Goal: Task Accomplishment & Management: Use online tool/utility

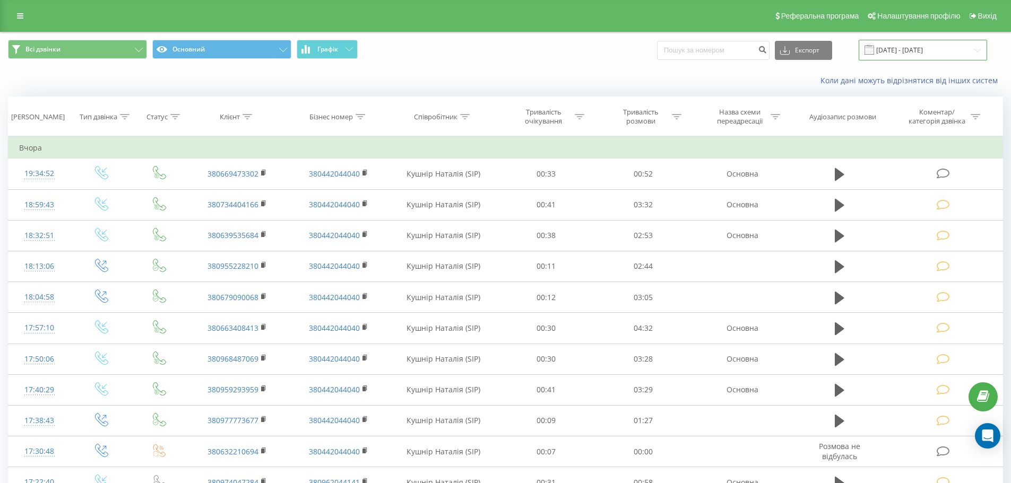
click at [978, 49] on input "22.09.2025 - 22.09.2025" at bounding box center [922, 50] width 128 height 21
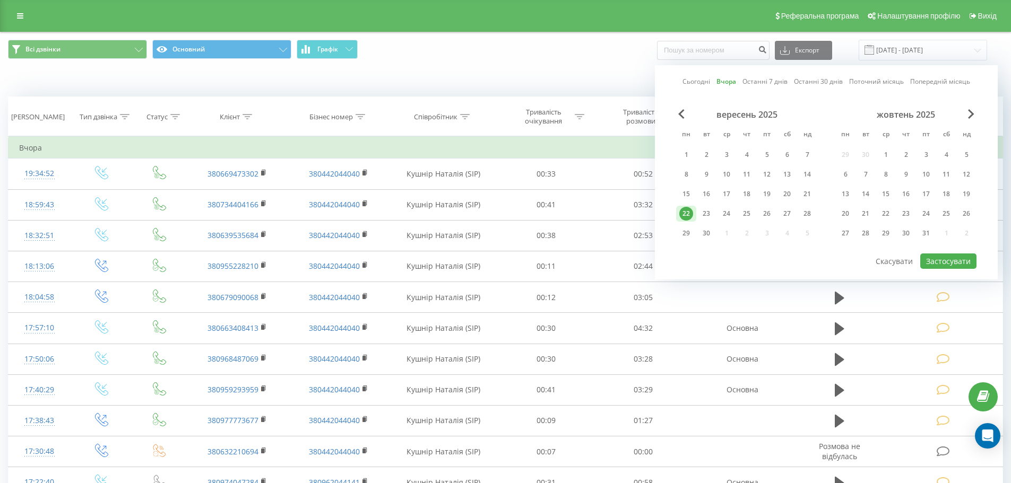
click at [699, 82] on link "Сьогодні" at bounding box center [696, 81] width 28 height 10
click at [943, 260] on button "Застосувати" at bounding box center [948, 261] width 56 height 15
type input "[DATE] - [DATE]"
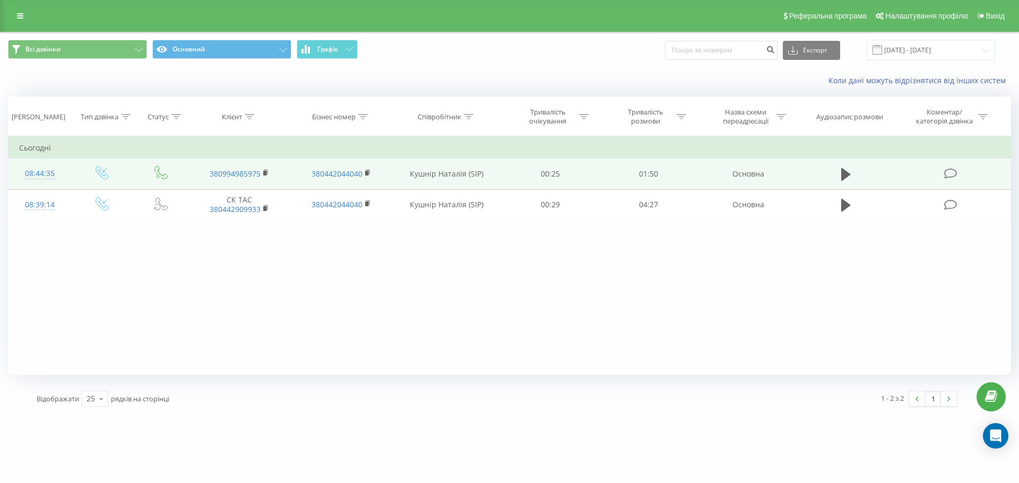
click at [950, 175] on icon at bounding box center [950, 173] width 13 height 11
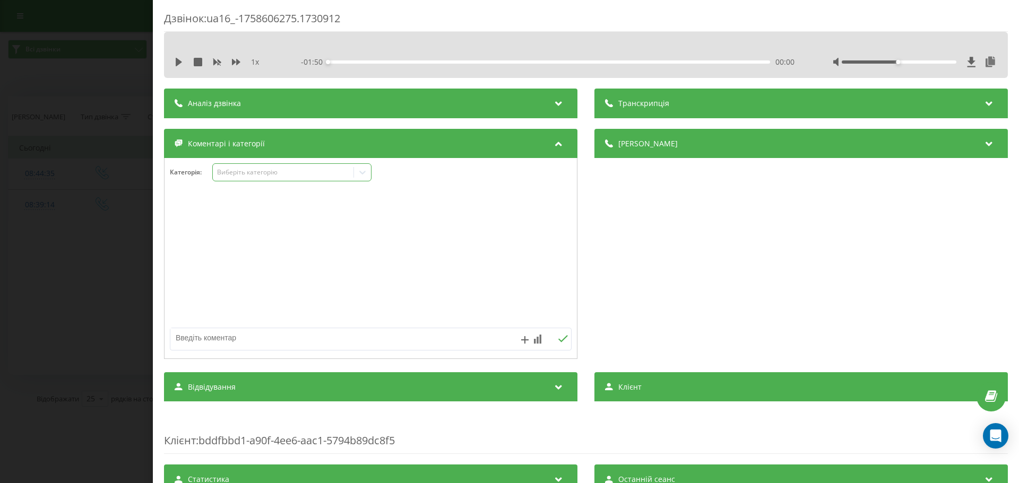
click at [364, 173] on icon at bounding box center [362, 173] width 6 height 4
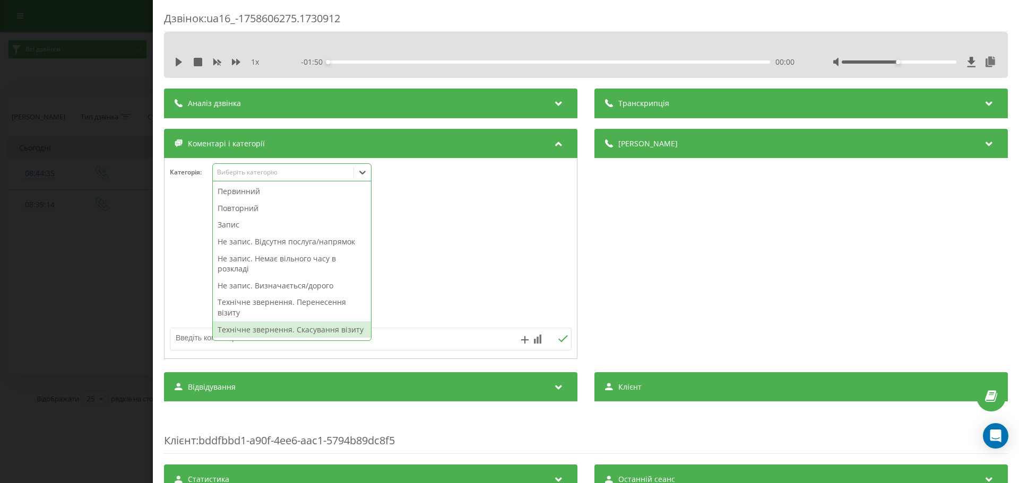
click at [185, 340] on textarea at bounding box center [330, 337] width 320 height 19
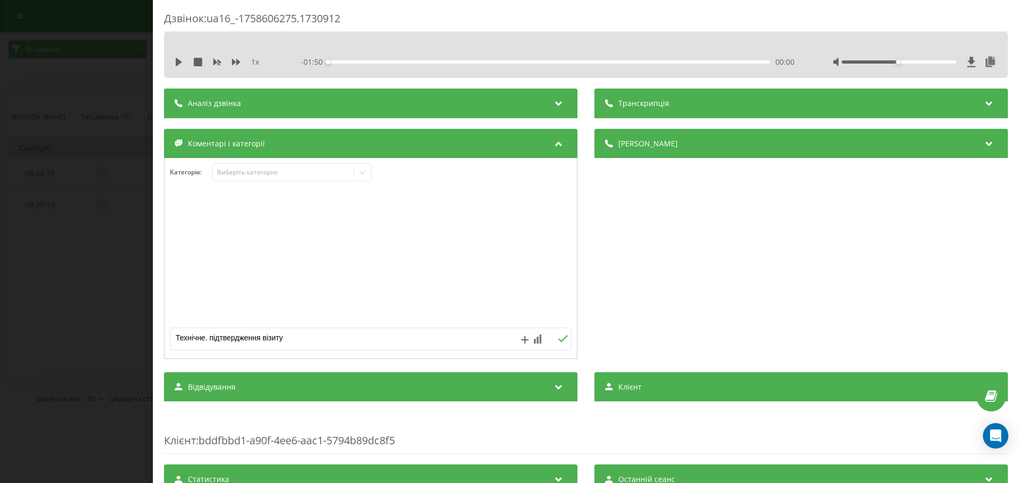
type textarea "Технічне. підтвердження візиту"
click at [554, 339] on button at bounding box center [562, 339] width 16 height 9
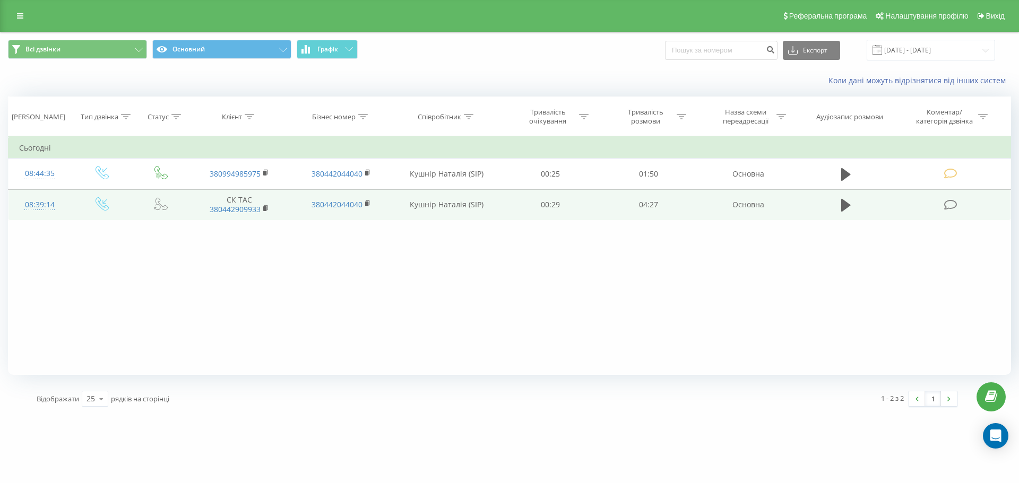
click at [949, 206] on icon at bounding box center [950, 204] width 13 height 11
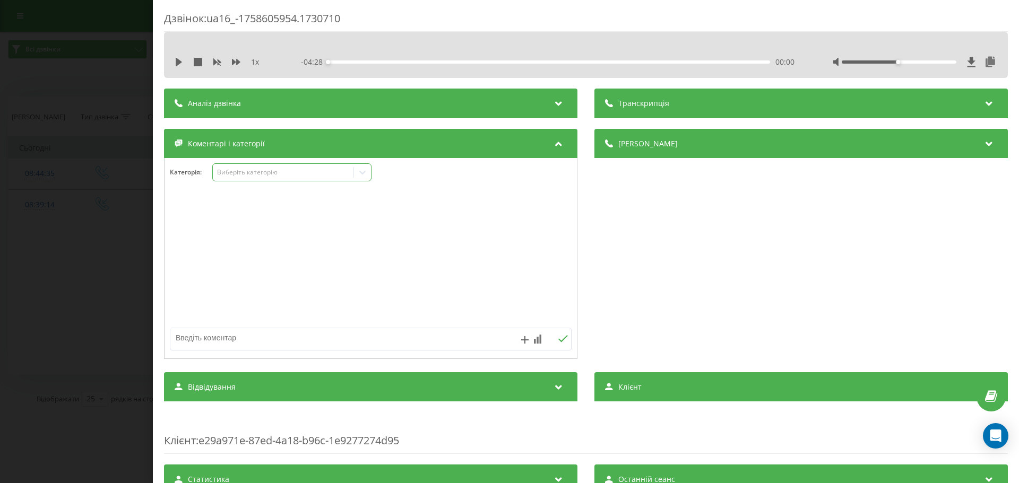
click at [365, 173] on icon at bounding box center [362, 173] width 6 height 4
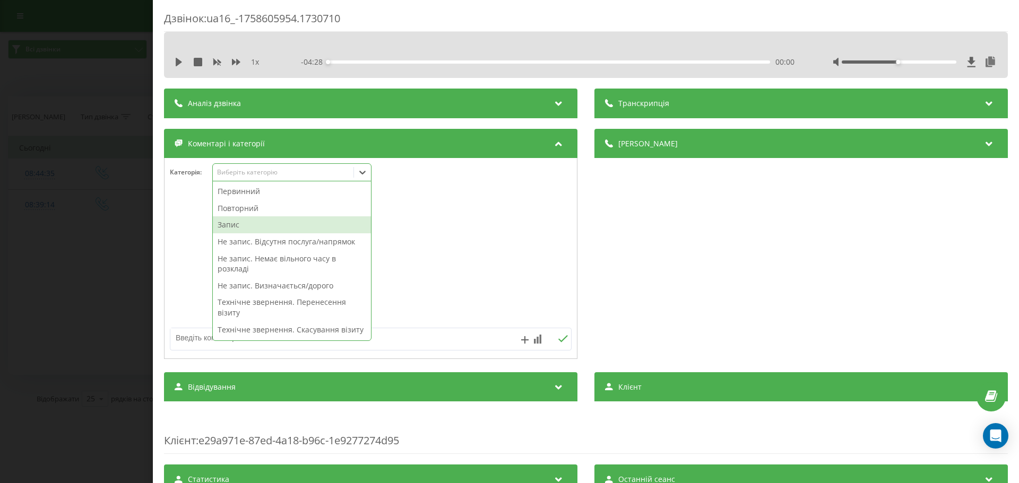
click at [237, 223] on div "Запис" at bounding box center [292, 224] width 158 height 17
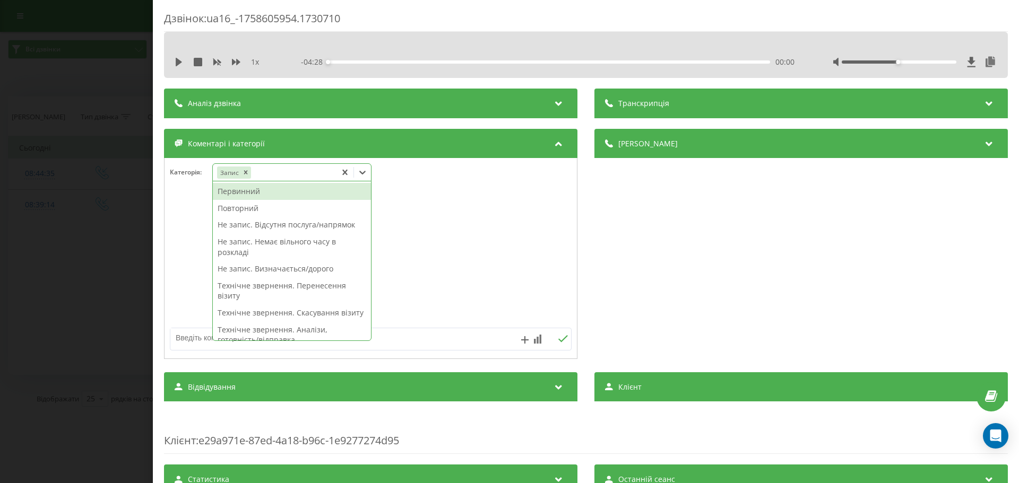
click at [253, 192] on div "Первинний" at bounding box center [292, 191] width 158 height 17
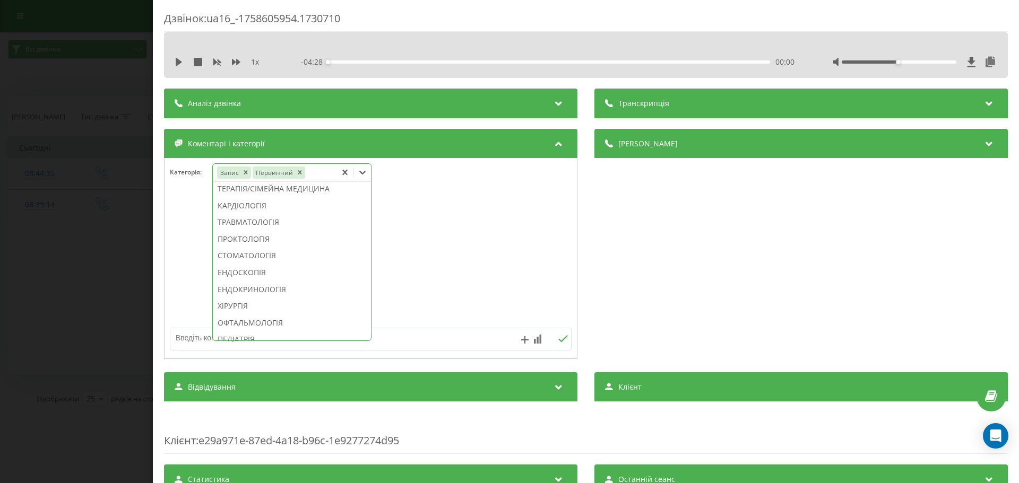
scroll to position [465, 0]
click at [247, 261] on div "СТОМАТОЛОГІЯ" at bounding box center [292, 252] width 158 height 17
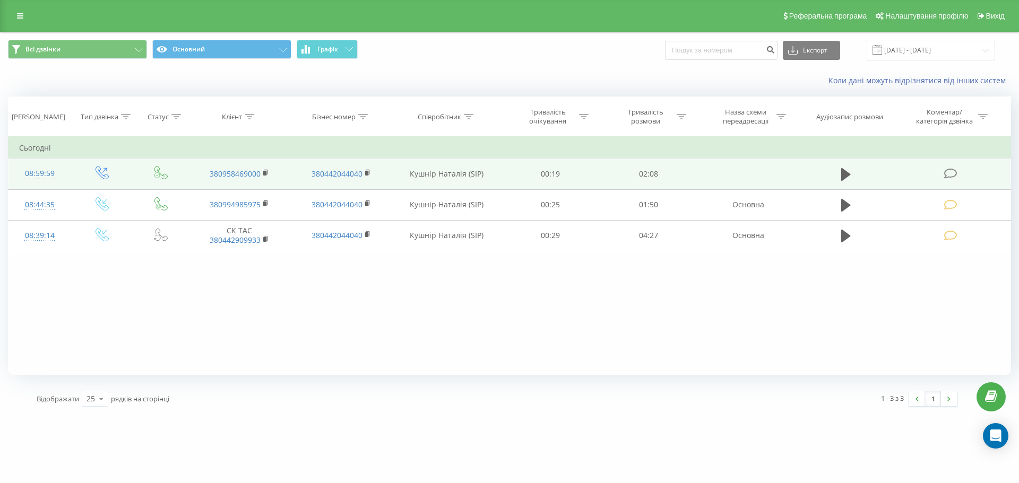
click at [948, 172] on icon at bounding box center [950, 173] width 13 height 11
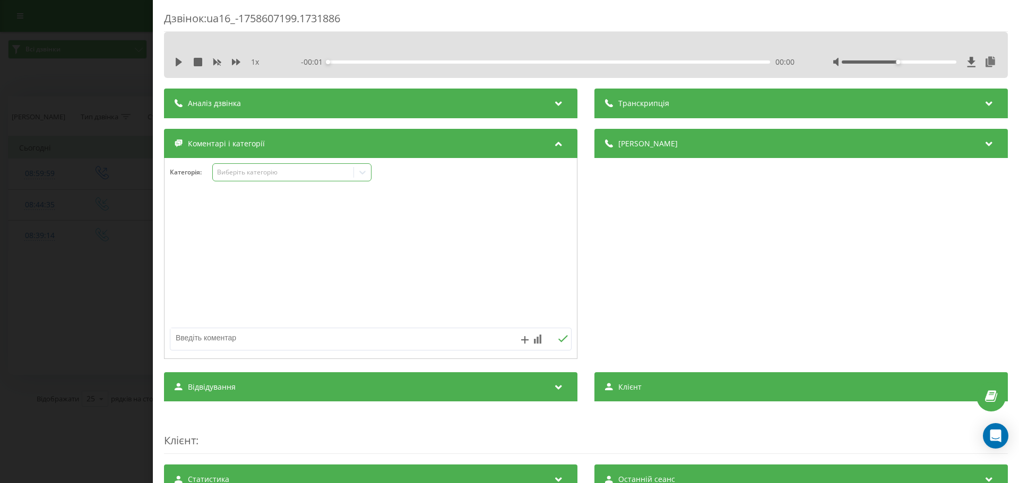
click at [365, 174] on icon at bounding box center [362, 173] width 6 height 4
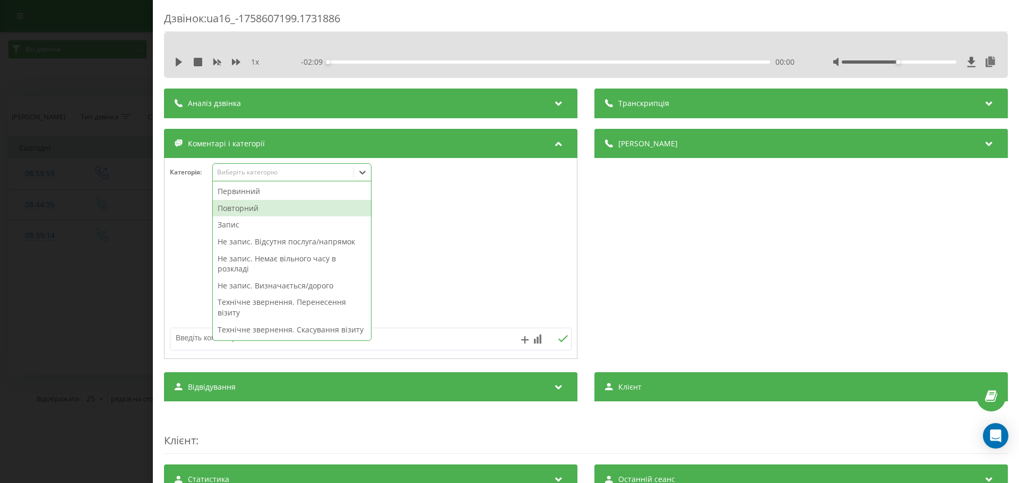
click at [242, 207] on div "Повторний" at bounding box center [292, 208] width 158 height 17
click at [238, 208] on div "Запис" at bounding box center [292, 208] width 158 height 17
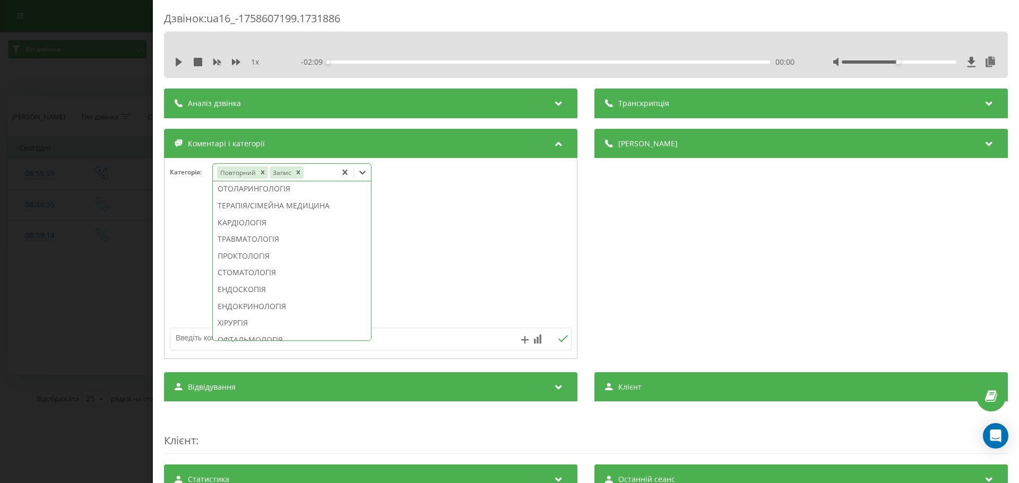
scroll to position [465, 0]
click at [298, 261] on div "СТОМАТОЛОГІЯ" at bounding box center [292, 252] width 158 height 17
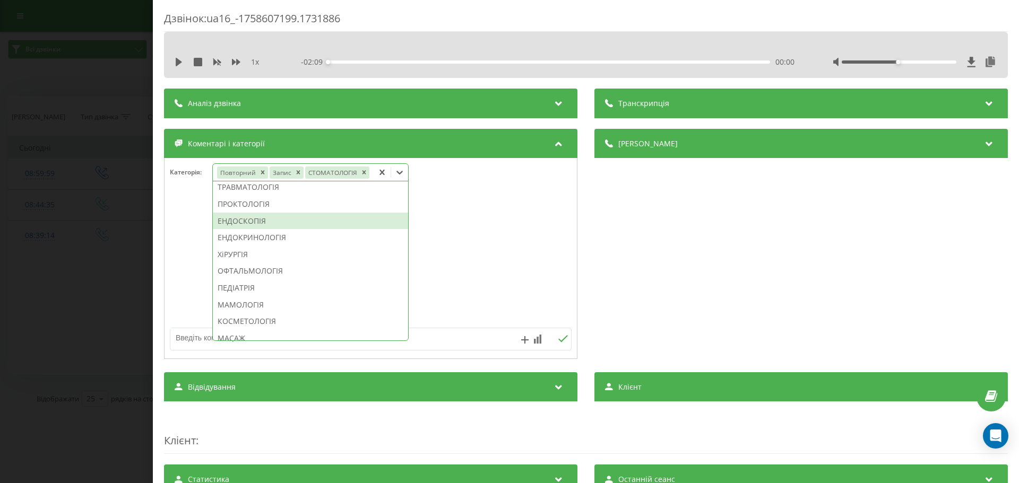
scroll to position [403, 0]
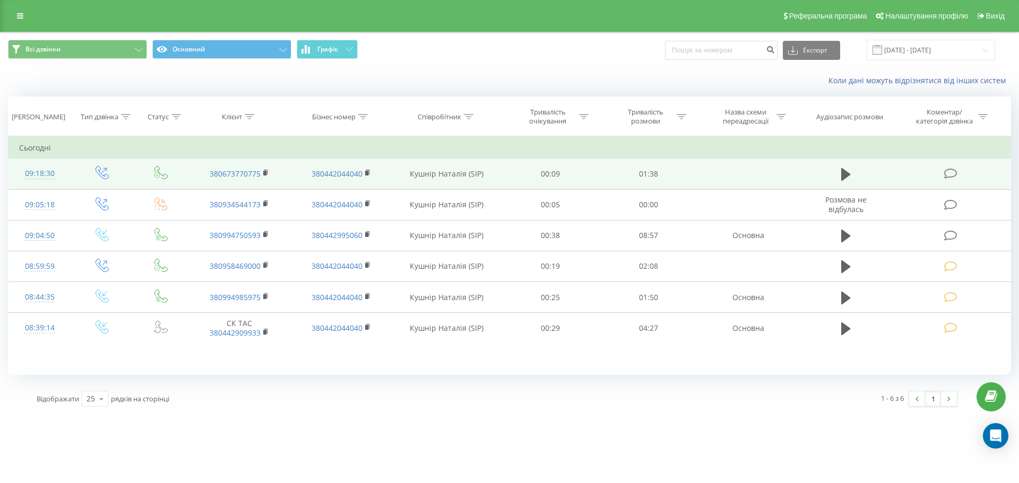
click at [955, 175] on icon at bounding box center [950, 173] width 13 height 11
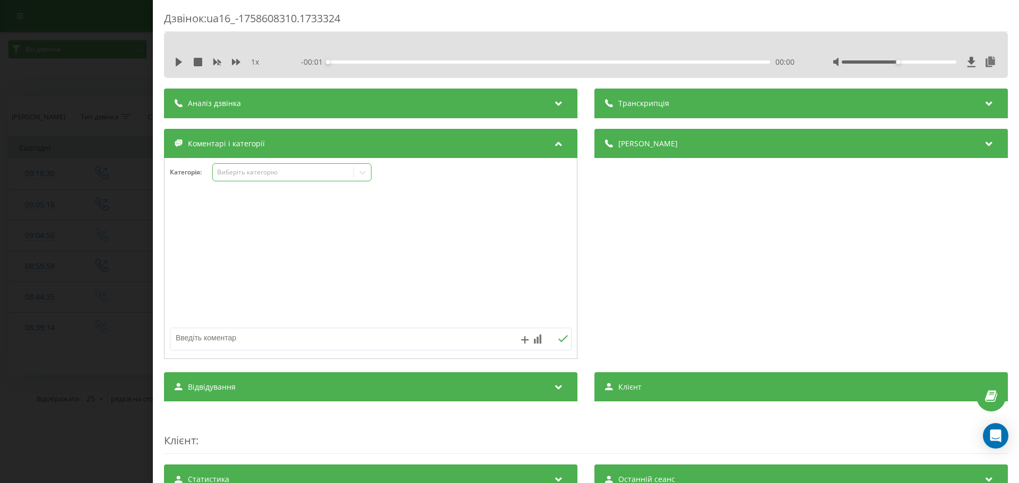
click at [367, 172] on icon at bounding box center [362, 172] width 11 height 11
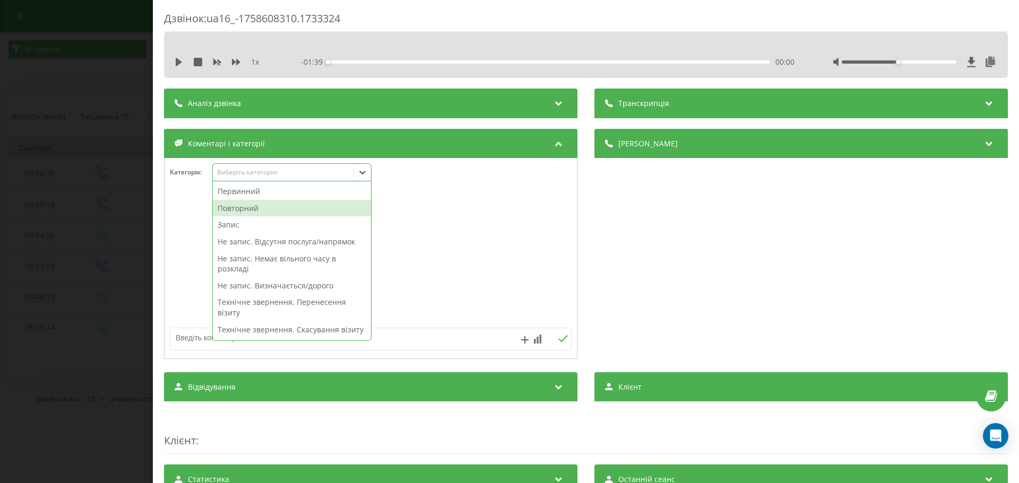
click at [238, 205] on div "Повторний" at bounding box center [292, 208] width 158 height 17
click at [238, 208] on div "Запис" at bounding box center [292, 208] width 158 height 17
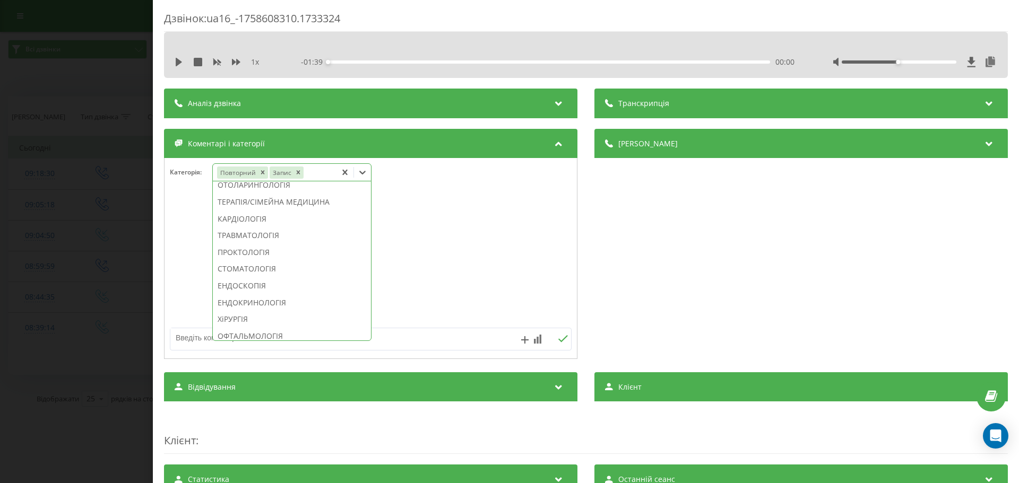
scroll to position [458, 0]
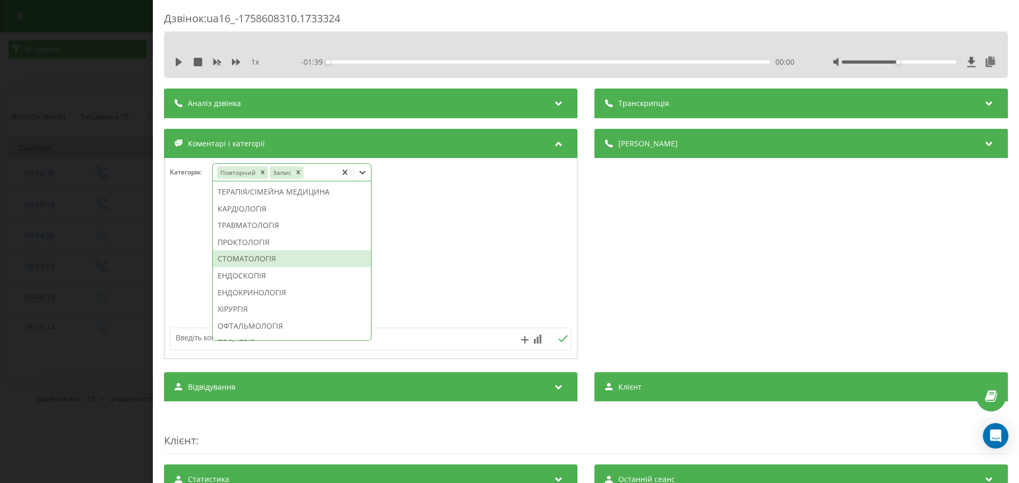
click at [283, 267] on div "СТОМАТОЛОГІЯ" at bounding box center [292, 258] width 158 height 17
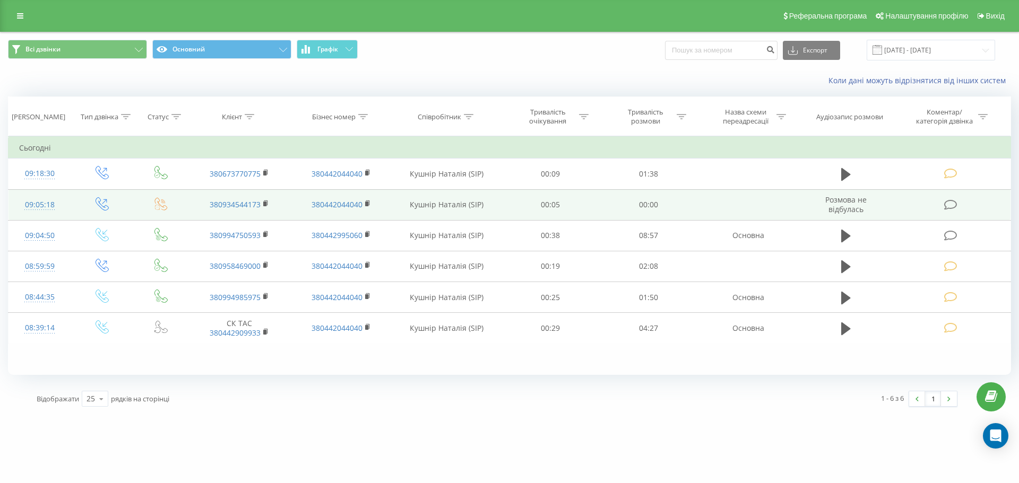
click at [951, 202] on icon at bounding box center [950, 204] width 13 height 11
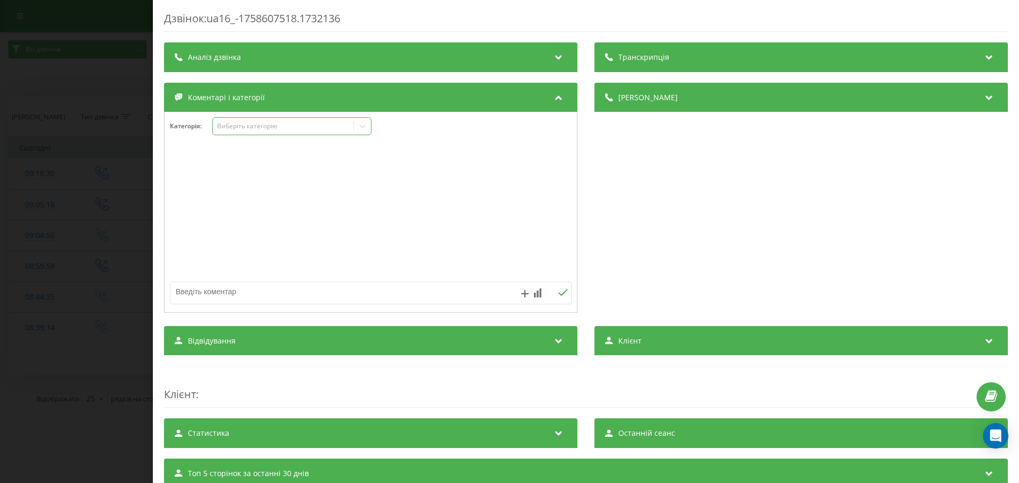
click at [361, 124] on icon at bounding box center [362, 126] width 11 height 11
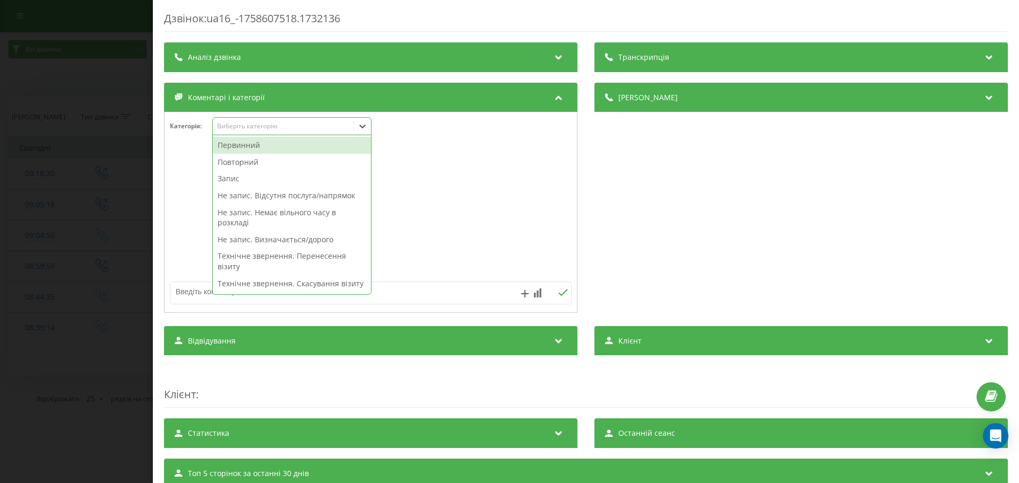
click at [240, 147] on div "Первинний" at bounding box center [292, 145] width 158 height 17
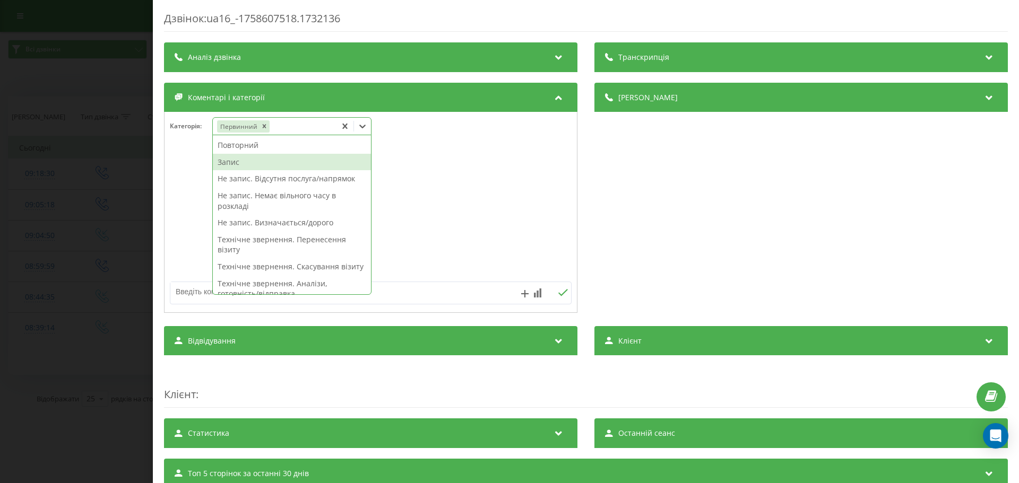
click at [237, 160] on div "Запис" at bounding box center [292, 162] width 158 height 17
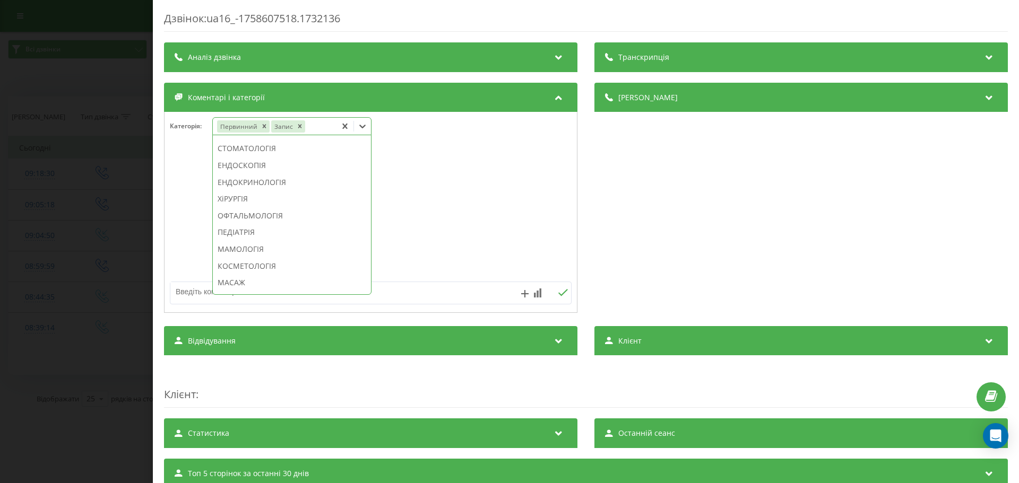
scroll to position [546, 0]
click at [277, 251] on div "КОСМЕТОЛОГІЯ" at bounding box center [292, 242] width 158 height 17
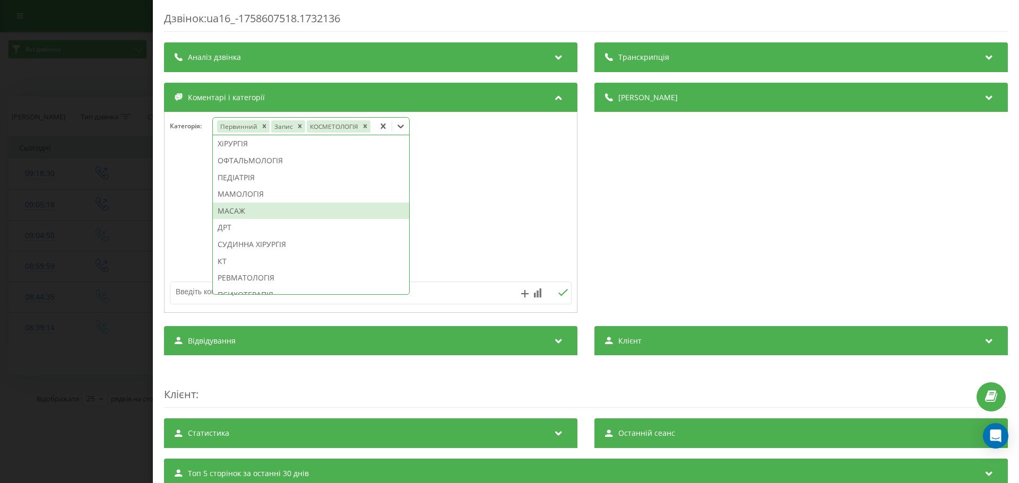
scroll to position [484, 0]
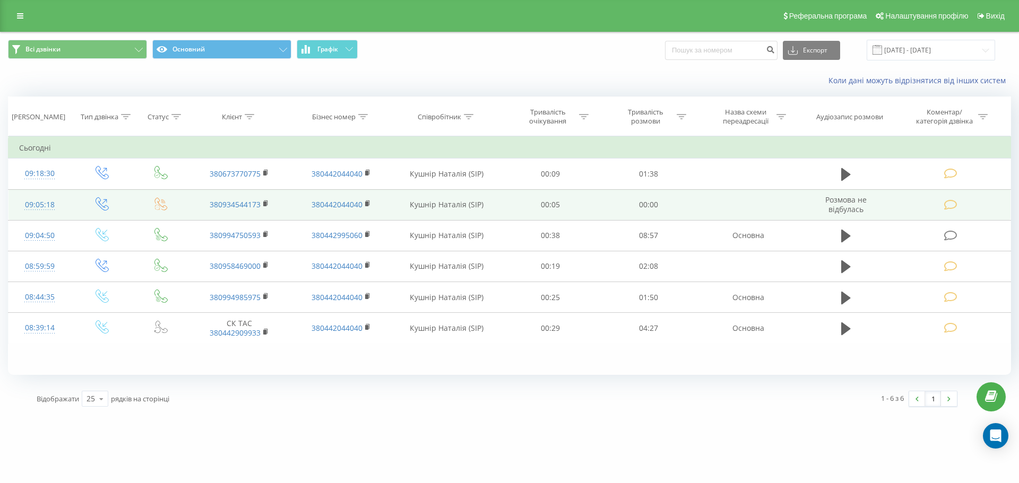
click at [951, 204] on icon at bounding box center [950, 204] width 13 height 11
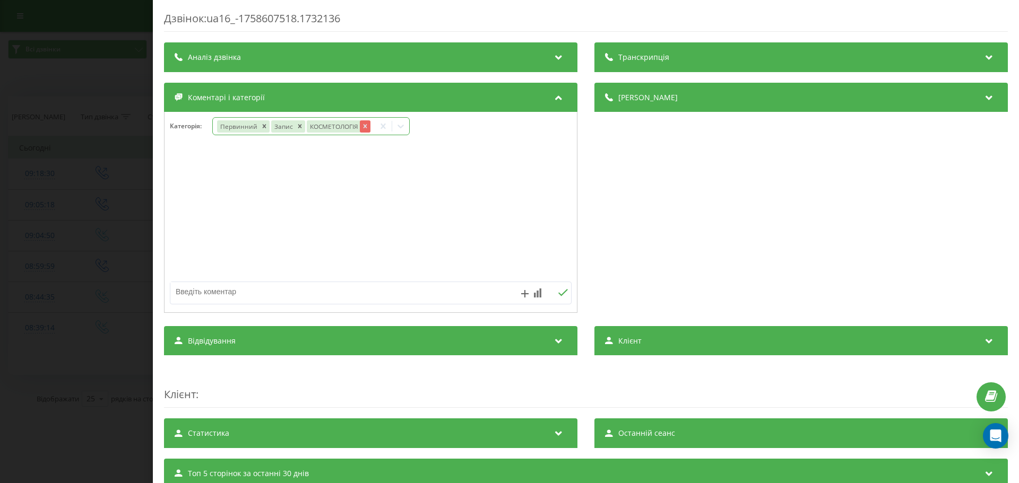
click at [367, 127] on icon "Remove КОСМЕТОЛОГІЯ" at bounding box center [364, 126] width 7 height 7
click at [297, 125] on icon "Remove Запис" at bounding box center [299, 126] width 7 height 7
click at [266, 125] on icon "Remove Первинний" at bounding box center [264, 126] width 7 height 7
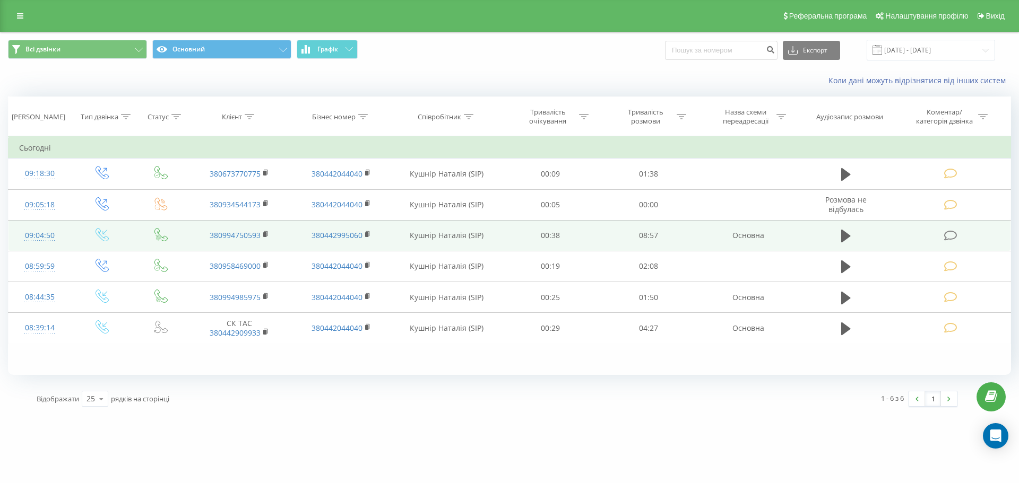
click at [948, 236] on icon at bounding box center [950, 235] width 13 height 11
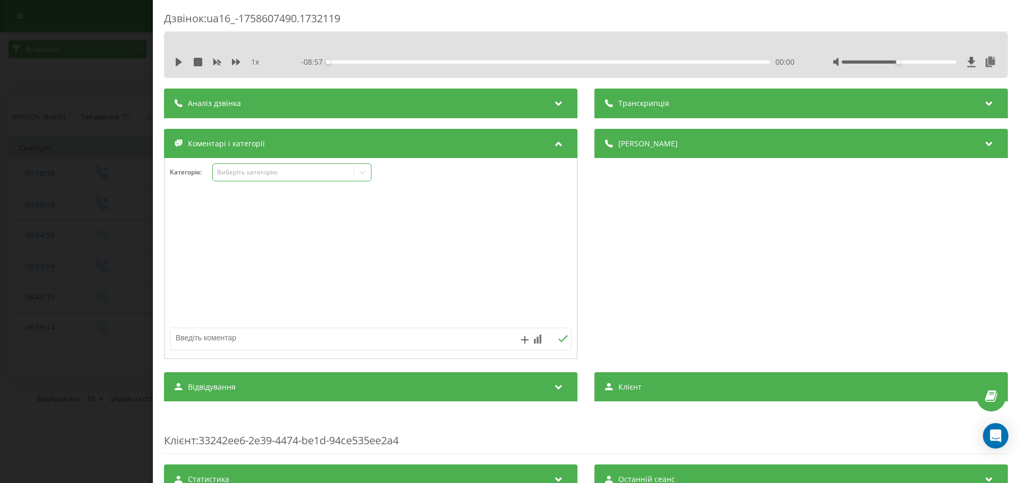
click at [367, 176] on icon at bounding box center [362, 172] width 11 height 11
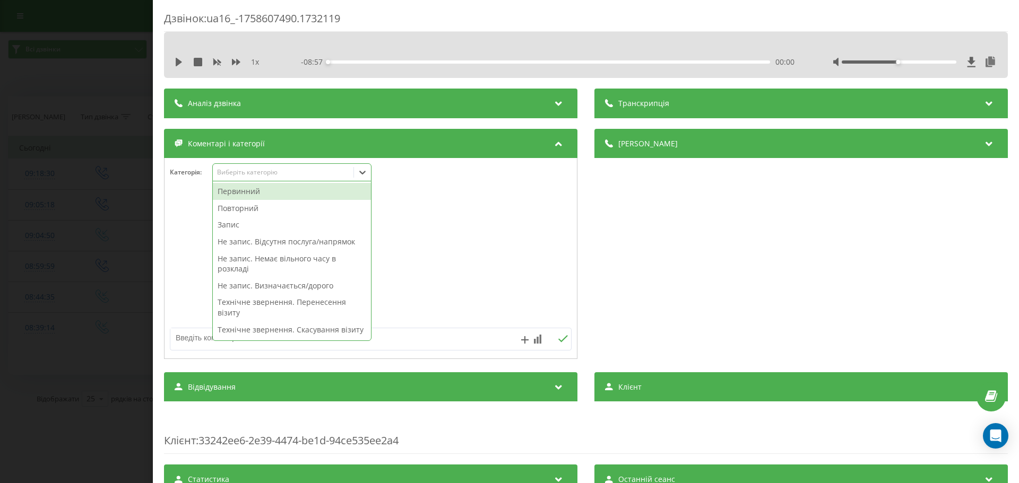
click at [248, 194] on div "Первинний" at bounding box center [292, 191] width 158 height 17
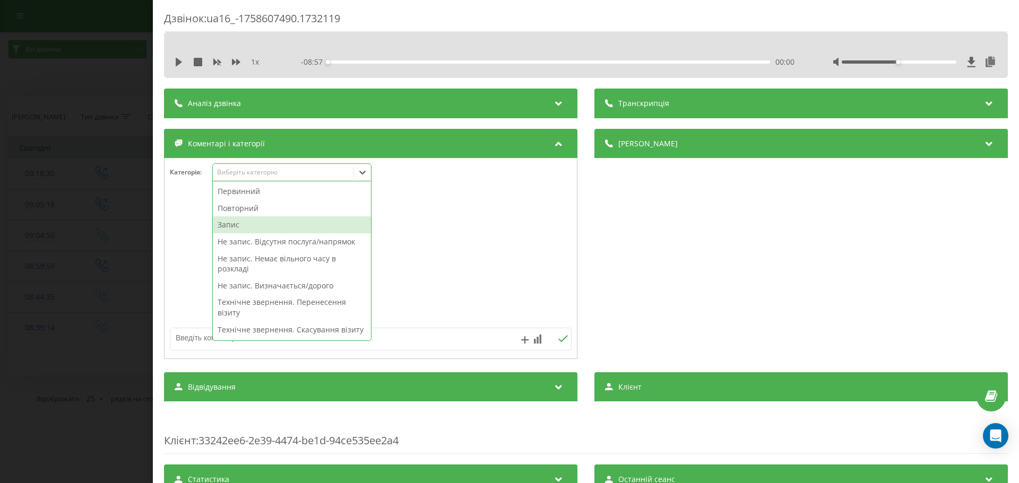
click at [238, 228] on div "Запис" at bounding box center [292, 224] width 158 height 17
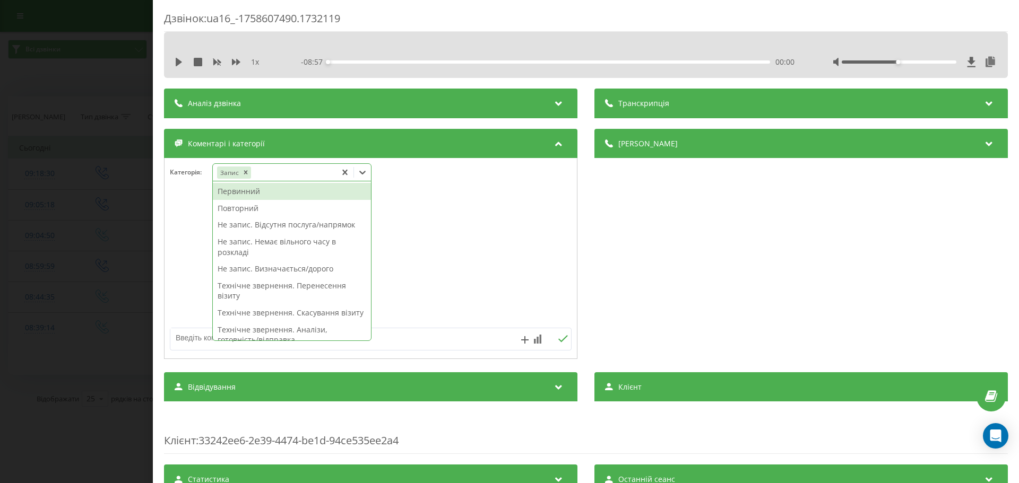
click at [238, 193] on div "Первинний" at bounding box center [292, 191] width 158 height 17
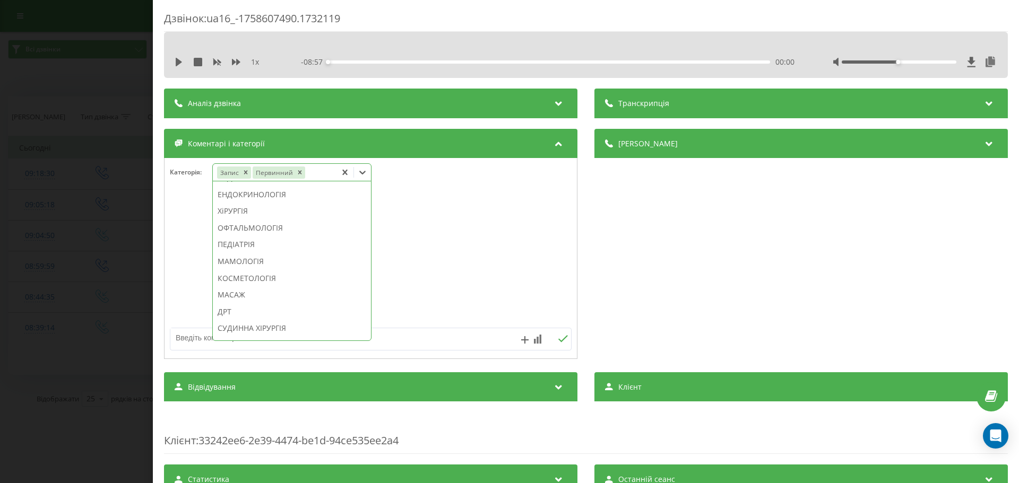
scroll to position [560, 0]
click at [278, 283] on div "КОСМЕТОЛОГІЯ" at bounding box center [292, 274] width 158 height 17
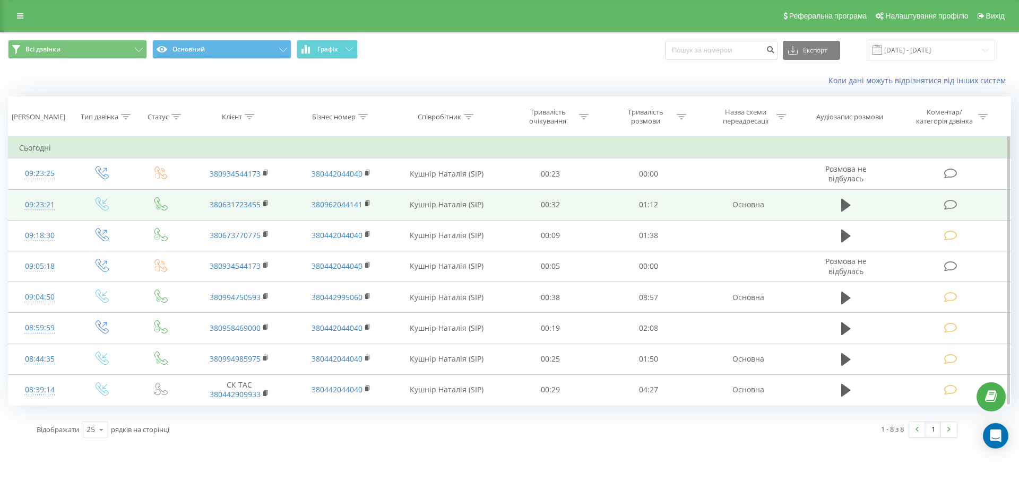
click at [954, 202] on icon at bounding box center [950, 204] width 13 height 11
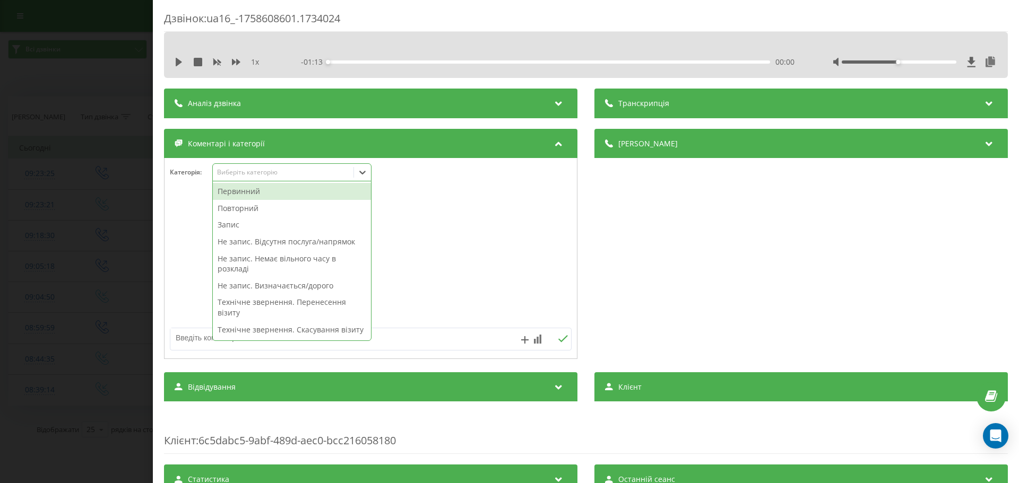
click at [364, 173] on icon at bounding box center [362, 173] width 6 height 4
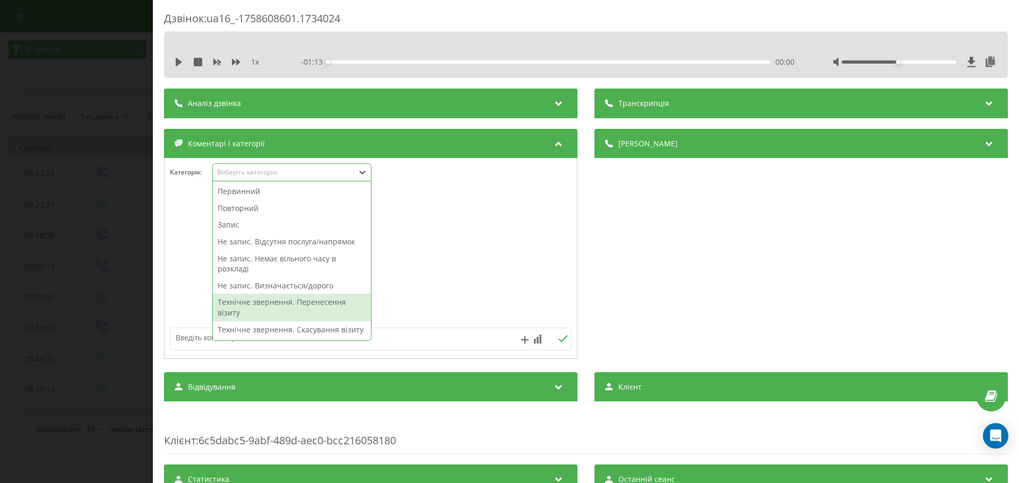
click at [290, 301] on div "Технічне звернення. Перенесення візиту" at bounding box center [292, 307] width 158 height 27
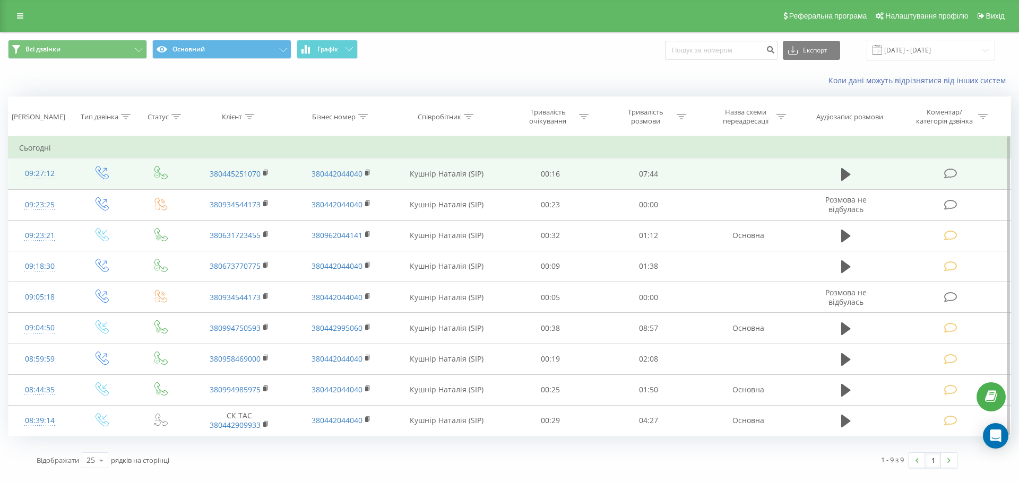
click at [951, 174] on icon at bounding box center [950, 173] width 13 height 11
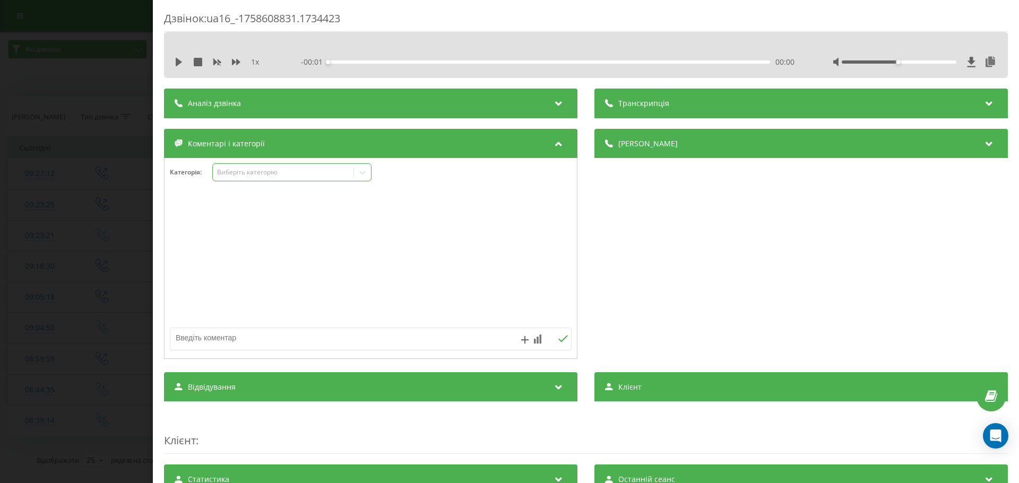
click at [366, 174] on icon at bounding box center [362, 172] width 11 height 11
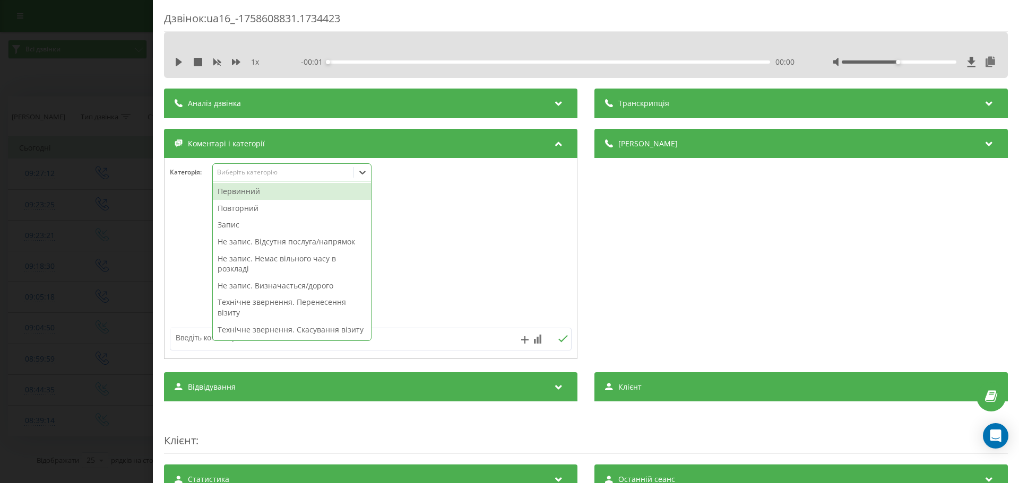
click at [253, 195] on div "Первинний" at bounding box center [292, 191] width 158 height 17
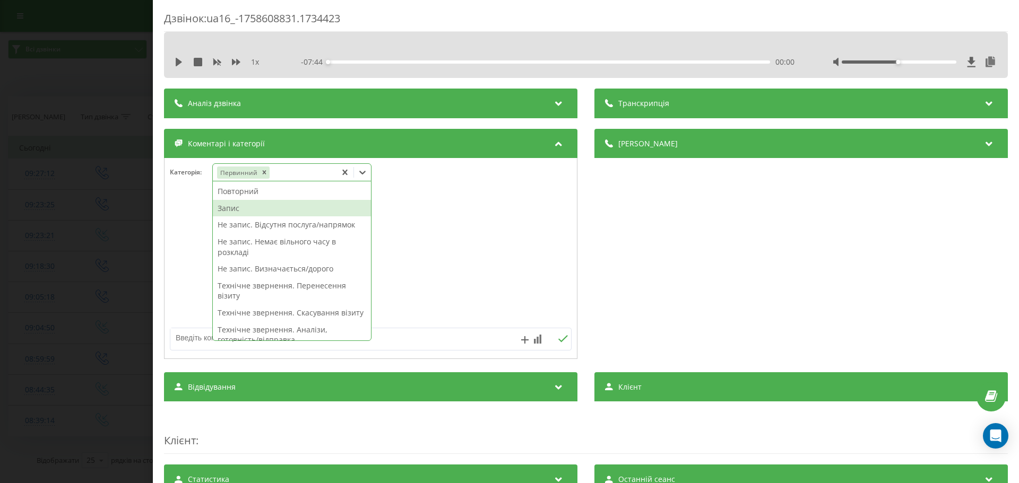
click at [238, 207] on div "Запис" at bounding box center [292, 208] width 158 height 17
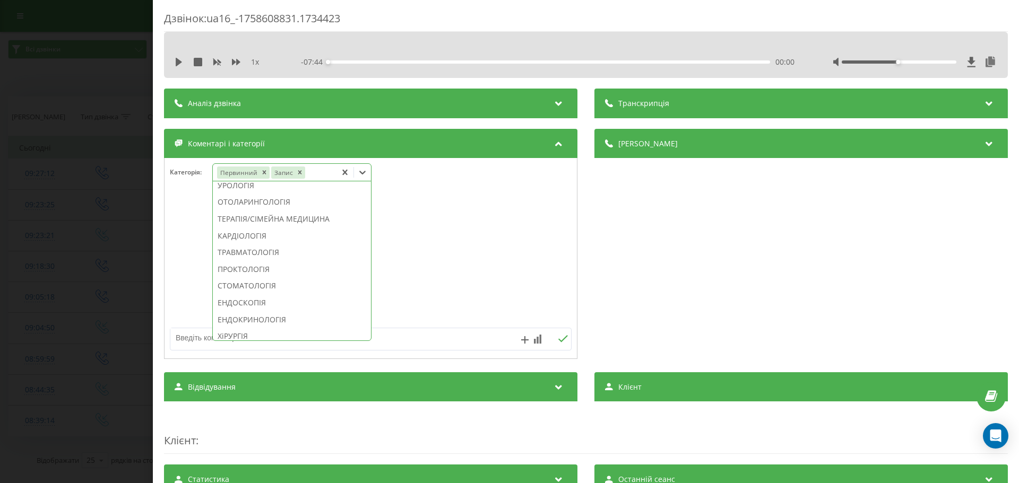
scroll to position [434, 0]
click at [237, 291] on div "СТОМАТОЛОГІЯ" at bounding box center [292, 282] width 158 height 17
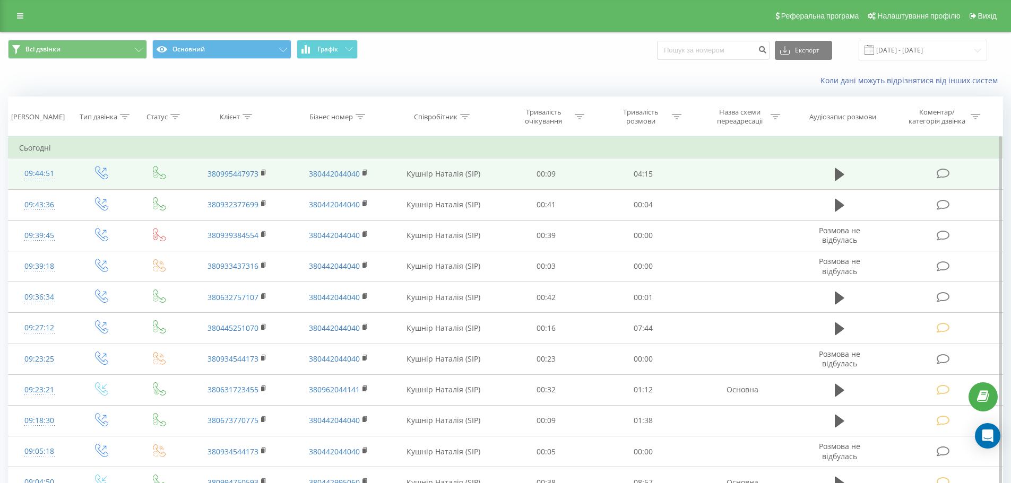
click at [943, 175] on icon at bounding box center [942, 173] width 13 height 11
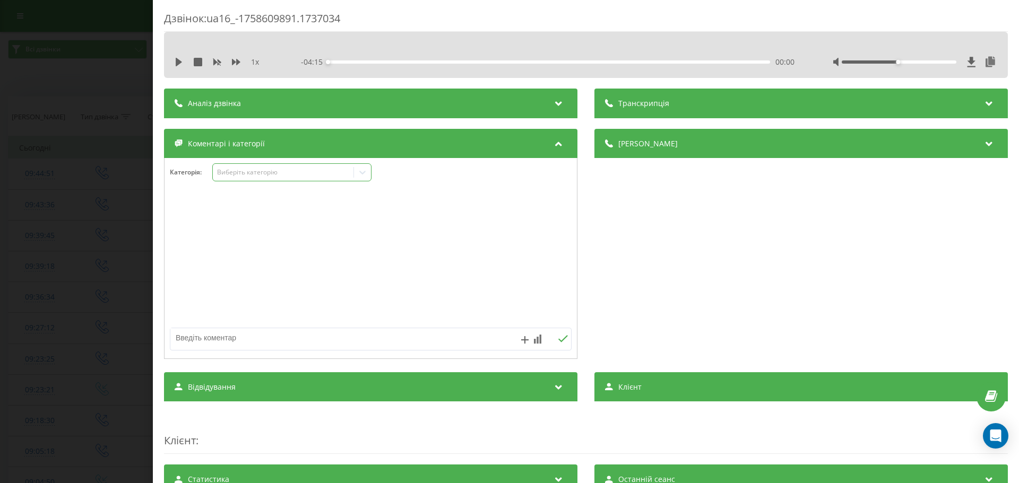
click at [362, 172] on icon at bounding box center [362, 172] width 11 height 11
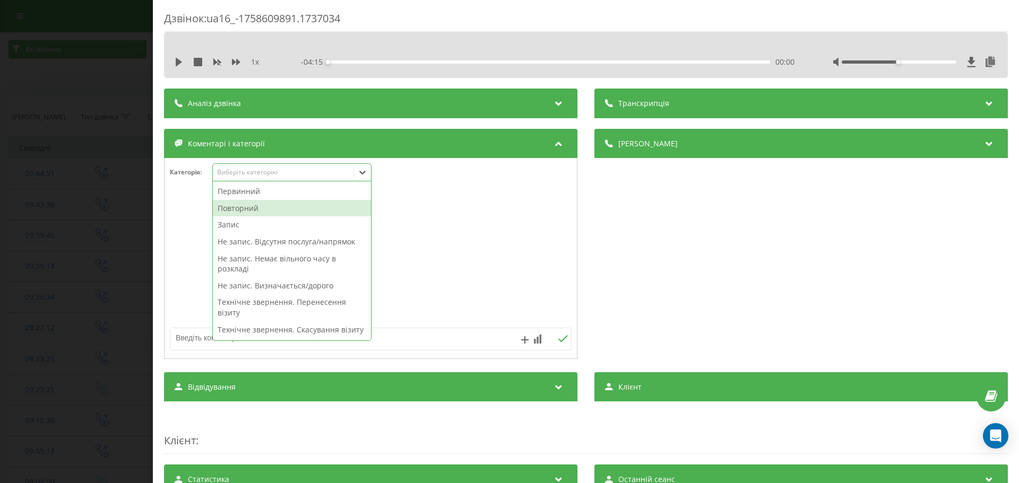
click at [231, 210] on div "Повторний" at bounding box center [292, 208] width 158 height 17
click at [231, 210] on div "Запис" at bounding box center [292, 208] width 158 height 17
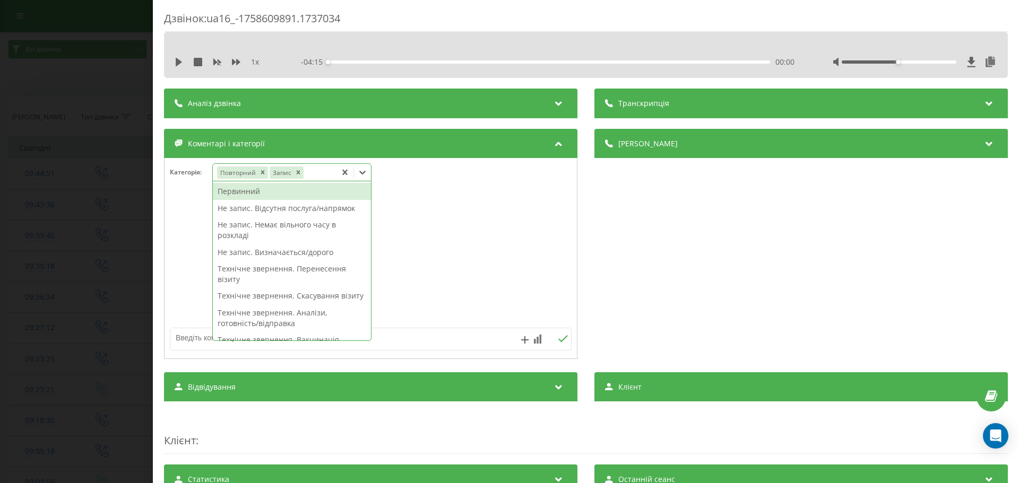
click at [363, 171] on icon at bounding box center [362, 172] width 11 height 11
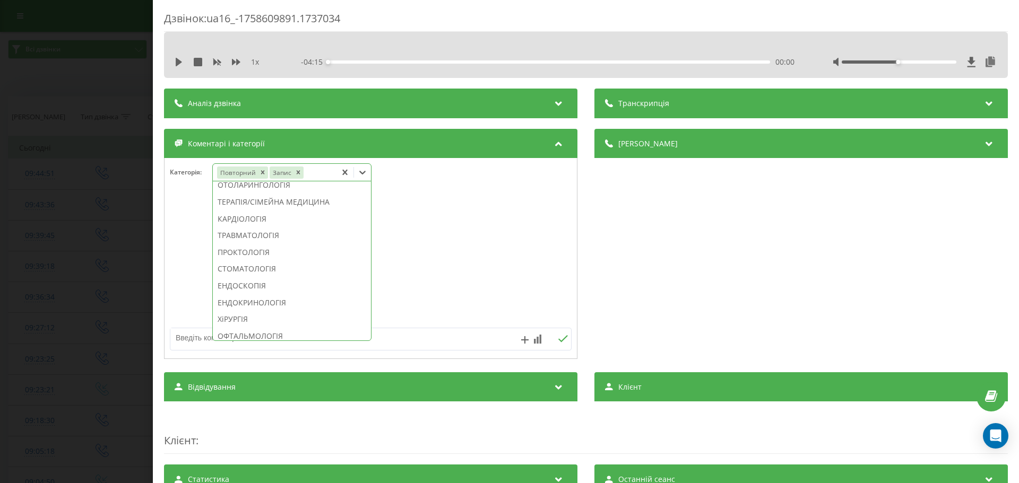
scroll to position [461, 0]
click at [273, 264] on div "СТОМАТОЛОГІЯ" at bounding box center [292, 255] width 158 height 17
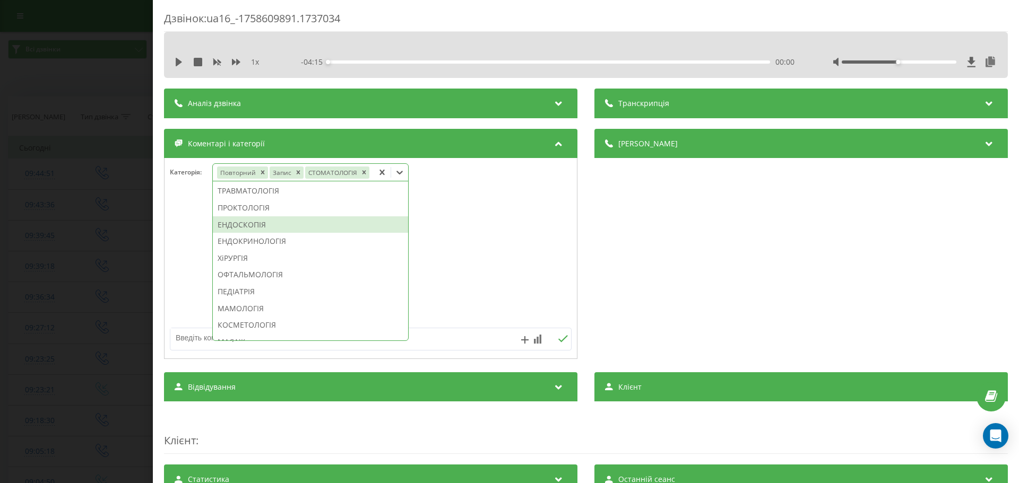
scroll to position [399, 0]
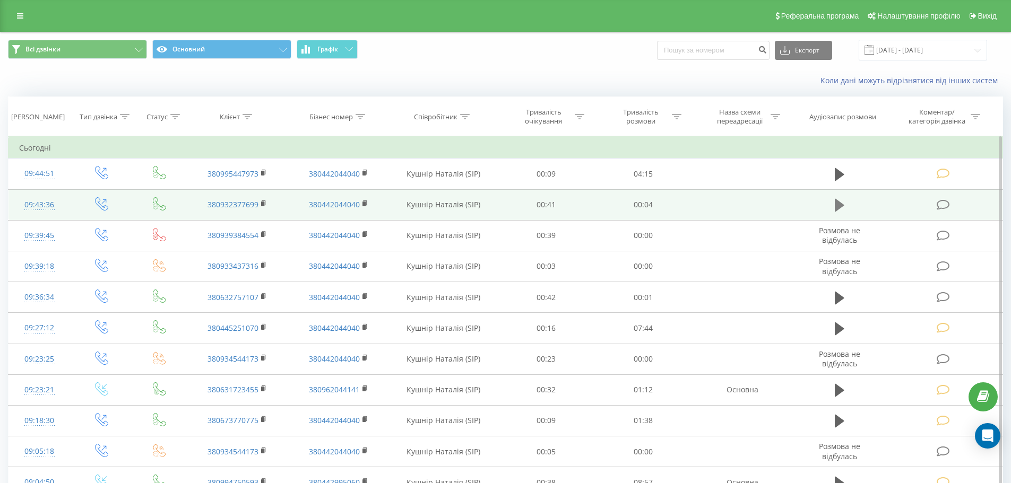
click at [838, 202] on icon at bounding box center [840, 205] width 10 height 13
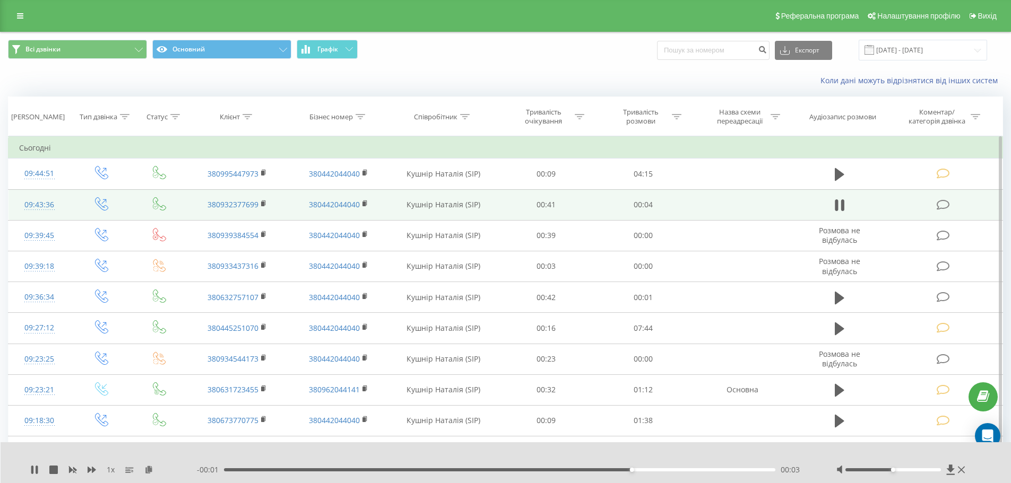
click at [936, 202] on icon at bounding box center [942, 204] width 13 height 11
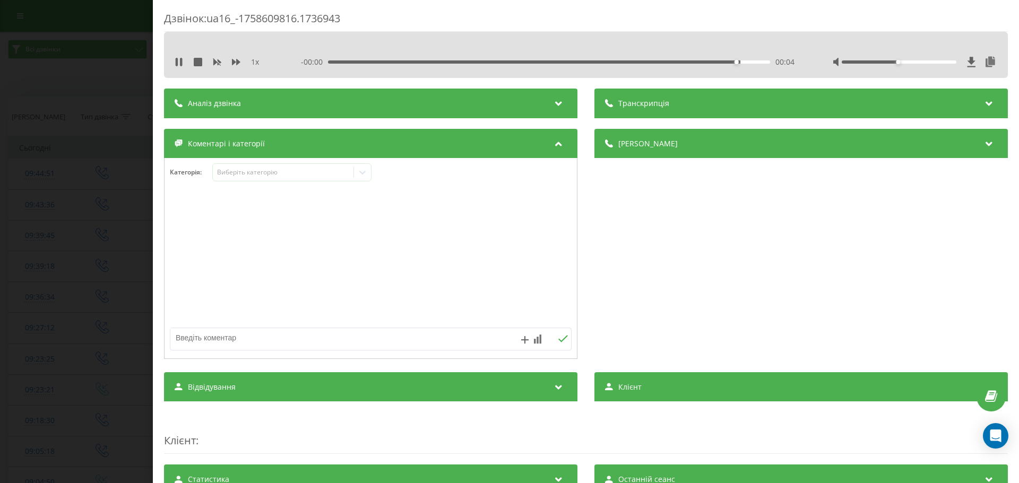
click at [235, 339] on textarea at bounding box center [330, 337] width 320 height 19
click at [229, 340] on textarea "Технічне. Автоаідпов" at bounding box center [330, 337] width 320 height 19
type textarea "Технічне. Автовідпов"
click at [558, 338] on icon at bounding box center [563, 338] width 10 height 7
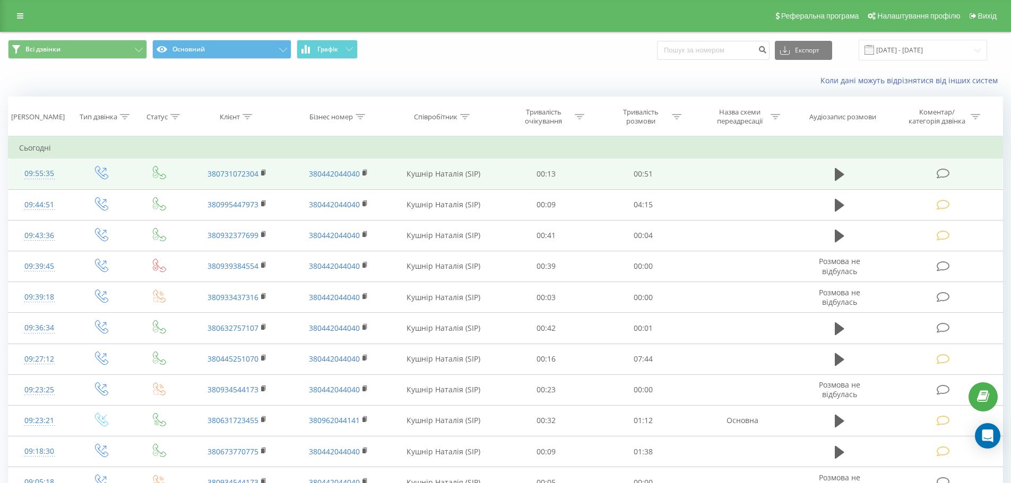
click at [941, 170] on icon at bounding box center [942, 173] width 13 height 11
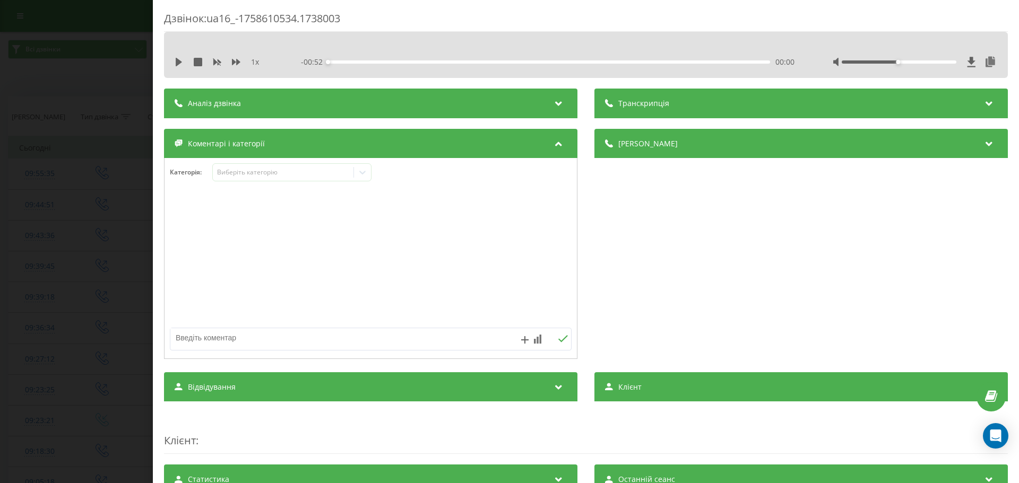
click at [206, 334] on textarea at bounding box center [330, 337] width 320 height 19
click at [215, 337] on textarea "Технічгн. уьочнення по лікуванню" at bounding box center [330, 337] width 320 height 19
click at [201, 337] on textarea "Технічгн. уточнення по лікуванню" at bounding box center [330, 337] width 320 height 19
click at [214, 339] on textarea "Технічгн. уточнення по лікуванню" at bounding box center [330, 337] width 320 height 19
click at [204, 339] on textarea "Технічгн. уточнення по лікуванню" at bounding box center [330, 337] width 320 height 19
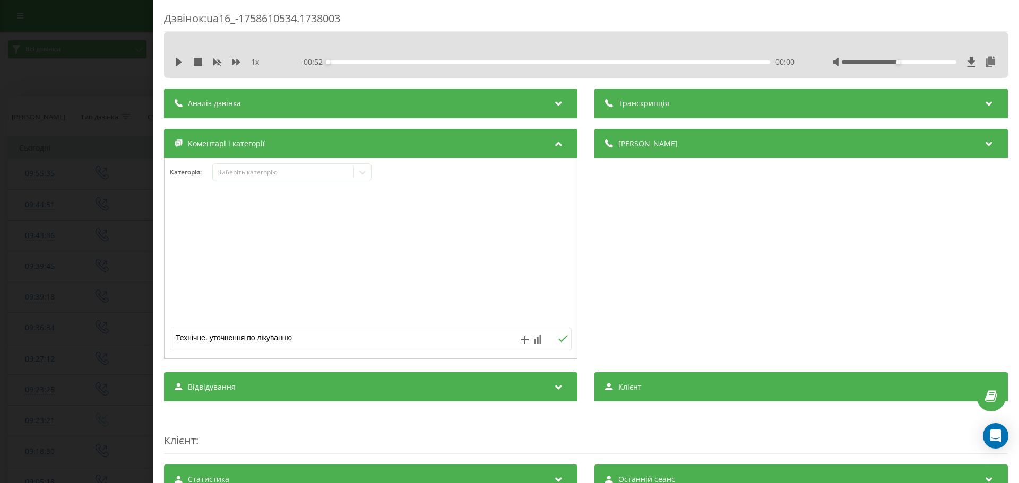
type textarea "Технічне. уточнення по лікуванню"
click at [562, 337] on icon at bounding box center [563, 338] width 10 height 7
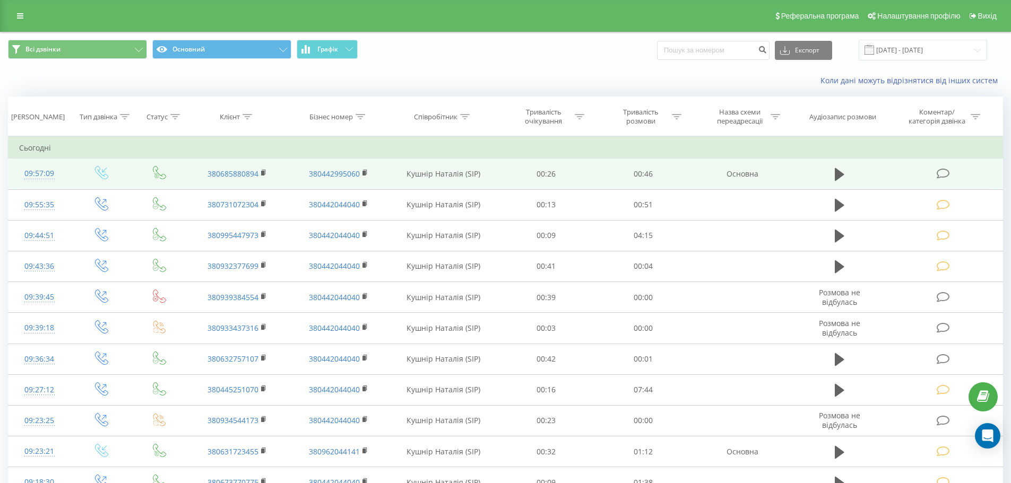
click at [940, 172] on icon at bounding box center [942, 173] width 13 height 11
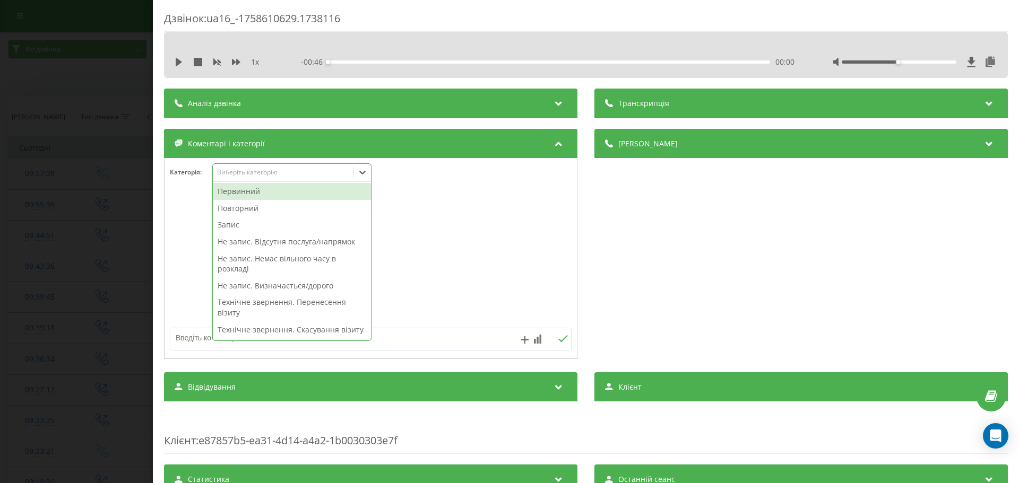
click at [365, 171] on icon at bounding box center [362, 172] width 11 height 11
click at [301, 242] on div "Не запис. Відсутня послуга/напрямок" at bounding box center [292, 241] width 158 height 17
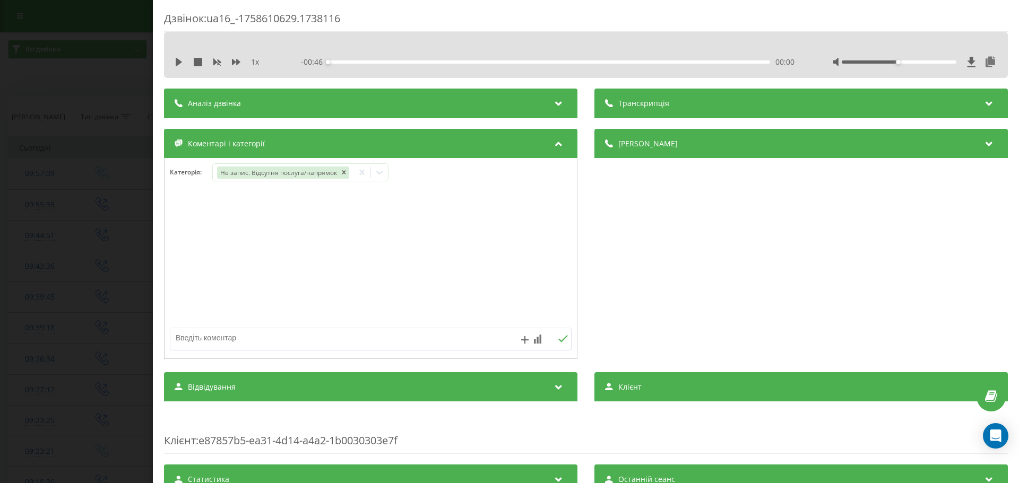
click at [202, 333] on textarea at bounding box center [330, 337] width 320 height 19
type textarea "дитяча стомат"
click at [560, 337] on icon at bounding box center [563, 338] width 10 height 7
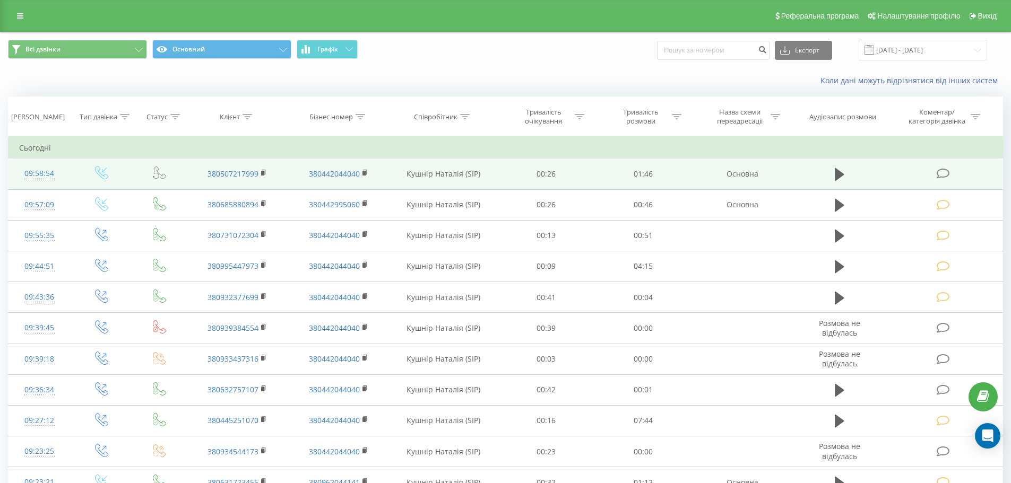
click at [944, 172] on icon at bounding box center [942, 173] width 13 height 11
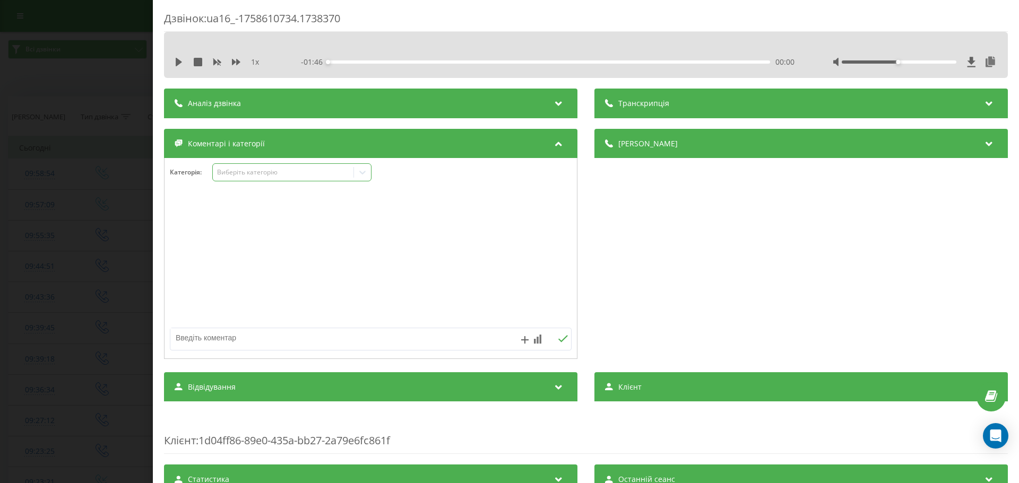
click at [364, 170] on icon at bounding box center [362, 172] width 11 height 11
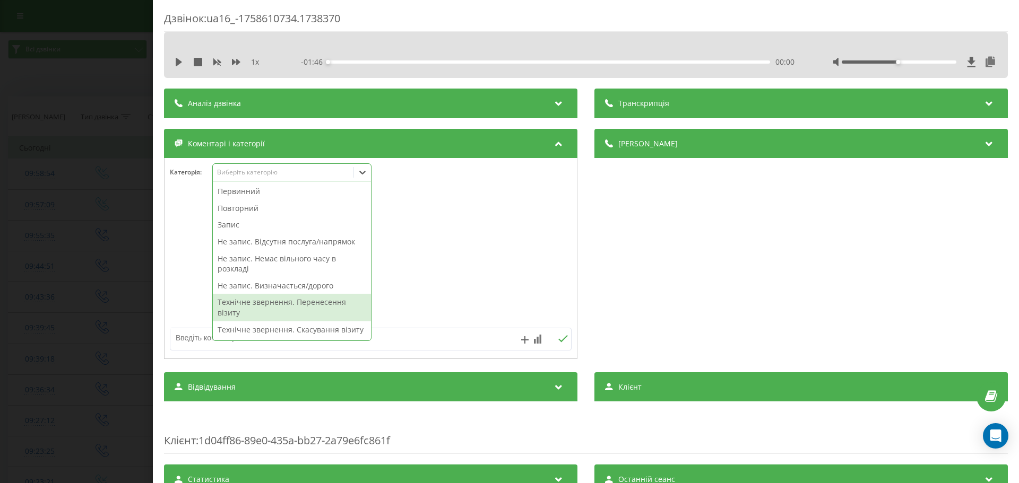
click at [255, 305] on div "Технічне звернення. Перенесення візиту" at bounding box center [292, 307] width 158 height 27
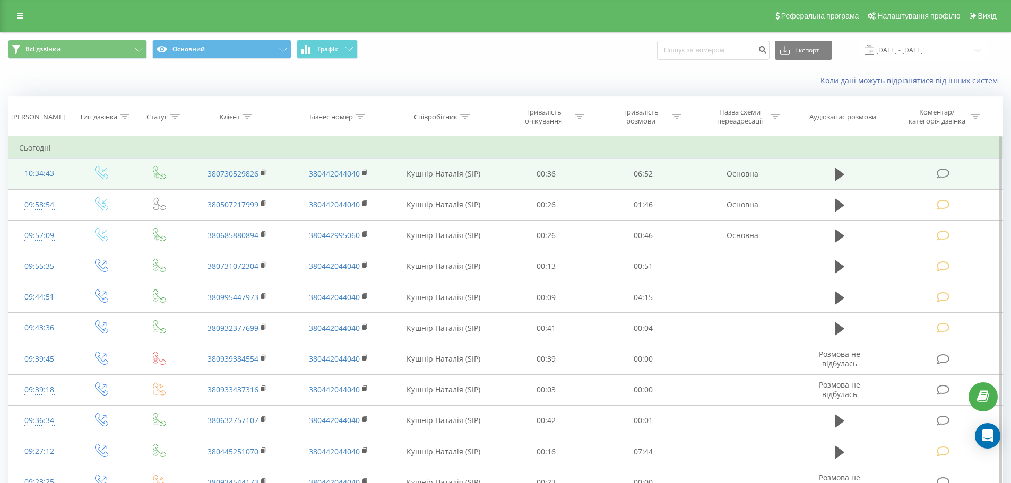
click at [946, 172] on icon at bounding box center [942, 173] width 13 height 11
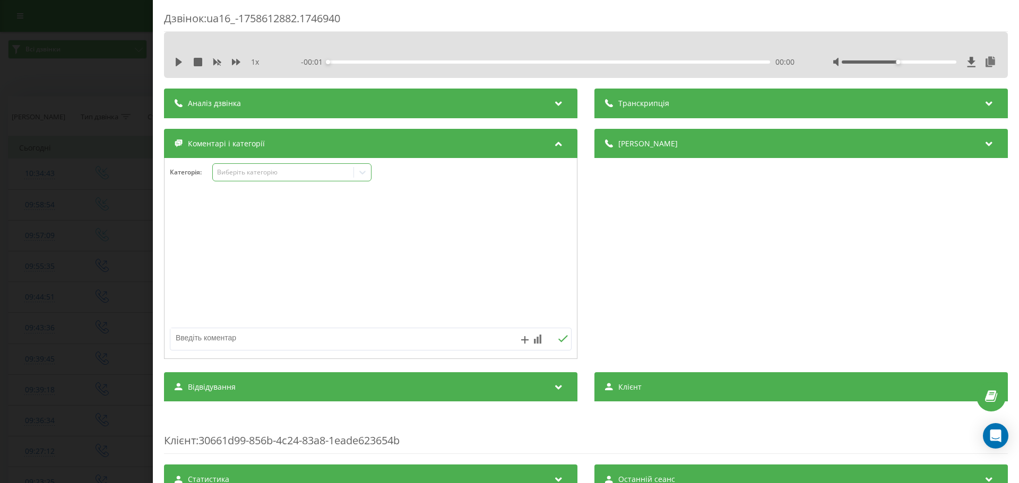
click at [361, 172] on icon at bounding box center [362, 173] width 6 height 4
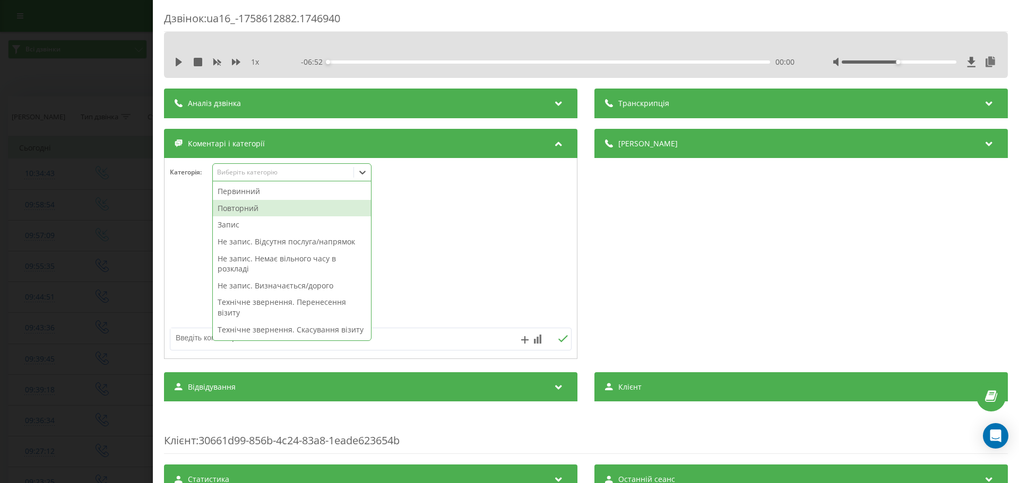
click at [230, 205] on div "Повторний" at bounding box center [292, 208] width 158 height 17
click at [231, 207] on div "Запис" at bounding box center [292, 208] width 158 height 17
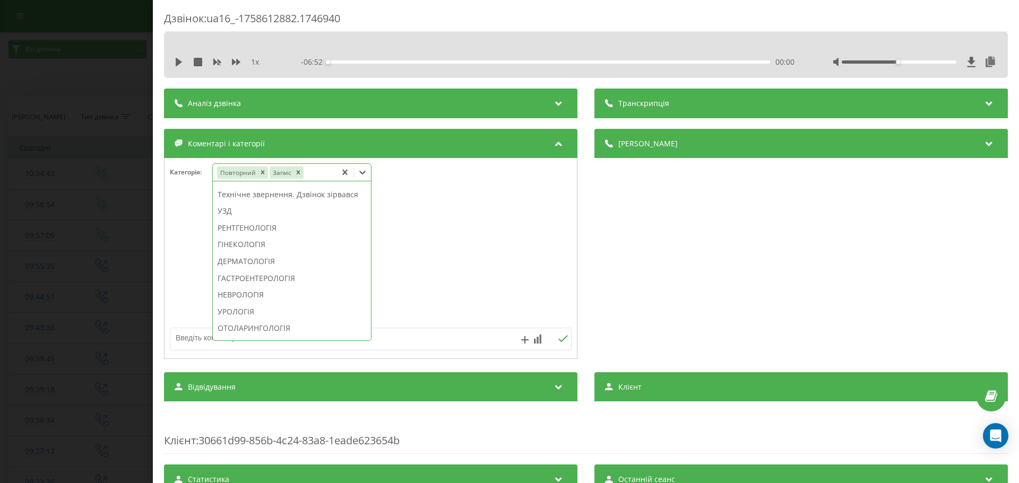
scroll to position [318, 0]
click at [274, 273] on div "ГАСТРОЕНТЕРОЛОГІЯ" at bounding box center [292, 264] width 158 height 17
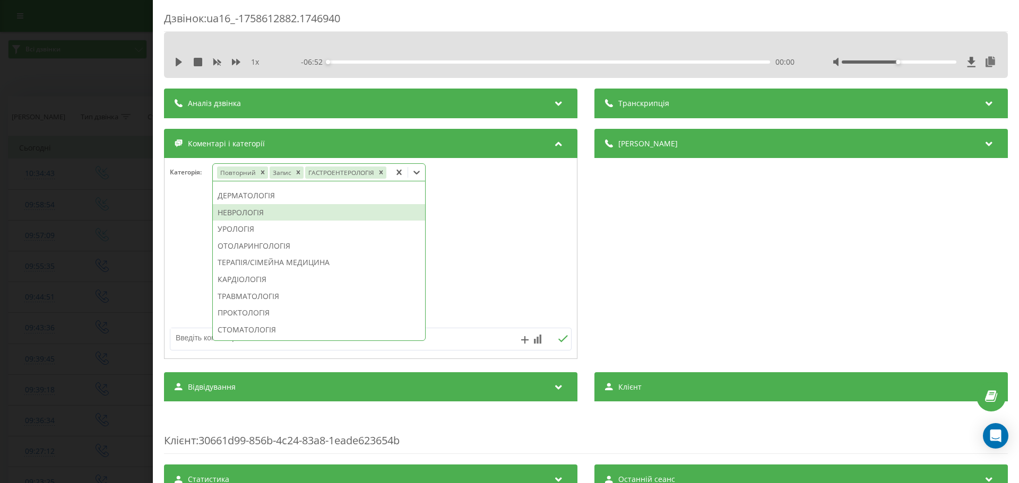
scroll to position [246, 0]
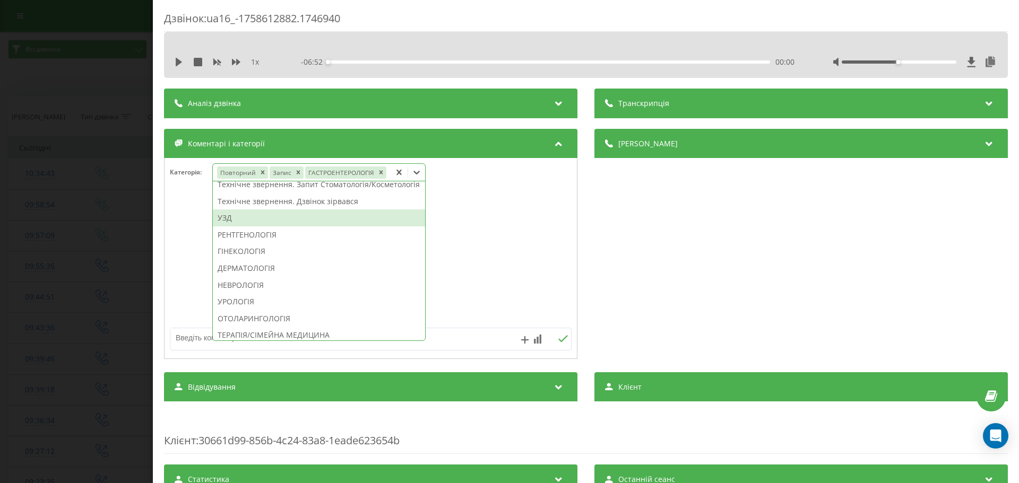
click at [242, 227] on div "УЗД" at bounding box center [319, 218] width 212 height 17
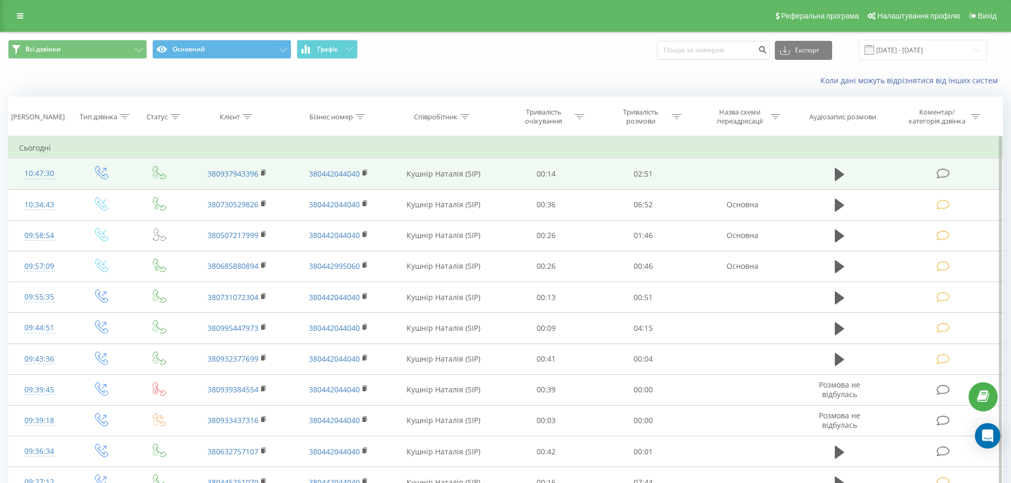
click at [941, 169] on icon at bounding box center [942, 173] width 13 height 11
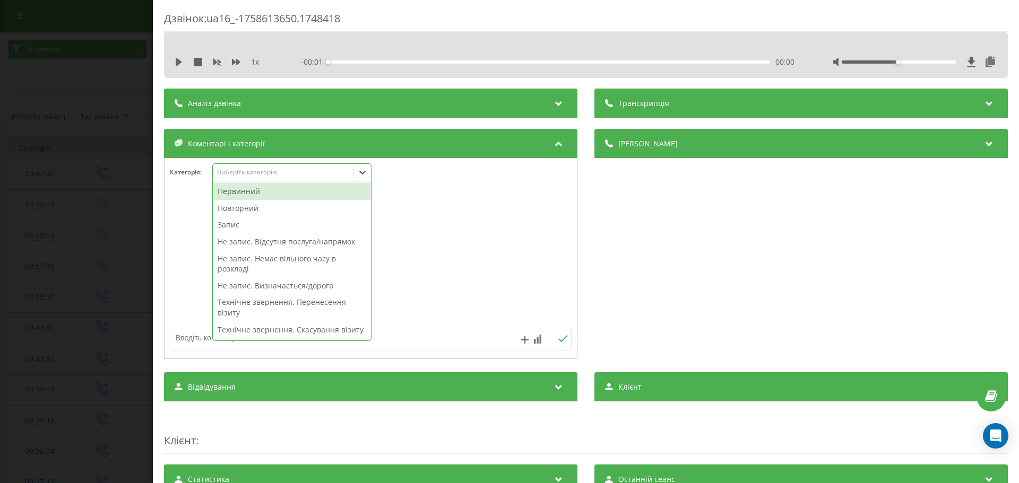
click at [367, 173] on icon at bounding box center [362, 172] width 11 height 11
click at [255, 205] on div "Повторний" at bounding box center [292, 208] width 158 height 17
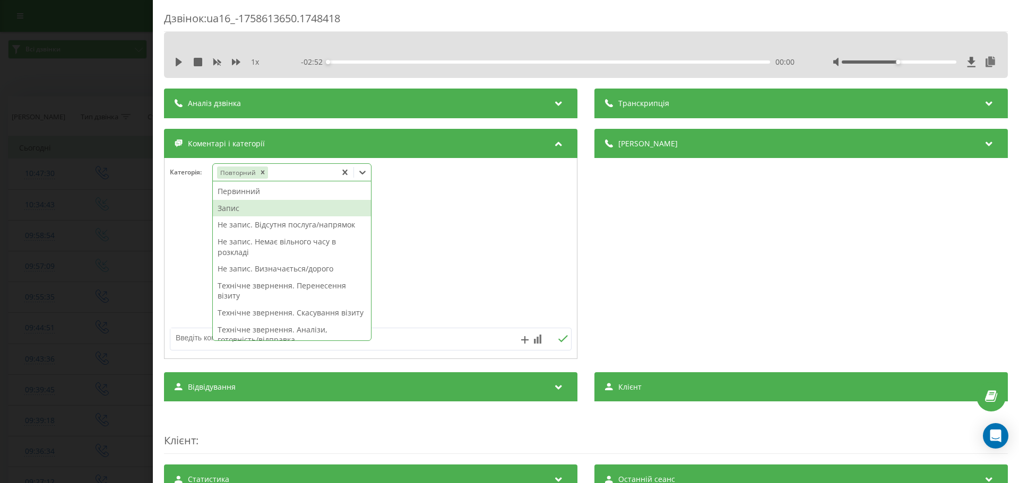
click at [250, 209] on div "Запис" at bounding box center [292, 208] width 158 height 17
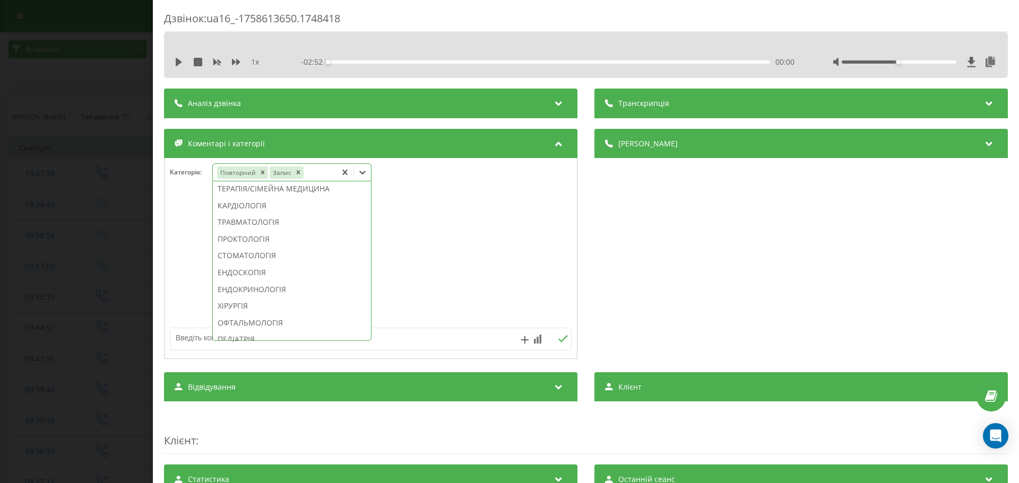
scroll to position [505, 0]
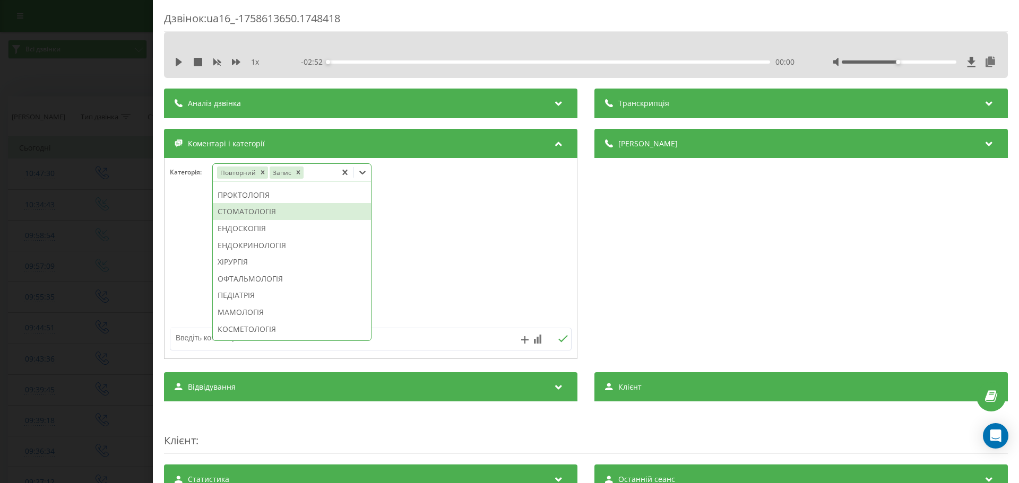
click at [266, 220] on div "СТОМАТОЛОГІЯ" at bounding box center [292, 211] width 158 height 17
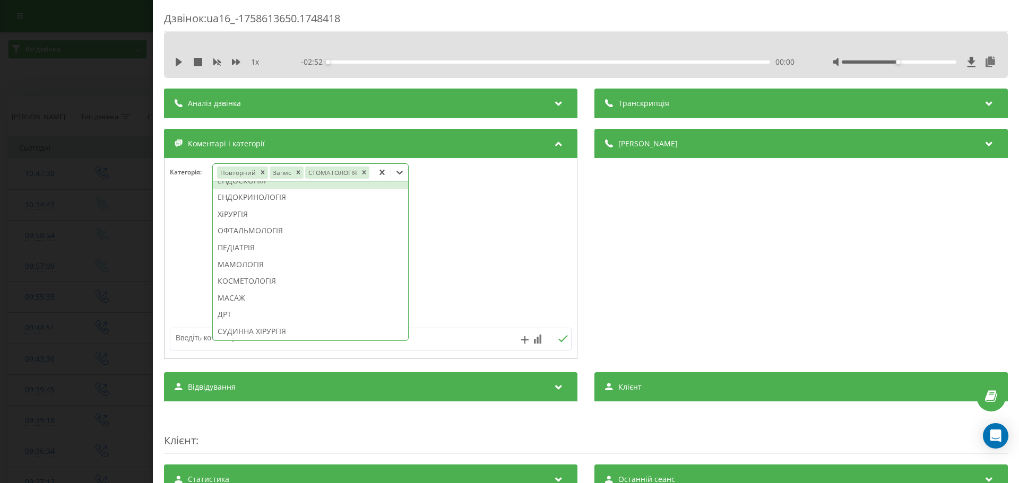
scroll to position [443, 0]
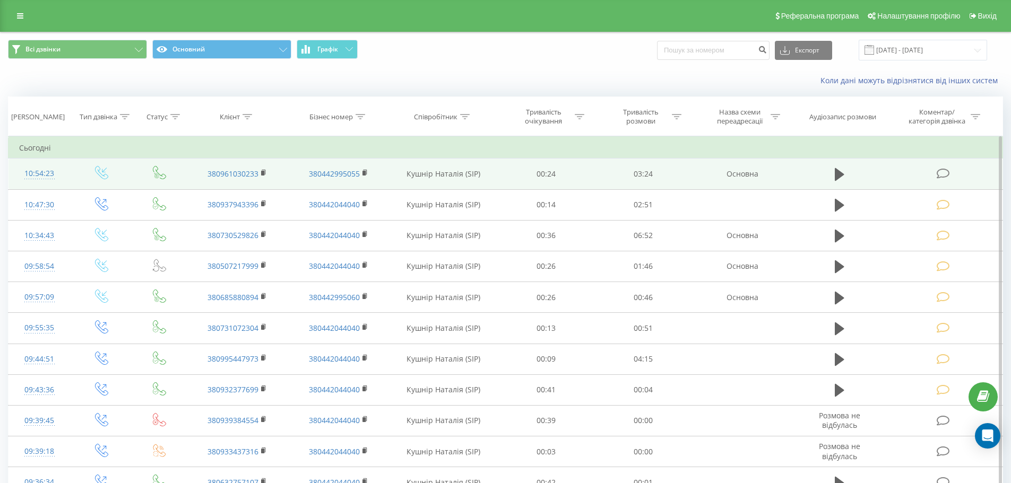
click at [940, 170] on icon at bounding box center [942, 173] width 13 height 11
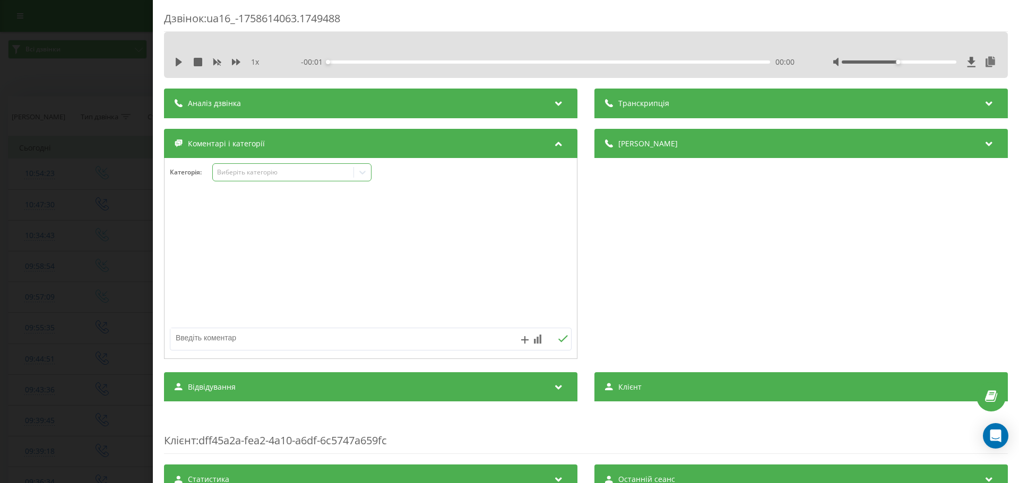
click at [364, 171] on icon at bounding box center [362, 172] width 11 height 11
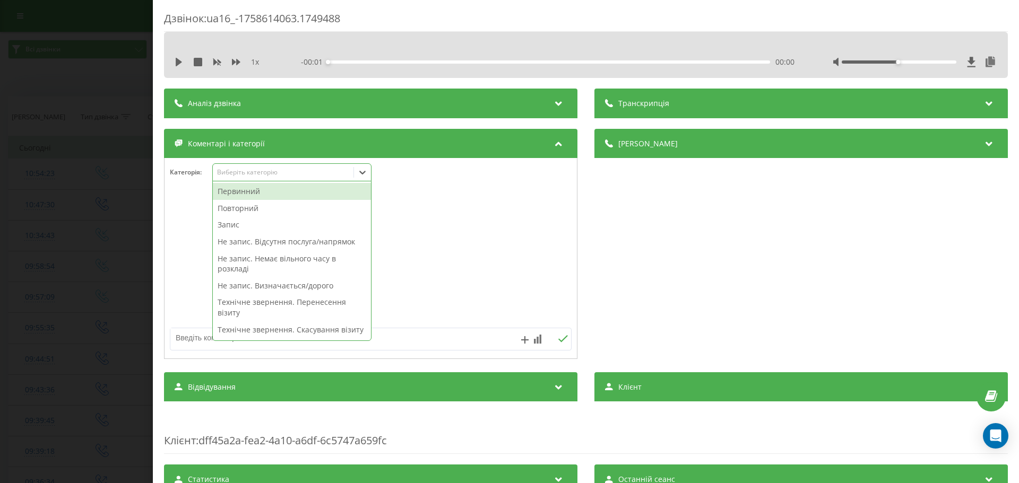
click at [259, 190] on div "Первинний" at bounding box center [292, 191] width 158 height 17
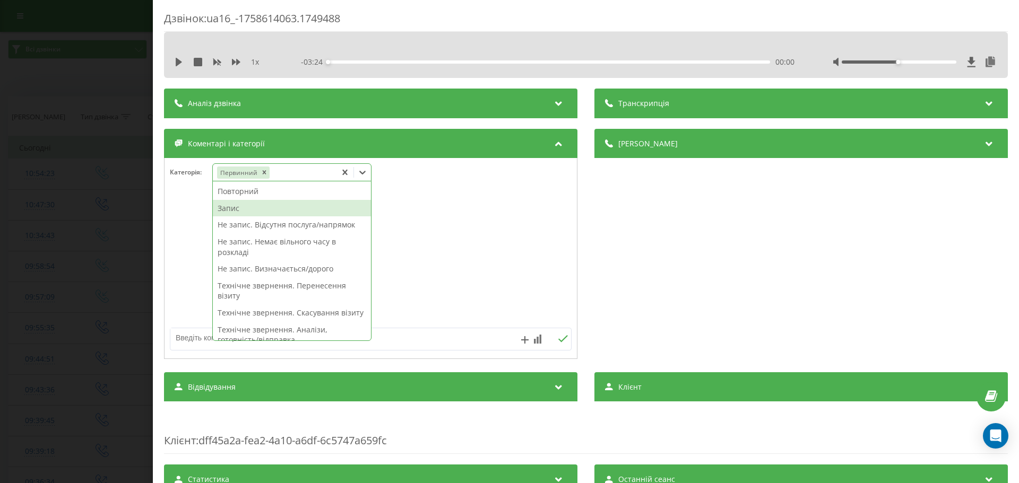
click at [255, 206] on div "Запис" at bounding box center [292, 208] width 158 height 17
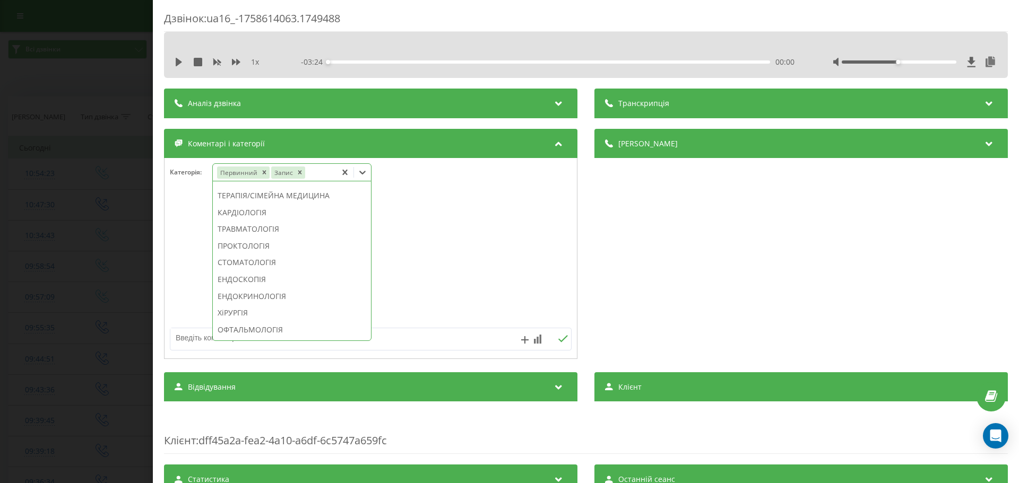
scroll to position [465, 0]
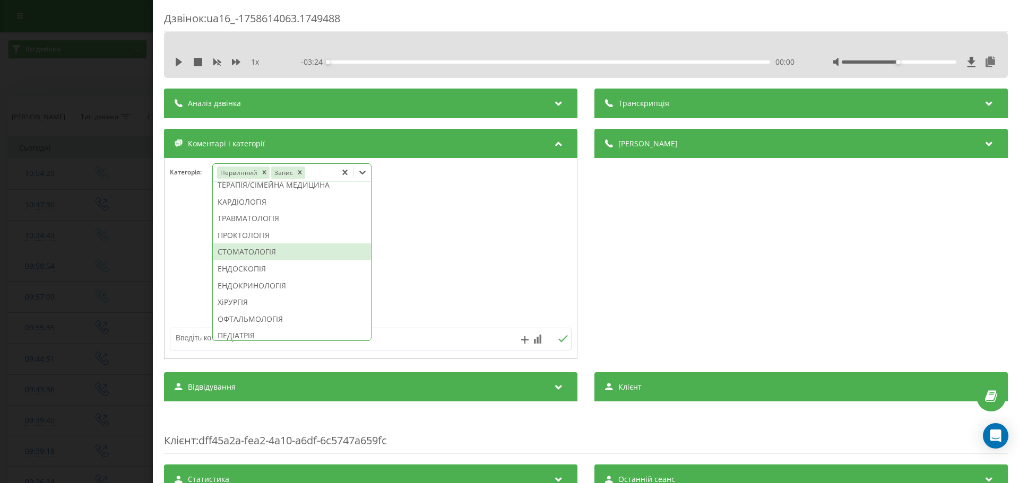
click at [276, 261] on div "СТОМАТОЛОГІЯ" at bounding box center [292, 252] width 158 height 17
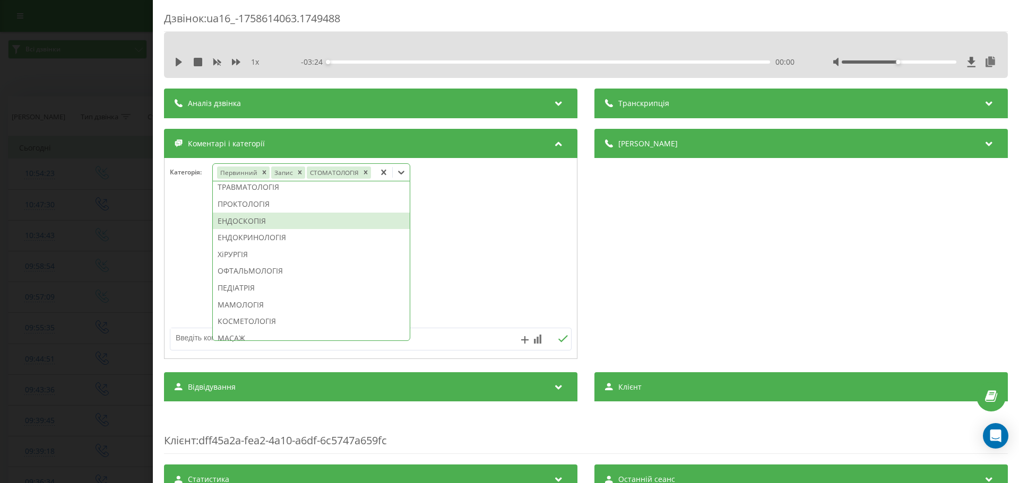
scroll to position [403, 0]
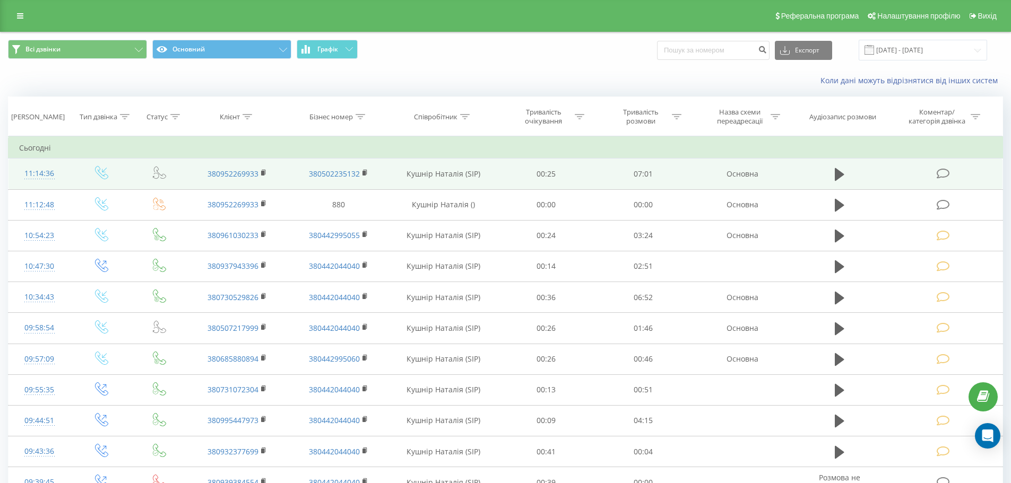
click at [941, 176] on icon at bounding box center [942, 173] width 13 height 11
click at [943, 174] on icon at bounding box center [942, 173] width 13 height 11
click at [936, 176] on icon at bounding box center [942, 173] width 13 height 11
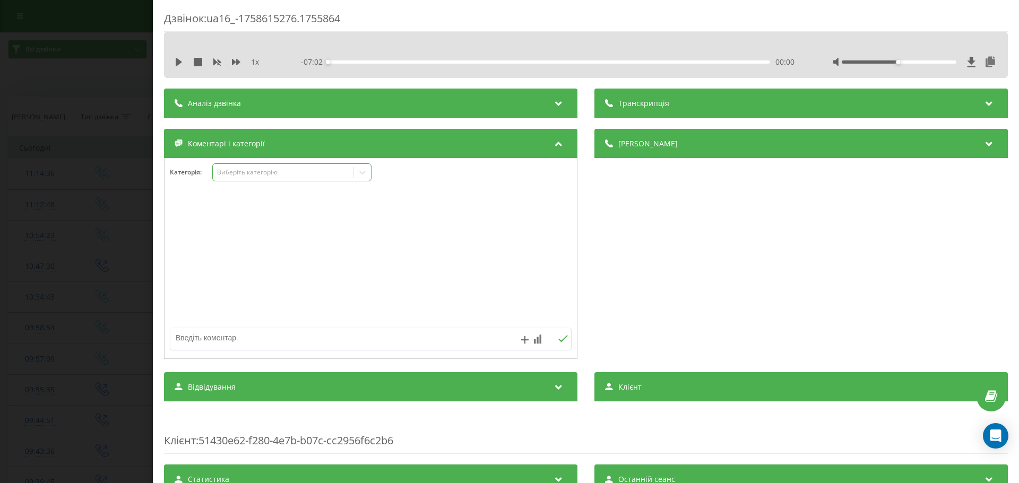
click at [365, 172] on icon at bounding box center [362, 173] width 6 height 4
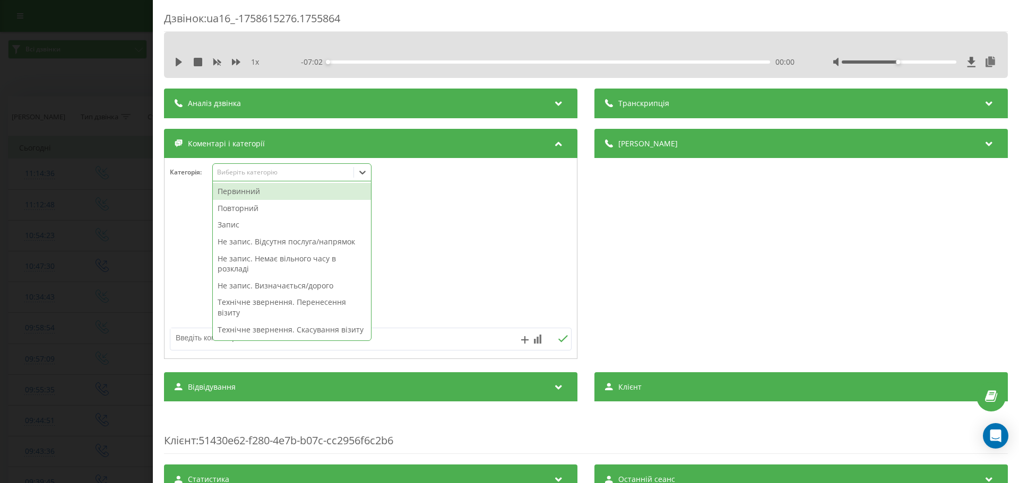
click at [242, 194] on div "Первинний" at bounding box center [292, 191] width 158 height 17
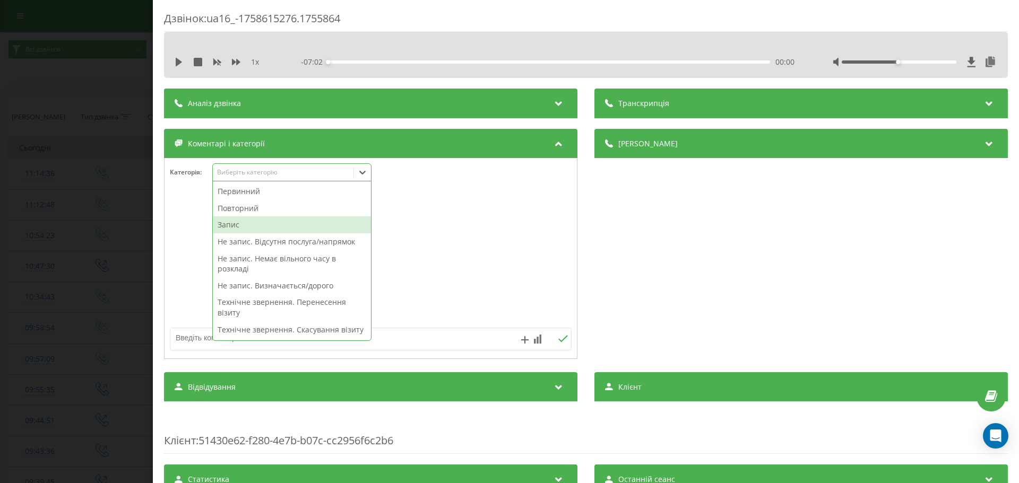
click at [229, 227] on div "Запис" at bounding box center [292, 224] width 158 height 17
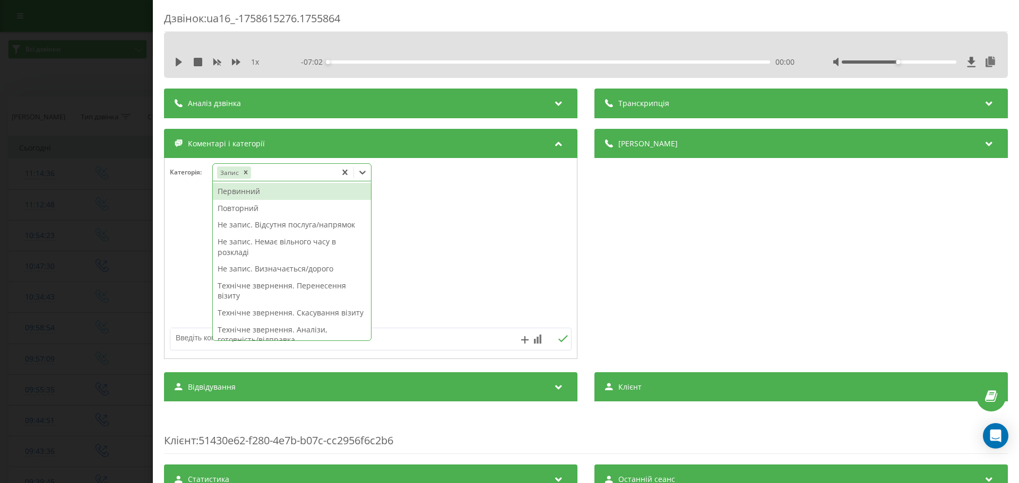
click at [251, 195] on div "Первинний" at bounding box center [292, 191] width 158 height 17
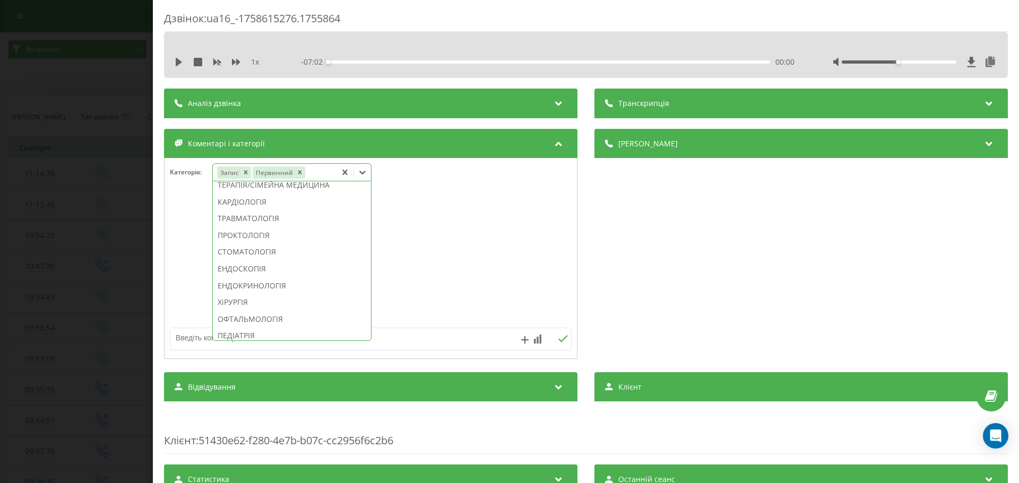
scroll to position [468, 0]
click at [295, 257] on div "СТОМАТОЛОГІЯ" at bounding box center [292, 248] width 158 height 17
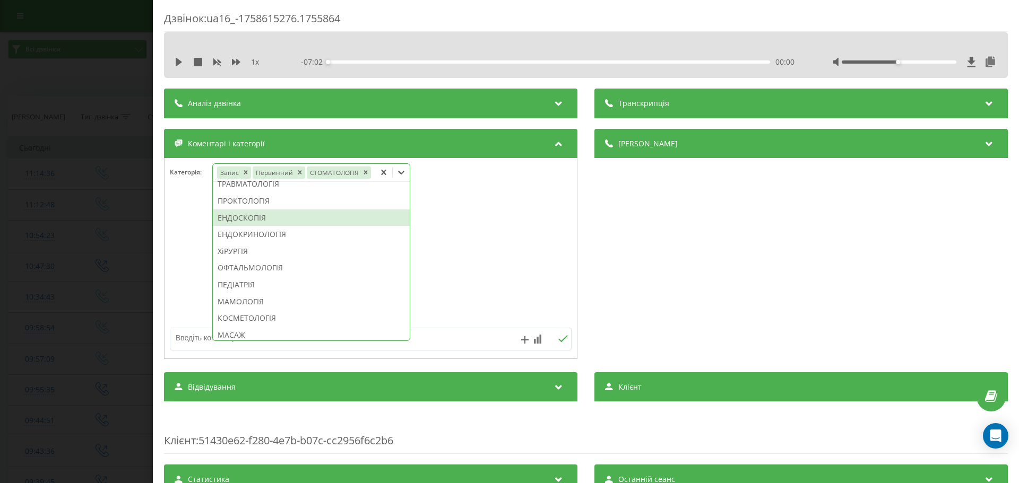
scroll to position [406, 0]
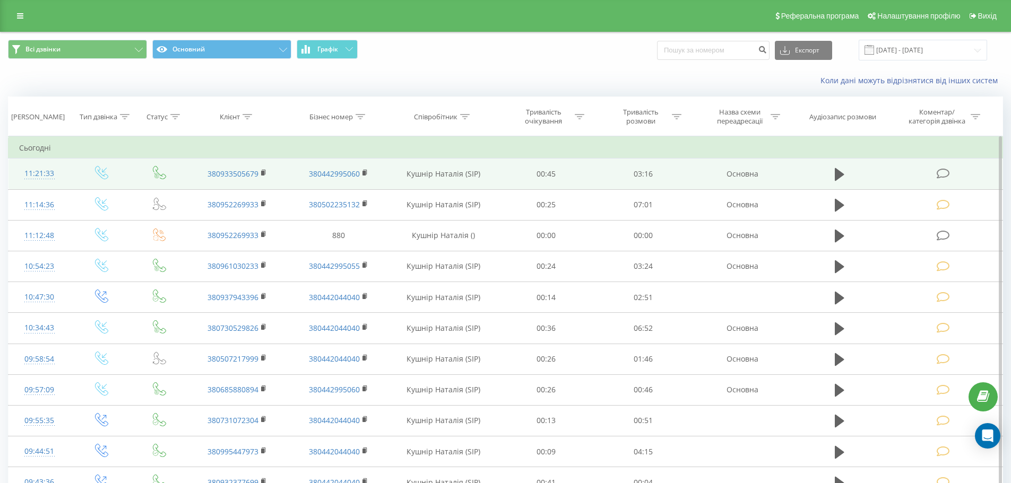
click at [938, 173] on icon at bounding box center [942, 173] width 13 height 11
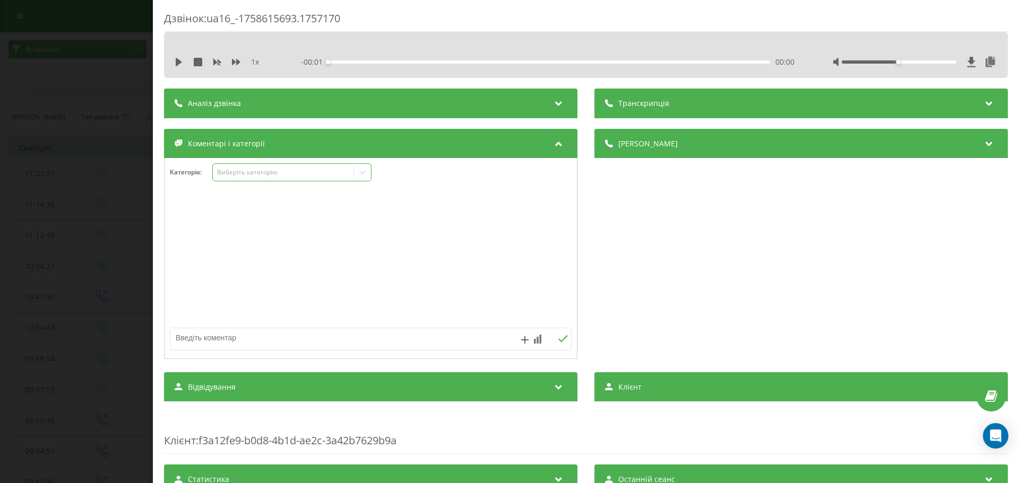
click at [360, 174] on icon at bounding box center [362, 172] width 11 height 11
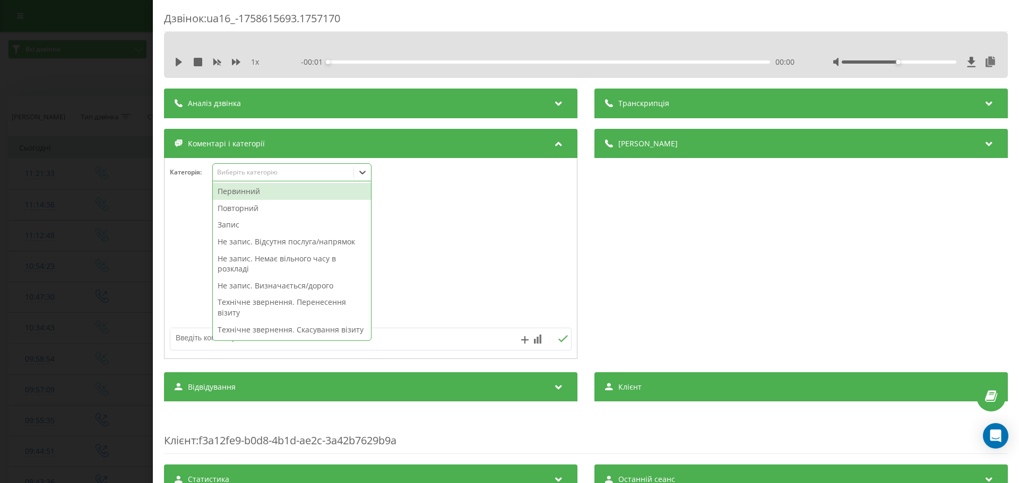
click at [241, 193] on div "Первинний" at bounding box center [292, 191] width 158 height 17
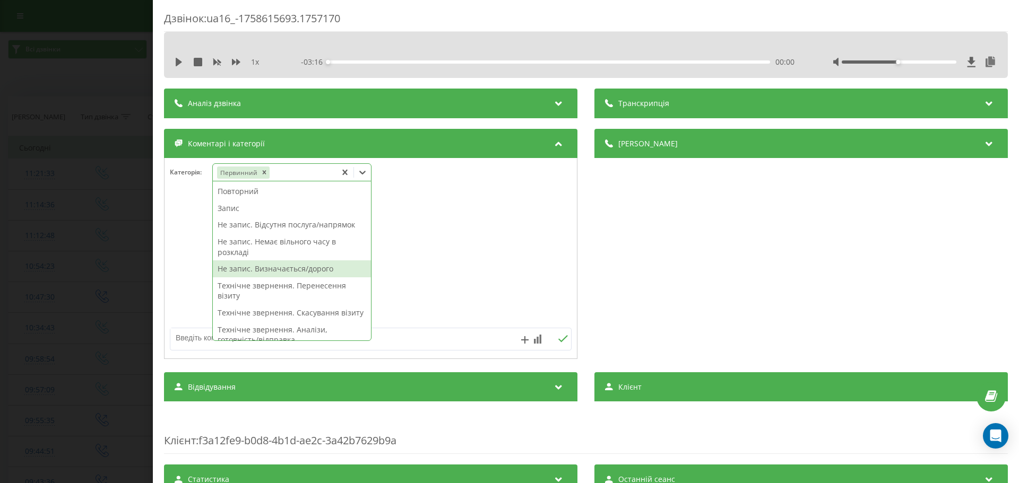
click at [256, 271] on div "Не запис. Визначається/дорого" at bounding box center [292, 269] width 158 height 17
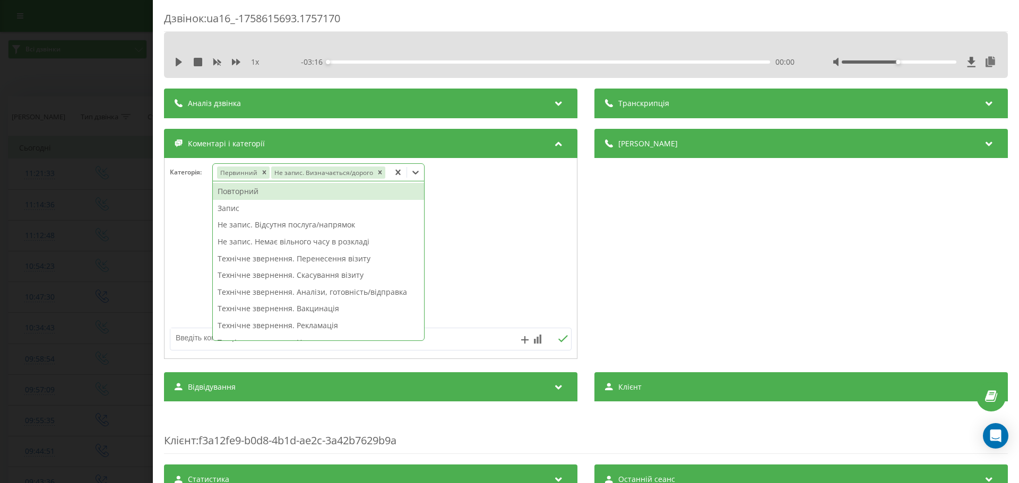
click at [410, 173] on icon at bounding box center [415, 172] width 11 height 11
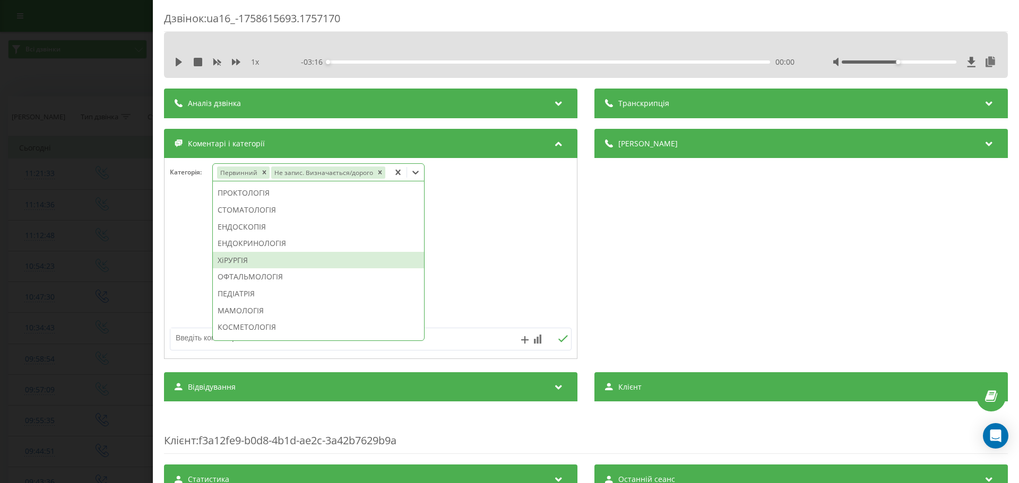
scroll to position [531, 0]
click at [277, 264] on div "КОСМЕТОЛОГІЯ" at bounding box center [318, 262] width 211 height 17
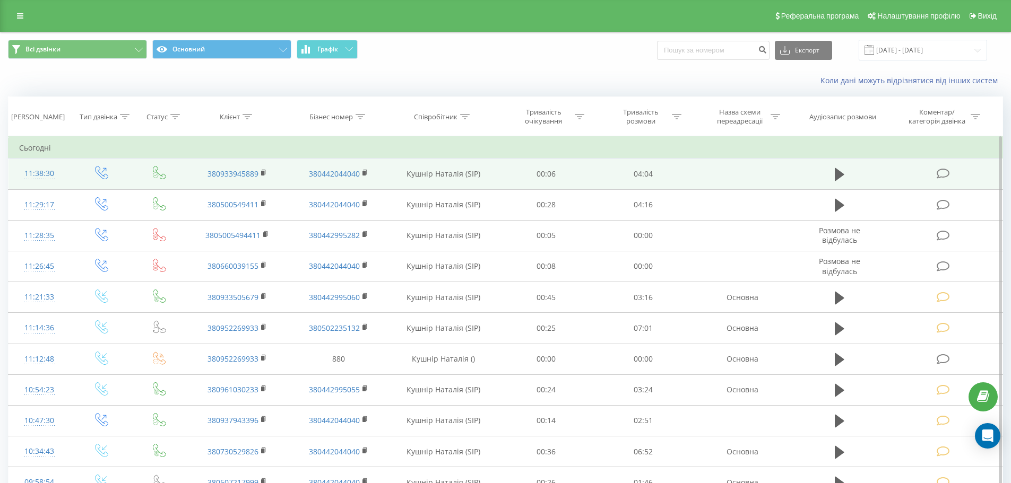
click at [940, 176] on icon at bounding box center [942, 173] width 13 height 11
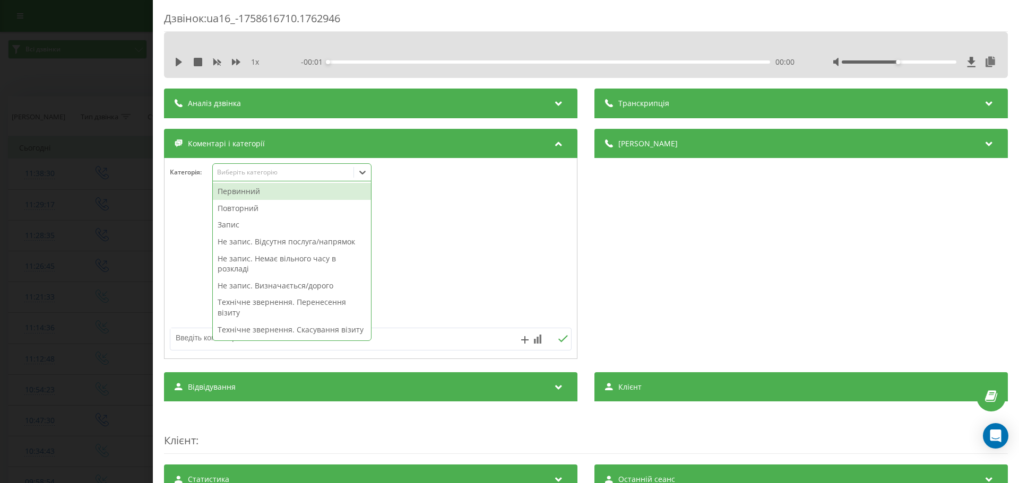
click at [360, 171] on icon at bounding box center [362, 173] width 6 height 4
click at [238, 211] on div "Повторний" at bounding box center [292, 208] width 158 height 17
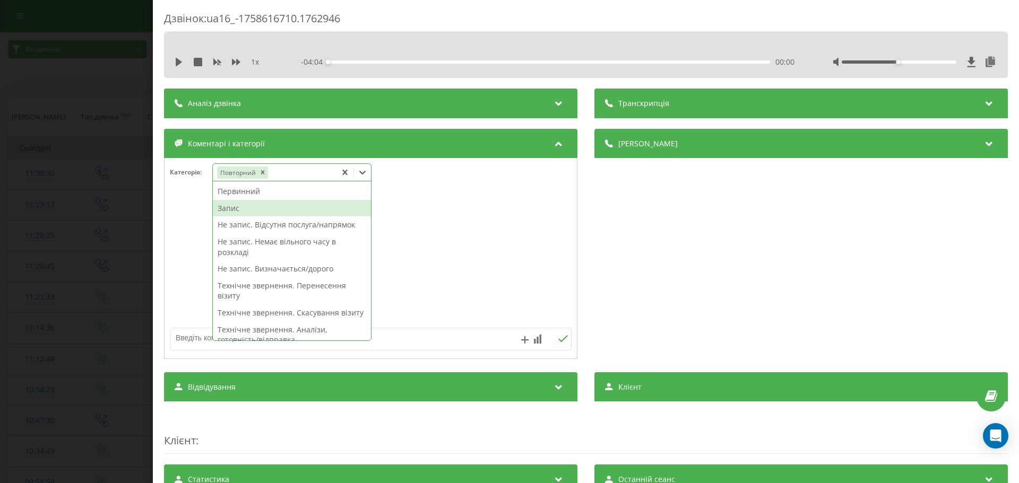
click at [236, 211] on div "Запис" at bounding box center [292, 208] width 158 height 17
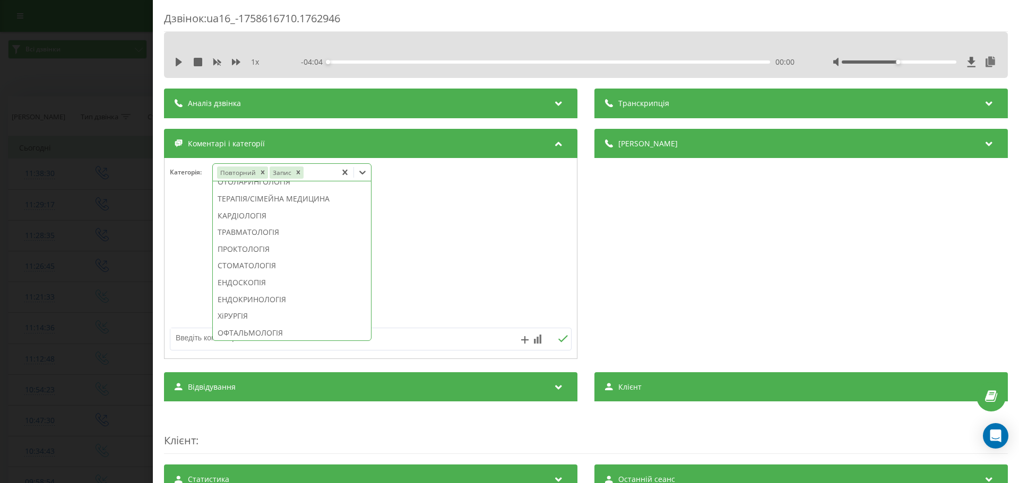
scroll to position [454, 0]
click at [241, 271] on div "СТОМАТОЛОГІЯ" at bounding box center [292, 262] width 158 height 17
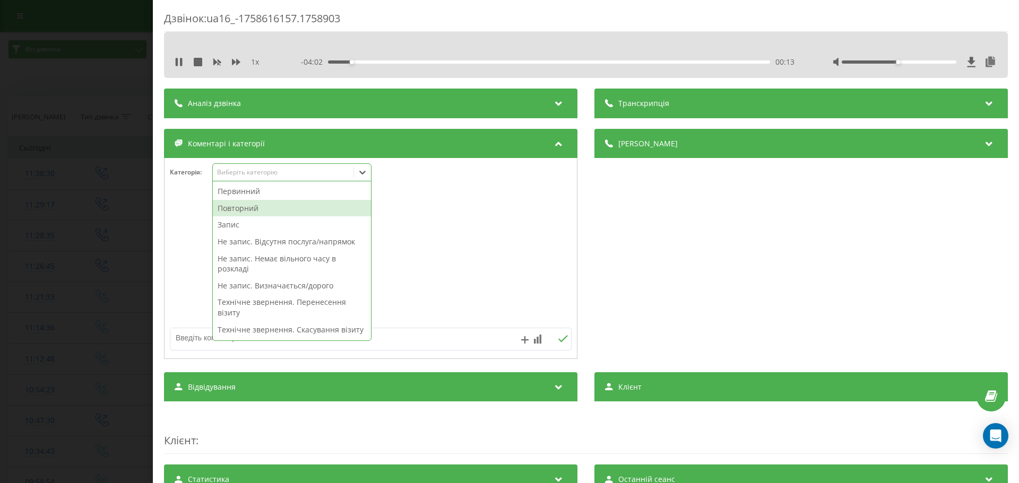
click at [231, 210] on div "Повторний" at bounding box center [292, 208] width 158 height 17
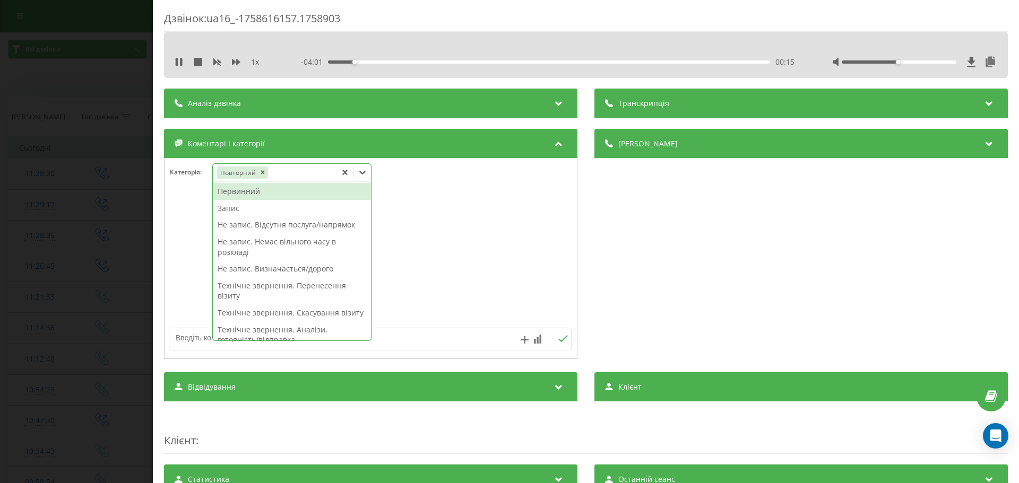
click at [229, 213] on div "Запис" at bounding box center [292, 208] width 158 height 17
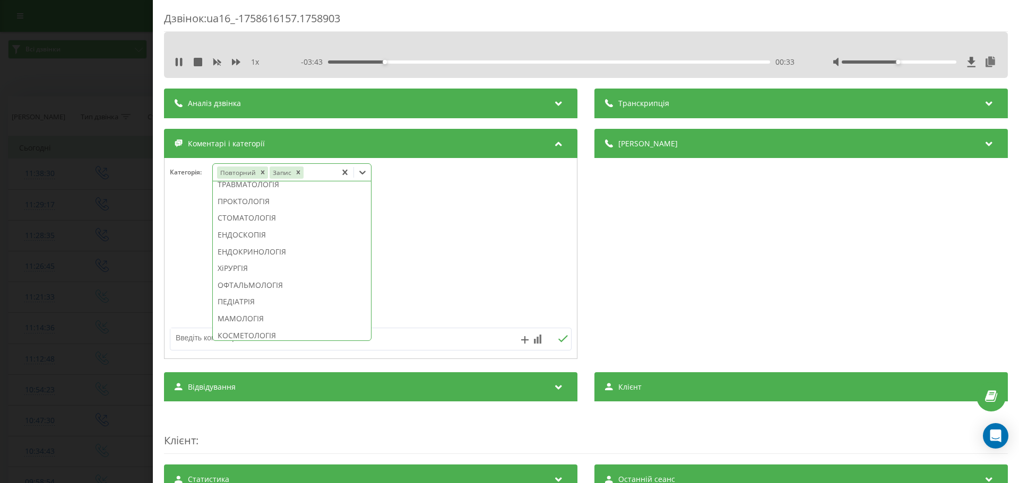
scroll to position [536, 0]
click at [269, 307] on div "КОСМЕТОЛОГІЯ" at bounding box center [292, 298] width 158 height 17
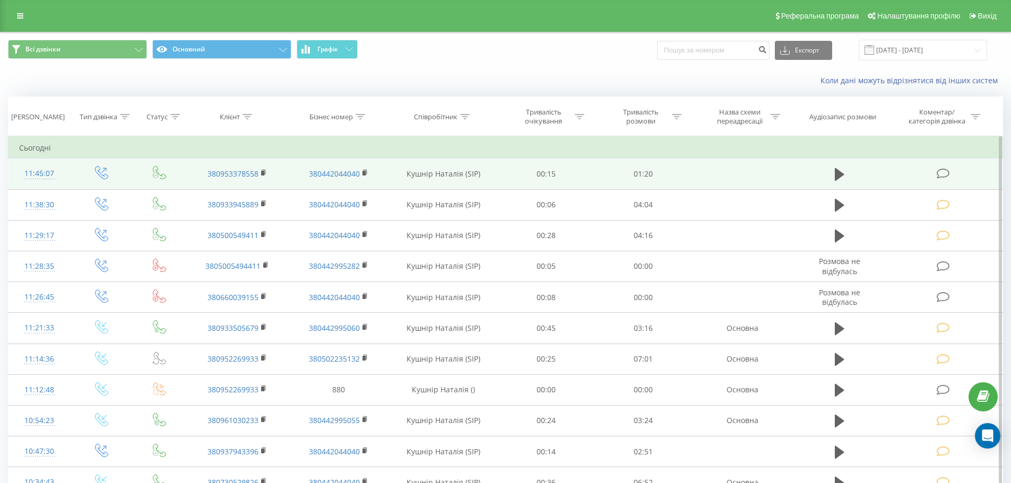
click at [947, 173] on icon at bounding box center [942, 173] width 13 height 11
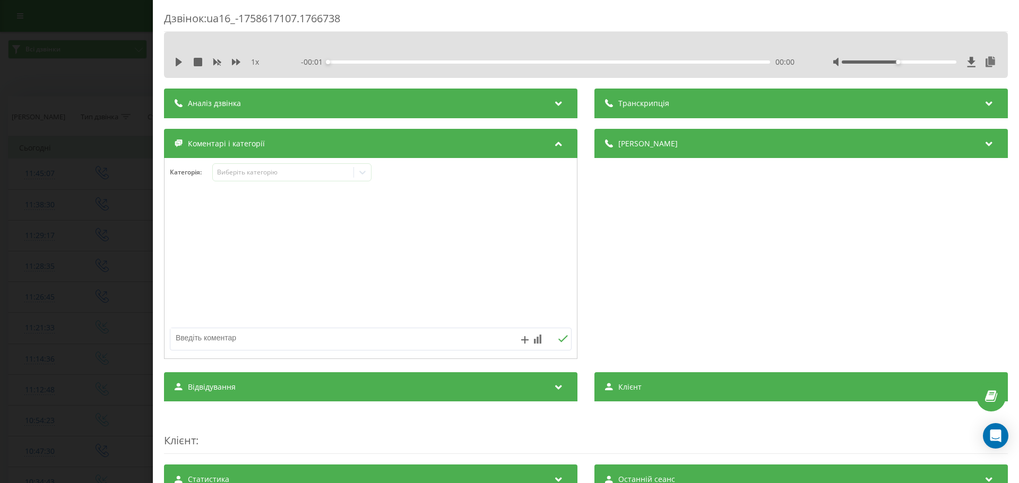
click at [202, 337] on textarea at bounding box center [330, 337] width 320 height 19
click at [184, 334] on textarea at bounding box center [330, 337] width 320 height 19
type textarea "Технічне. уточнення"
click at [558, 339] on icon at bounding box center [563, 338] width 10 height 7
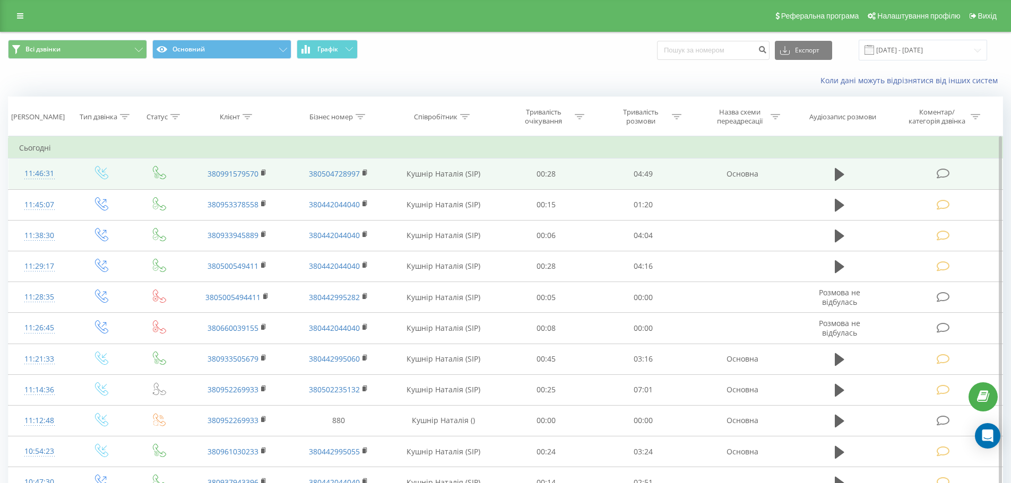
click at [940, 172] on icon at bounding box center [942, 173] width 13 height 11
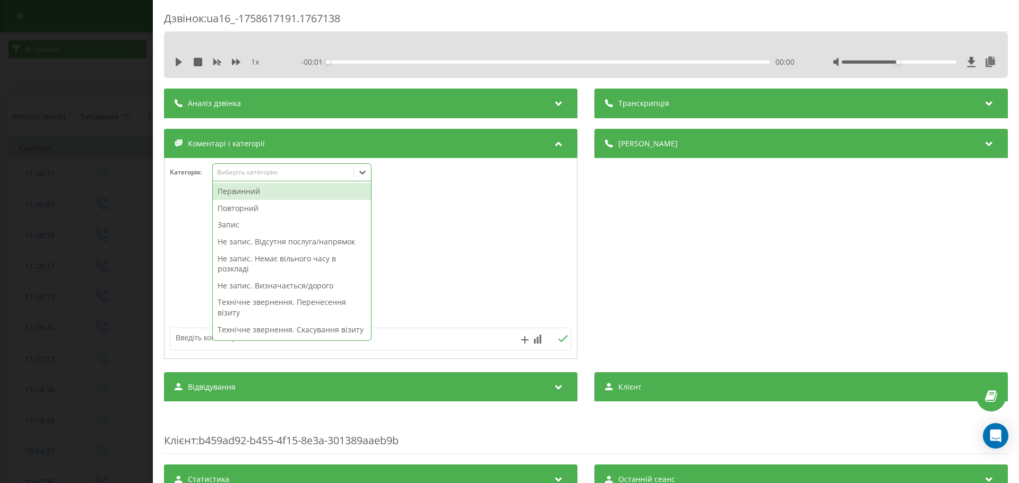
click at [365, 175] on icon at bounding box center [362, 172] width 11 height 11
click at [252, 211] on div "Повторний" at bounding box center [292, 208] width 158 height 17
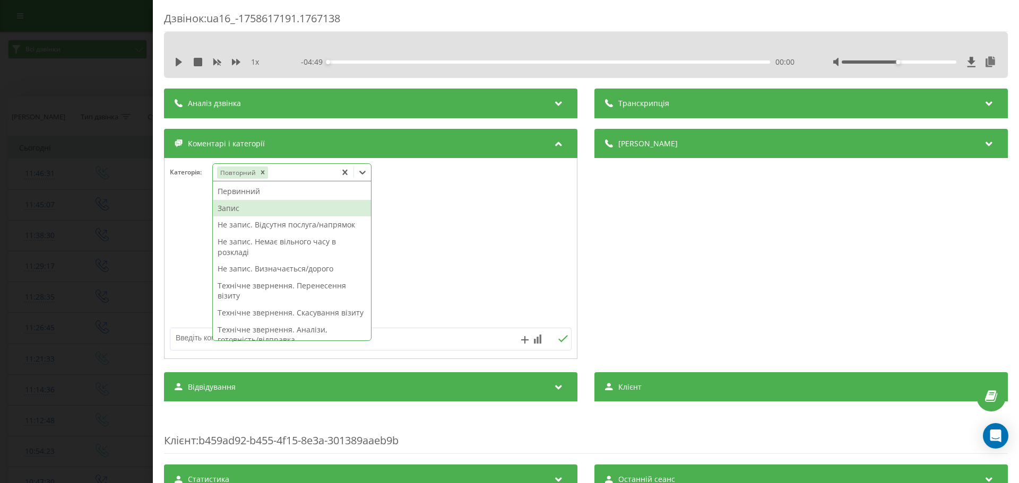
click at [232, 211] on div "Запис" at bounding box center [292, 208] width 158 height 17
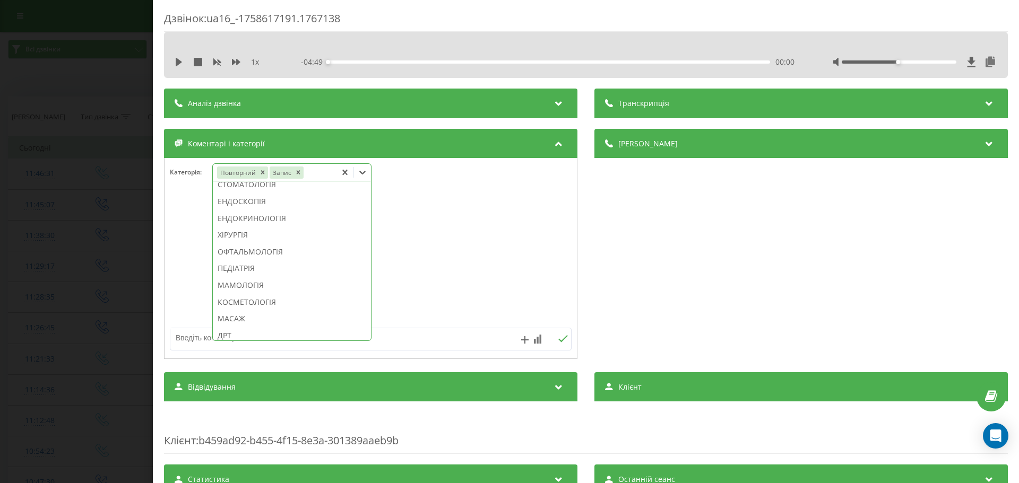
scroll to position [560, 0]
click at [275, 283] on div "КОСМЕТОЛОГІЯ" at bounding box center [292, 274] width 158 height 17
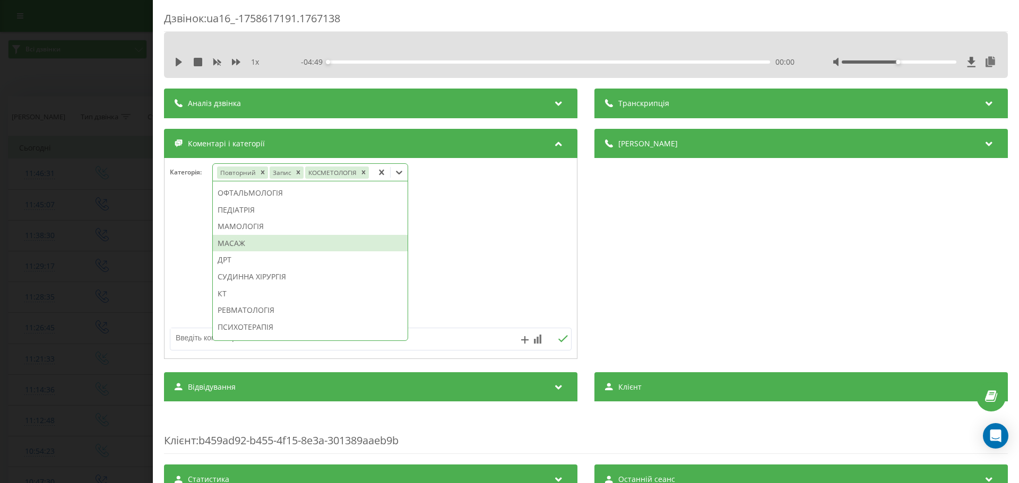
scroll to position [497, 0]
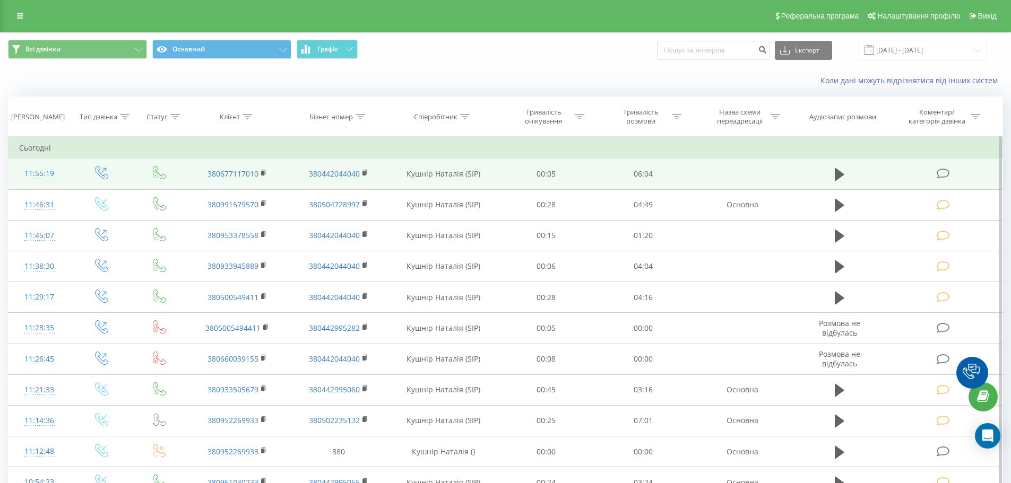
click at [946, 174] on icon at bounding box center [942, 173] width 13 height 11
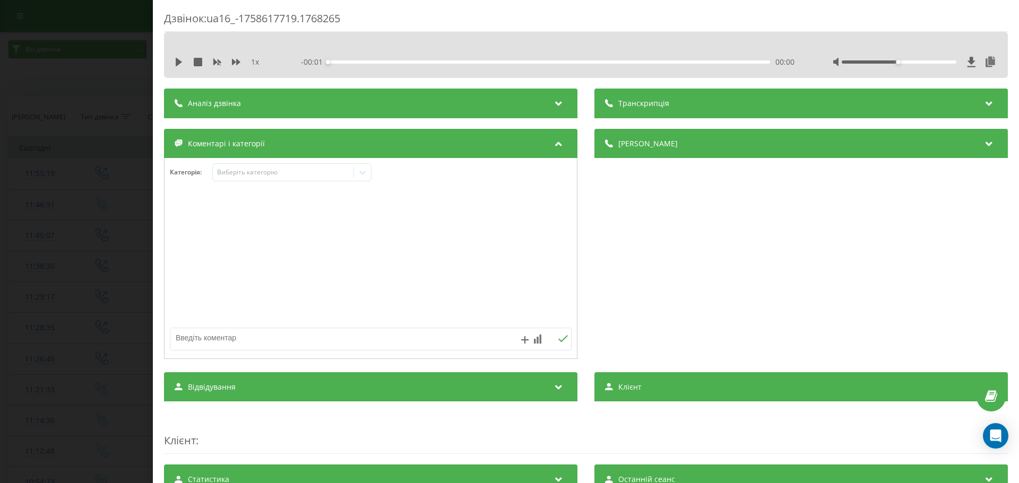
click at [214, 340] on textarea at bounding box center [330, 337] width 320 height 19
click at [251, 340] on textarea "Технічне. не влаштоаує локація" at bounding box center [330, 337] width 320 height 19
type textarea "Технічне. не влаштовує локація"
click at [558, 338] on icon at bounding box center [563, 338] width 10 height 7
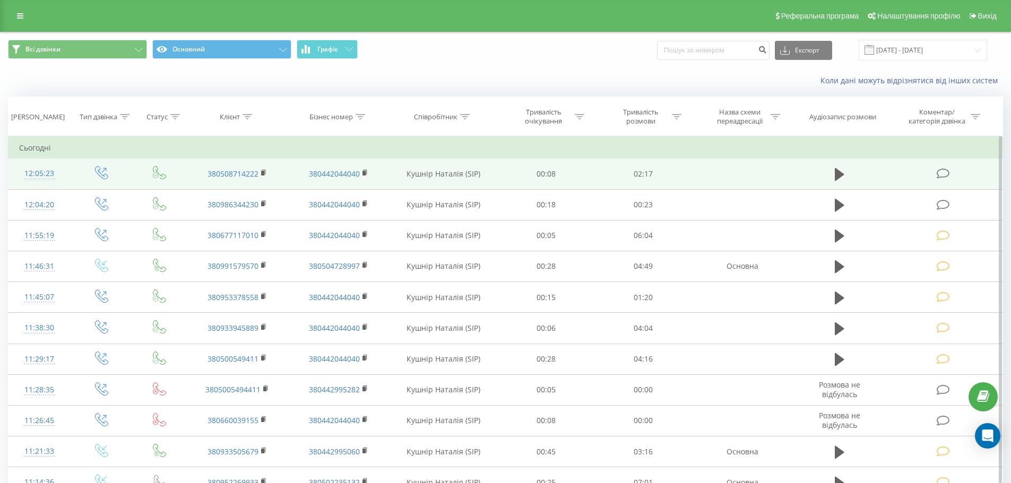
click at [944, 175] on icon at bounding box center [942, 173] width 13 height 11
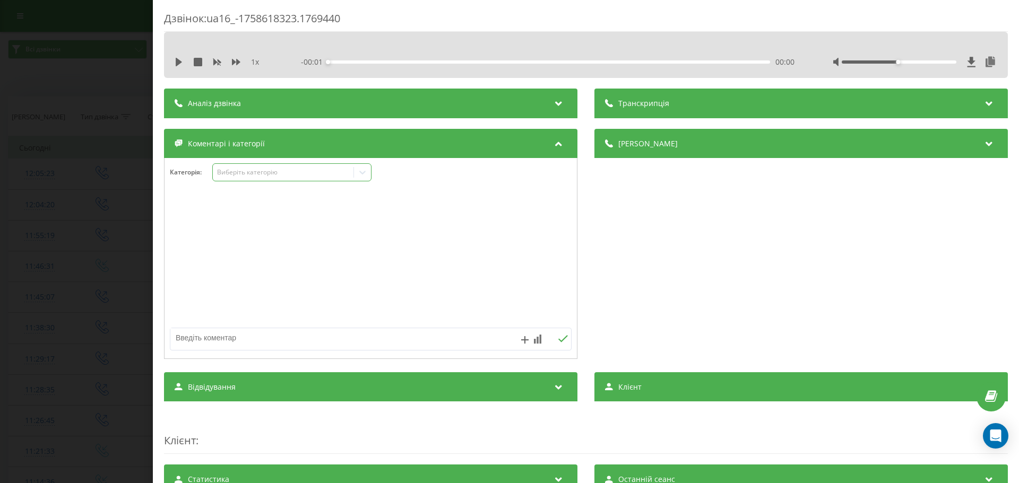
click at [363, 175] on icon at bounding box center [362, 172] width 11 height 11
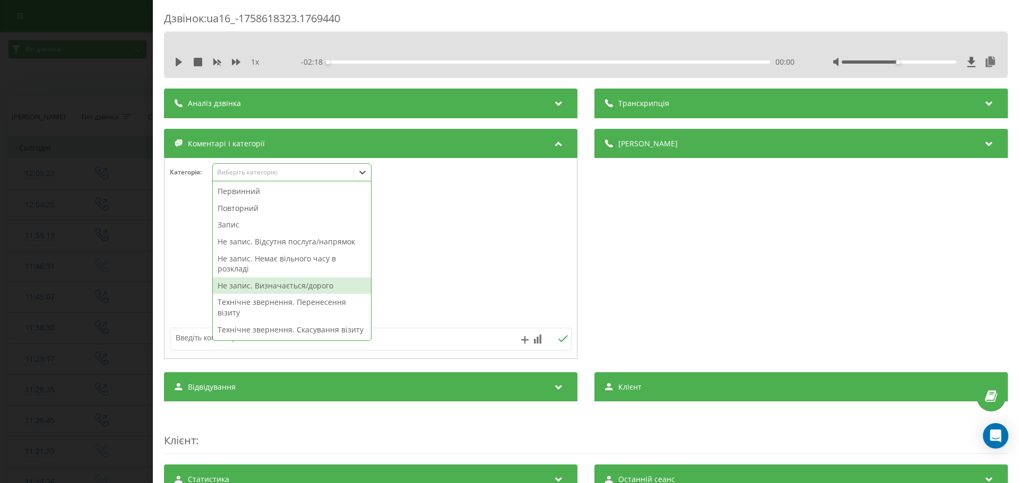
click at [236, 284] on div "Не запис. Визначається/дорого" at bounding box center [292, 285] width 158 height 17
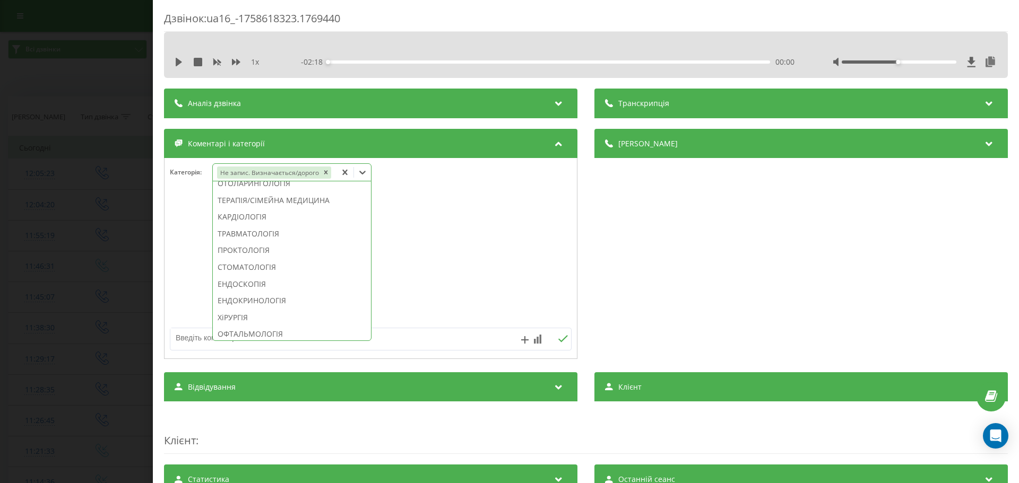
scroll to position [473, 0]
click at [286, 269] on div "СТОМАТОЛОГІЯ" at bounding box center [292, 260] width 158 height 17
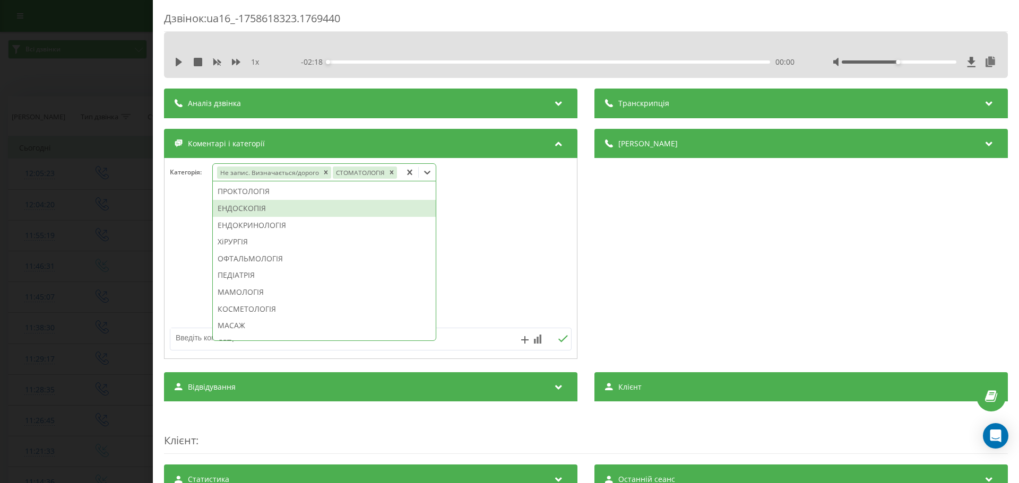
scroll to position [391, 0]
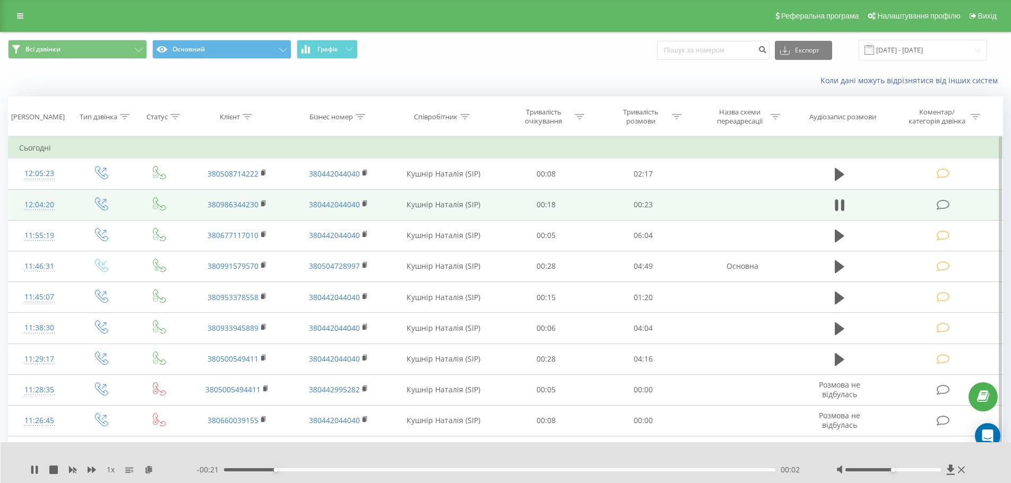
click at [946, 205] on icon at bounding box center [942, 204] width 13 height 11
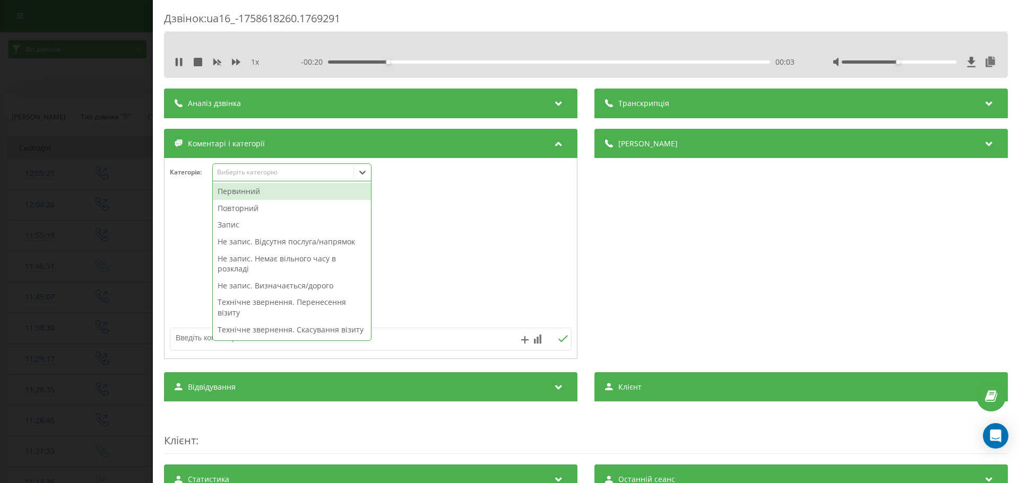
click at [361, 174] on icon at bounding box center [362, 172] width 11 height 11
click at [195, 335] on textarea at bounding box center [330, 337] width 320 height 19
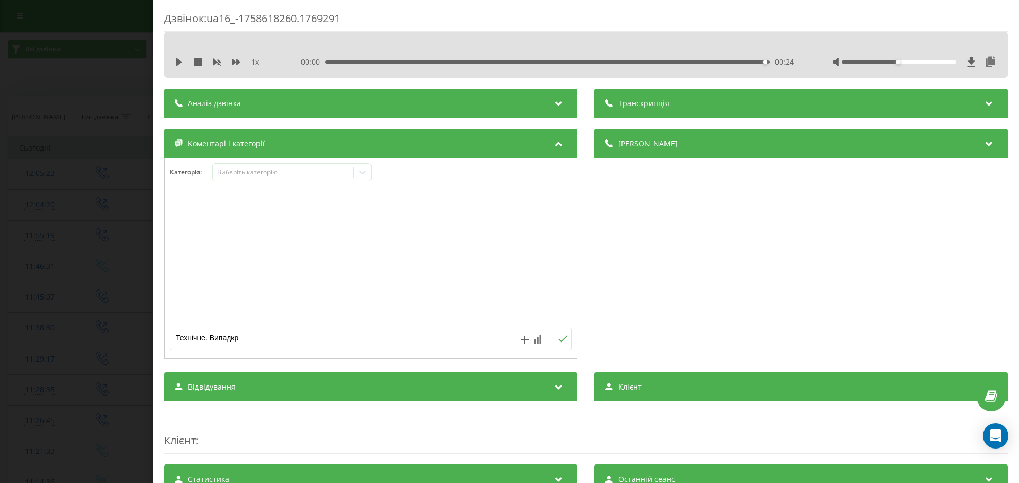
click at [240, 340] on textarea "Технічне. Випадкр" at bounding box center [330, 337] width 320 height 19
click at [237, 340] on textarea "Технічне. Випадкрвр" at bounding box center [330, 337] width 320 height 19
click at [252, 339] on textarea "Технічне. Випадковр" at bounding box center [330, 337] width 320 height 19
type textarea "Технічне. Випадково"
click at [558, 339] on icon at bounding box center [563, 338] width 10 height 7
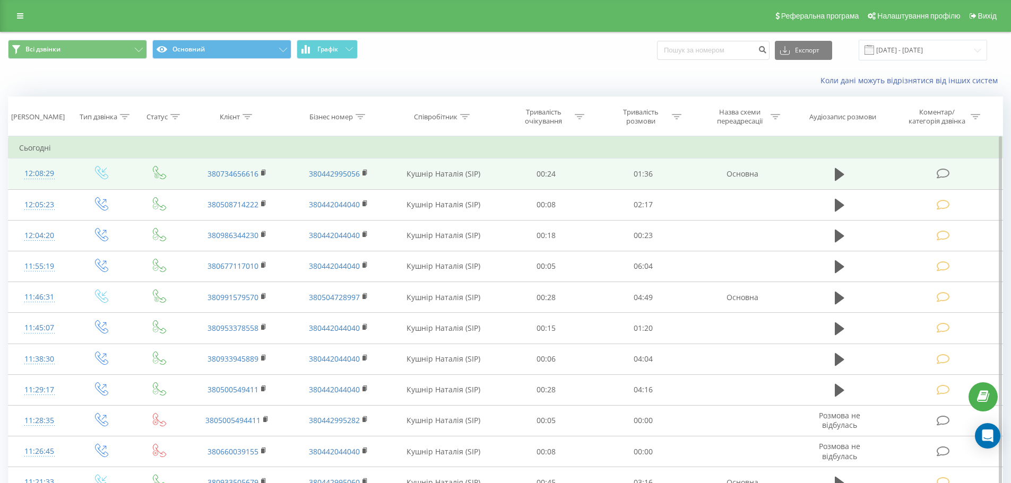
click at [943, 172] on icon at bounding box center [942, 173] width 13 height 11
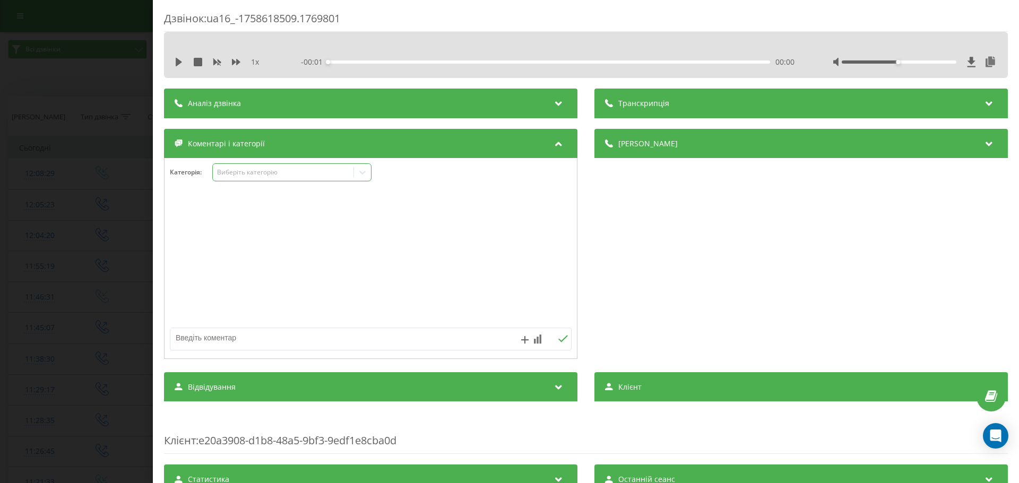
click at [362, 171] on icon at bounding box center [362, 172] width 11 height 11
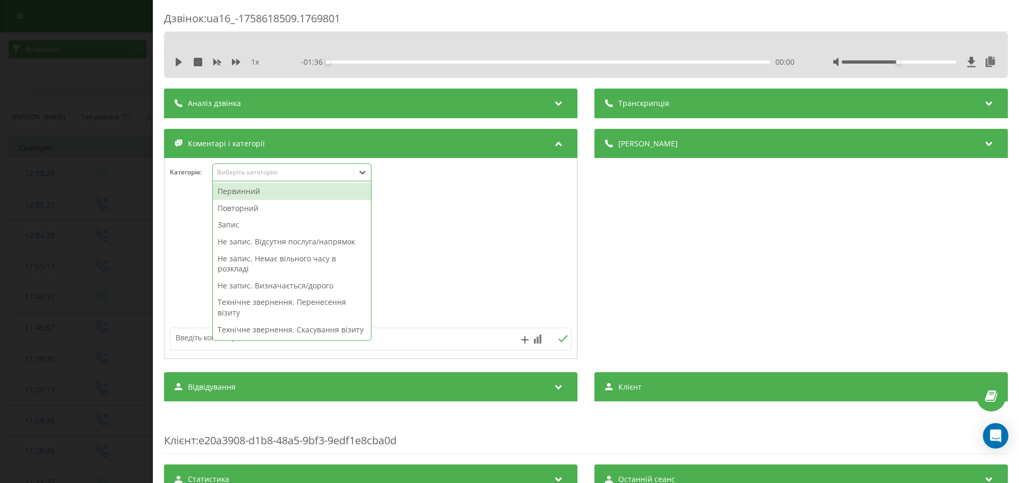
click at [239, 207] on div "Повторний" at bounding box center [292, 208] width 158 height 17
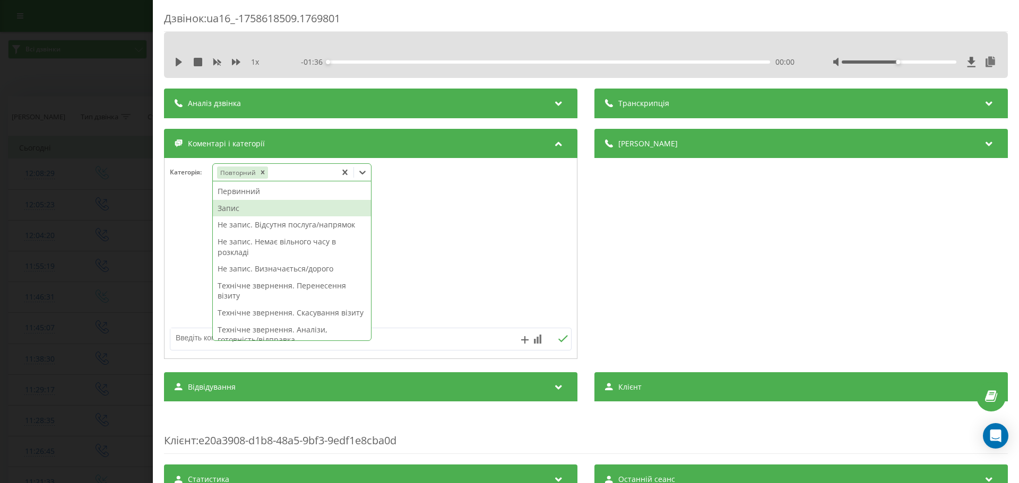
click at [237, 207] on div "Запис" at bounding box center [292, 208] width 158 height 17
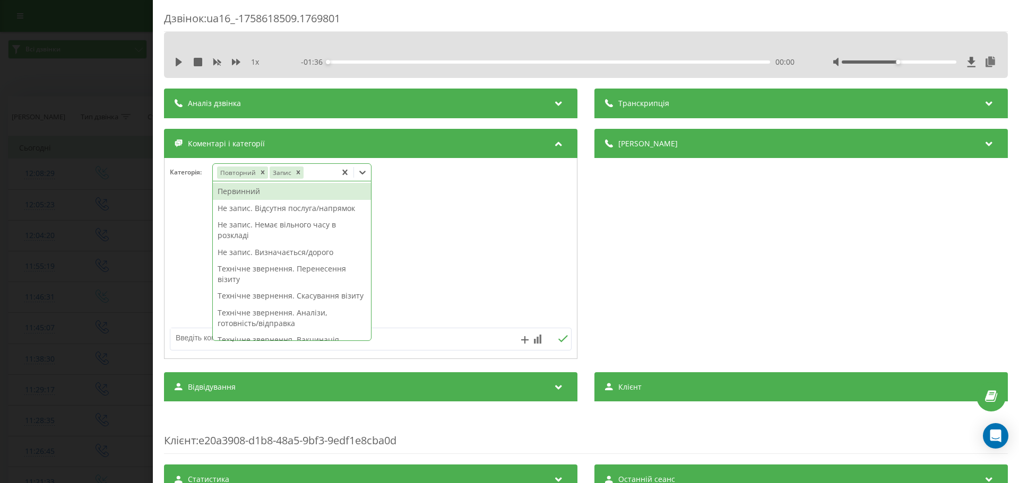
click at [363, 173] on icon at bounding box center [362, 172] width 11 height 11
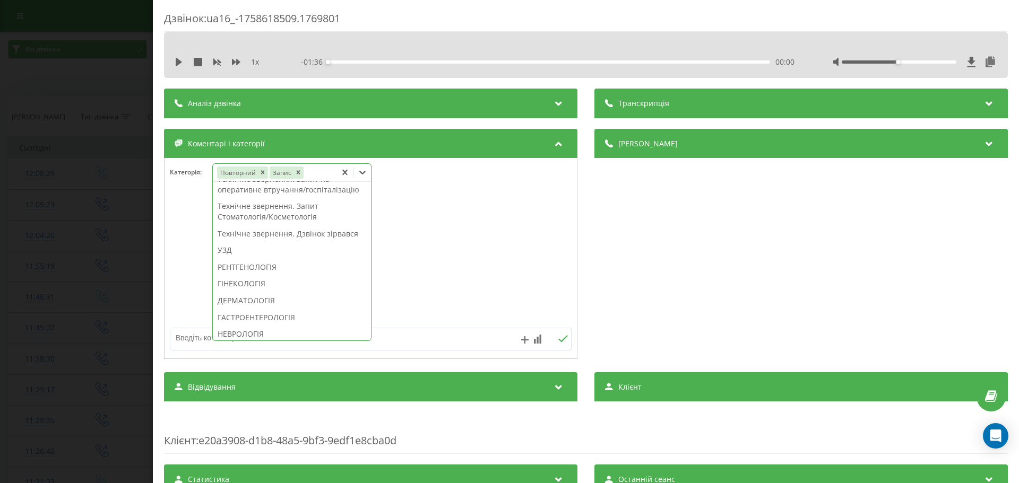
scroll to position [478, 0]
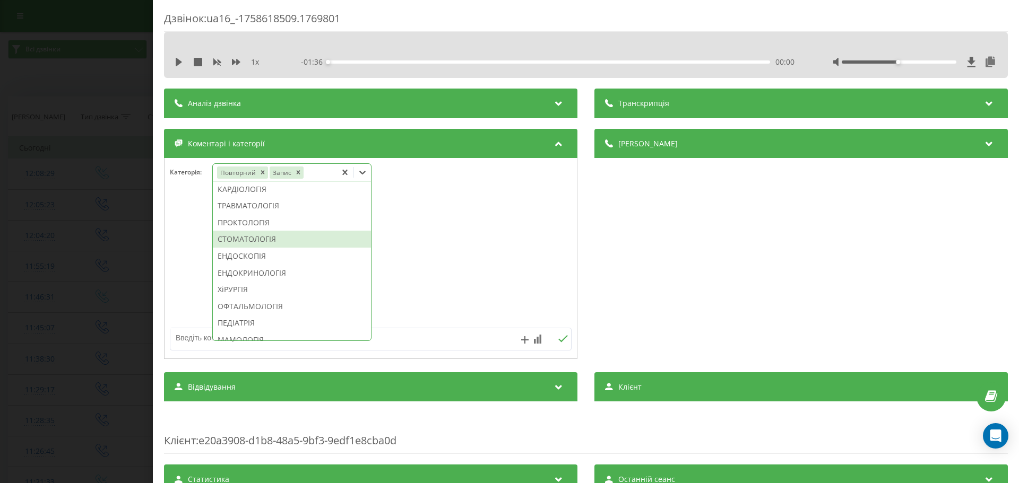
click at [254, 248] on div "СТОМАТОЛОГІЯ" at bounding box center [292, 239] width 158 height 17
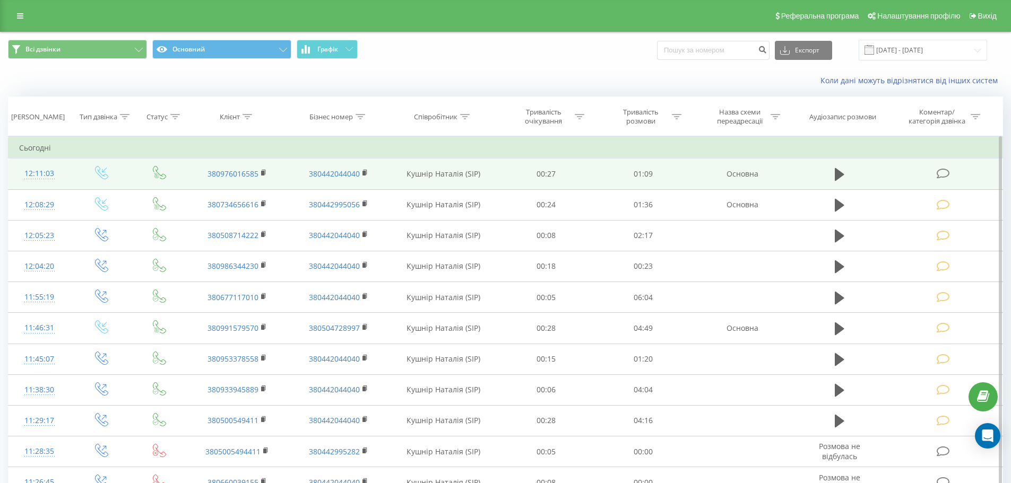
click at [940, 168] on icon at bounding box center [942, 173] width 13 height 11
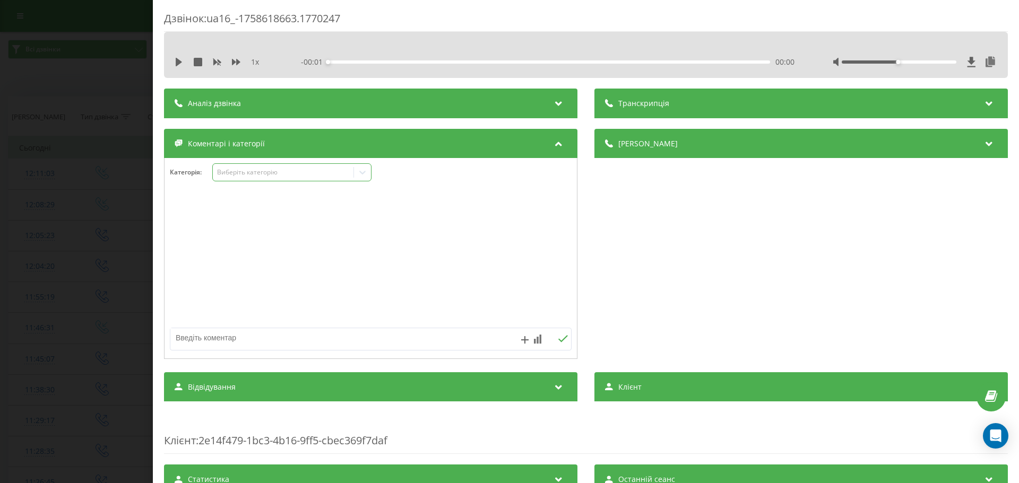
click at [361, 171] on icon at bounding box center [362, 172] width 11 height 11
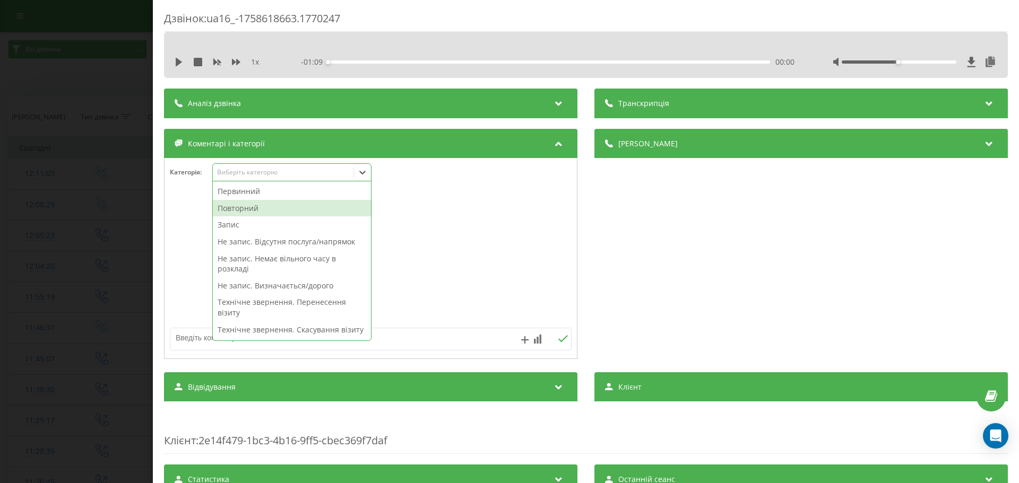
click at [240, 206] on div "Повторний" at bounding box center [292, 208] width 158 height 17
click at [232, 226] on div "Запис" at bounding box center [292, 224] width 158 height 17
click at [238, 208] on div "Запис" at bounding box center [292, 208] width 158 height 17
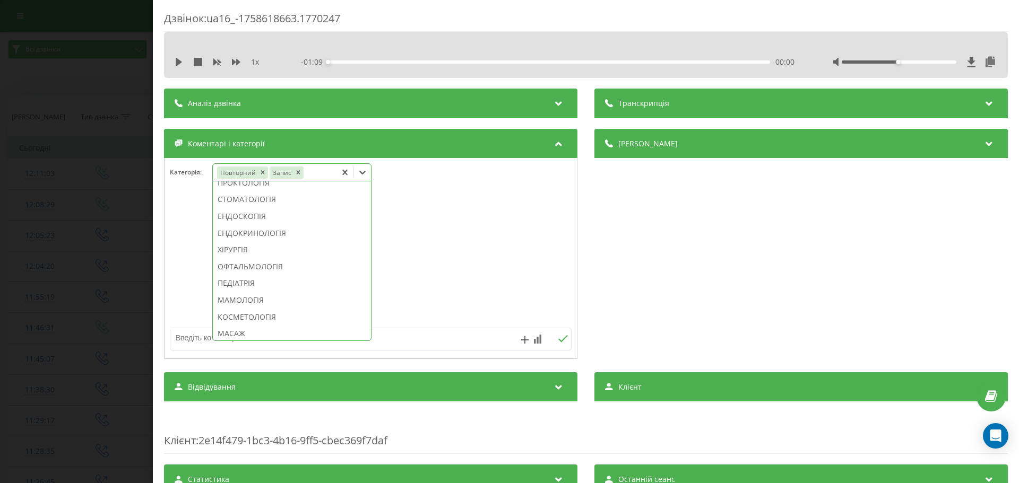
scroll to position [537, 0]
click at [268, 188] on div "СТОМАТОЛОГІЯ" at bounding box center [292, 179] width 158 height 17
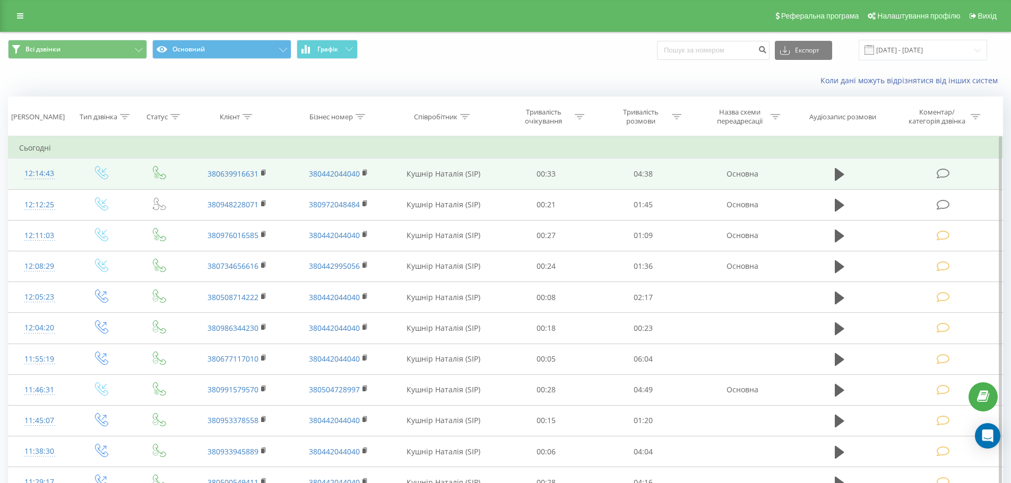
click at [941, 170] on icon at bounding box center [942, 173] width 13 height 11
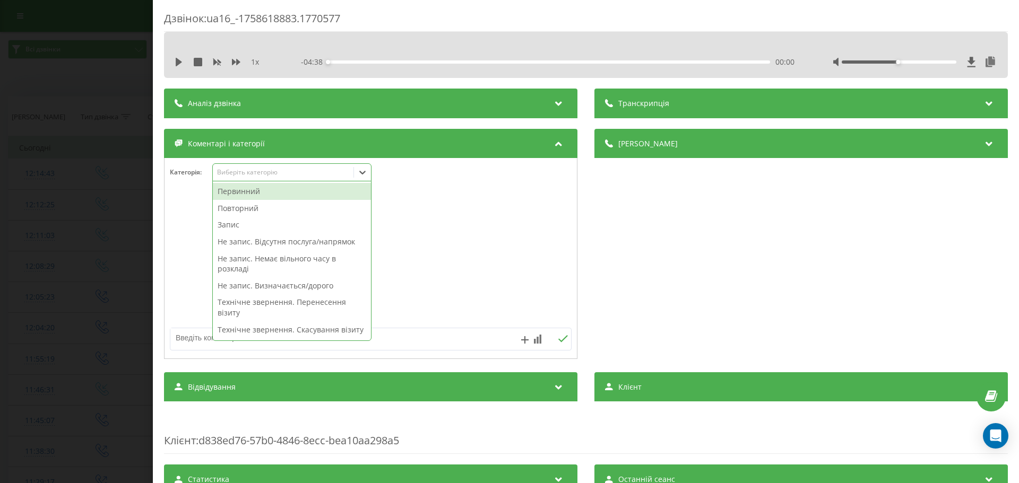
click at [361, 175] on icon at bounding box center [362, 172] width 11 height 11
click at [236, 206] on div "Повторний" at bounding box center [292, 208] width 158 height 17
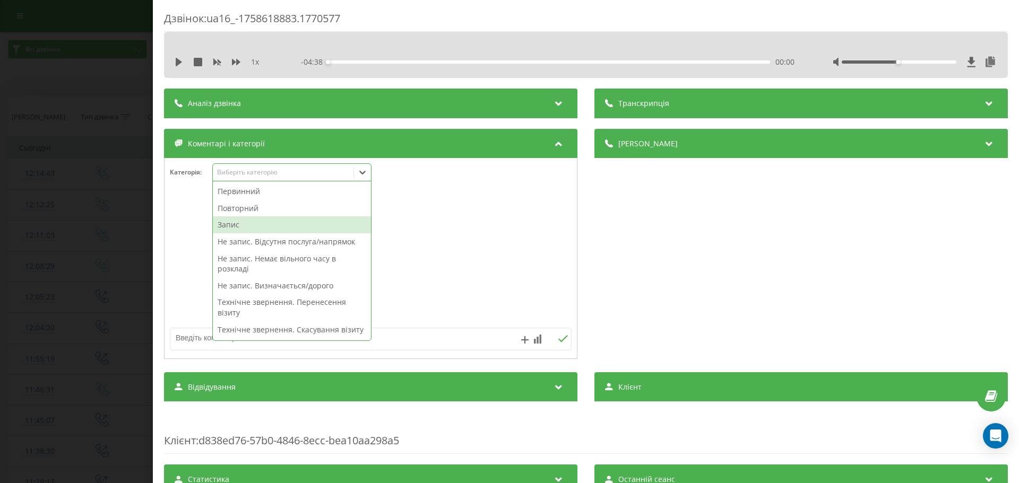
click at [228, 225] on div "Запис" at bounding box center [292, 224] width 158 height 17
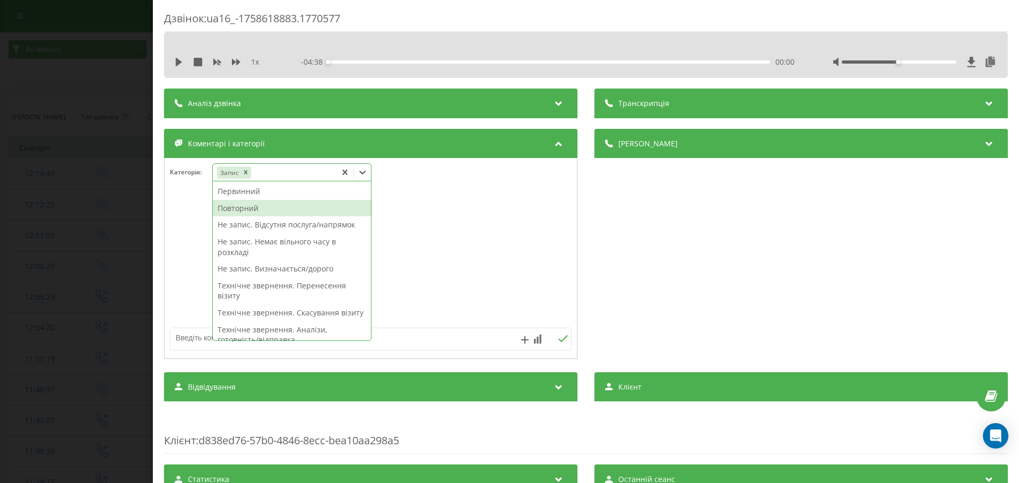
click at [247, 206] on div "Повторний" at bounding box center [292, 208] width 158 height 17
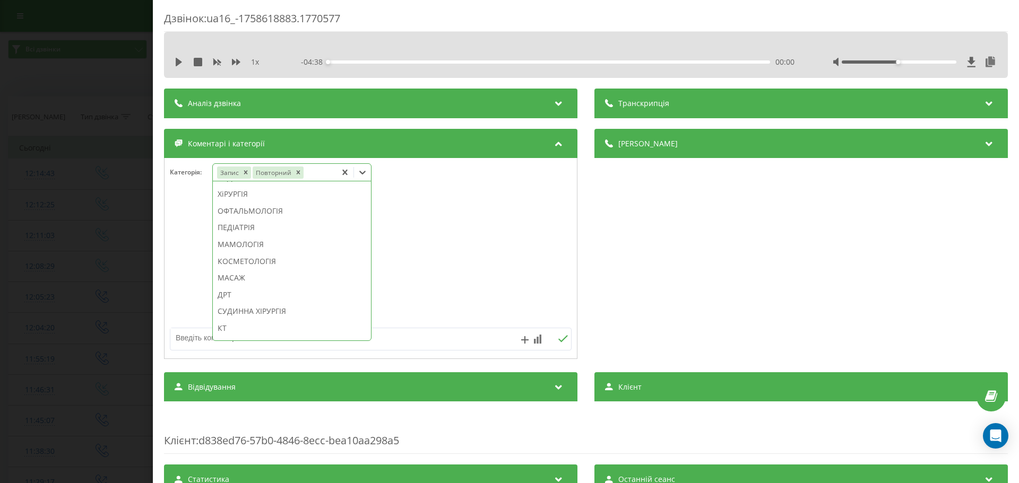
scroll to position [594, 0]
click at [267, 249] on div "КОСМЕТОЛОГІЯ" at bounding box center [292, 240] width 158 height 17
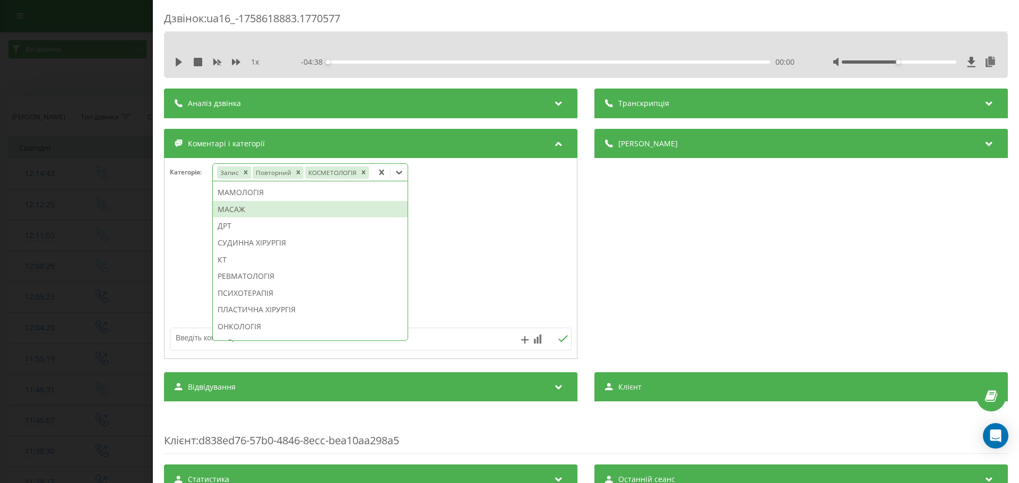
scroll to position [532, 0]
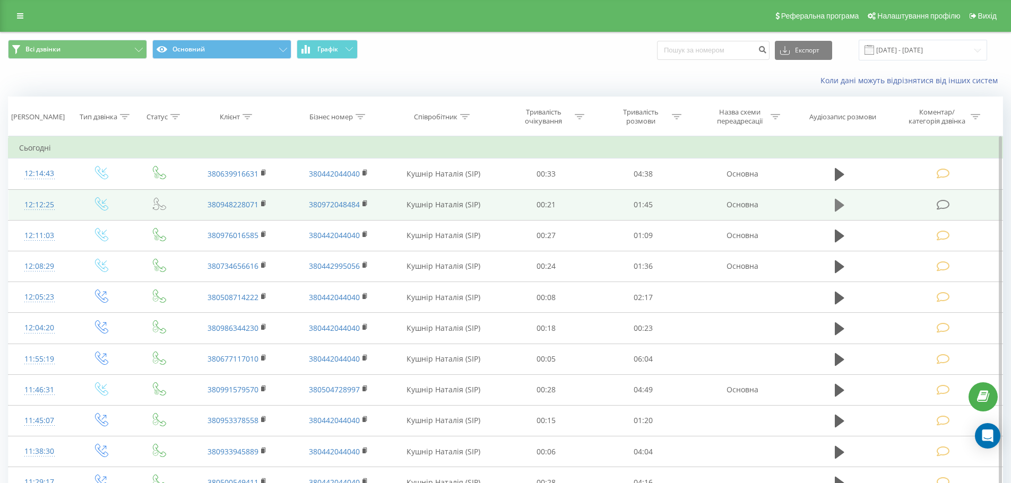
click at [838, 205] on icon at bounding box center [840, 205] width 10 height 13
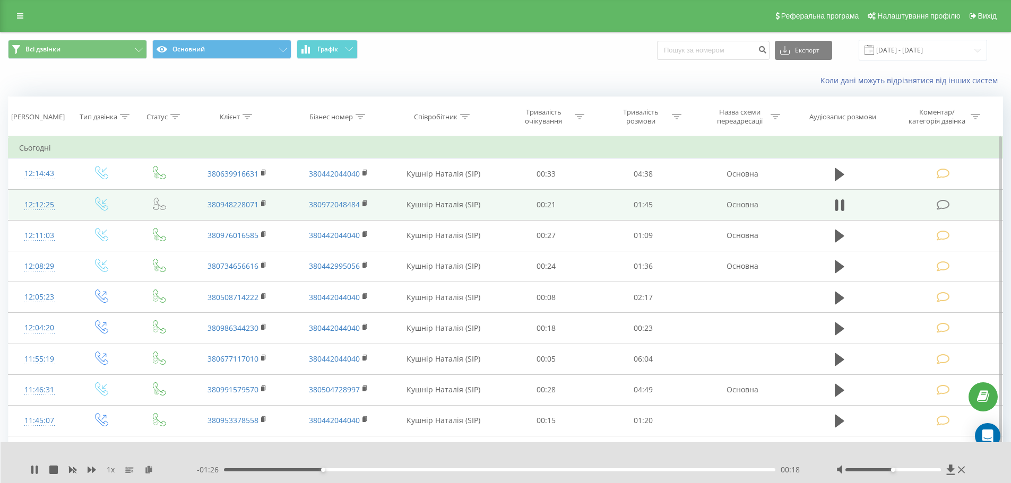
click at [943, 204] on icon at bounding box center [942, 204] width 13 height 11
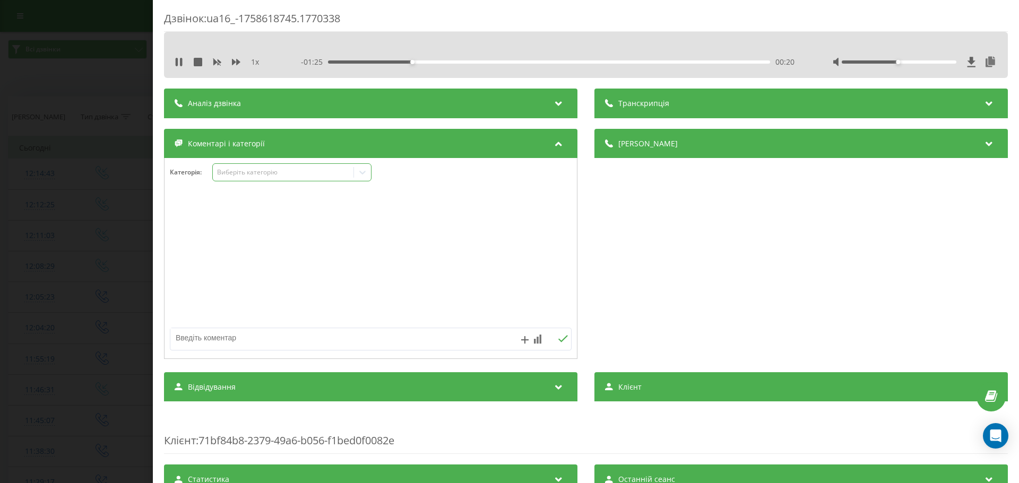
click at [361, 174] on icon at bounding box center [362, 172] width 11 height 11
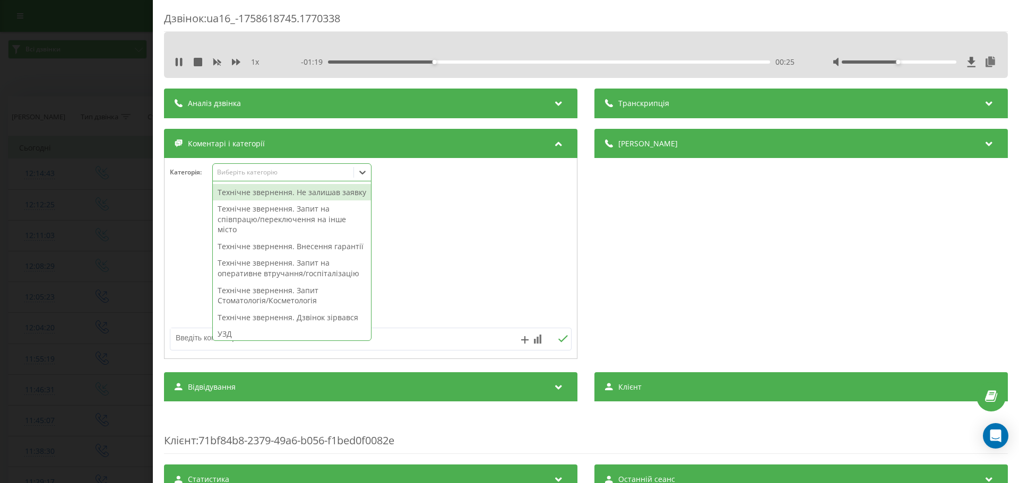
scroll to position [265, 0]
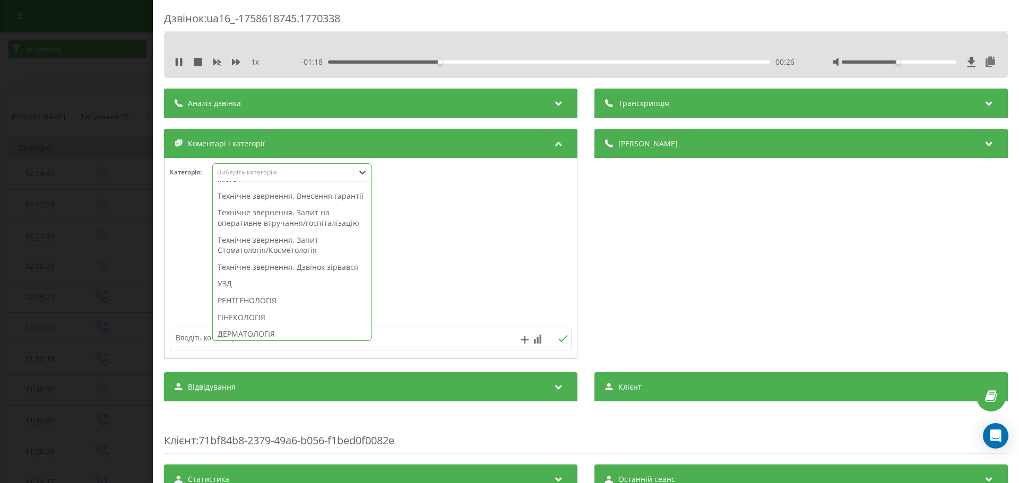
click at [328, 276] on div "Технічне звернення. Дзвінок зірвався" at bounding box center [292, 267] width 158 height 17
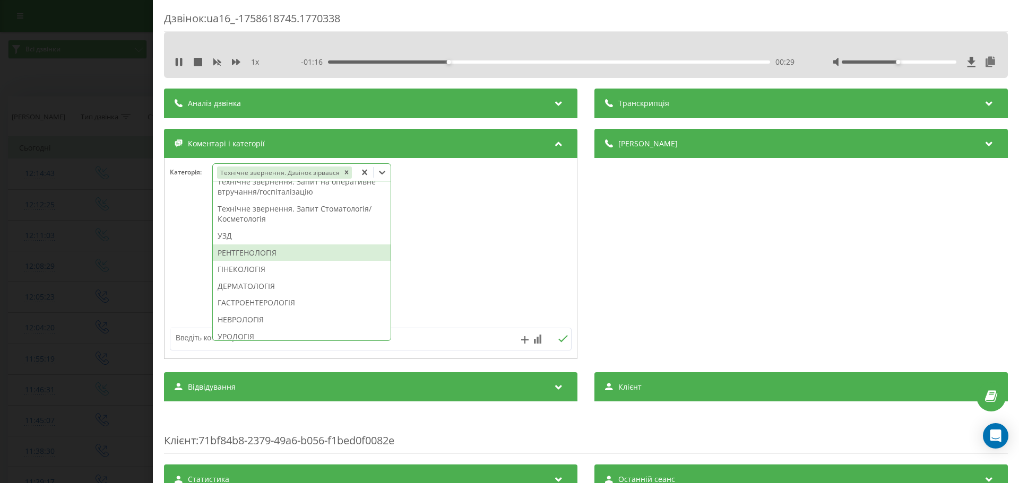
scroll to position [224, 0]
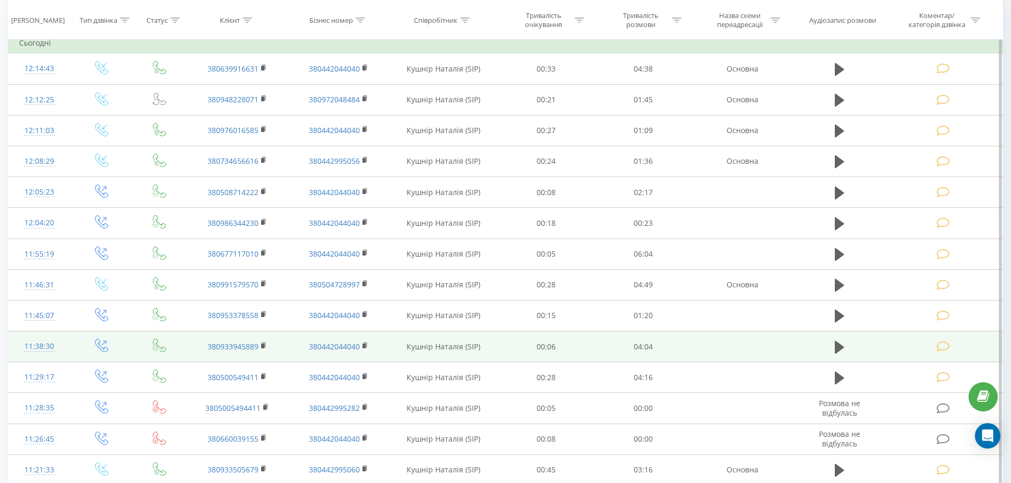
scroll to position [106, 0]
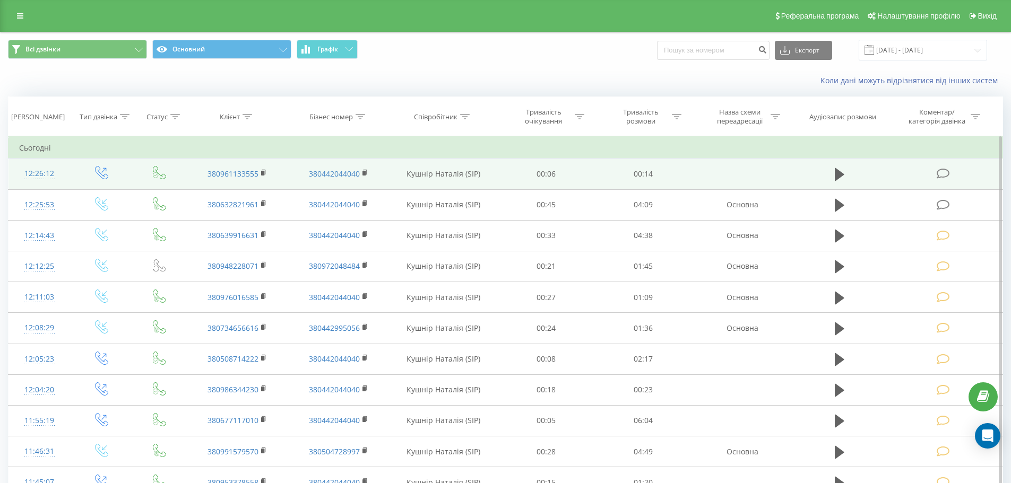
click at [947, 171] on icon at bounding box center [942, 173] width 13 height 11
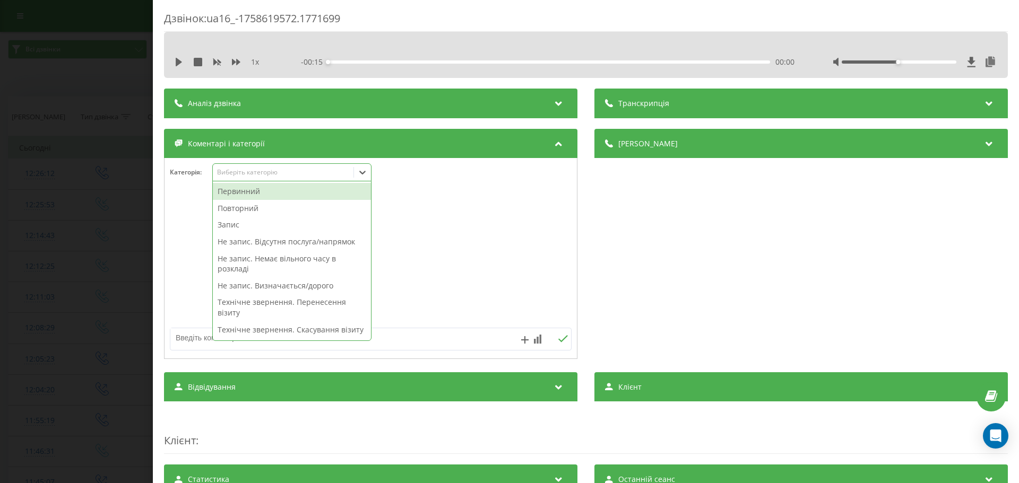
click at [362, 172] on icon at bounding box center [362, 172] width 11 height 11
click at [236, 207] on div "Повторний" at bounding box center [292, 208] width 158 height 17
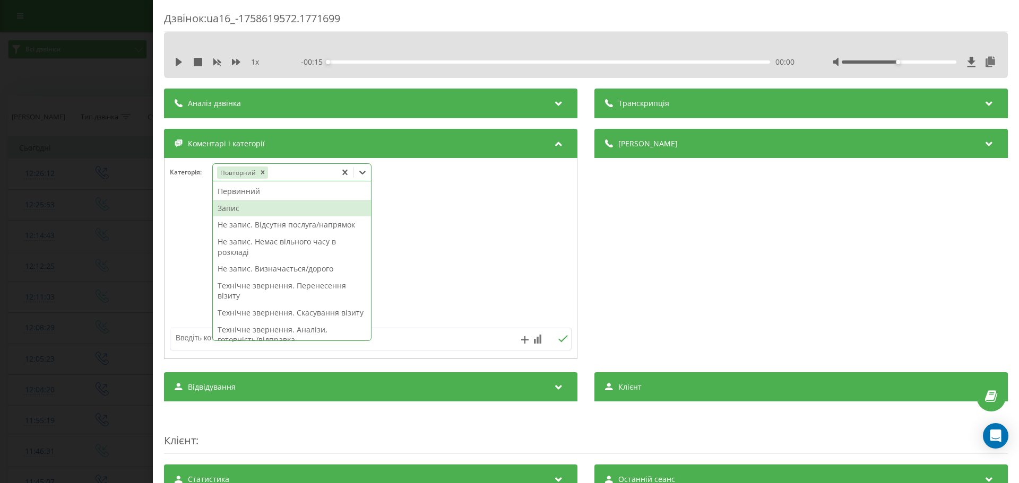
click at [236, 207] on div "Запис" at bounding box center [292, 208] width 158 height 17
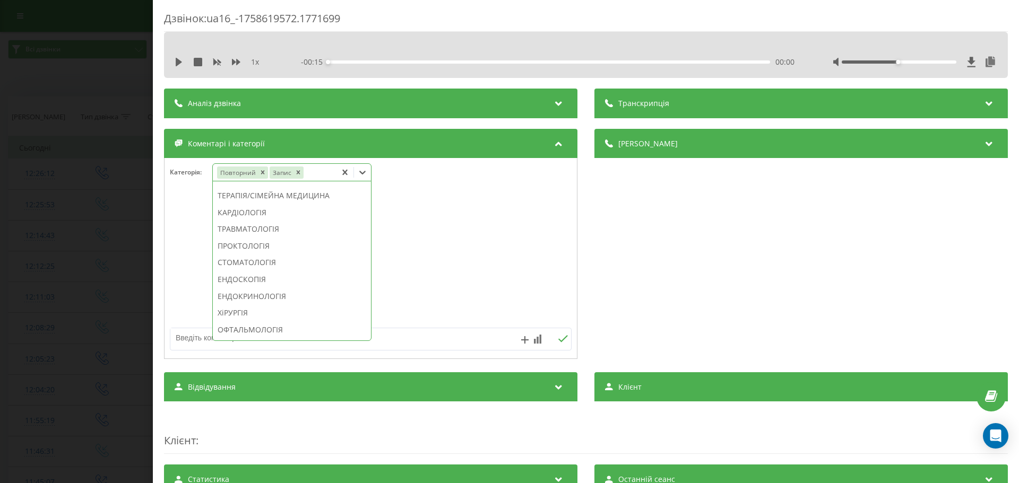
scroll to position [458, 0]
click at [227, 267] on div "СТОМАТОЛОГІЯ" at bounding box center [292, 258] width 158 height 17
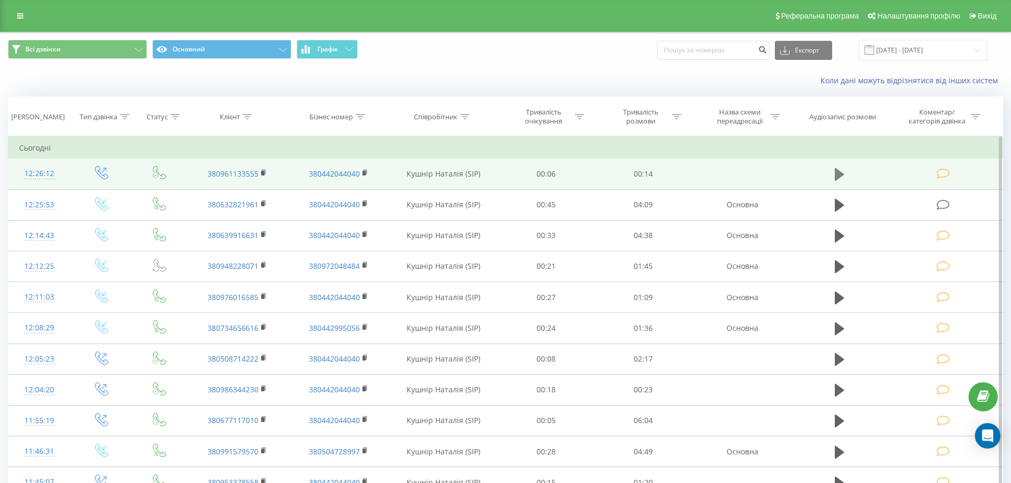
click at [840, 172] on icon at bounding box center [840, 174] width 10 height 13
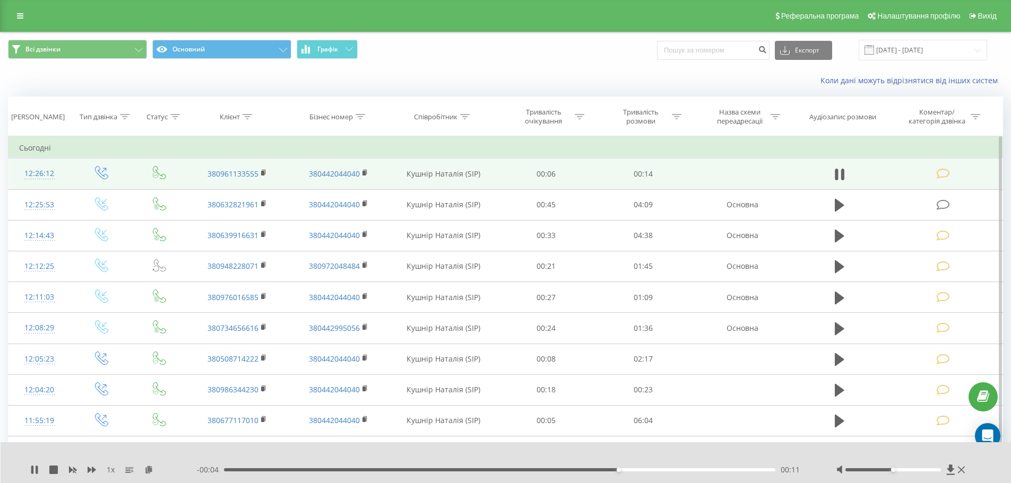
click at [940, 171] on icon at bounding box center [942, 173] width 13 height 11
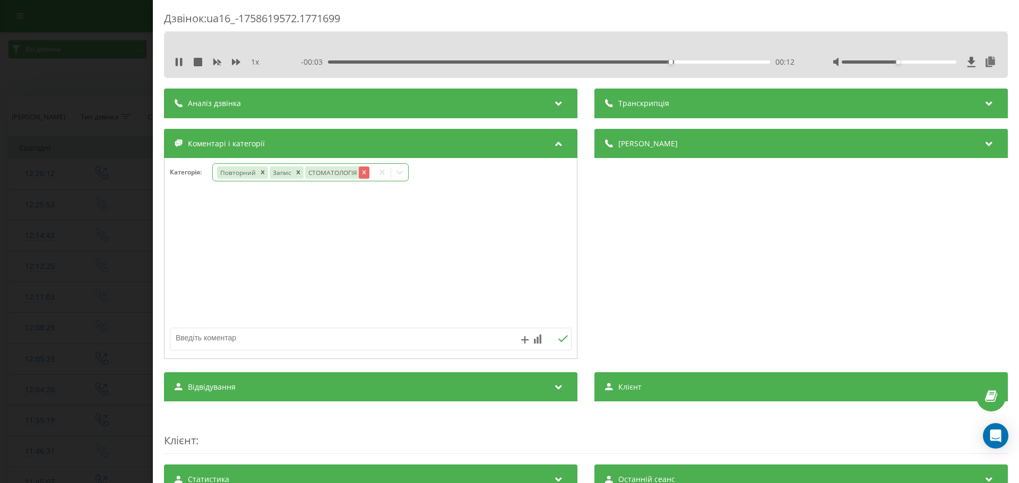
click at [364, 172] on icon "Remove СТОМАТОЛОГІЯ" at bounding box center [364, 173] width 4 height 4
click at [299, 174] on icon "Remove Запис" at bounding box center [297, 172] width 7 height 7
click at [264, 174] on icon "Remove Повторний" at bounding box center [262, 172] width 7 height 7
click at [215, 339] on textarea at bounding box center [330, 337] width 320 height 19
type textarea "Техе неакт"
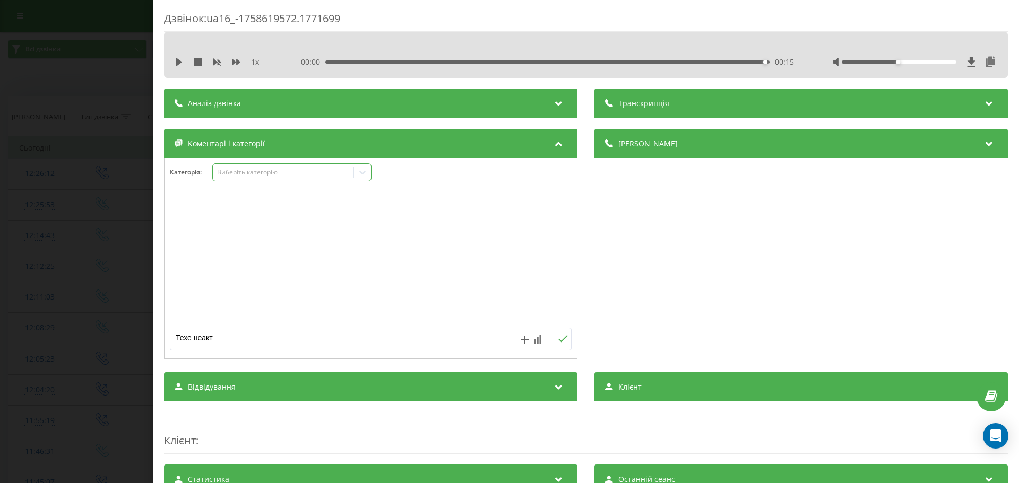
click at [558, 340] on icon at bounding box center [563, 338] width 10 height 7
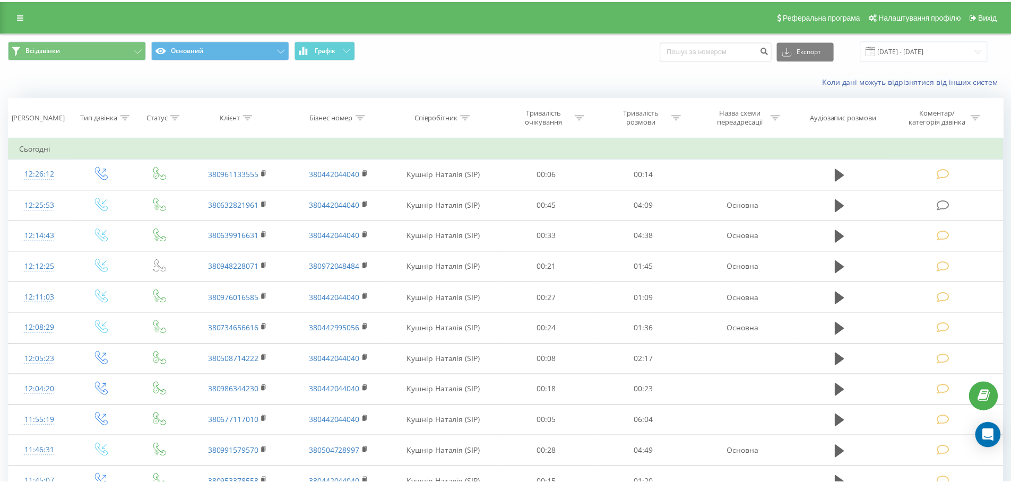
scroll to position [106, 0]
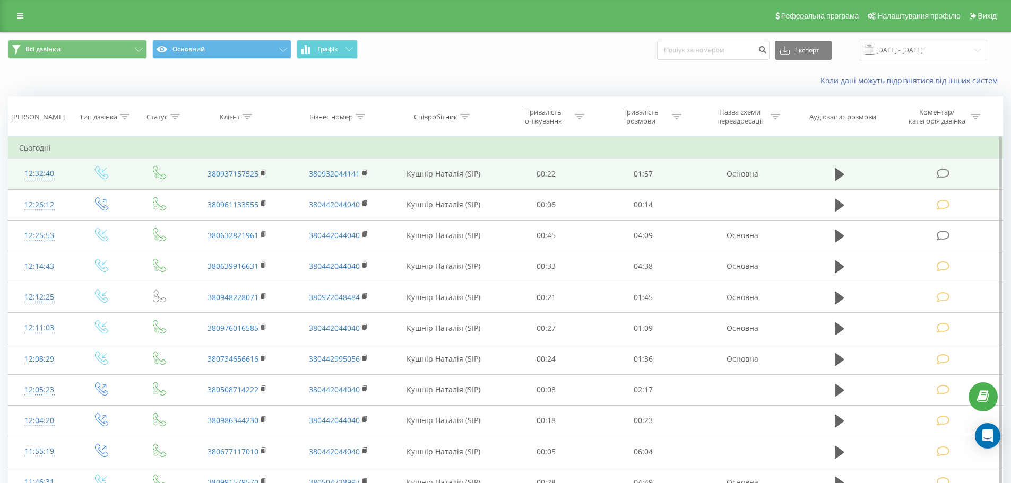
click at [942, 176] on icon at bounding box center [942, 173] width 13 height 11
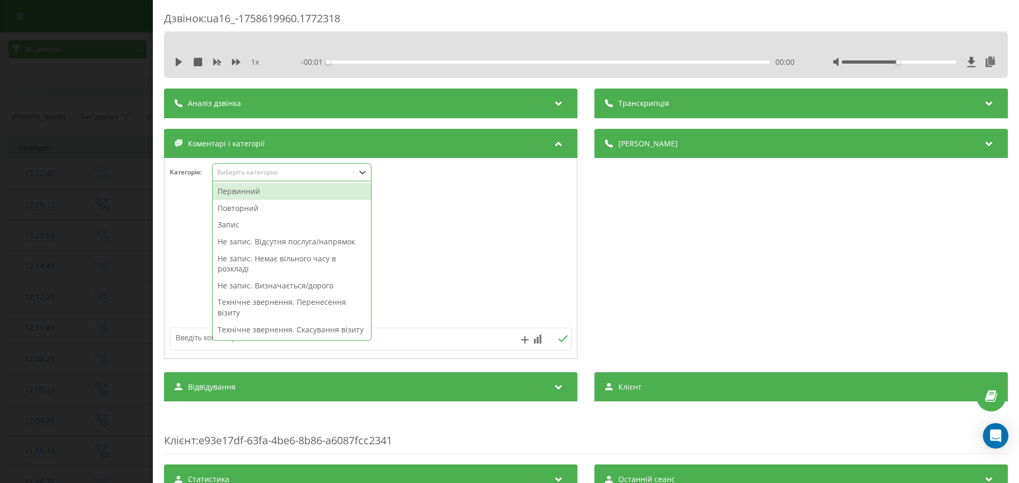
click at [362, 174] on icon at bounding box center [362, 173] width 6 height 4
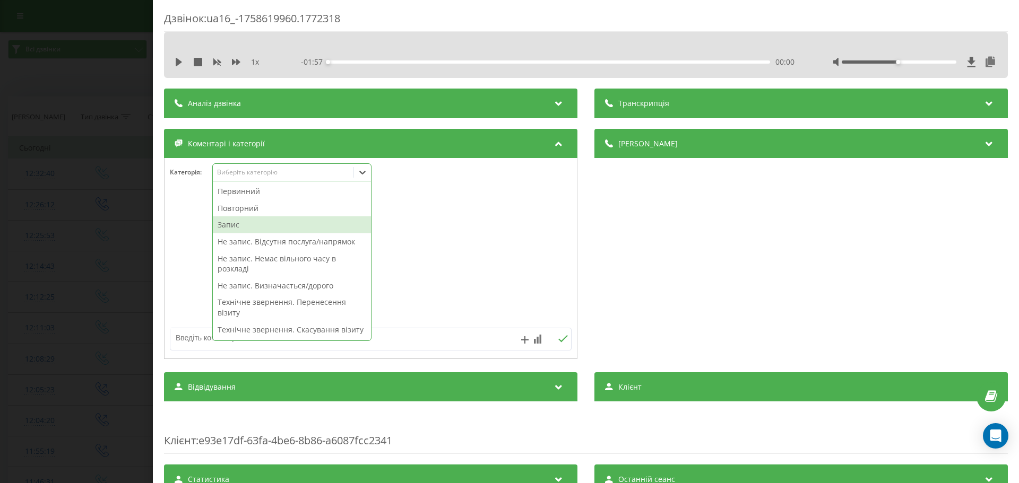
click at [224, 226] on div "Запис" at bounding box center [292, 224] width 158 height 17
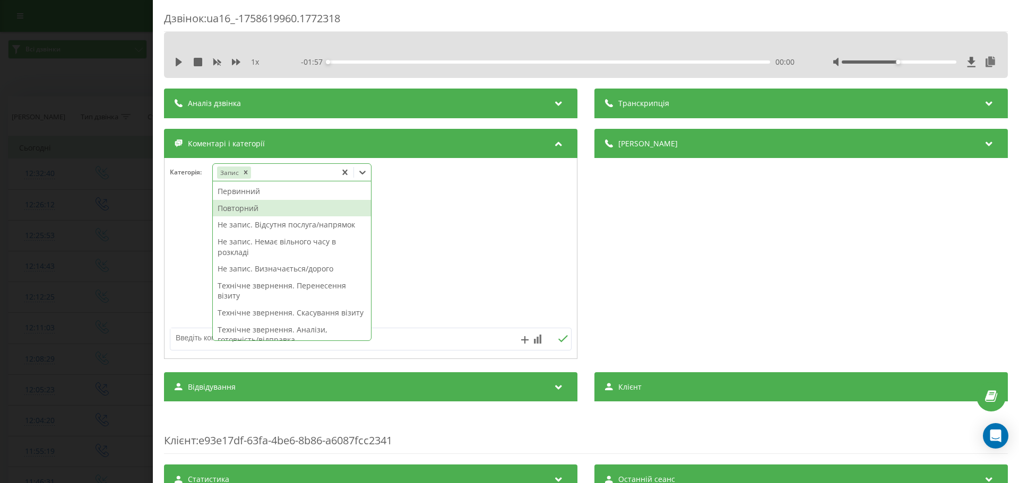
click at [251, 210] on div "Повторний" at bounding box center [292, 208] width 158 height 17
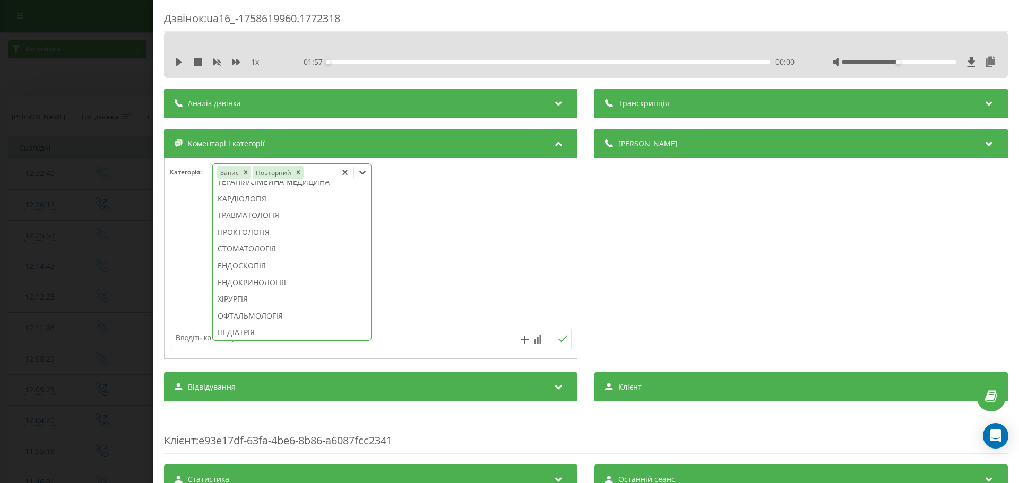
scroll to position [478, 0]
click at [276, 247] on div "СТОМАТОЛОГІЯ" at bounding box center [292, 238] width 158 height 17
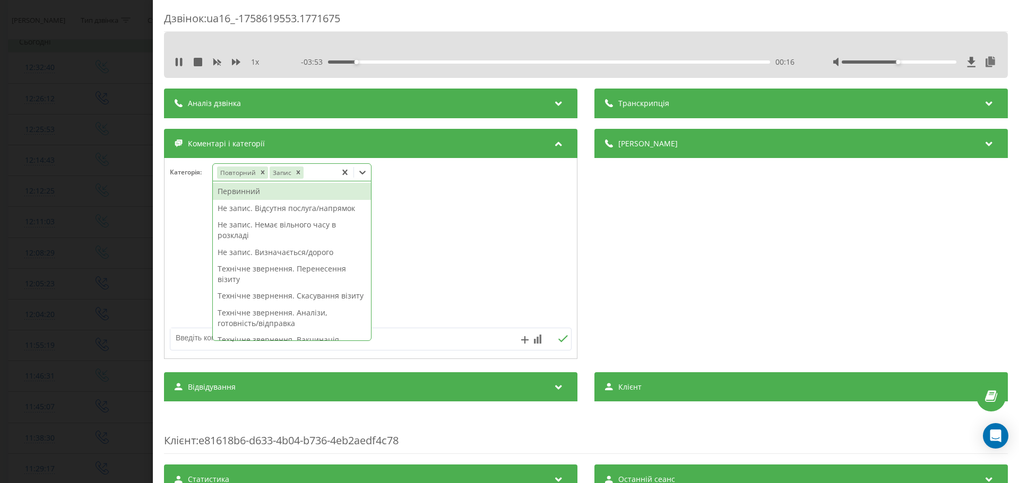
click at [363, 171] on icon at bounding box center [362, 172] width 11 height 11
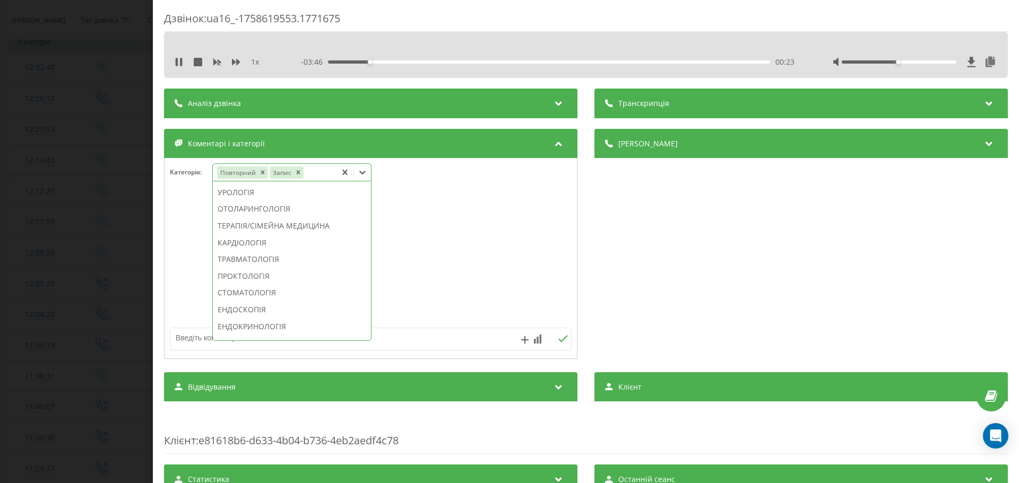
scroll to position [424, 0]
click at [277, 301] on div "СТОМАТОЛОГІЯ" at bounding box center [292, 292] width 158 height 17
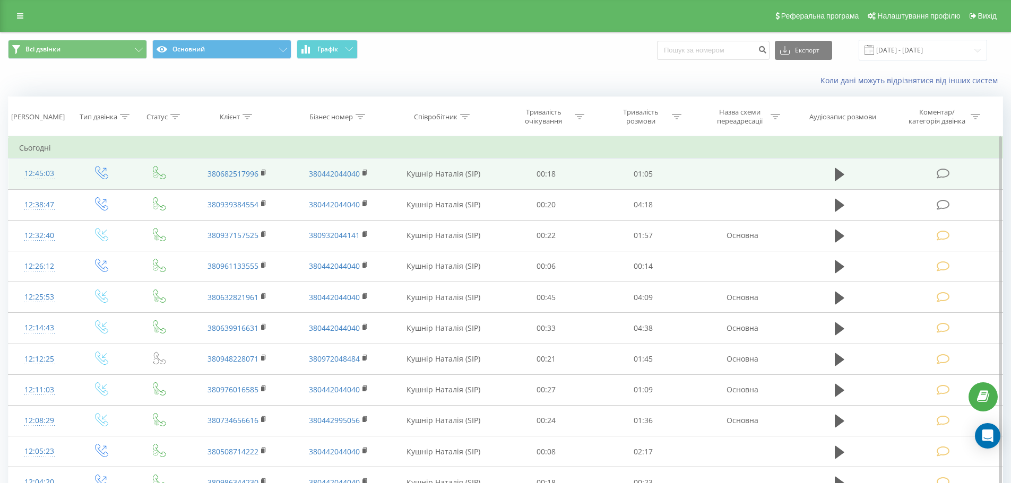
click at [943, 175] on icon at bounding box center [942, 173] width 13 height 11
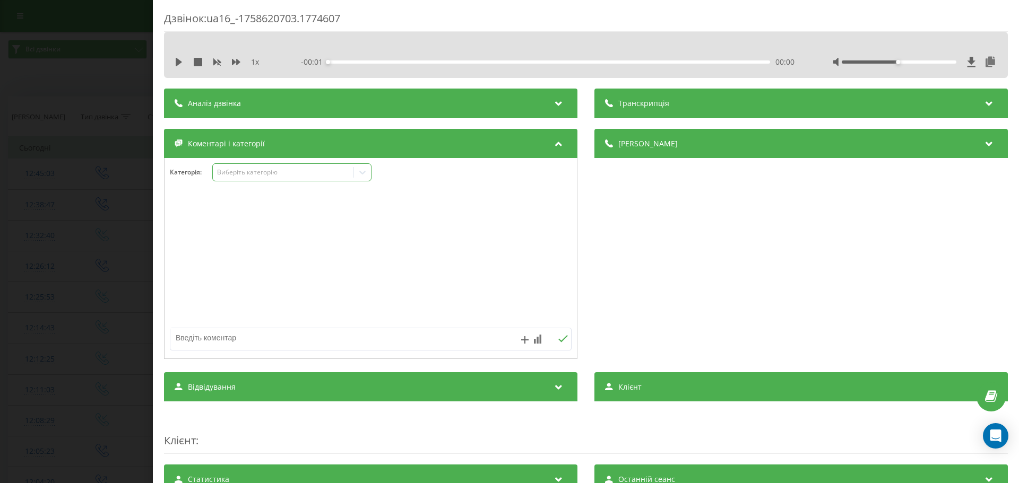
click at [363, 174] on icon at bounding box center [362, 173] width 6 height 4
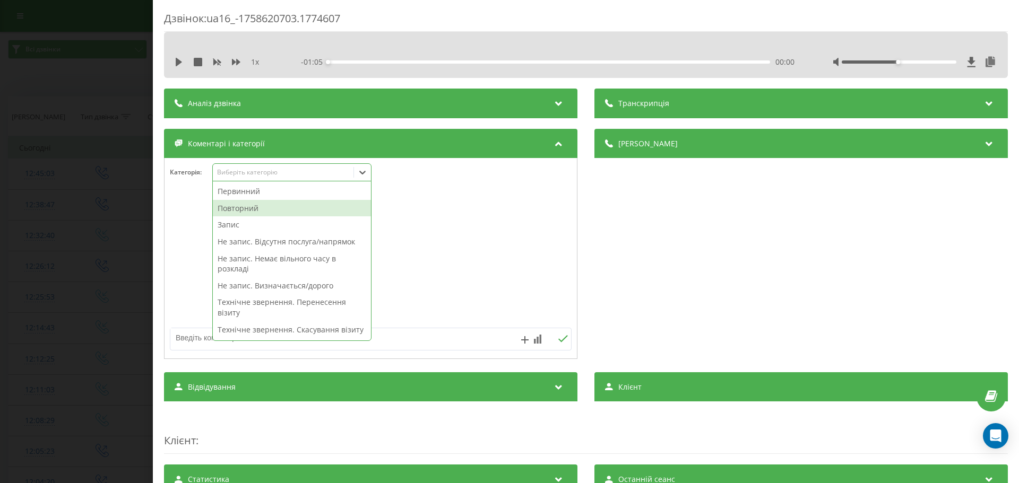
click at [235, 208] on div "Повторний" at bounding box center [292, 208] width 158 height 17
click at [235, 207] on div "Запис" at bounding box center [292, 208] width 158 height 17
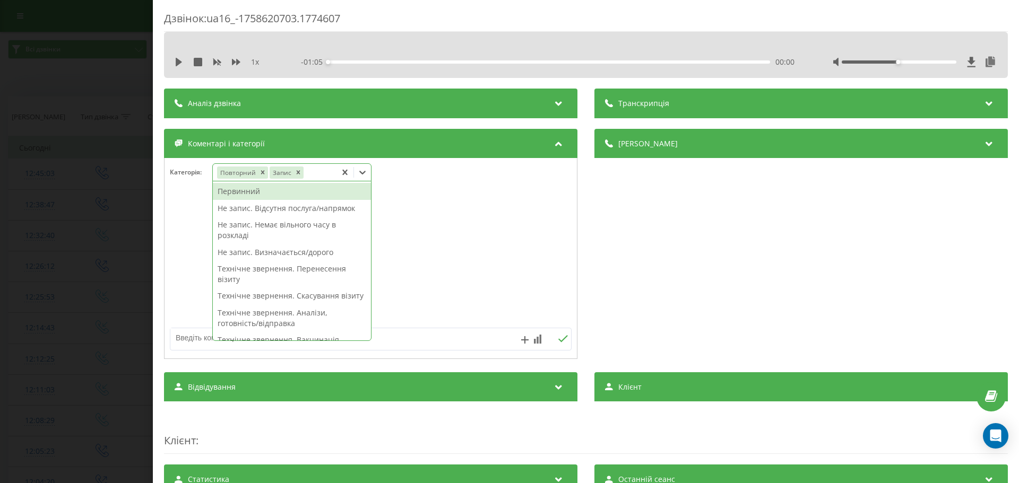
click at [366, 173] on icon at bounding box center [362, 172] width 11 height 11
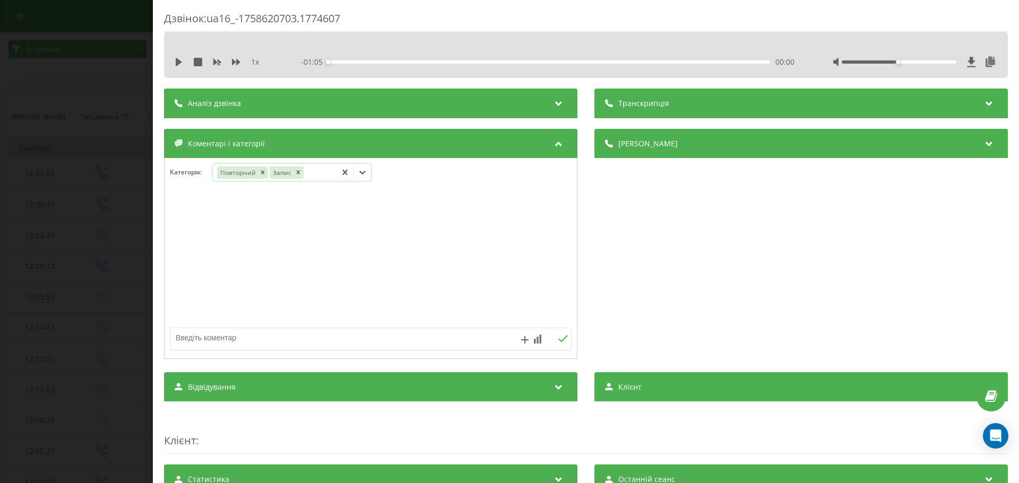
click at [366, 173] on icon at bounding box center [362, 172] width 11 height 11
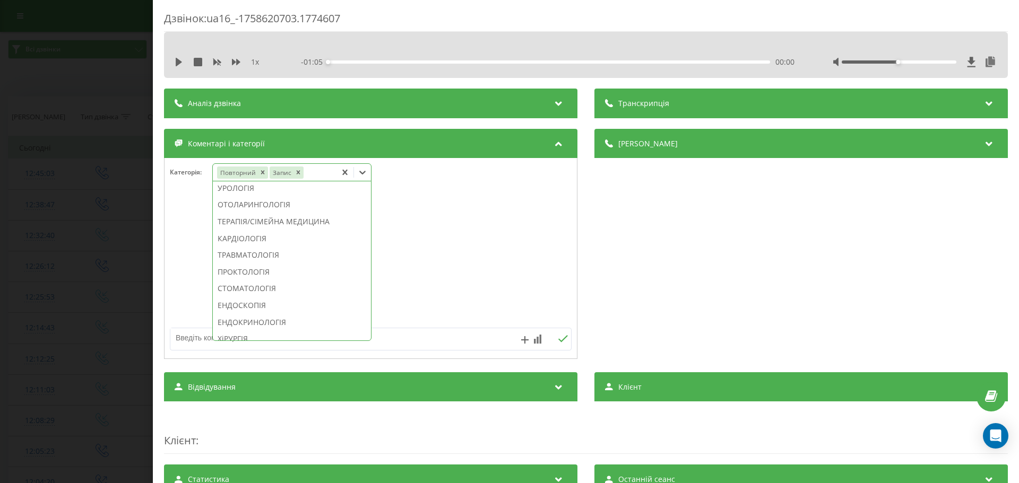
scroll to position [478, 0]
click at [260, 248] on div "СТОМАТОЛОГІЯ" at bounding box center [292, 239] width 158 height 17
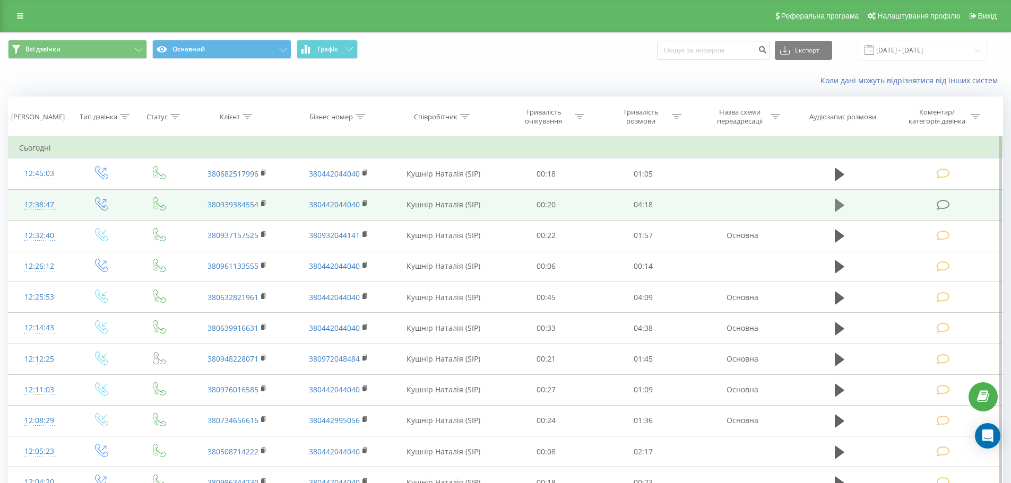
click at [839, 207] on icon at bounding box center [840, 205] width 10 height 13
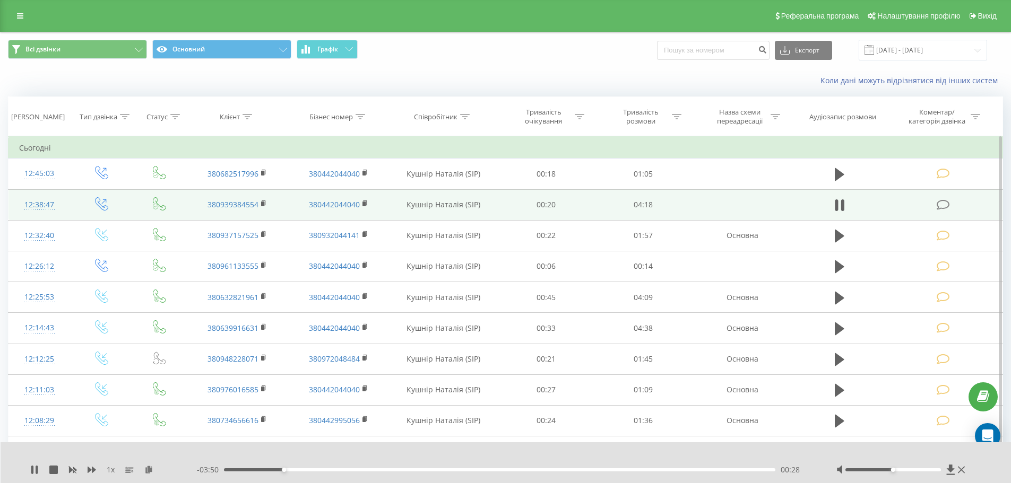
click at [941, 206] on icon at bounding box center [942, 204] width 13 height 11
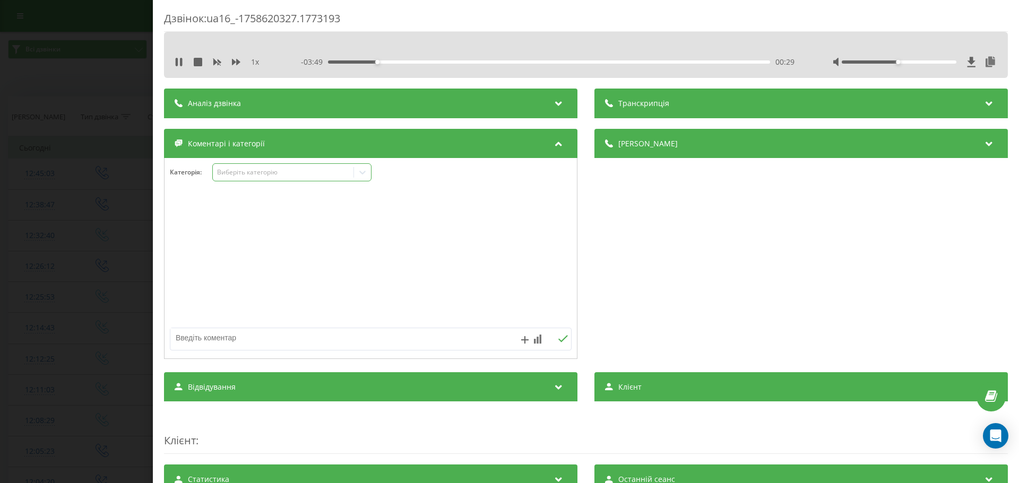
click at [366, 171] on icon at bounding box center [362, 172] width 11 height 11
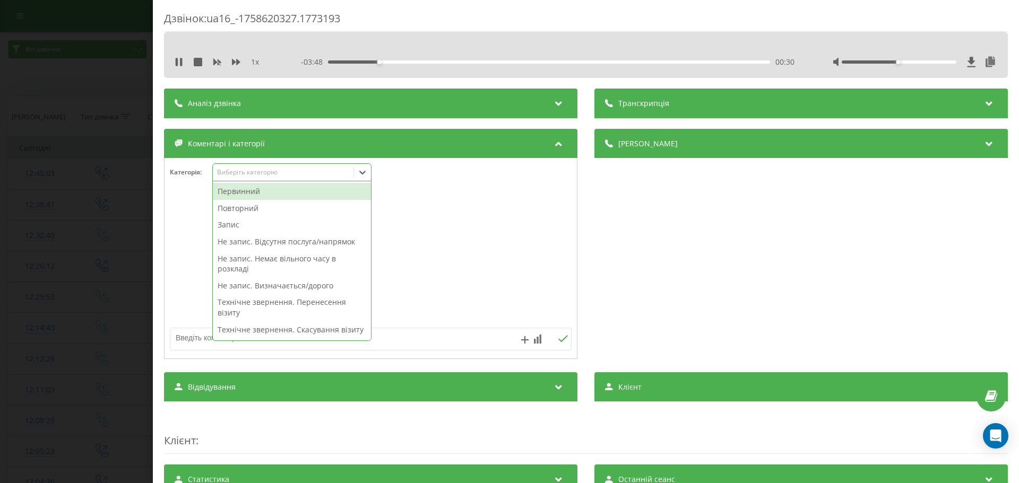
click at [235, 194] on div "Первинний" at bounding box center [292, 191] width 158 height 17
click at [290, 268] on div "Не запис. Визначається/дорого" at bounding box center [292, 269] width 158 height 17
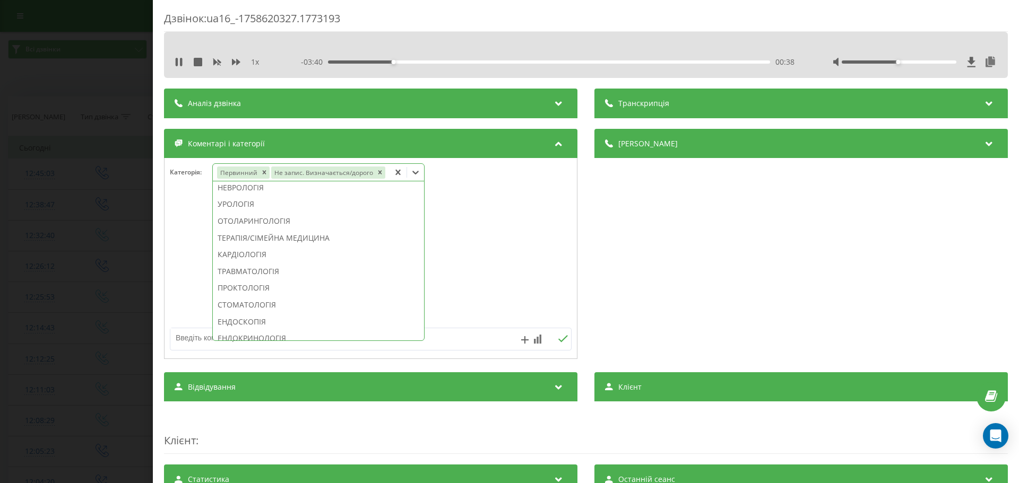
scroll to position [408, 0]
click at [256, 264] on div "СТОМАТОЛОГІЯ" at bounding box center [318, 267] width 211 height 17
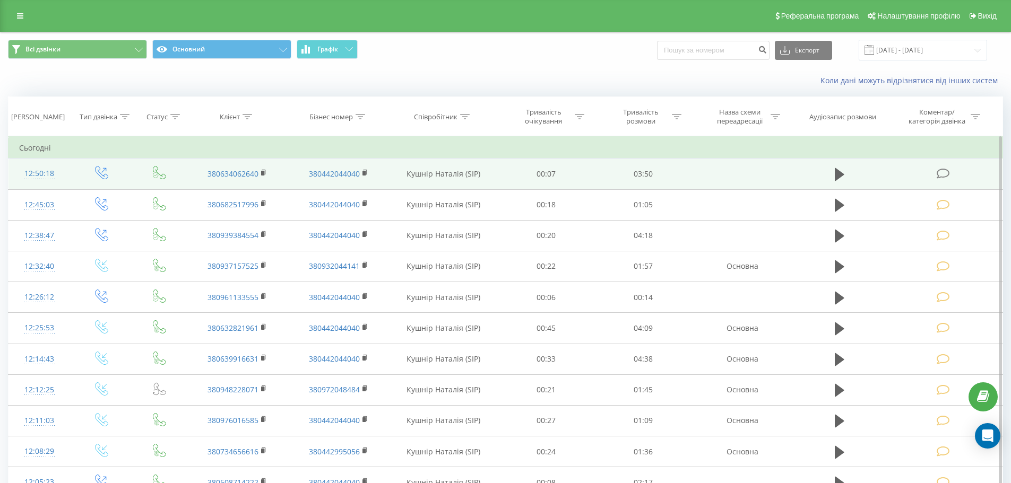
click at [939, 172] on icon at bounding box center [942, 173] width 13 height 11
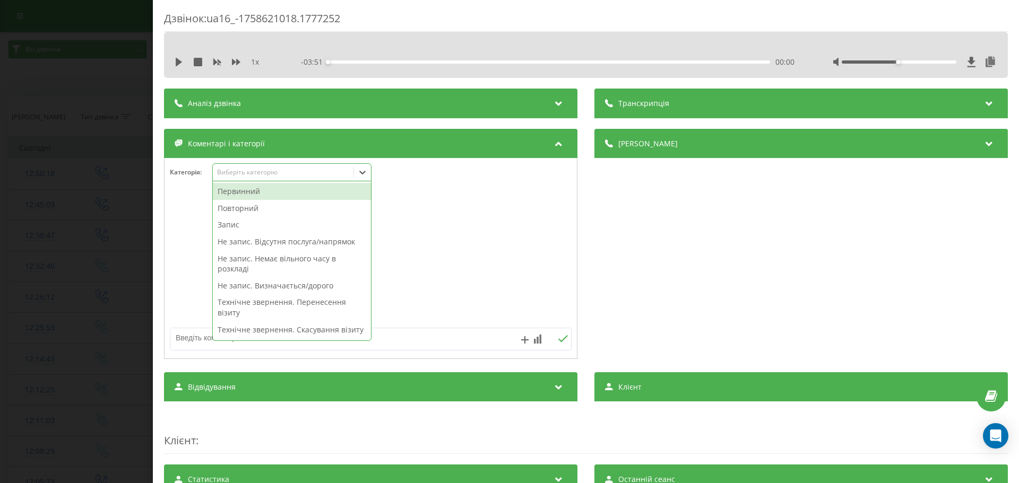
click at [363, 174] on icon at bounding box center [362, 173] width 6 height 4
click at [250, 191] on div "Первинний" at bounding box center [292, 191] width 158 height 17
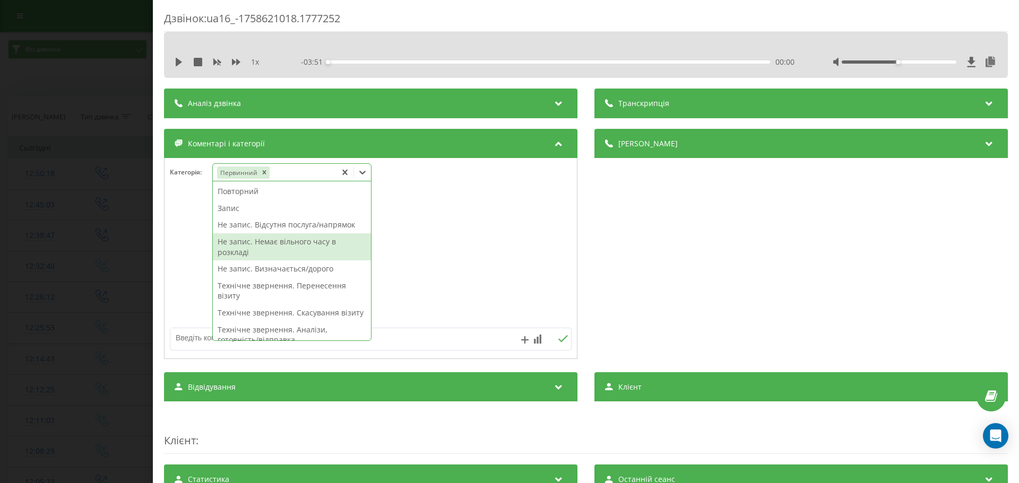
click at [242, 244] on div "Не запис. Немає вільного часу в розкладі" at bounding box center [292, 246] width 158 height 27
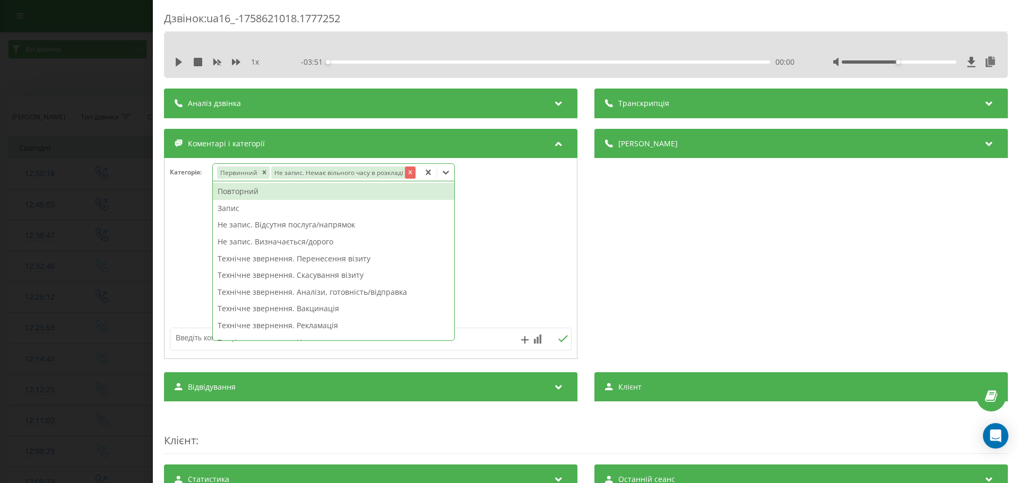
click at [406, 173] on icon "Remove Не запис. Немає вільного часу в розкладі" at bounding box center [409, 172] width 7 height 7
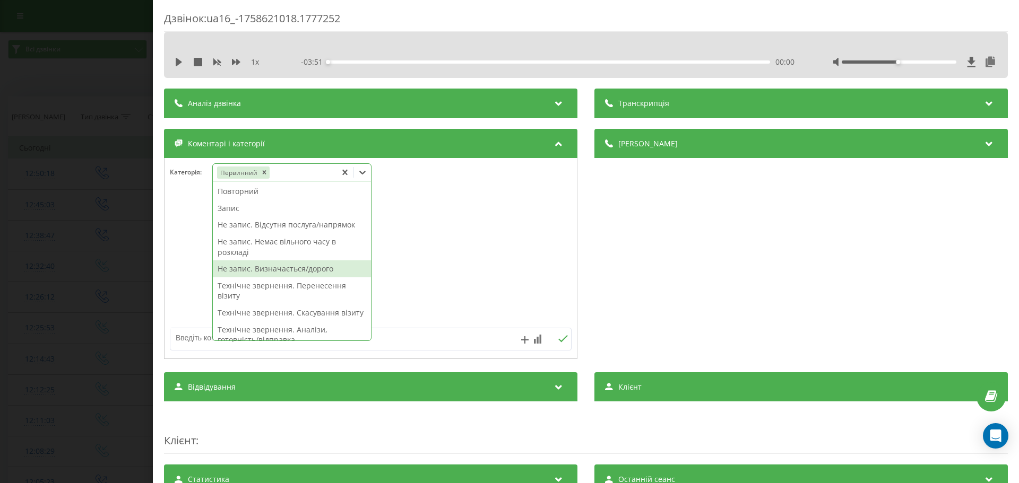
click at [254, 269] on div "Не запис. Визначається/дорого" at bounding box center [292, 269] width 158 height 17
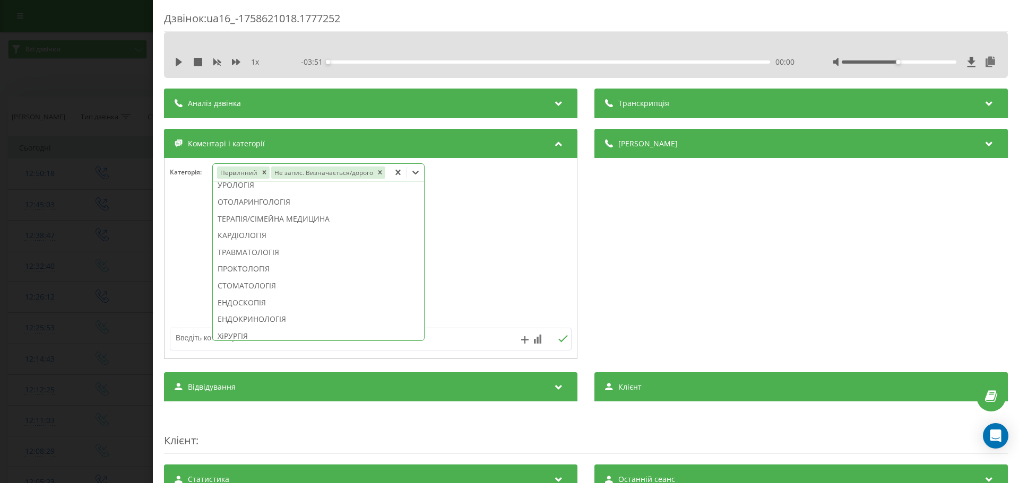
scroll to position [392, 0]
click at [248, 283] on div "СТОМАТОЛОГІЯ" at bounding box center [318, 283] width 211 height 17
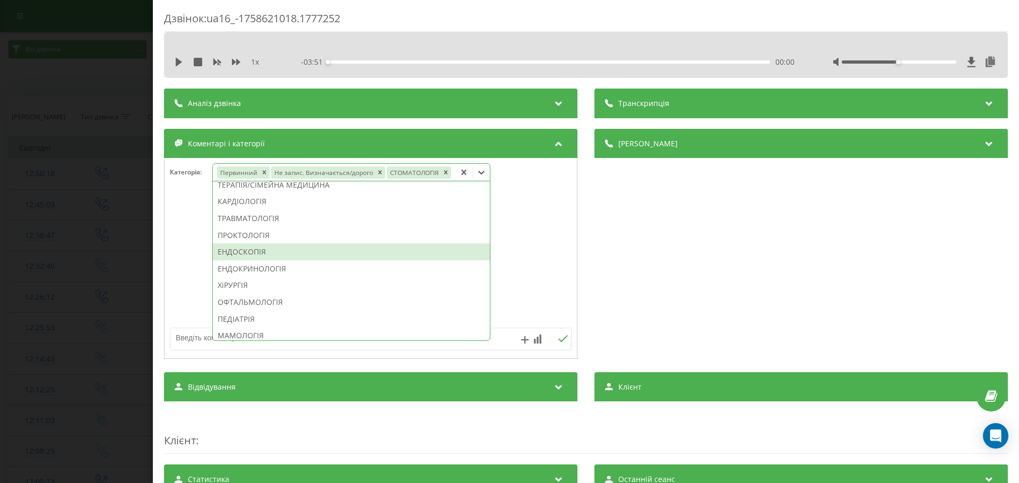
scroll to position [371, 0]
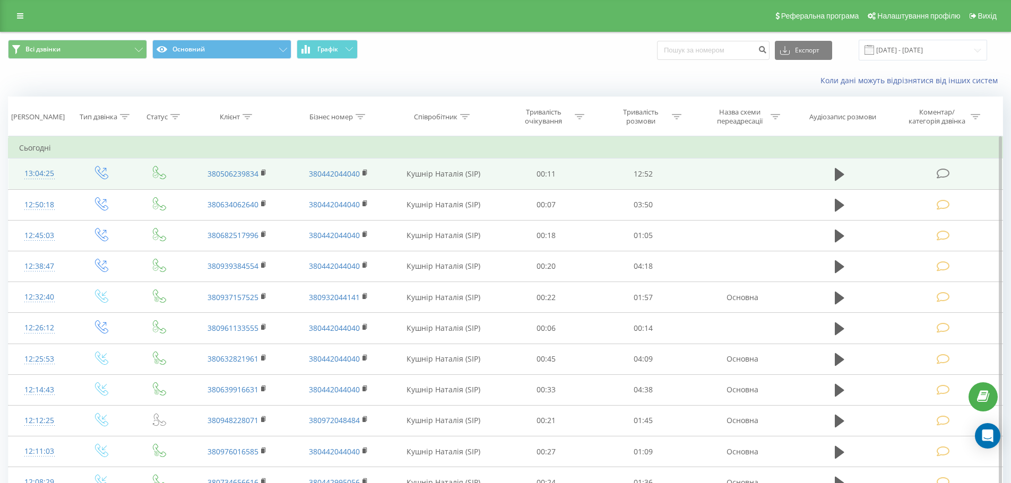
click at [939, 170] on icon at bounding box center [942, 173] width 13 height 11
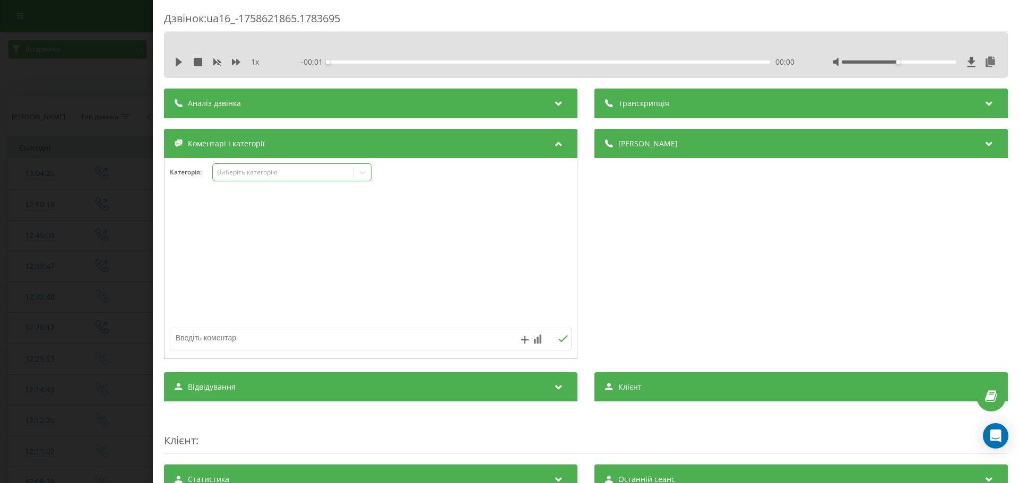
click at [363, 174] on icon at bounding box center [362, 173] width 6 height 4
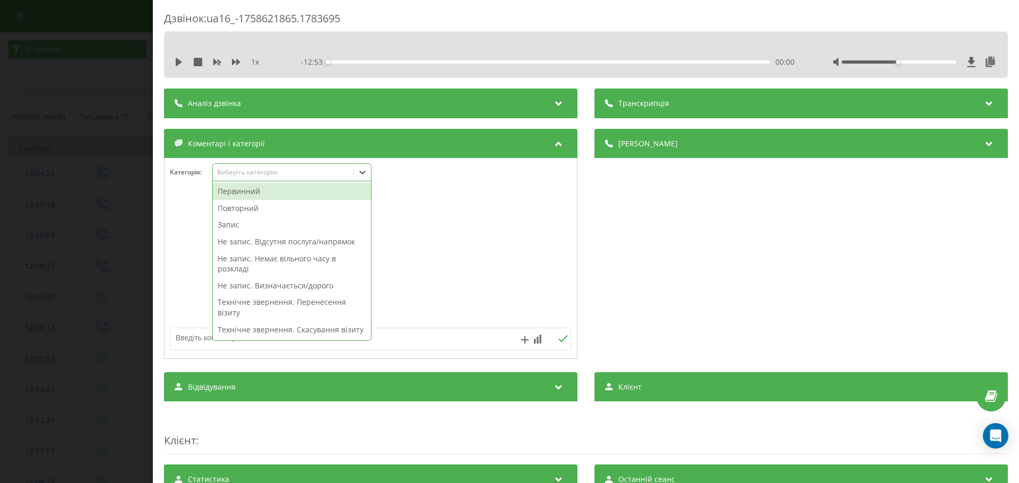
click at [237, 191] on div "Первинний" at bounding box center [292, 191] width 158 height 17
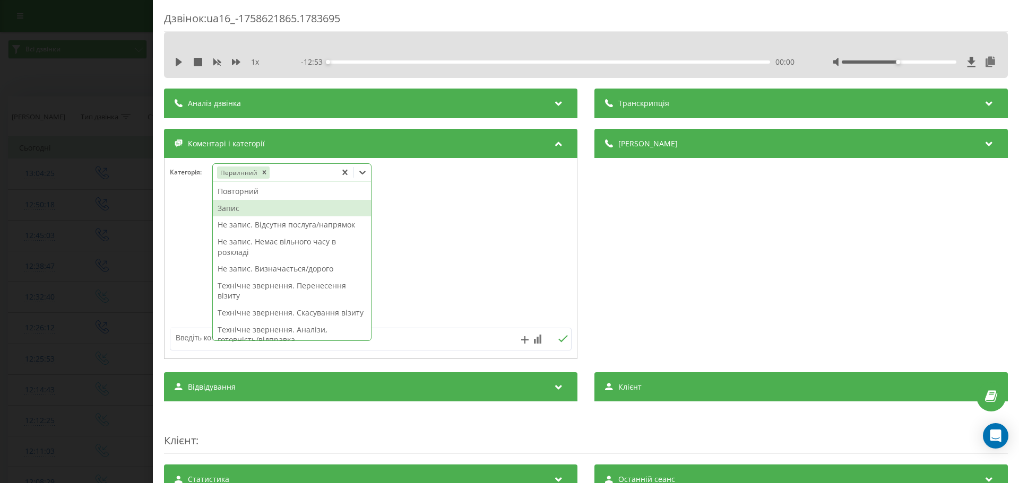
click at [231, 209] on div "Запис" at bounding box center [292, 208] width 158 height 17
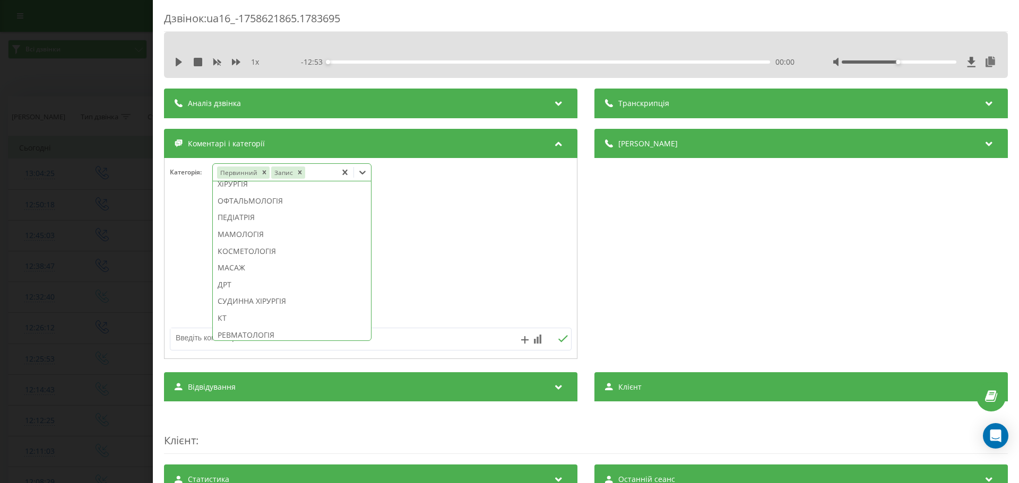
scroll to position [594, 0]
click at [272, 249] on div "КОСМЕТОЛОГІЯ" at bounding box center [292, 240] width 158 height 17
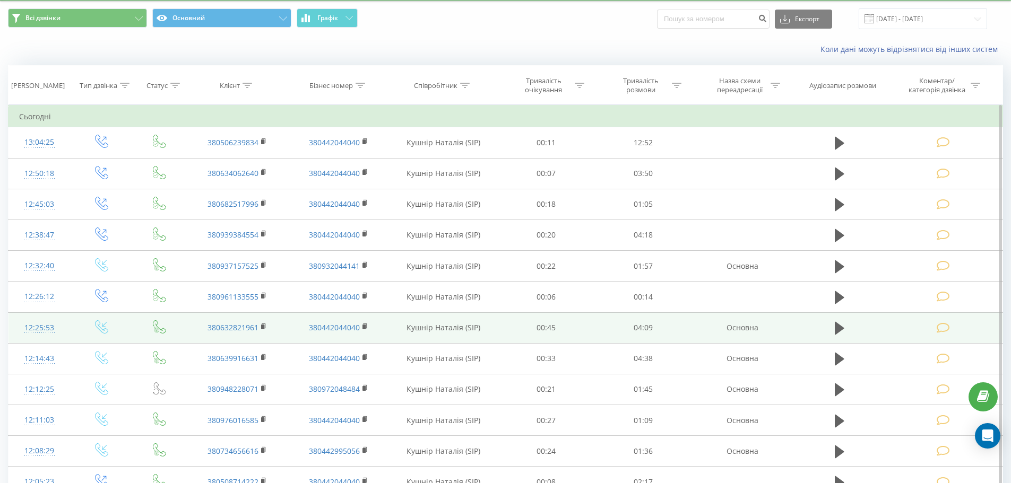
scroll to position [53, 0]
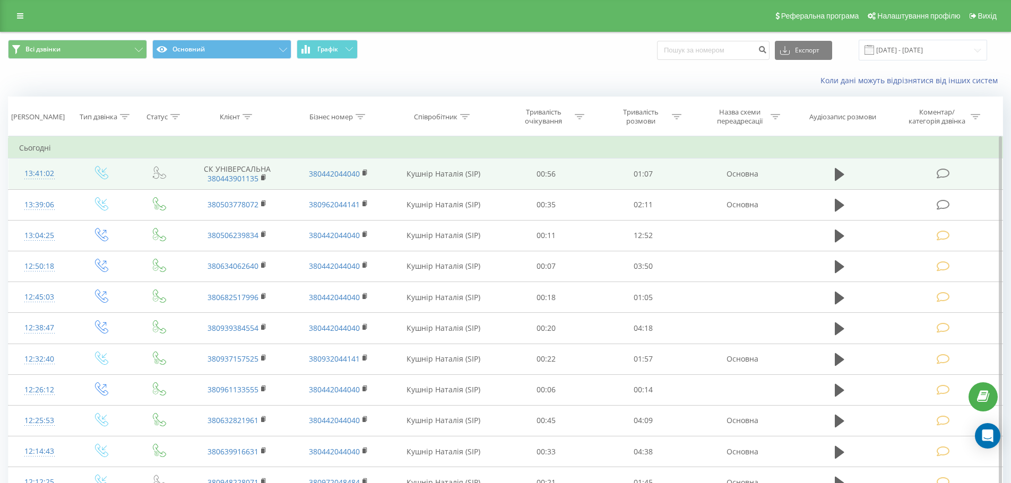
click at [943, 171] on icon at bounding box center [942, 173] width 13 height 11
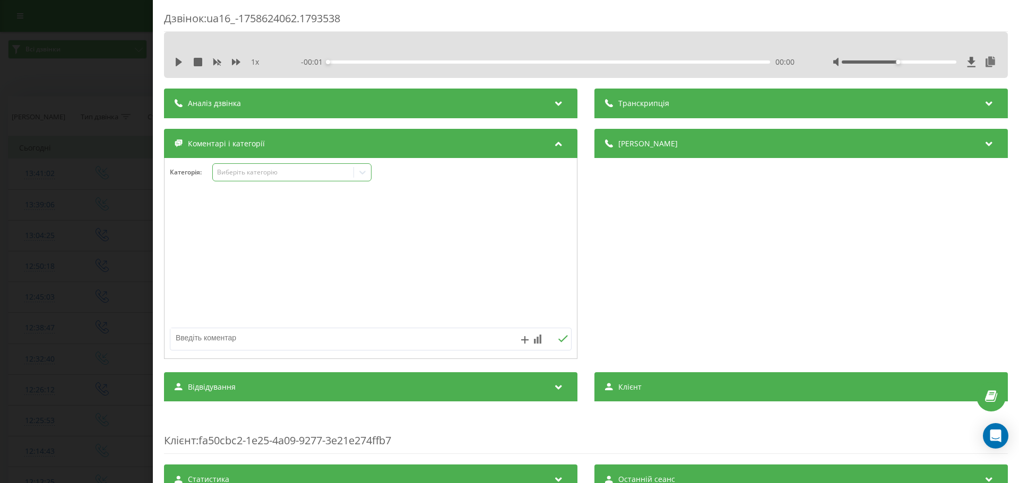
click at [366, 172] on icon at bounding box center [362, 173] width 6 height 4
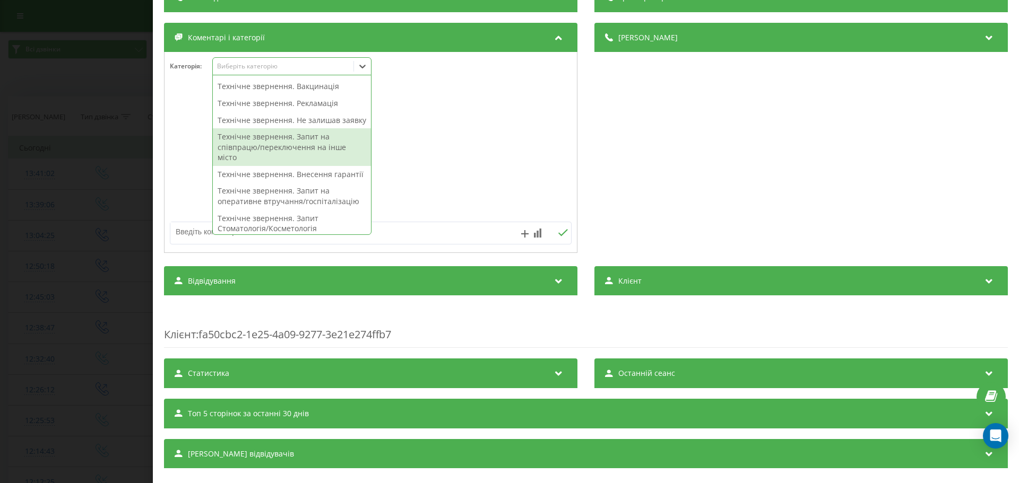
scroll to position [191, 0]
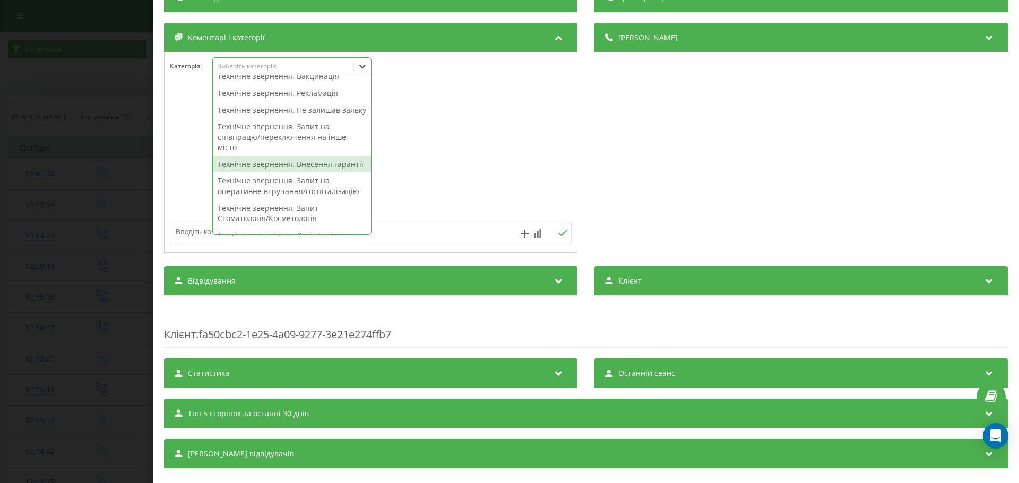
click at [307, 173] on div "Технічне звернення. Внесення гарантії" at bounding box center [292, 164] width 158 height 17
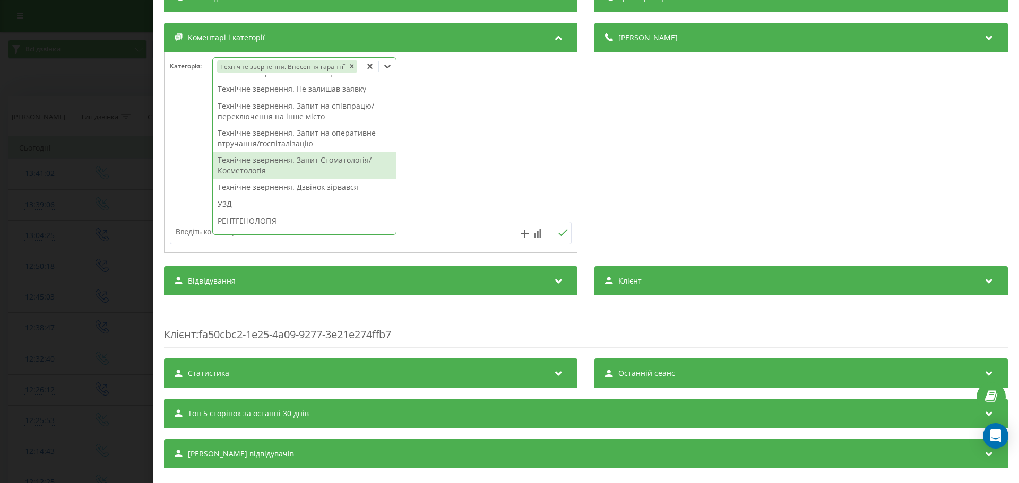
scroll to position [160, 0]
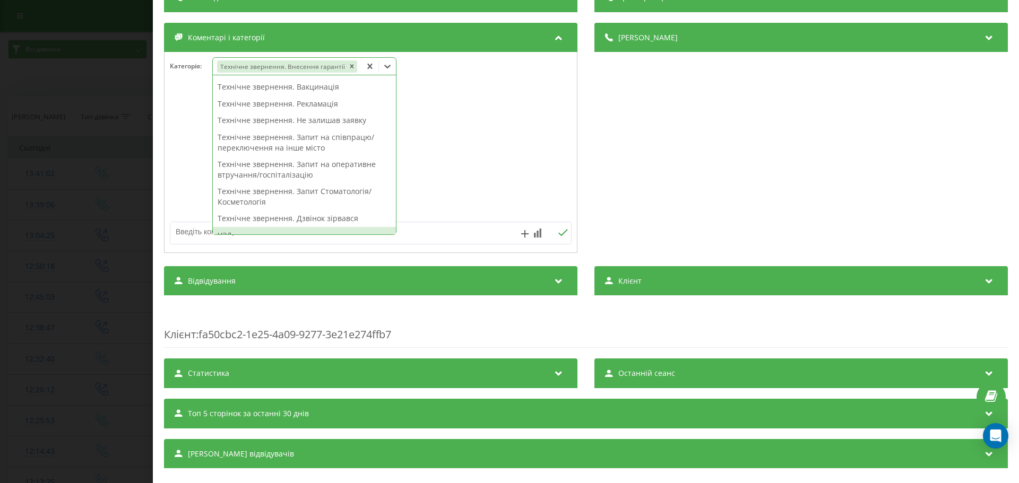
click at [187, 234] on textarea at bounding box center [330, 231] width 320 height 19
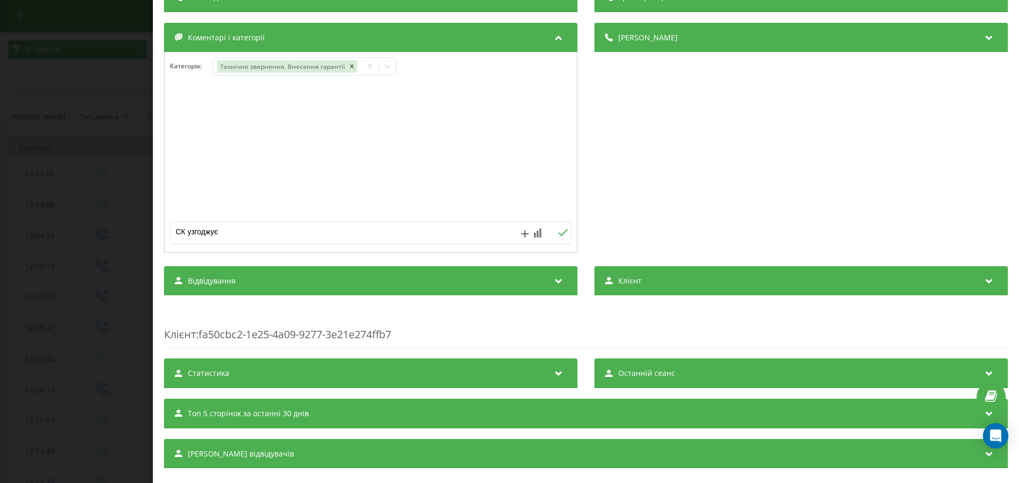
type textarea "СК узгоджує"
click at [559, 234] on icon at bounding box center [563, 232] width 10 height 7
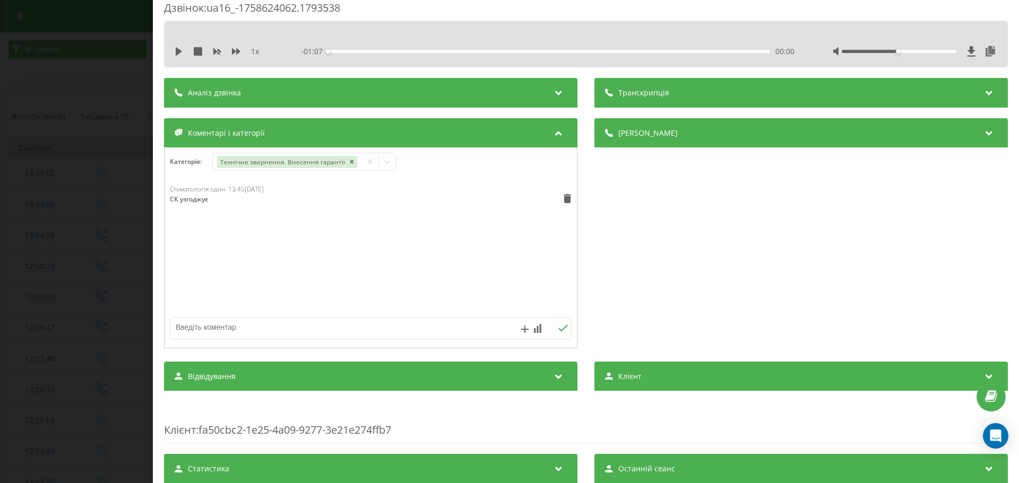
scroll to position [106, 0]
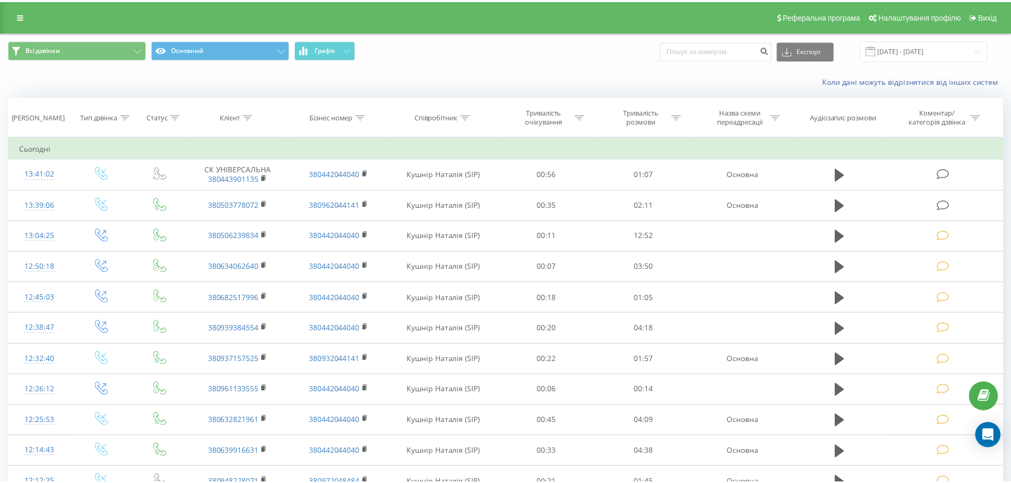
scroll to position [53, 0]
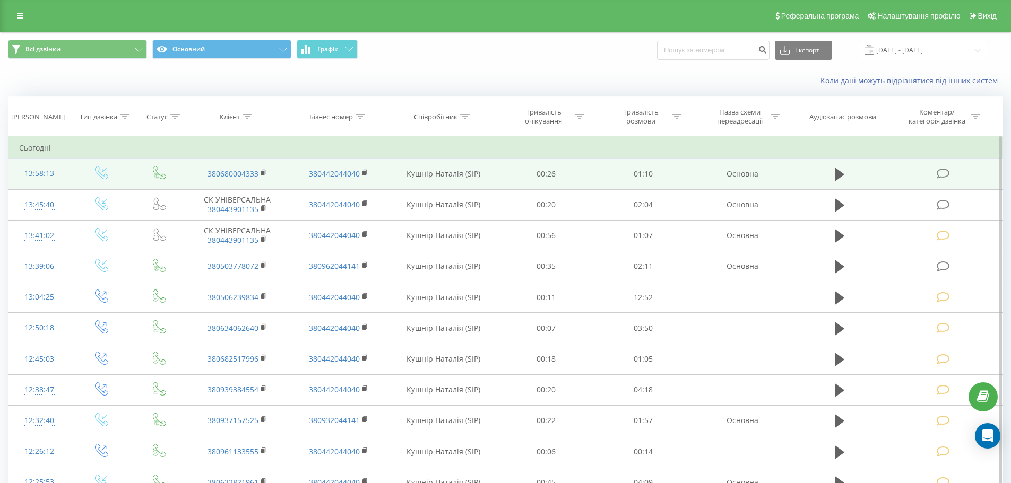
click at [942, 170] on icon at bounding box center [942, 173] width 13 height 11
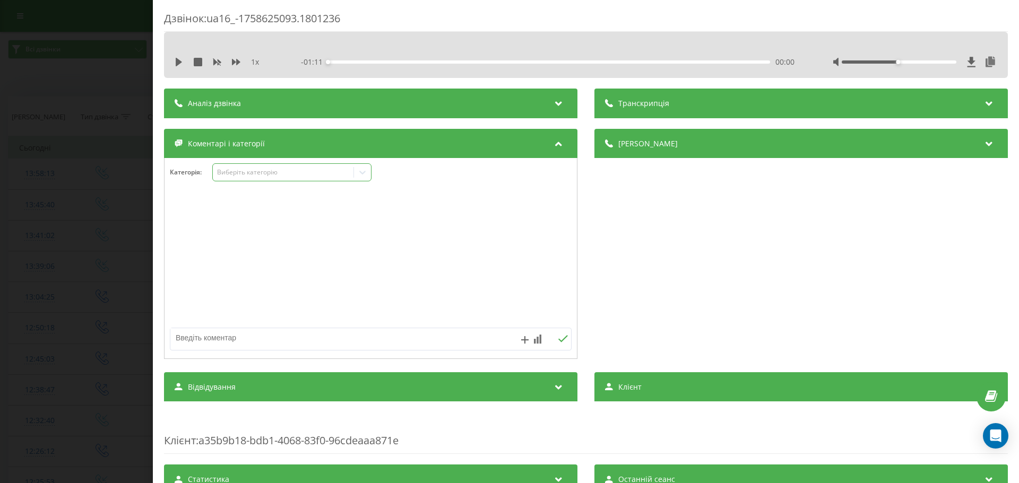
click at [361, 172] on icon at bounding box center [362, 173] width 6 height 4
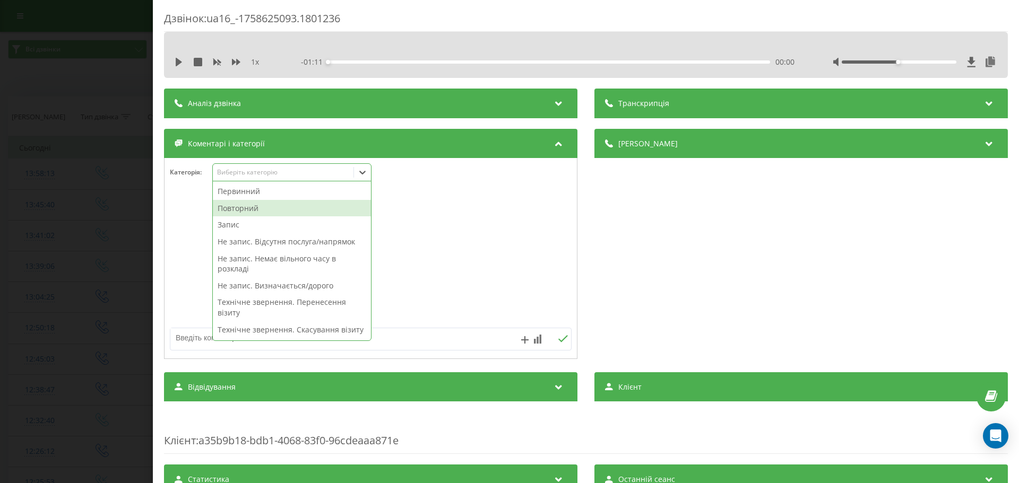
click at [245, 205] on div "Повторний" at bounding box center [292, 208] width 158 height 17
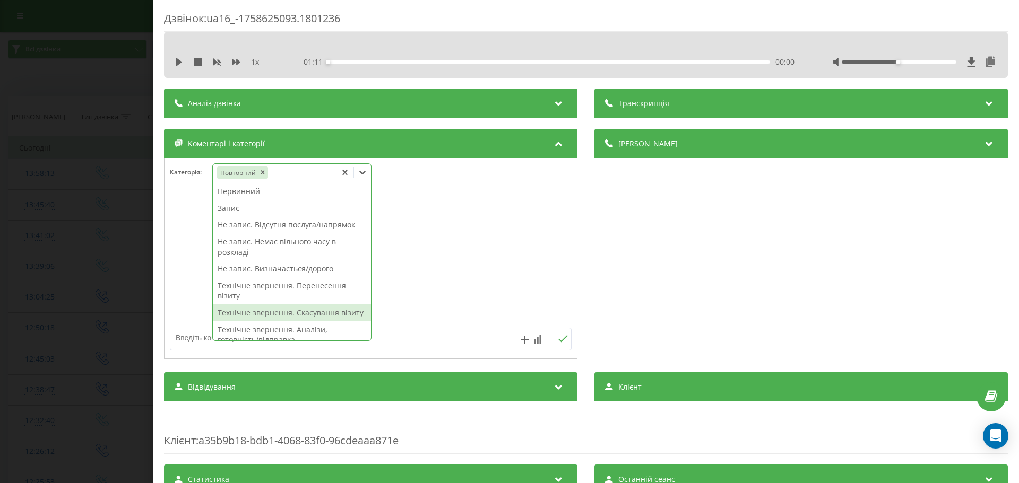
click at [258, 313] on div "Технічне звернення. Скасування візиту" at bounding box center [292, 313] width 158 height 17
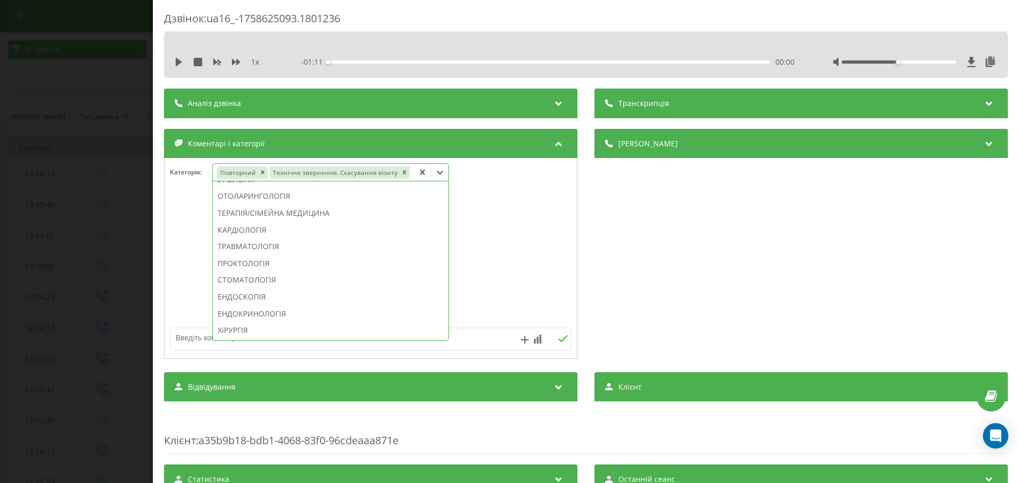
scroll to position [387, 0]
click at [271, 272] on div "СТОМАТОЛОГІЯ" at bounding box center [331, 277] width 236 height 17
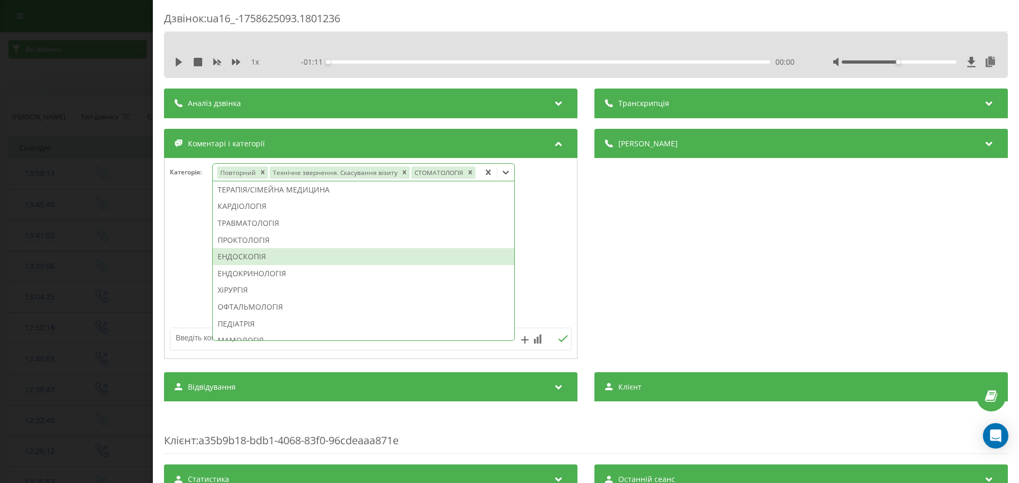
scroll to position [366, 0]
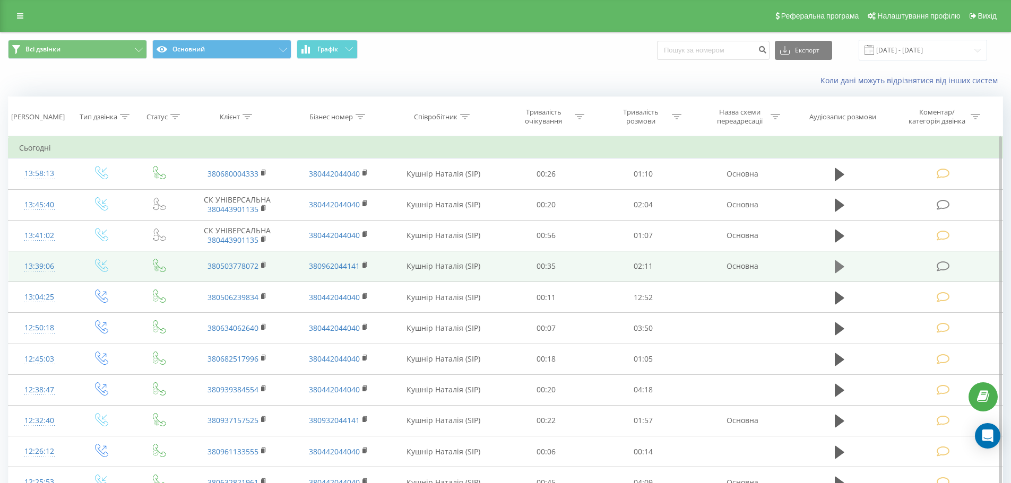
click at [837, 267] on icon at bounding box center [840, 267] width 10 height 13
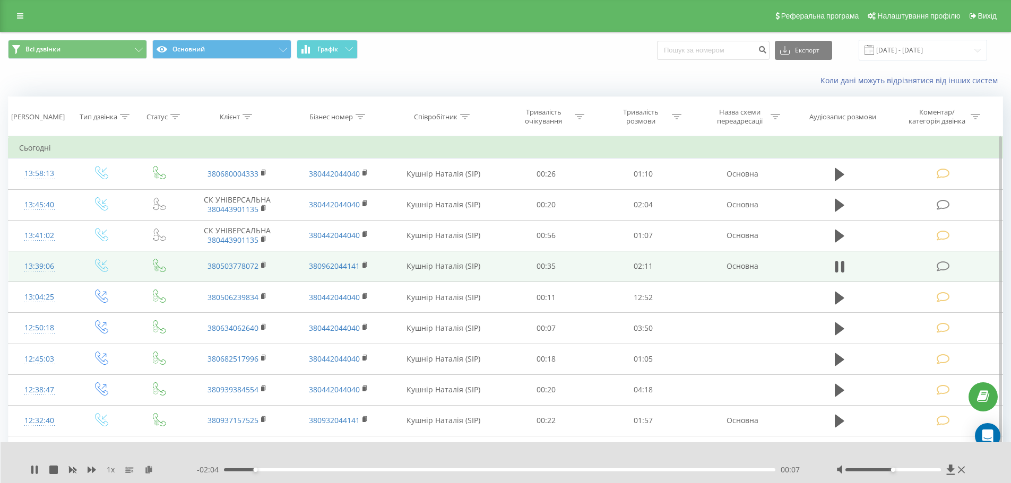
click at [837, 267] on icon at bounding box center [836, 267] width 3 height 12
click at [940, 264] on icon at bounding box center [942, 266] width 13 height 11
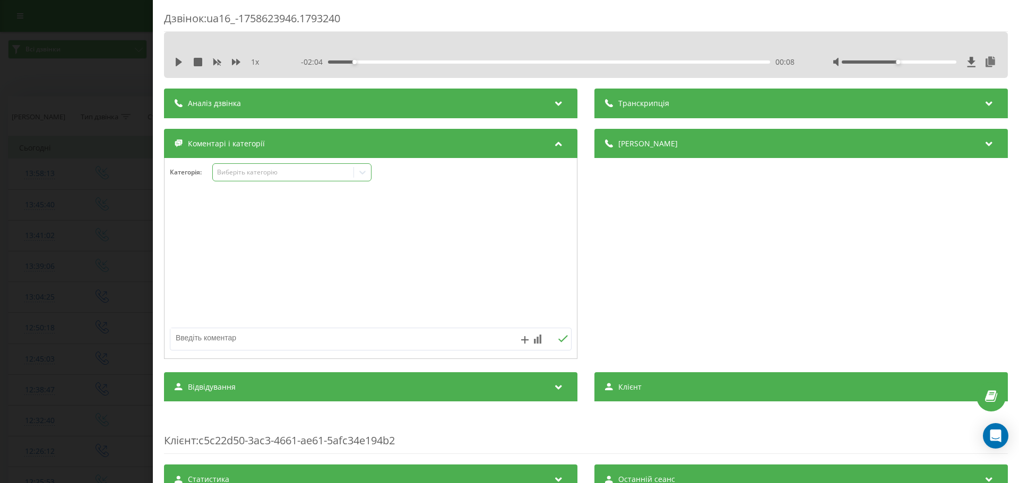
click at [365, 170] on icon at bounding box center [362, 172] width 11 height 11
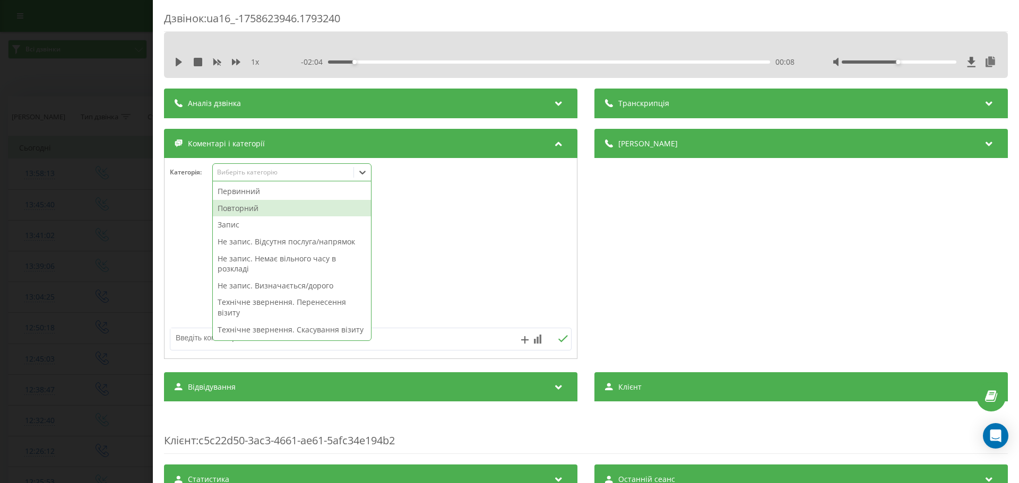
click at [263, 206] on div "Повторний" at bounding box center [292, 208] width 158 height 17
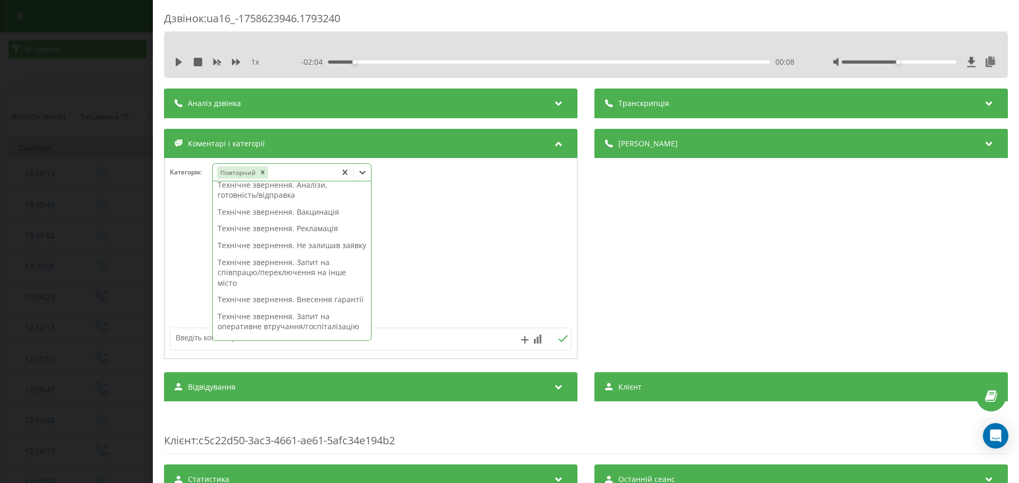
scroll to position [195, 0]
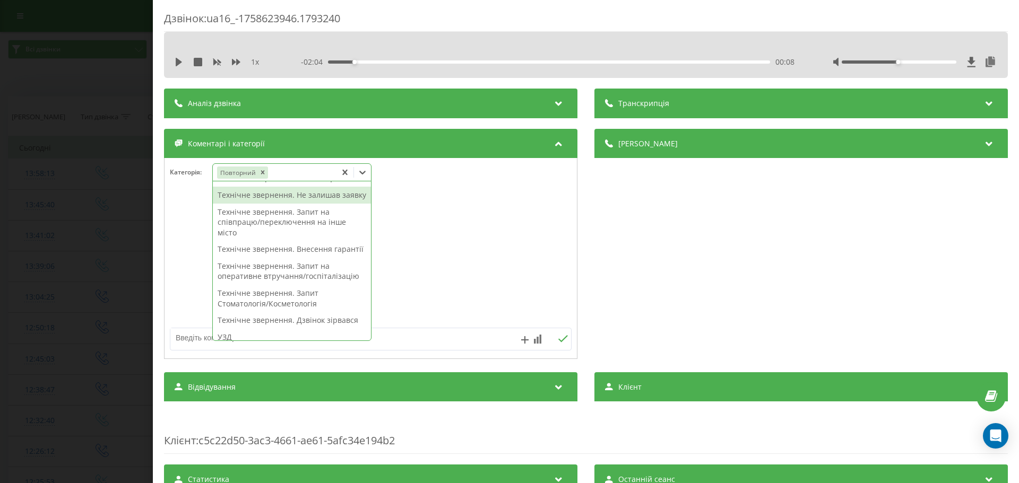
click at [325, 204] on div "Технічне звернення. Не залишав заявку" at bounding box center [292, 195] width 158 height 17
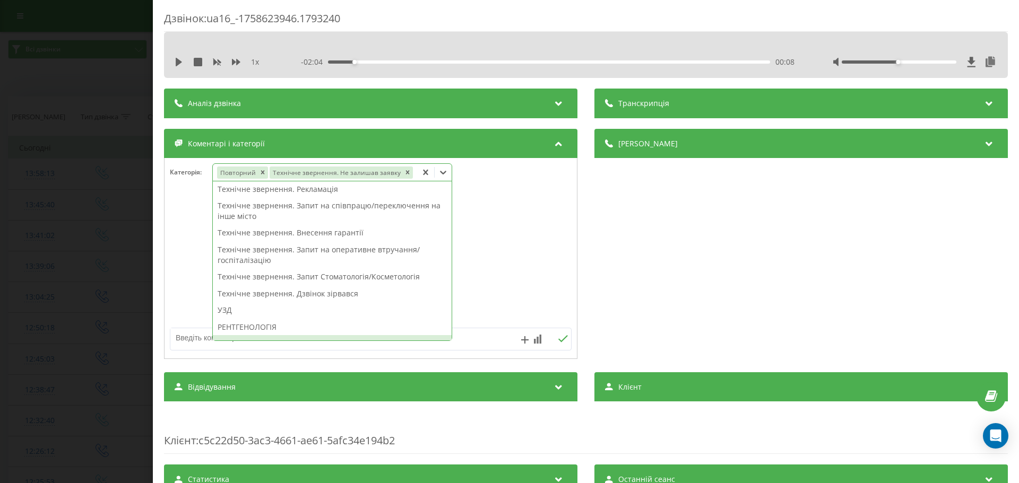
click at [201, 335] on textarea at bounding box center [330, 337] width 320 height 19
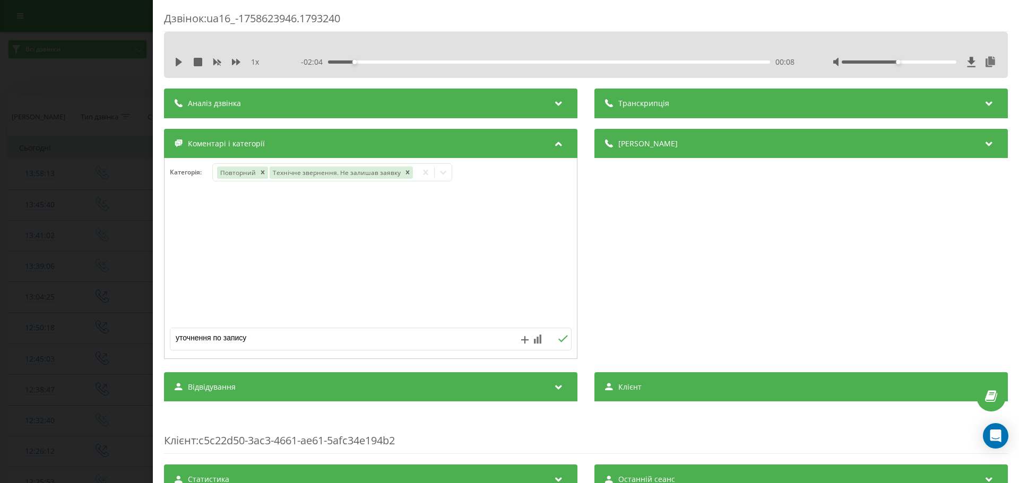
type textarea "уточнення по запису"
click at [558, 340] on icon at bounding box center [563, 338] width 10 height 7
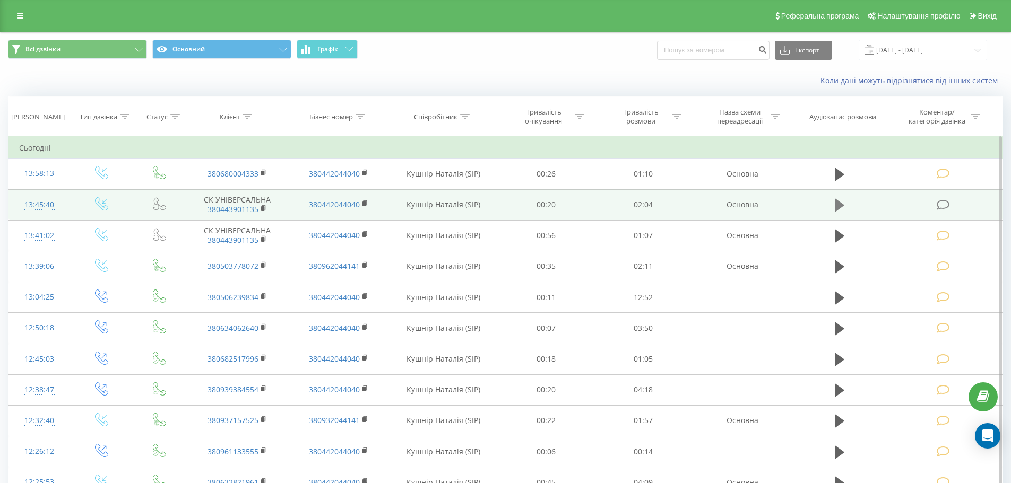
click at [837, 207] on icon at bounding box center [840, 205] width 10 height 13
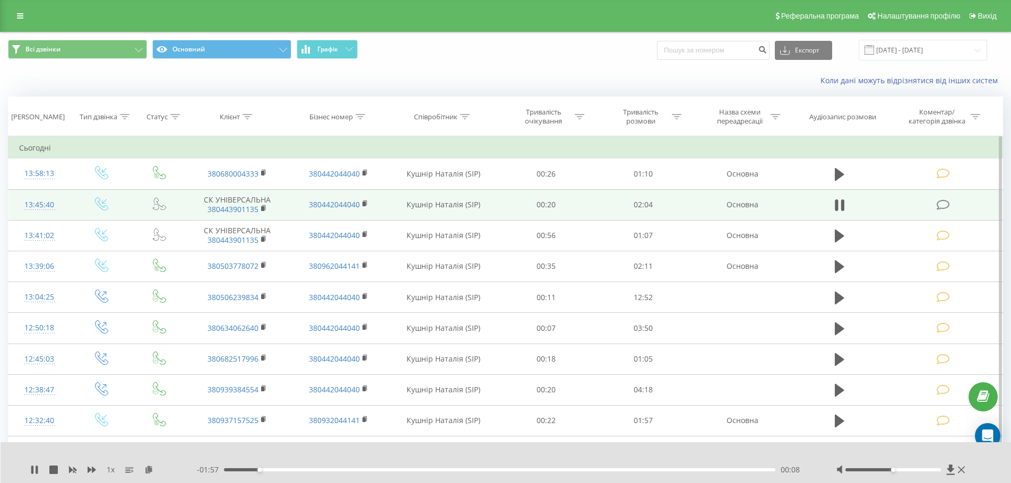
click at [942, 203] on icon at bounding box center [942, 204] width 13 height 11
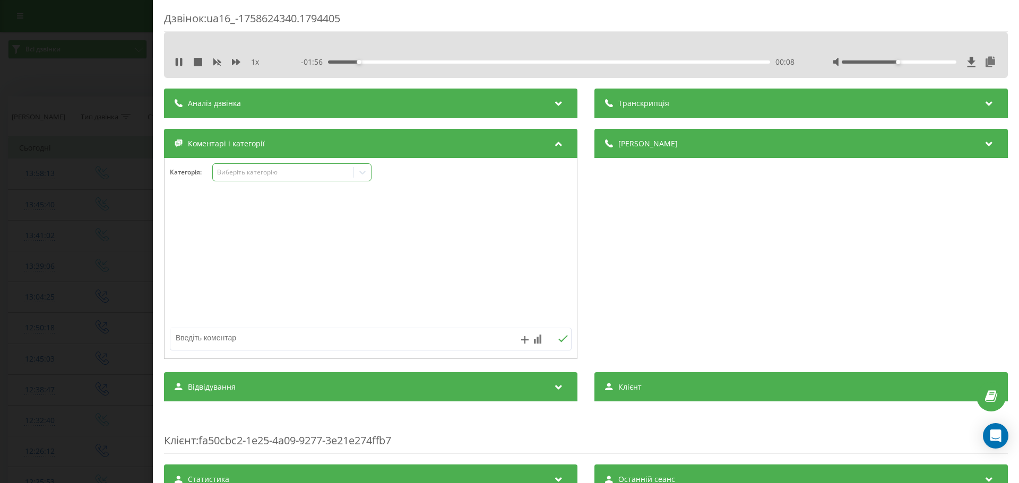
click at [361, 172] on icon at bounding box center [362, 173] width 6 height 4
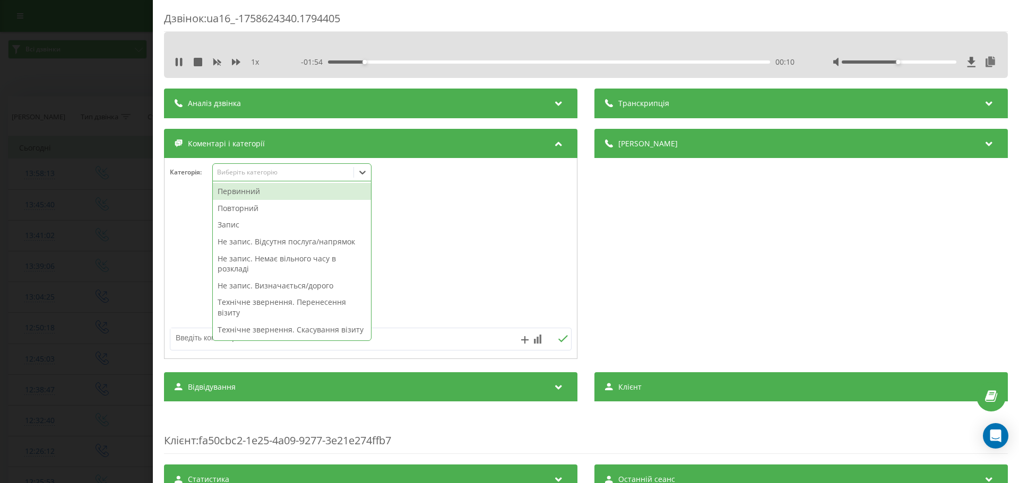
click at [252, 211] on div "Повторний" at bounding box center [292, 208] width 158 height 17
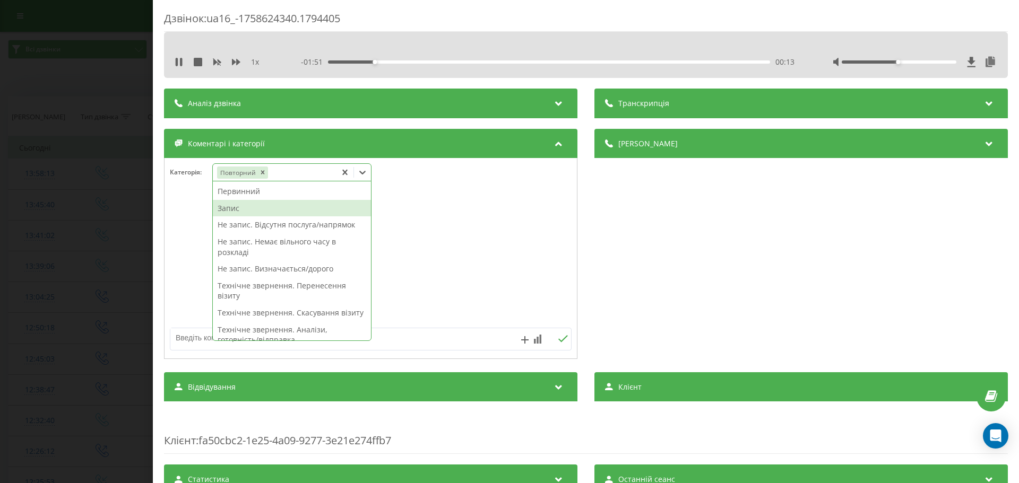
click at [232, 209] on div "Запис" at bounding box center [292, 208] width 158 height 17
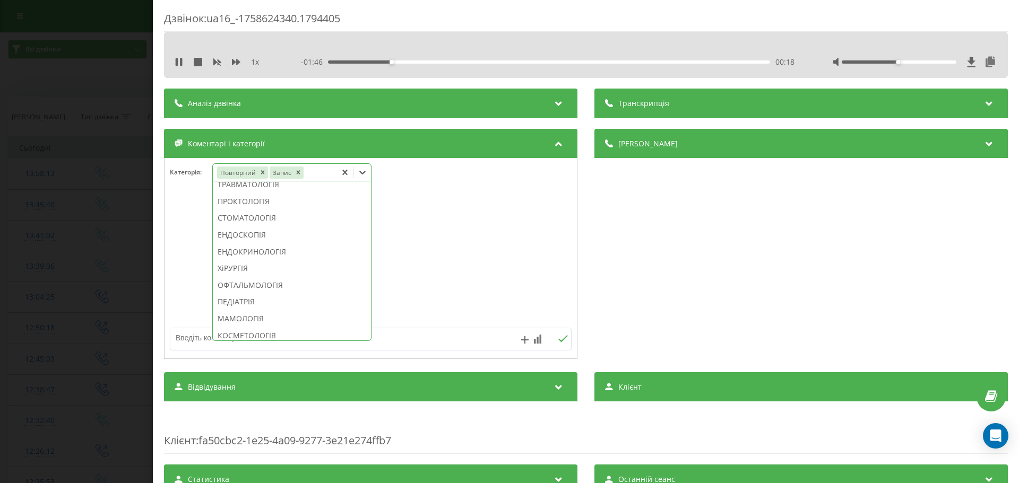
scroll to position [502, 0]
click at [276, 223] on div "СТОМАТОЛОГІЯ" at bounding box center [292, 214] width 158 height 17
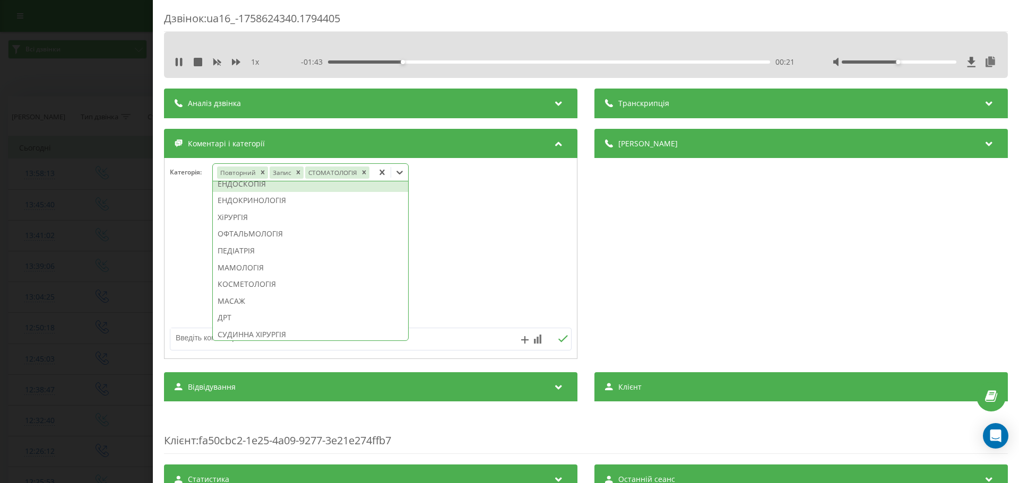
scroll to position [439, 0]
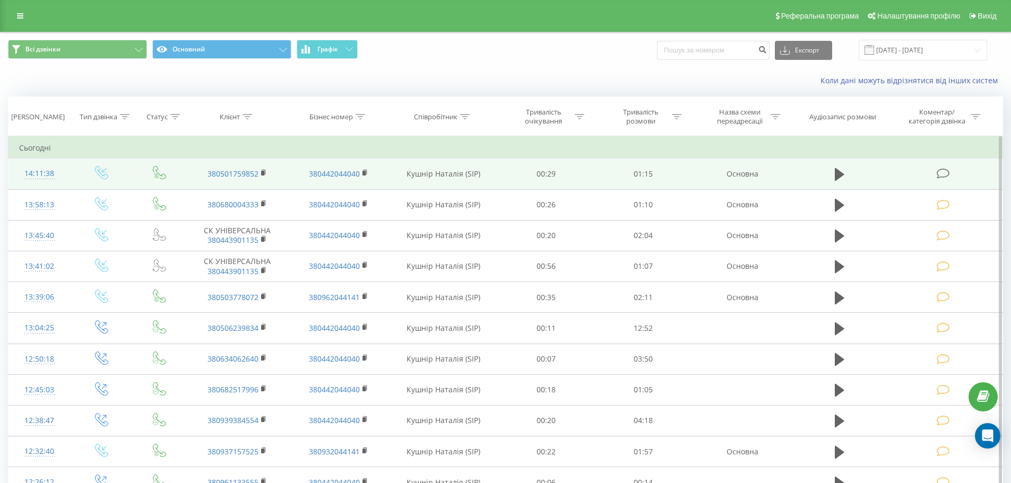
click at [940, 170] on icon at bounding box center [942, 173] width 13 height 11
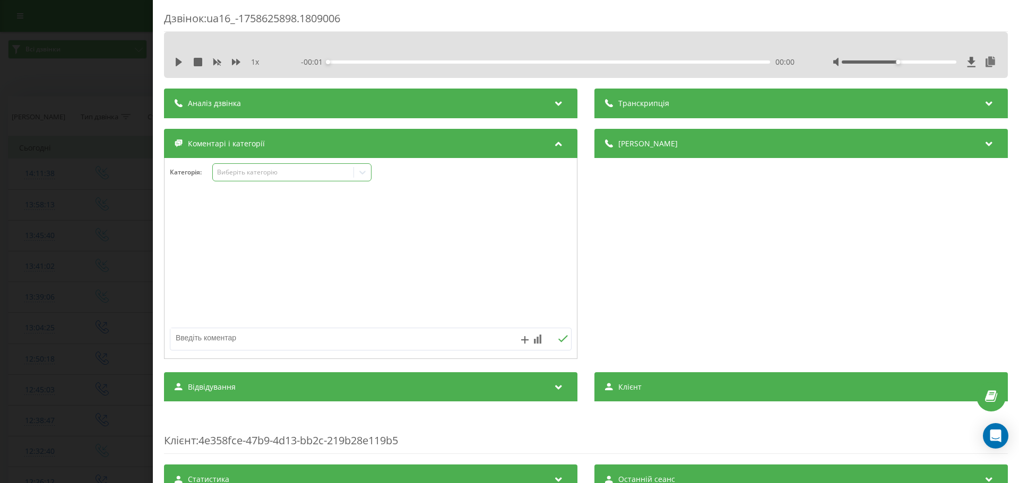
click at [363, 173] on icon at bounding box center [362, 172] width 11 height 11
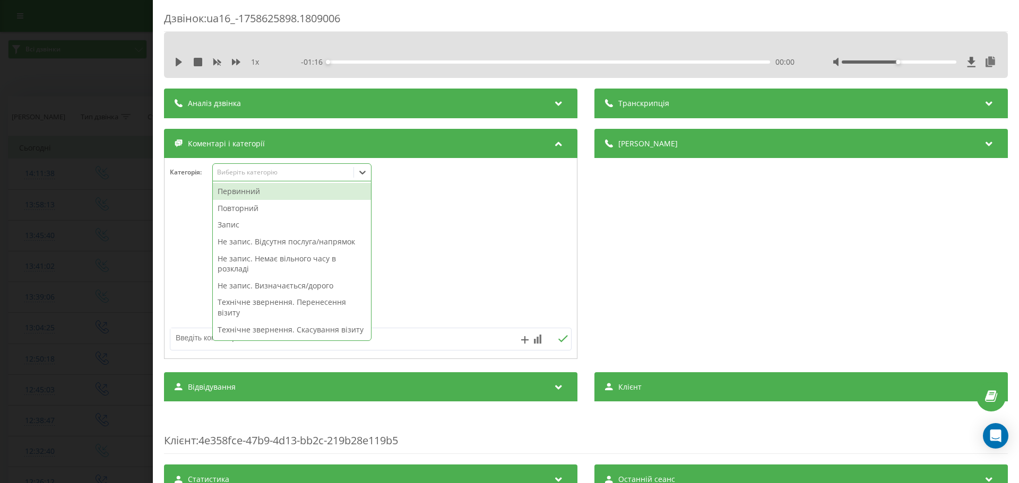
click at [242, 210] on div "Повторний" at bounding box center [292, 208] width 158 height 17
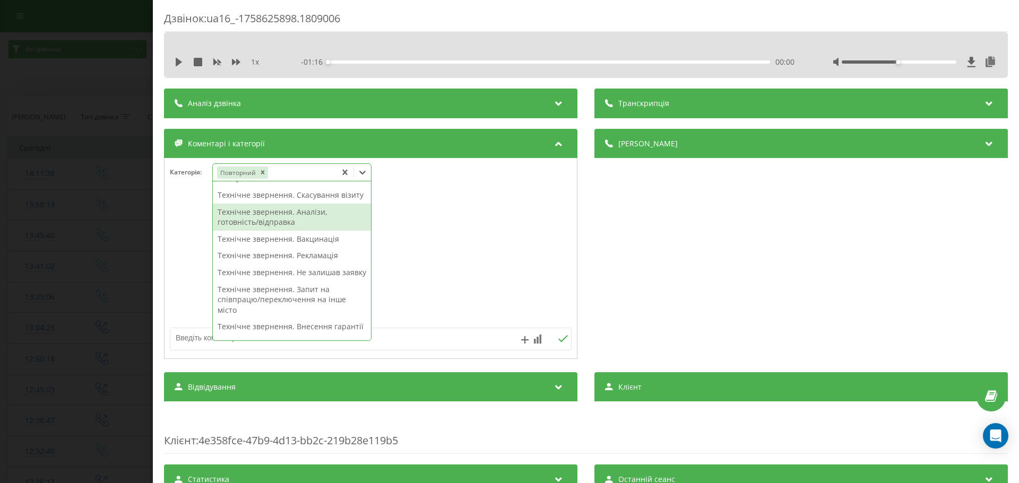
scroll to position [127, 0]
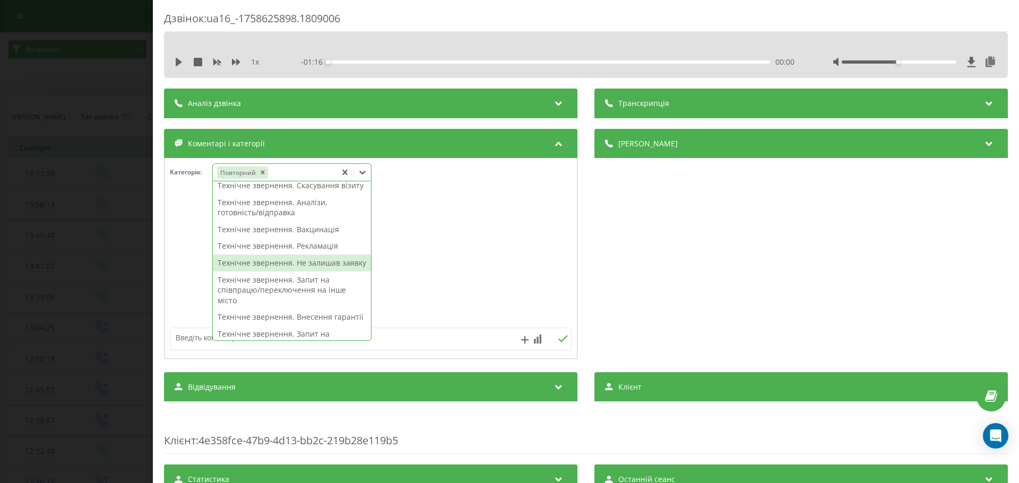
click at [315, 272] on div "Технічне звернення. Не залишав заявку" at bounding box center [292, 263] width 158 height 17
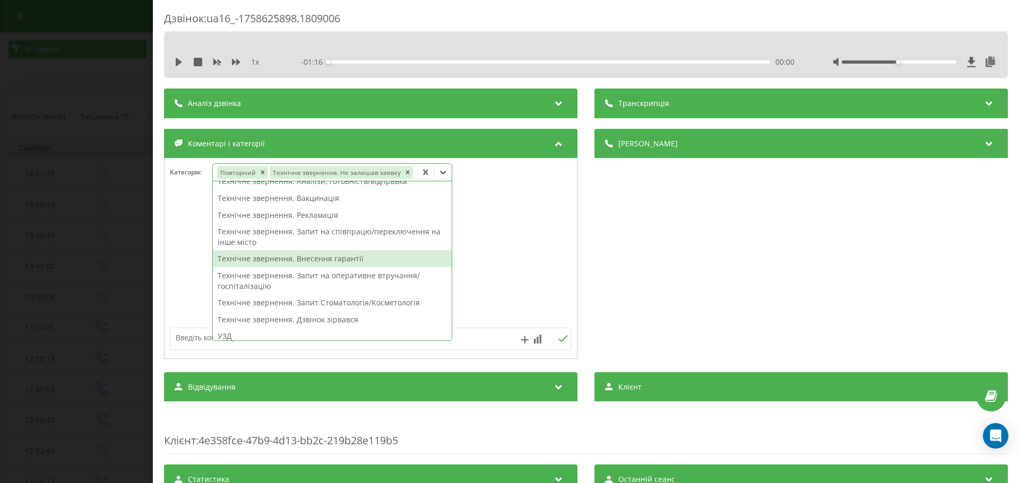
scroll to position [107, 0]
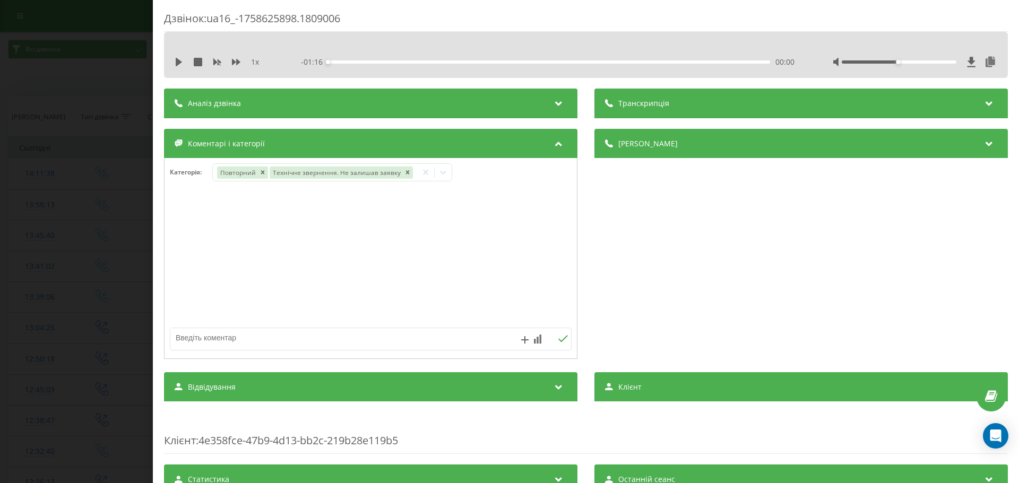
click at [188, 343] on textarea at bounding box center [330, 337] width 320 height 19
type textarea "уточнення по запису"
click at [558, 337] on icon at bounding box center [563, 338] width 10 height 7
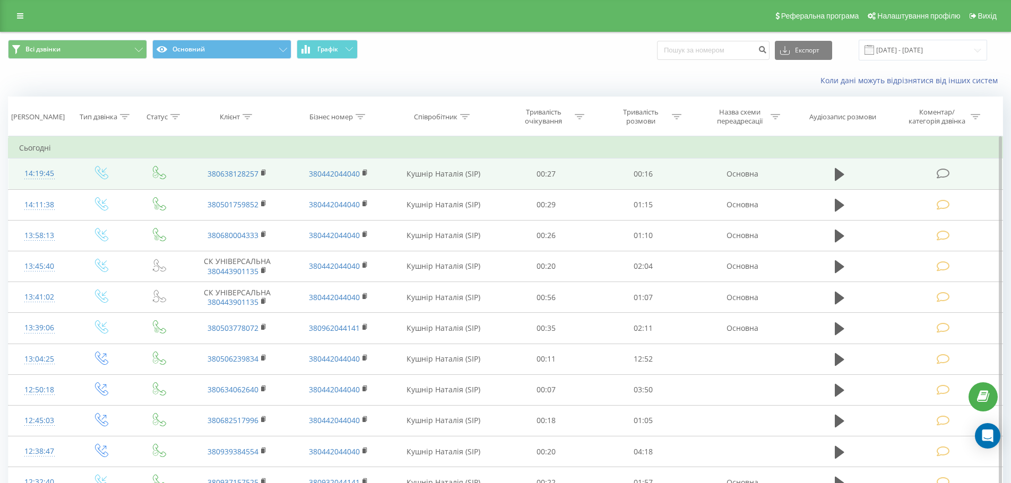
click at [944, 172] on icon at bounding box center [942, 173] width 13 height 11
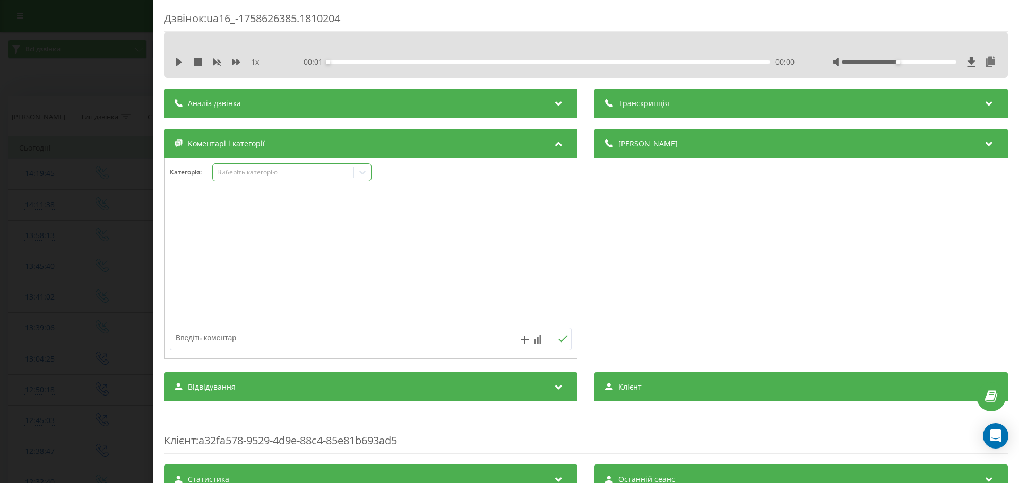
click at [360, 172] on icon at bounding box center [362, 172] width 11 height 11
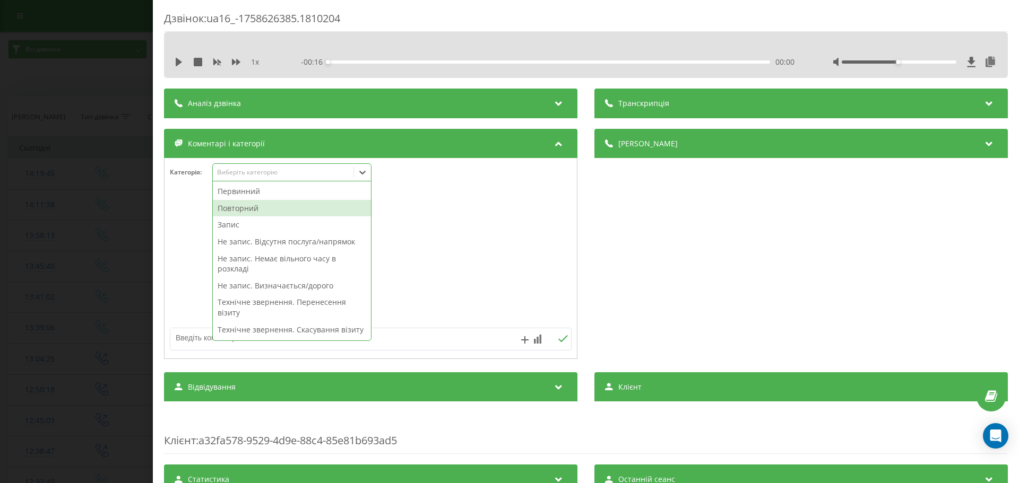
click at [263, 208] on div "Повторний" at bounding box center [292, 208] width 158 height 17
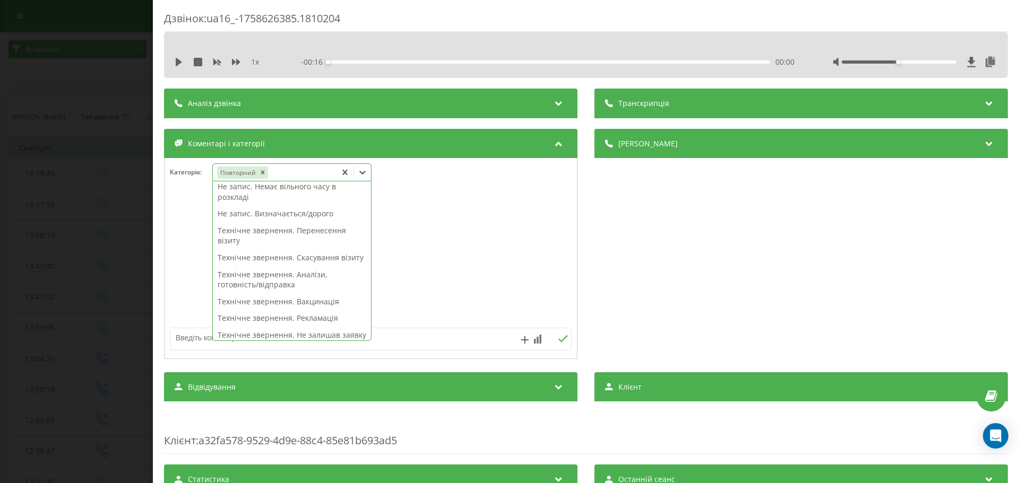
scroll to position [106, 0]
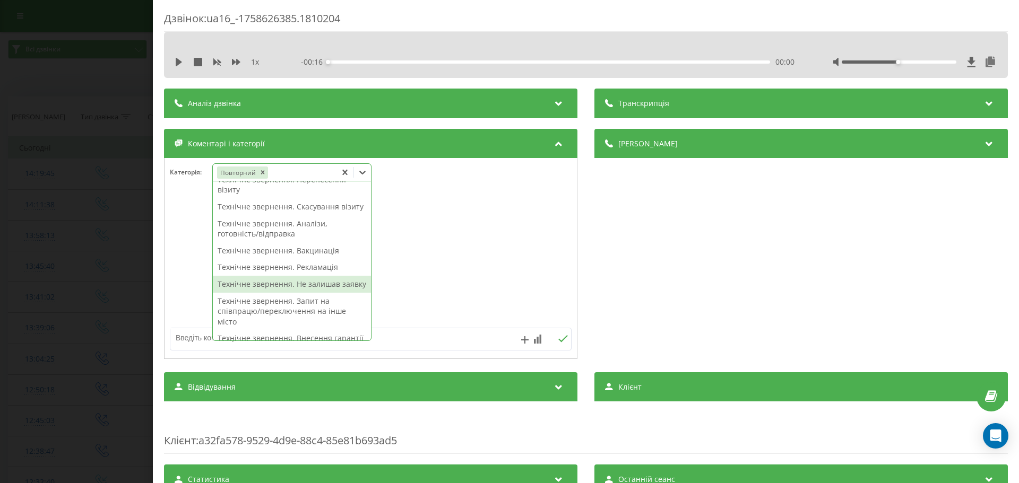
click at [294, 293] on div "Технічне звернення. Не залишав заявку" at bounding box center [292, 284] width 158 height 17
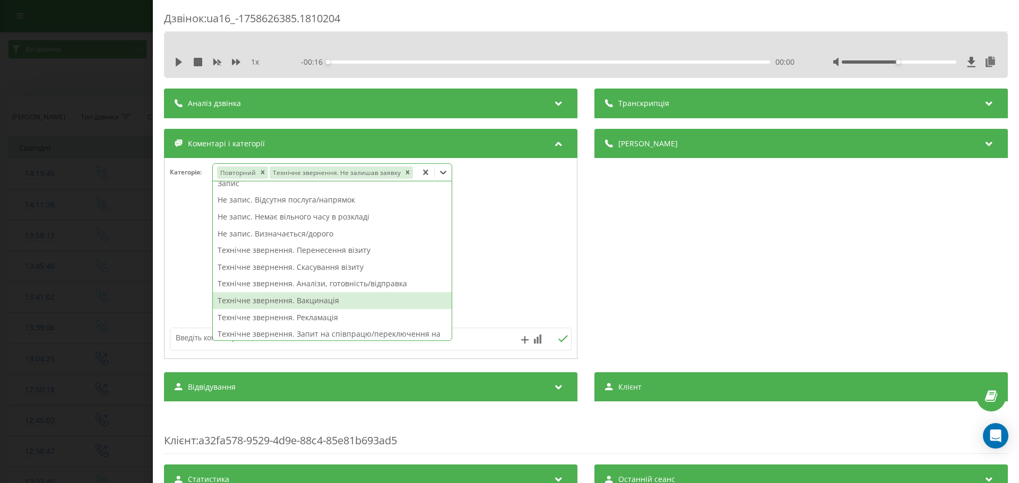
scroll to position [22, 0]
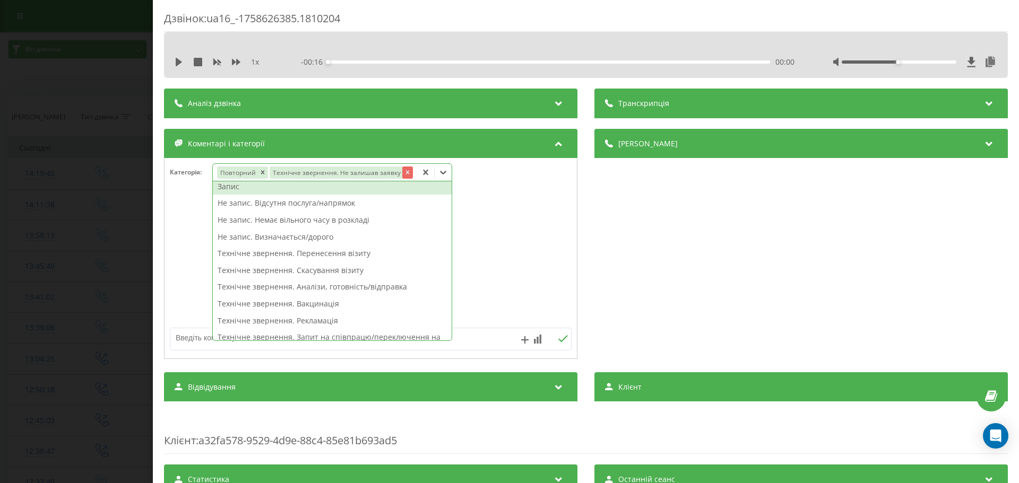
click at [406, 171] on icon "Remove Технічне звернення. Не залишав заявку" at bounding box center [407, 172] width 7 height 7
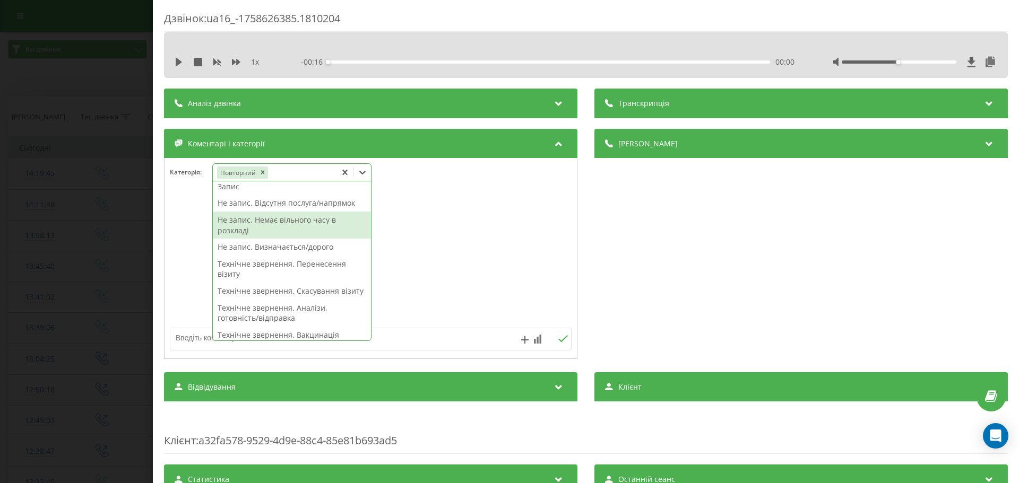
scroll to position [0, 0]
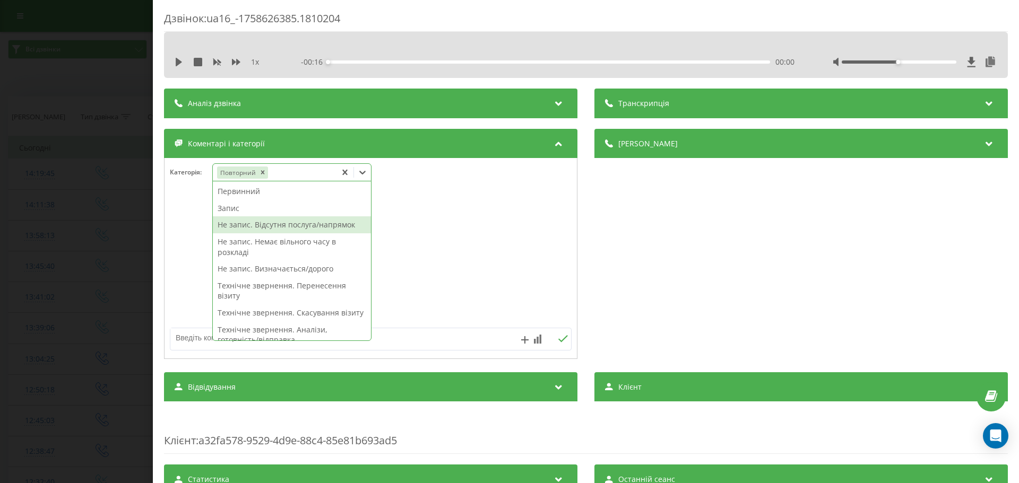
click at [308, 227] on div "Не запис. Відсутня послуга/напрямок" at bounding box center [292, 224] width 158 height 17
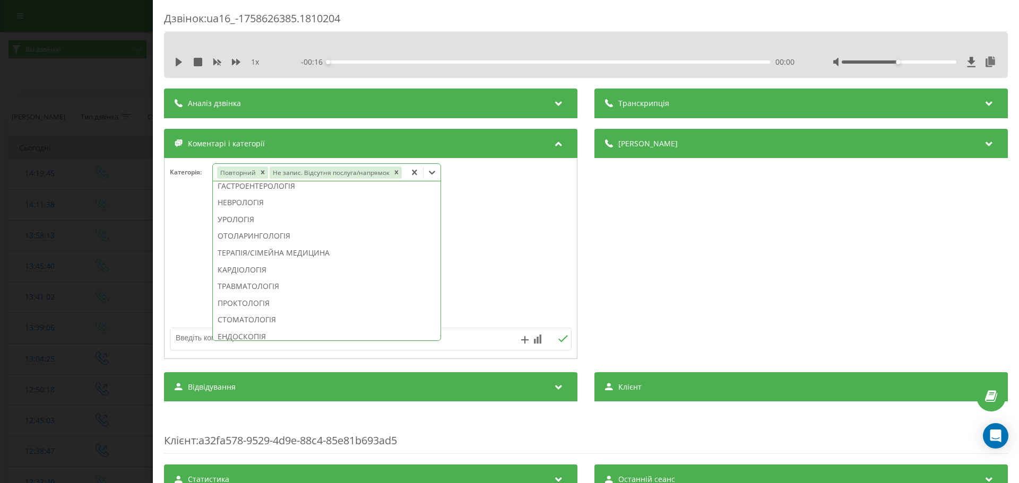
scroll to position [378, 0]
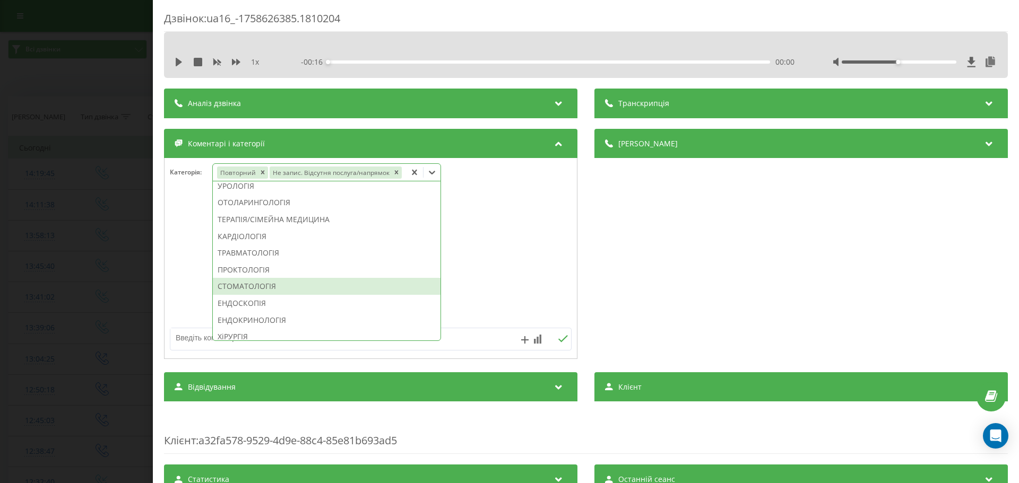
click at [290, 284] on div "СТОМАТОЛОГІЯ" at bounding box center [327, 286] width 228 height 17
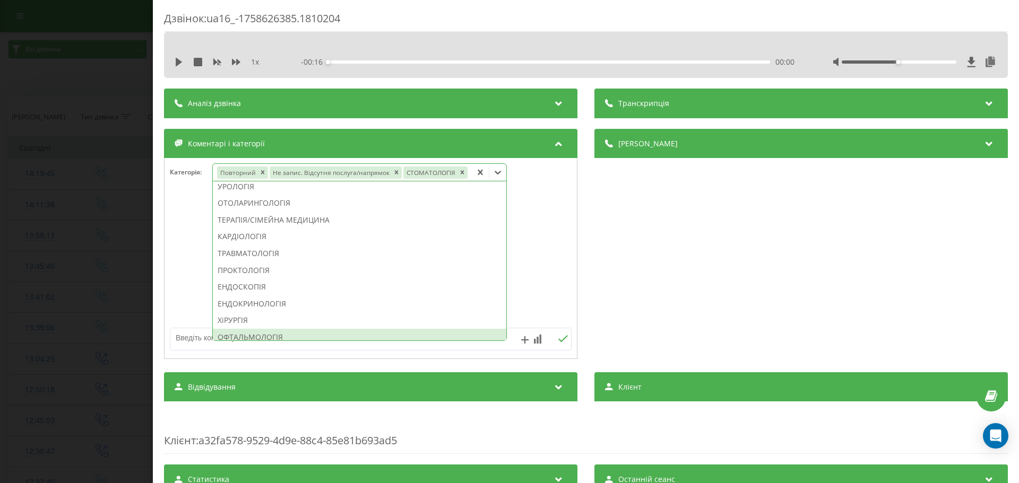
click at [190, 342] on textarea at bounding box center [330, 337] width 320 height 19
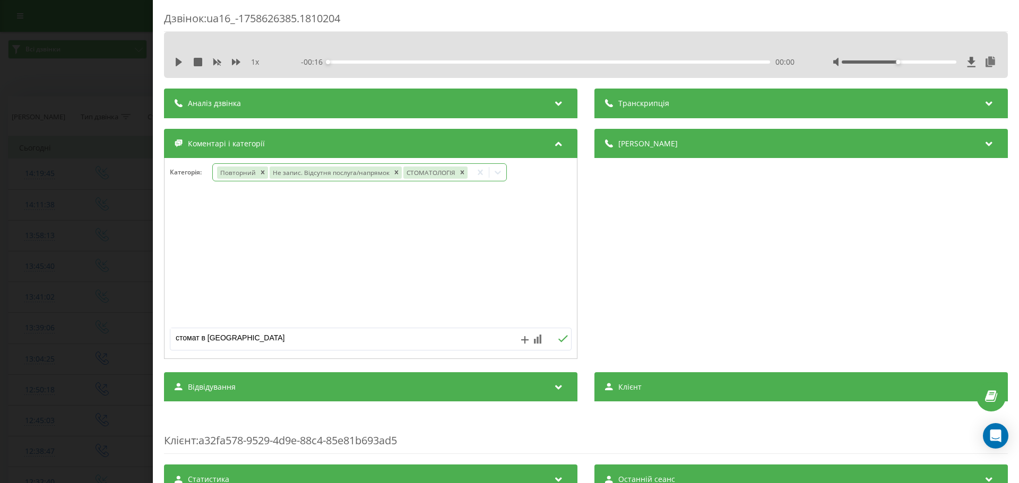
type textarea "стомат в ірпені"
click at [559, 340] on icon at bounding box center [563, 338] width 10 height 7
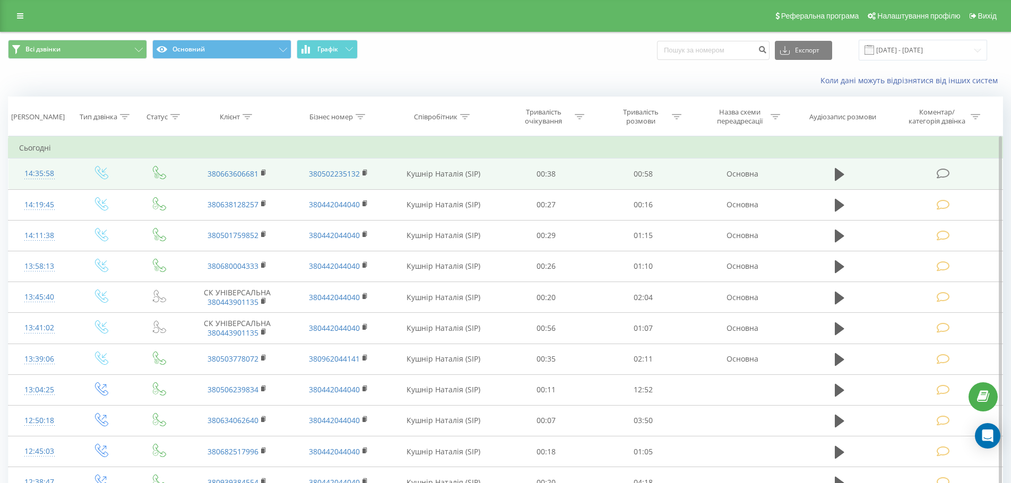
click at [935, 174] on td at bounding box center [944, 174] width 117 height 31
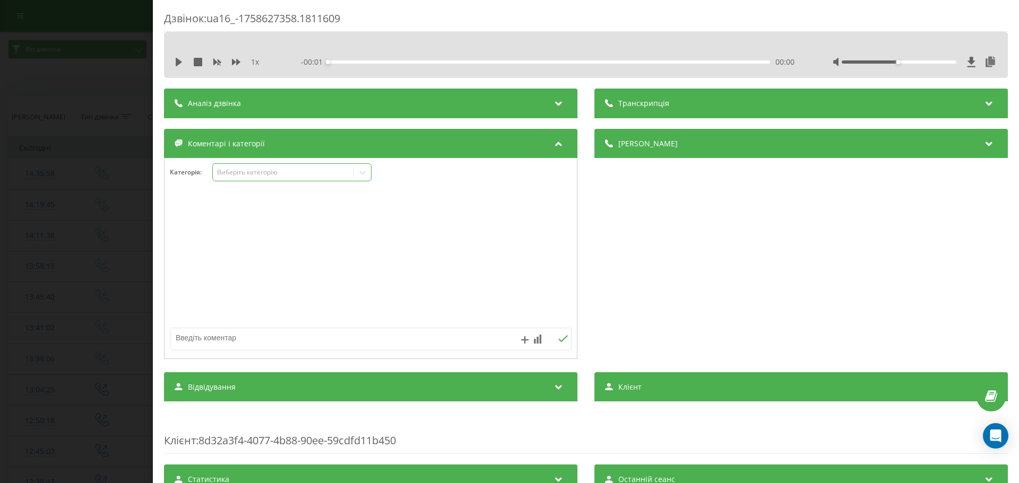
click at [362, 173] on icon at bounding box center [362, 173] width 6 height 4
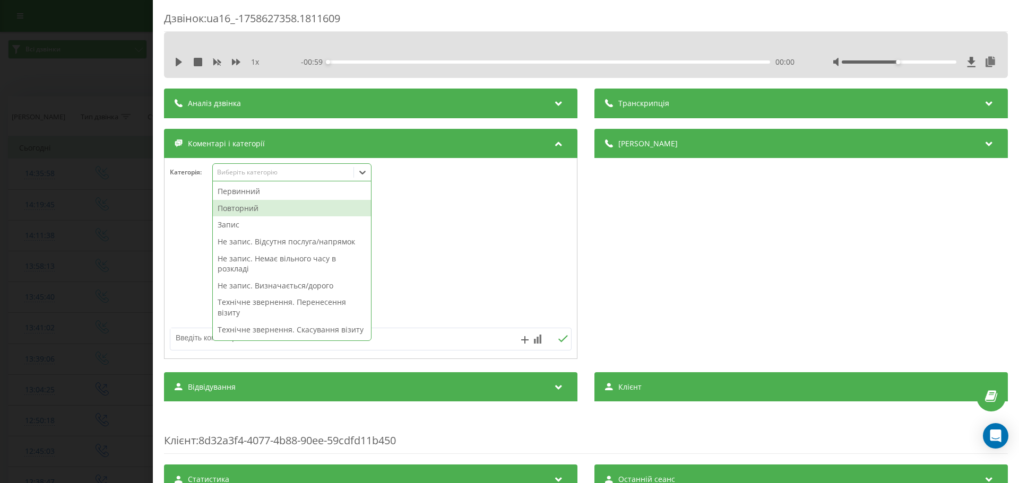
click at [238, 206] on div "Повторний" at bounding box center [292, 208] width 158 height 17
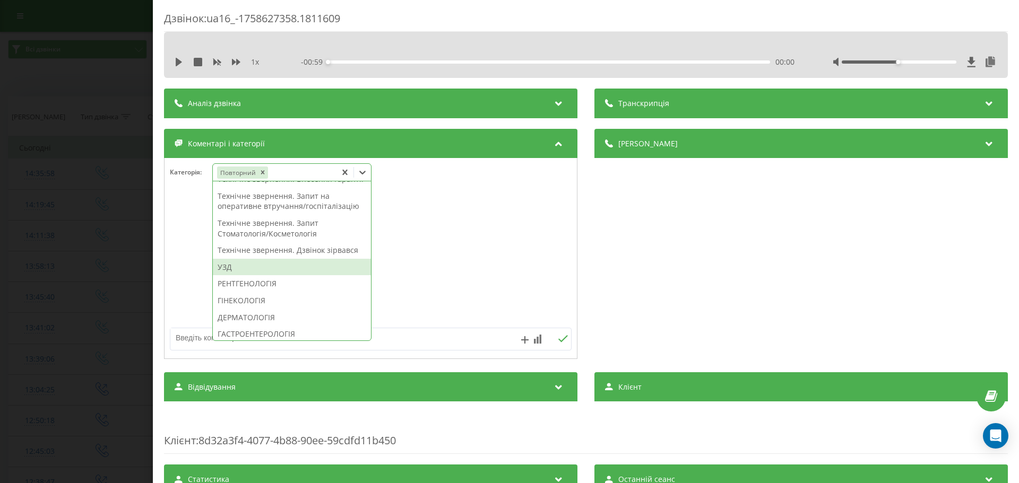
scroll to position [159, 0]
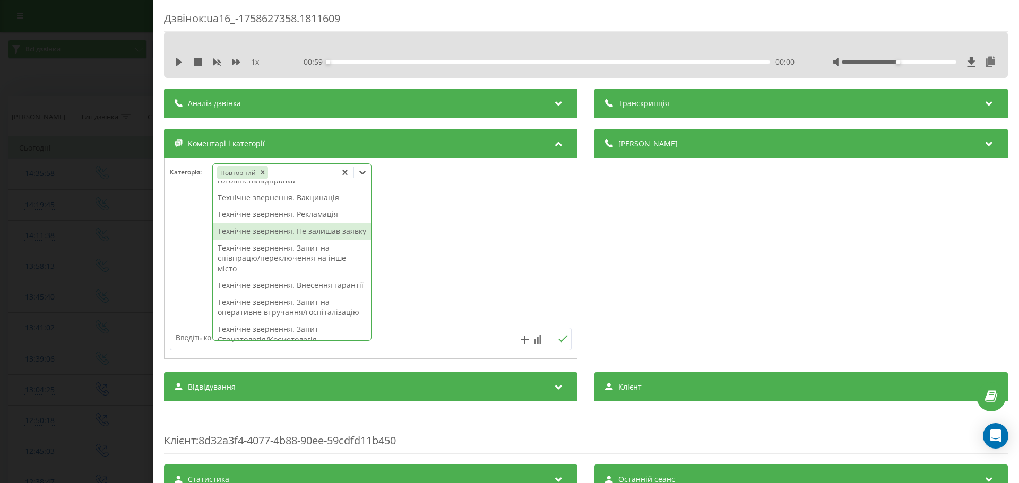
click at [319, 240] on div "Технічне звернення. Не залишав заявку" at bounding box center [292, 231] width 158 height 17
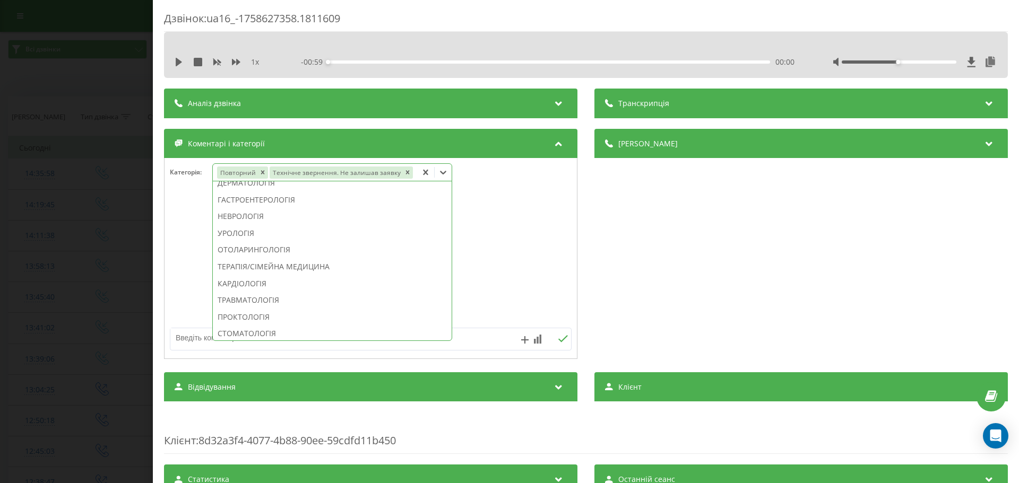
scroll to position [362, 0]
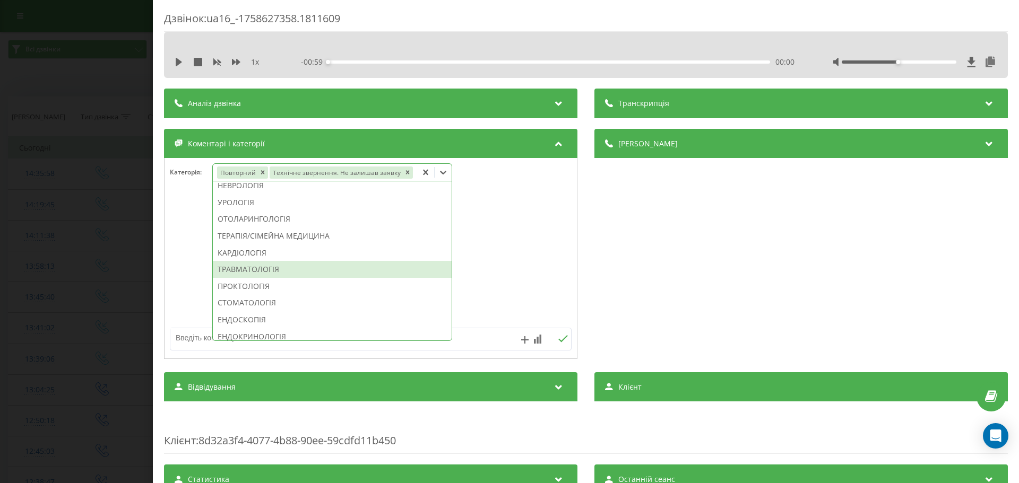
click at [432, 266] on div "ТРАВМАТОЛОГІЯ" at bounding box center [332, 269] width 239 height 17
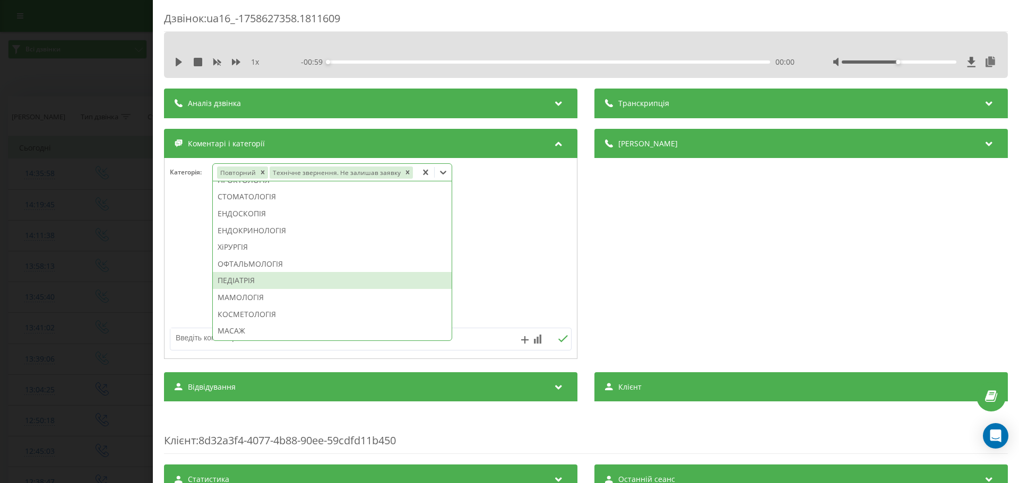
scroll to position [430, 0]
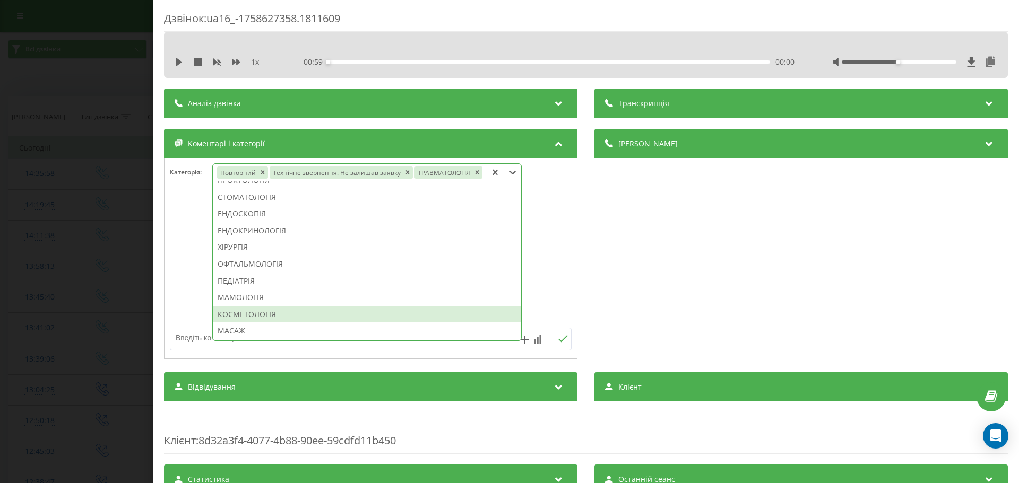
click at [250, 313] on div "КОСМЕТОЛОГІЯ" at bounding box center [367, 314] width 308 height 17
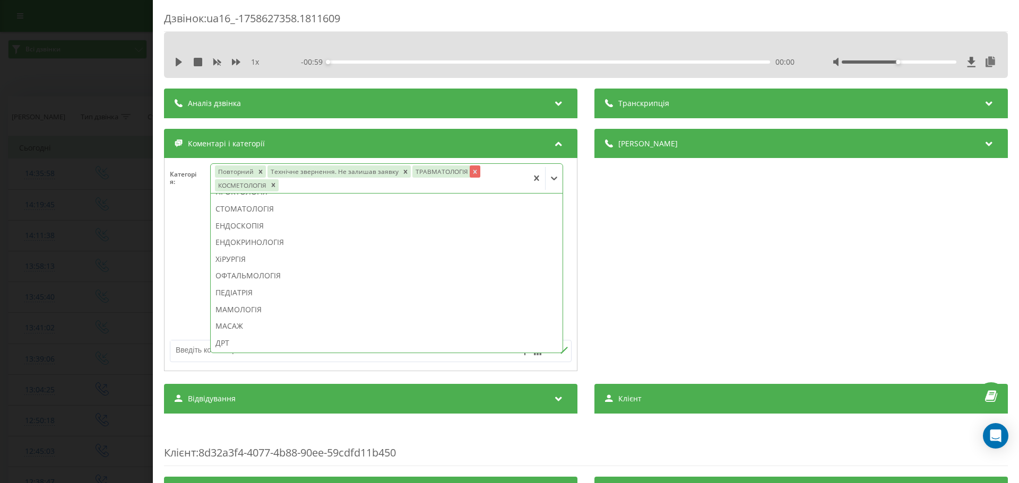
click at [471, 170] on icon "Remove ТРАВМАТОЛОГІЯ" at bounding box center [474, 171] width 7 height 7
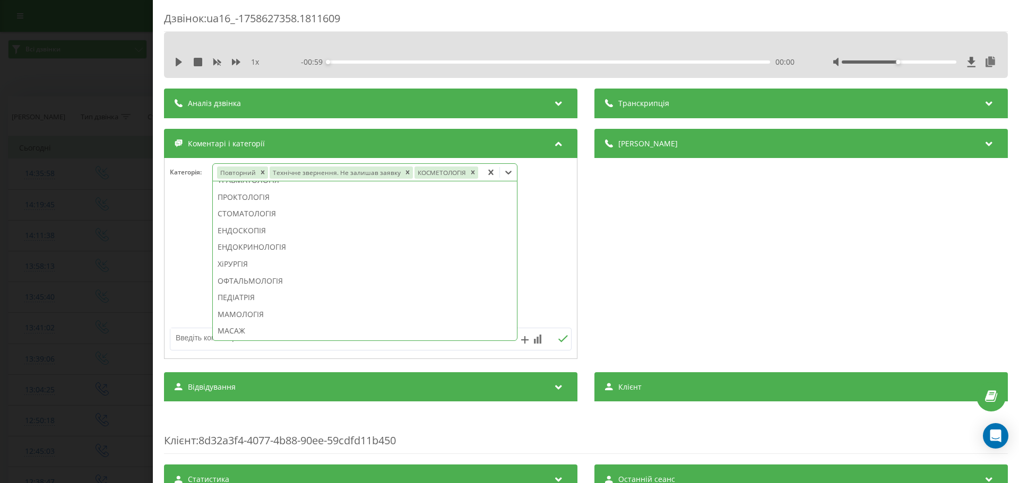
scroll to position [447, 0]
click at [192, 337] on textarea at bounding box center [330, 337] width 320 height 19
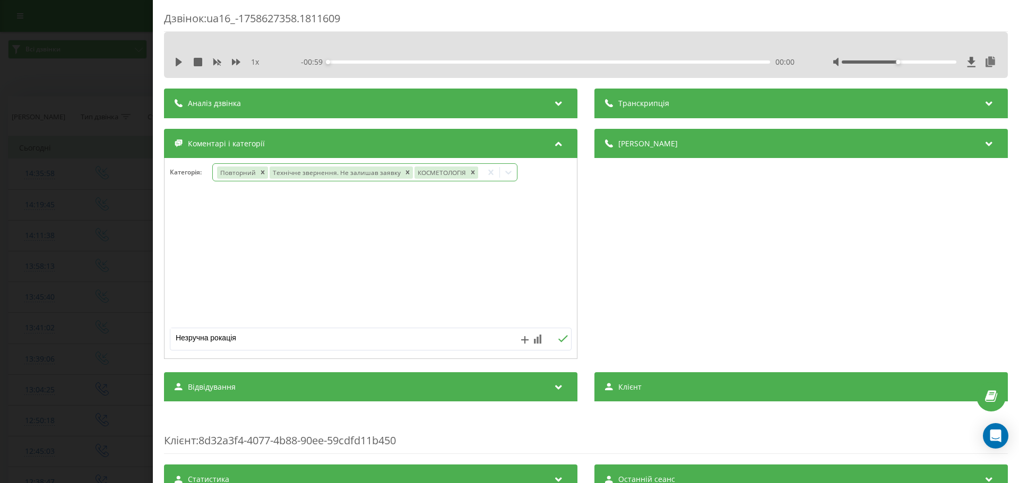
click at [214, 337] on textarea "Незручна рокація" at bounding box center [330, 337] width 320 height 19
type textarea "Незручна локація"
click at [559, 336] on icon at bounding box center [563, 338] width 10 height 7
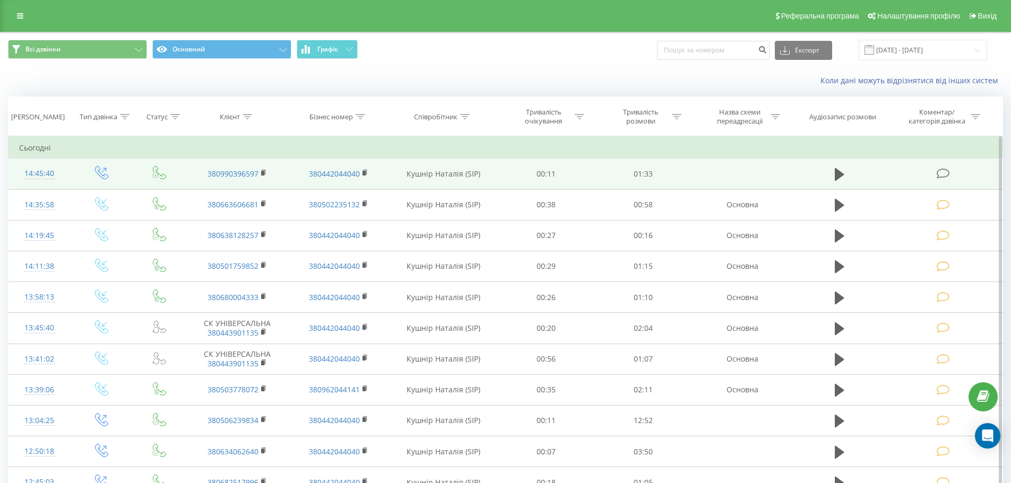
click at [939, 175] on icon at bounding box center [942, 173] width 13 height 11
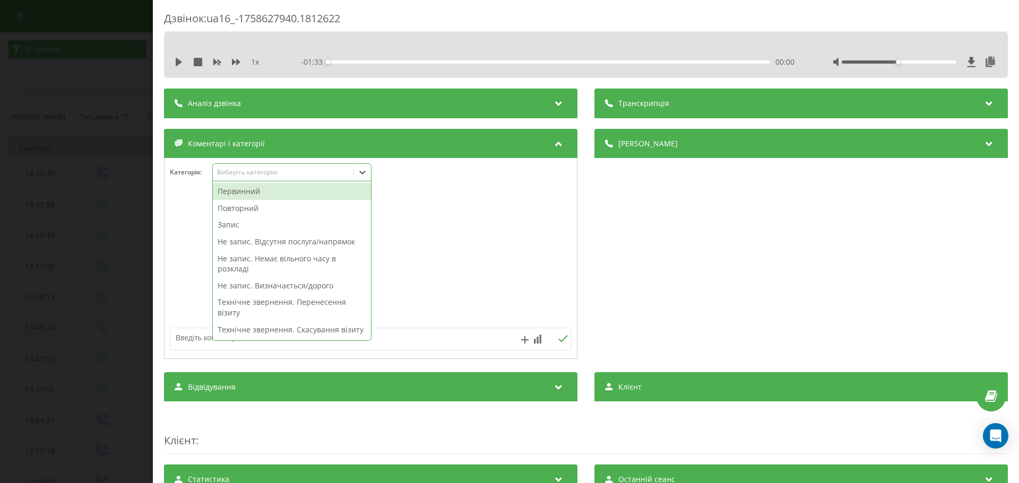
click at [362, 170] on icon at bounding box center [362, 172] width 11 height 11
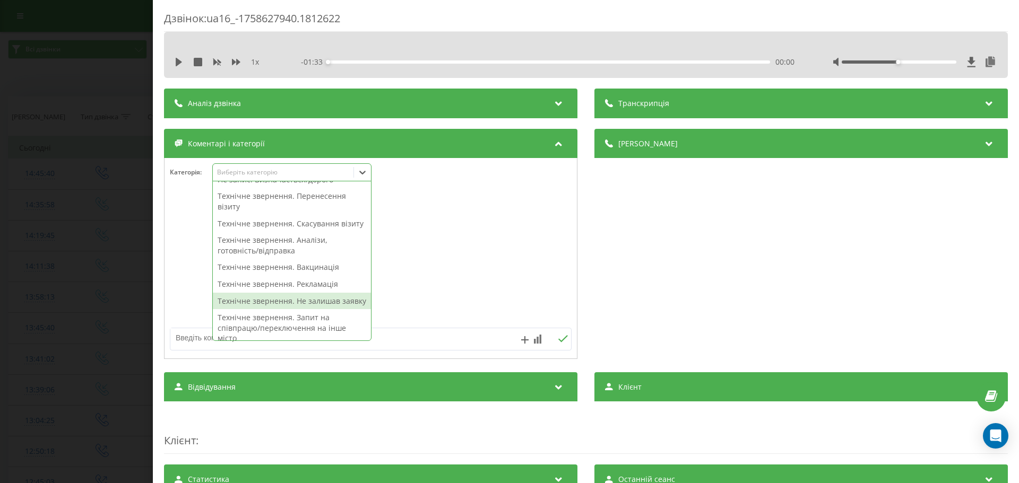
click at [302, 310] on div "Технічне звернення. Не залишав заявку" at bounding box center [292, 301] width 158 height 17
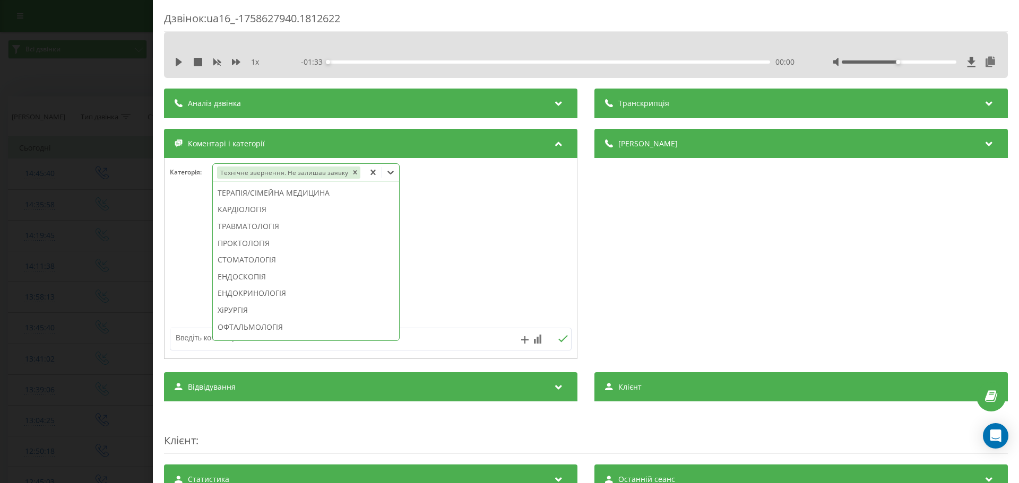
scroll to position [468, 0]
click at [248, 232] on div "СТОМАТОЛОГІЯ" at bounding box center [306, 234] width 186 height 17
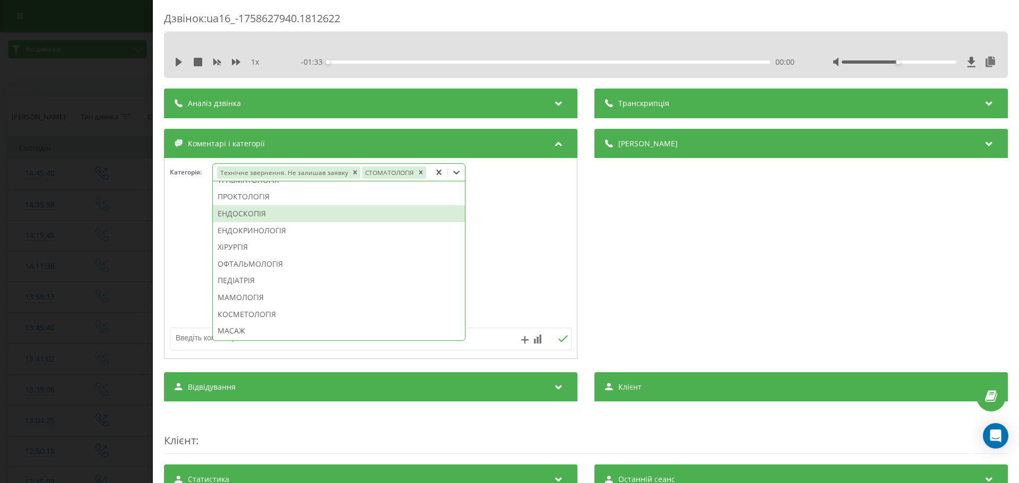
scroll to position [447, 0]
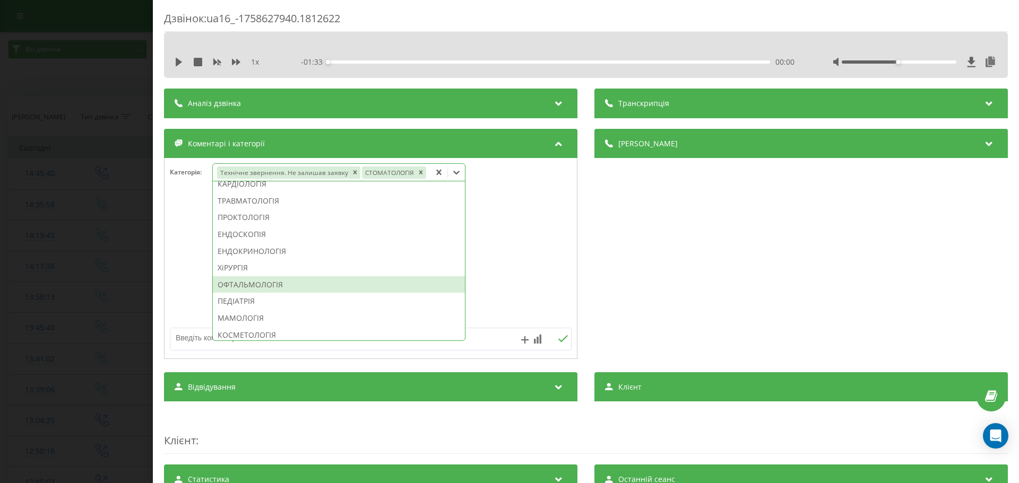
click at [185, 334] on textarea at bounding box center [330, 337] width 320 height 19
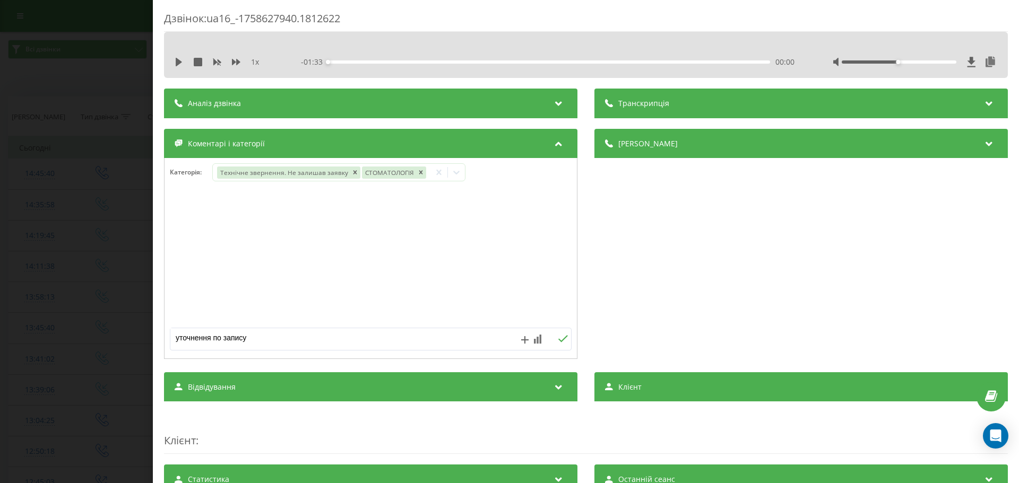
type textarea "уточнення по запису"
click at [559, 340] on icon at bounding box center [563, 338] width 10 height 7
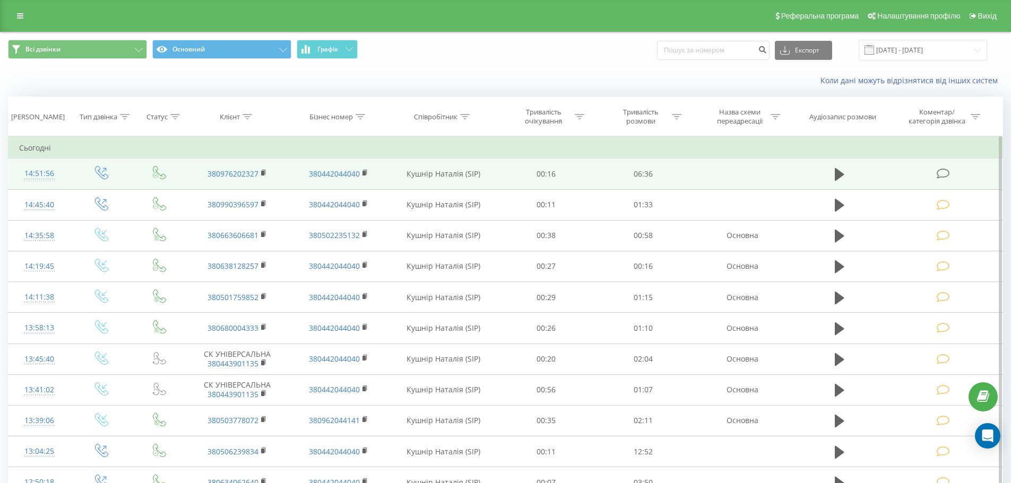
click at [939, 173] on icon at bounding box center [942, 173] width 13 height 11
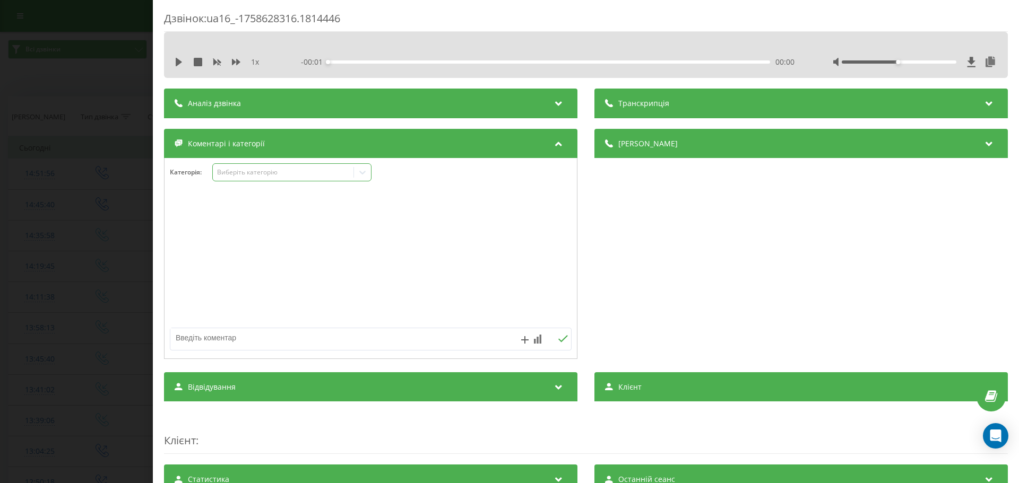
click at [361, 172] on icon at bounding box center [362, 173] width 6 height 4
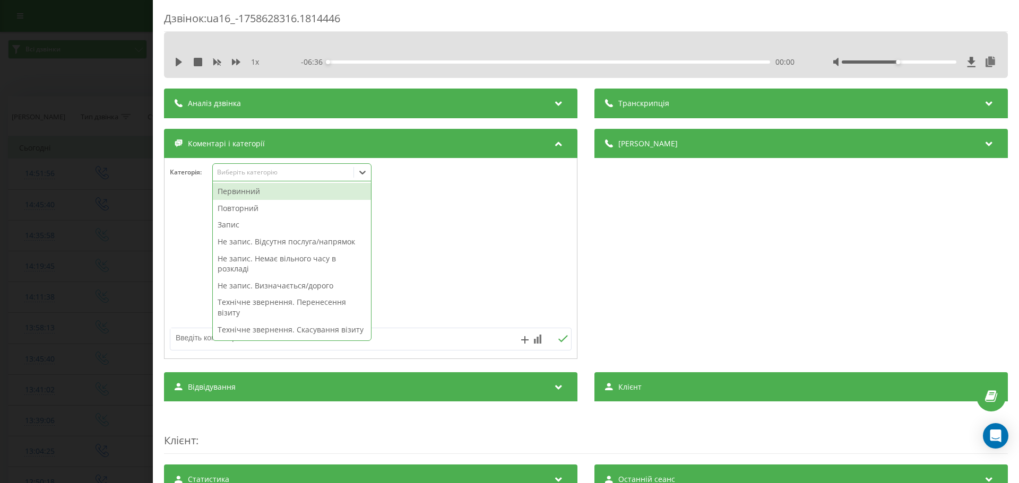
click at [263, 195] on div "Первинний" at bounding box center [292, 191] width 158 height 17
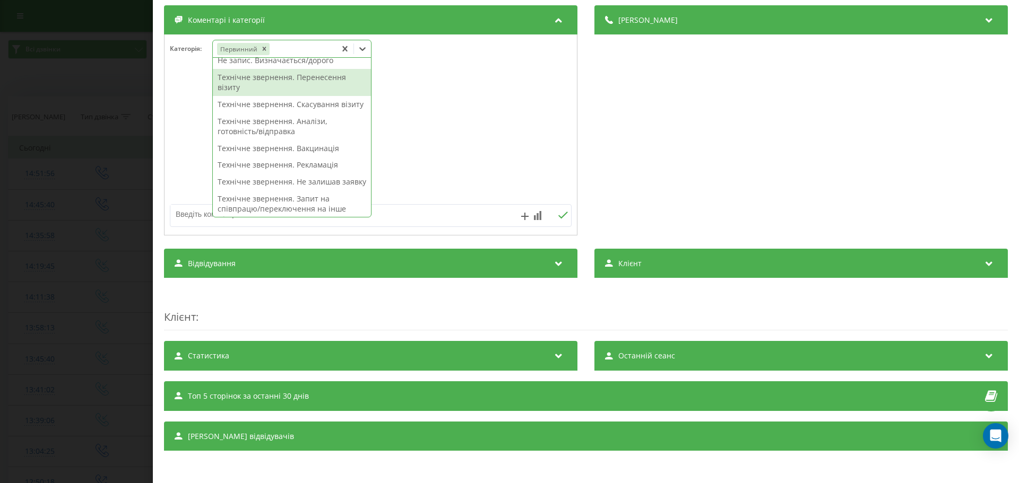
scroll to position [106, 0]
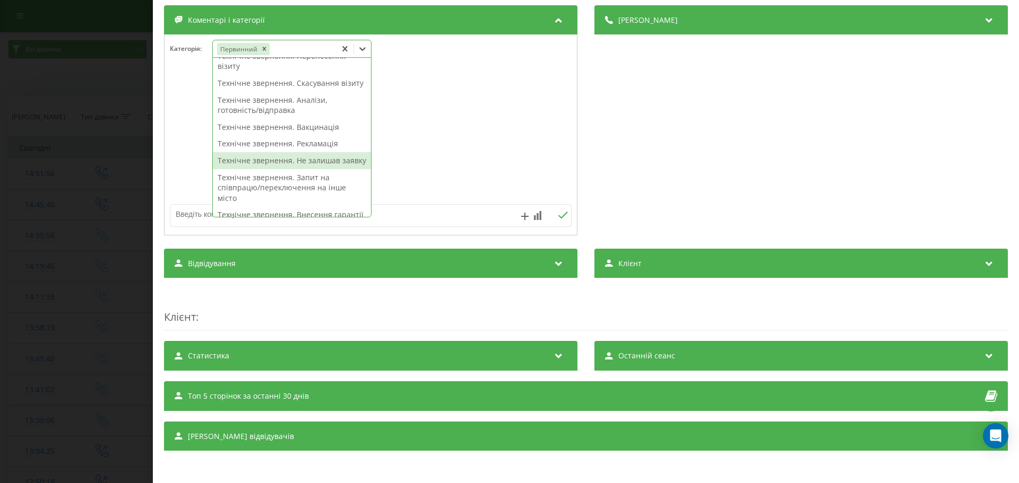
click at [332, 169] on div "Технічне звернення. Не залишав заявку" at bounding box center [292, 160] width 158 height 17
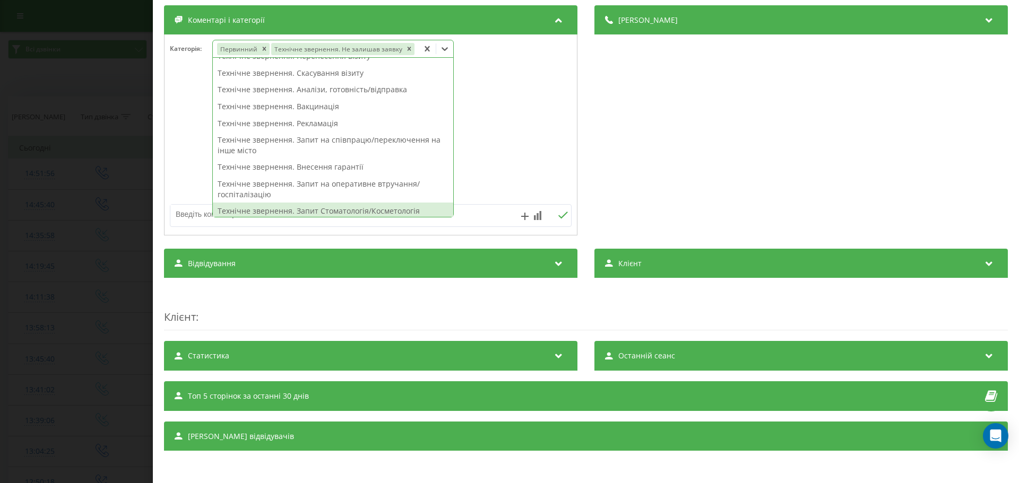
click at [189, 214] on textarea at bounding box center [330, 214] width 320 height 19
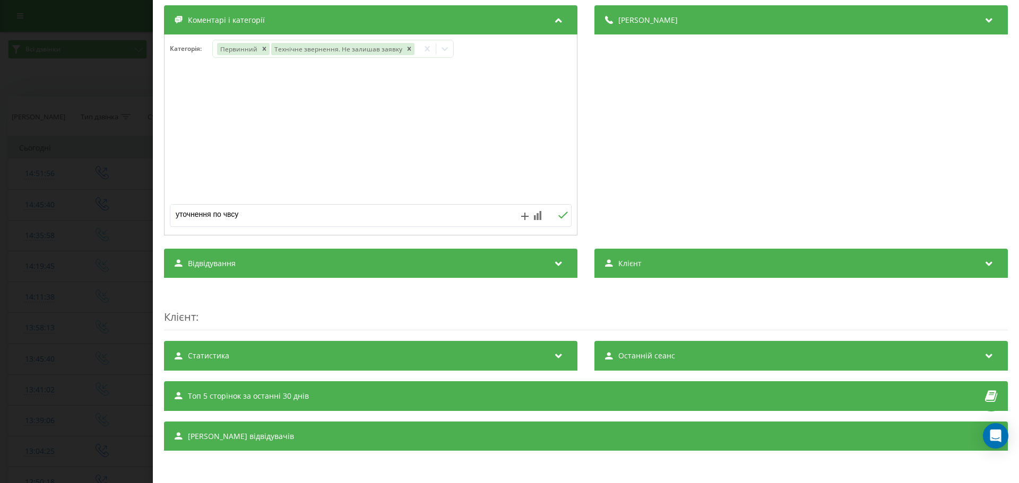
type textarea "уточнення по чвсу"
click at [558, 212] on icon at bounding box center [563, 215] width 10 height 7
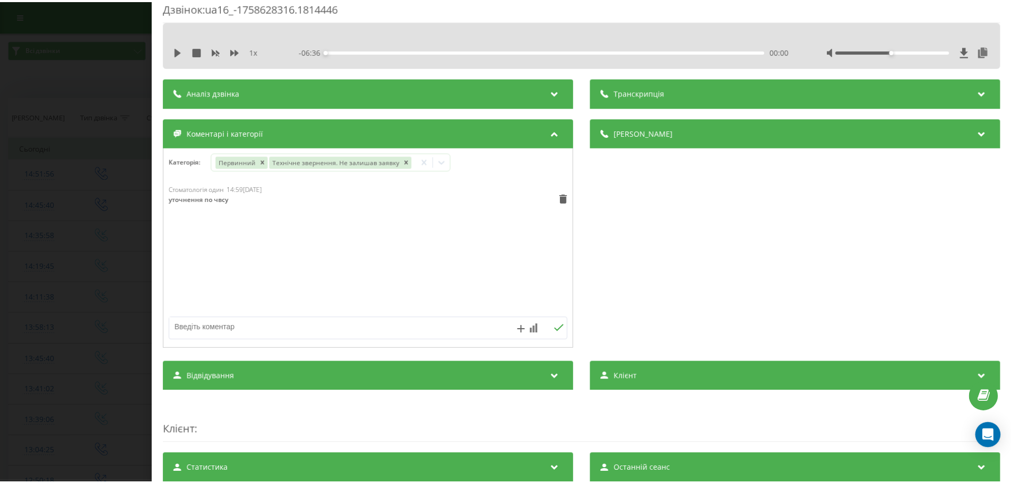
scroll to position [124, 0]
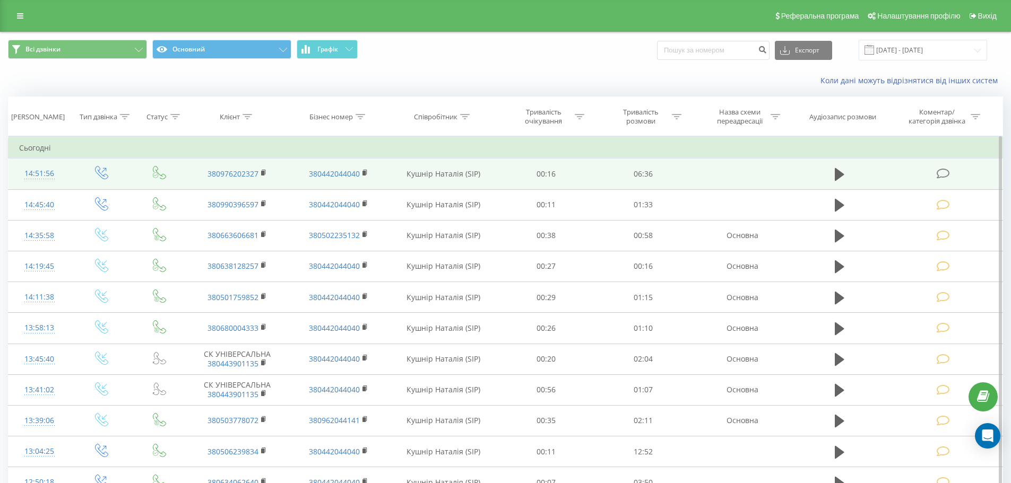
click at [944, 171] on icon at bounding box center [942, 173] width 13 height 11
click at [947, 173] on icon at bounding box center [942, 173] width 13 height 11
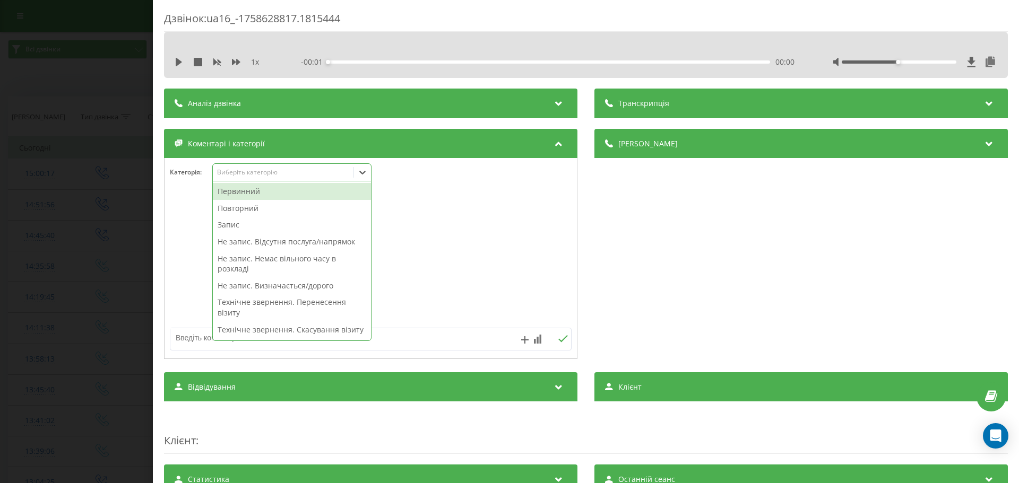
click at [361, 172] on icon at bounding box center [362, 173] width 6 height 4
click at [246, 208] on div "Повторний" at bounding box center [292, 208] width 158 height 17
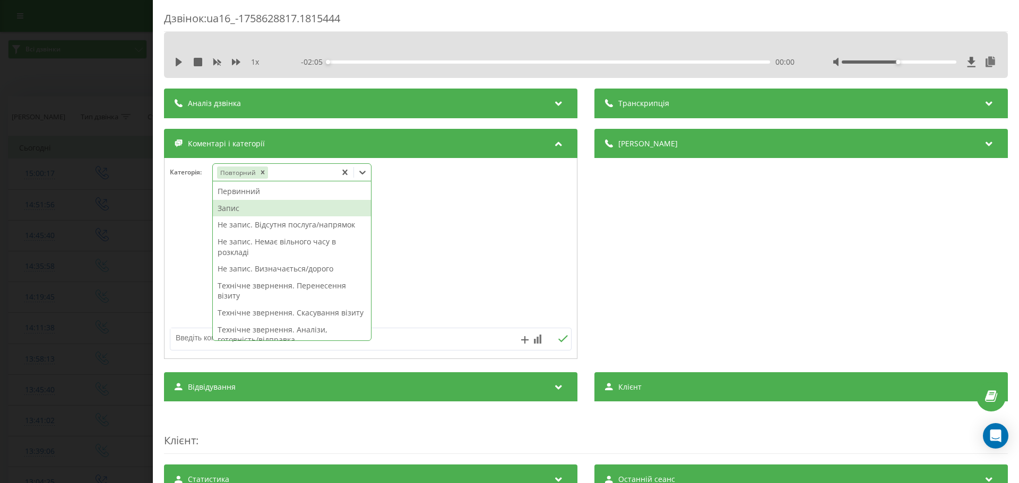
scroll to position [106, 0]
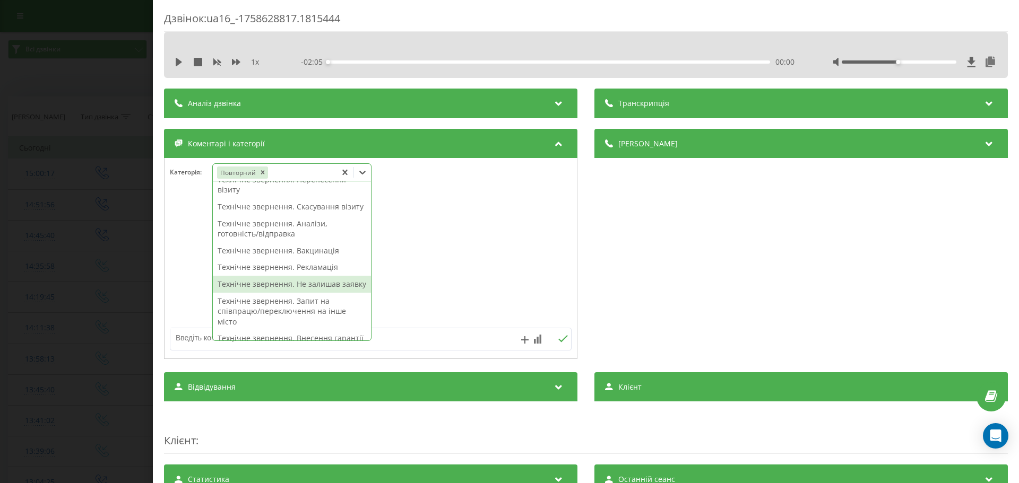
click at [272, 293] on div "Технічне звернення. Не залишав заявку" at bounding box center [292, 284] width 158 height 17
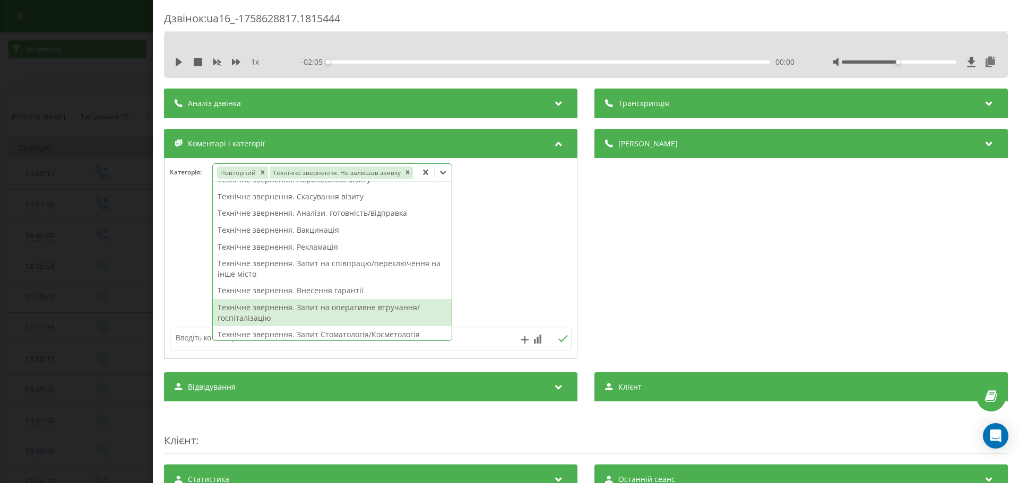
click at [188, 340] on textarea at bounding box center [330, 337] width 320 height 19
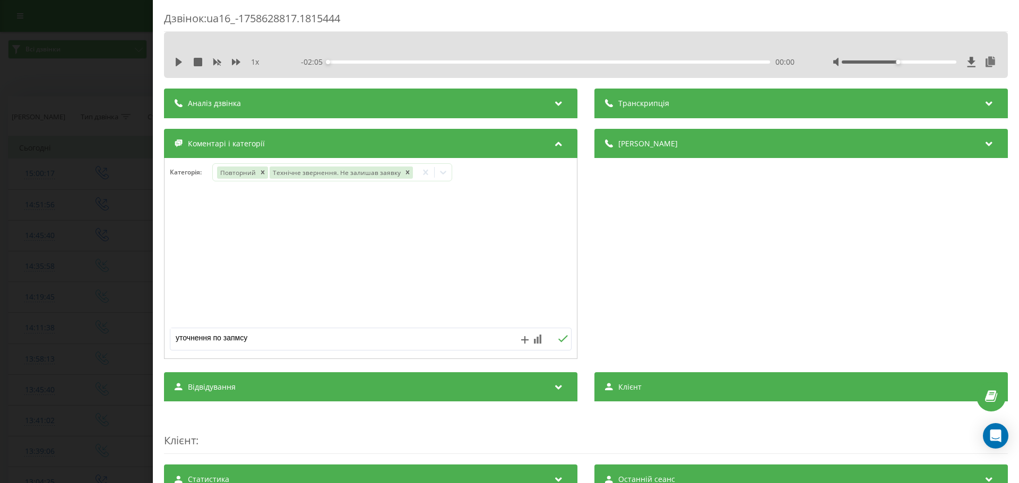
type textarea "уточнення по запмсу"
click at [558, 335] on icon at bounding box center [563, 338] width 10 height 7
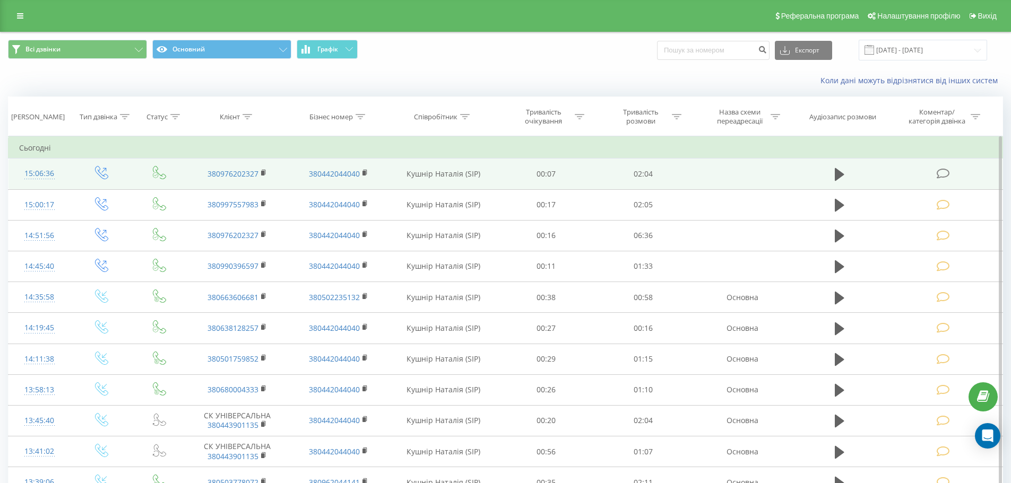
click at [935, 172] on td at bounding box center [944, 174] width 117 height 31
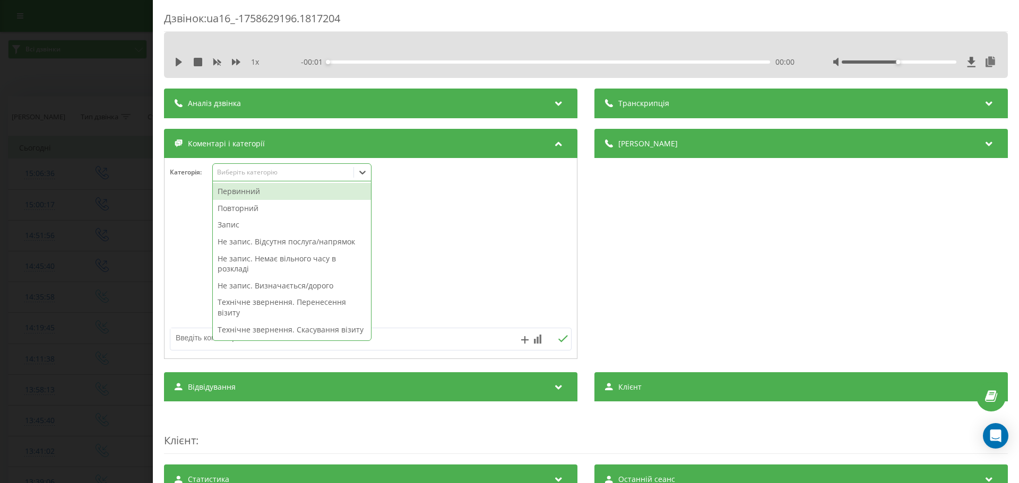
click at [359, 171] on icon at bounding box center [362, 172] width 11 height 11
click at [246, 193] on div "Первинний" at bounding box center [292, 191] width 158 height 17
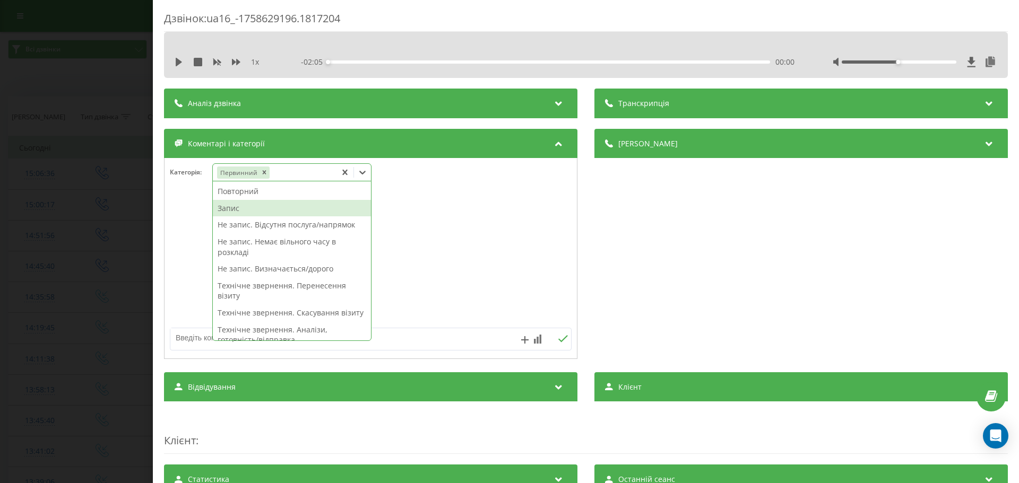
click at [227, 212] on div "Запис" at bounding box center [292, 208] width 158 height 17
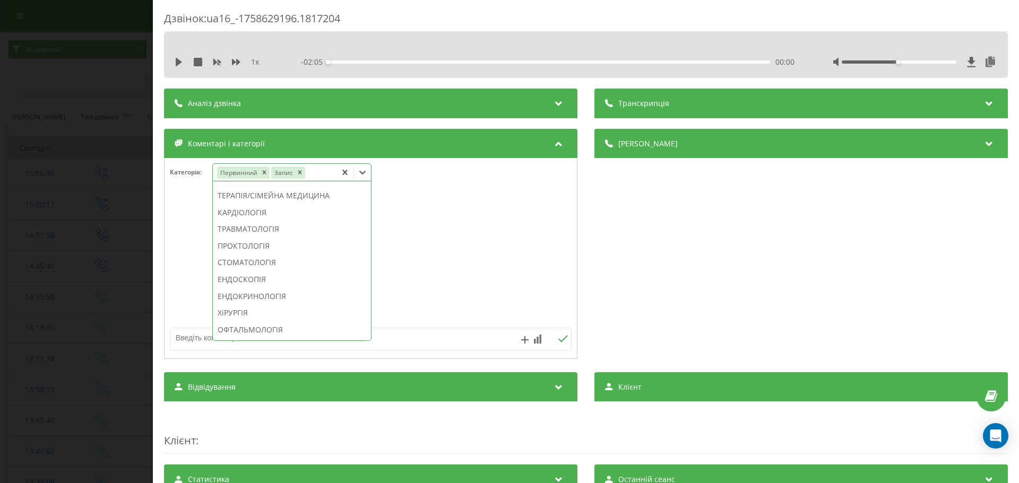
scroll to position [458, 0]
click at [247, 267] on div "СТОМАТОЛОГІЯ" at bounding box center [292, 258] width 158 height 17
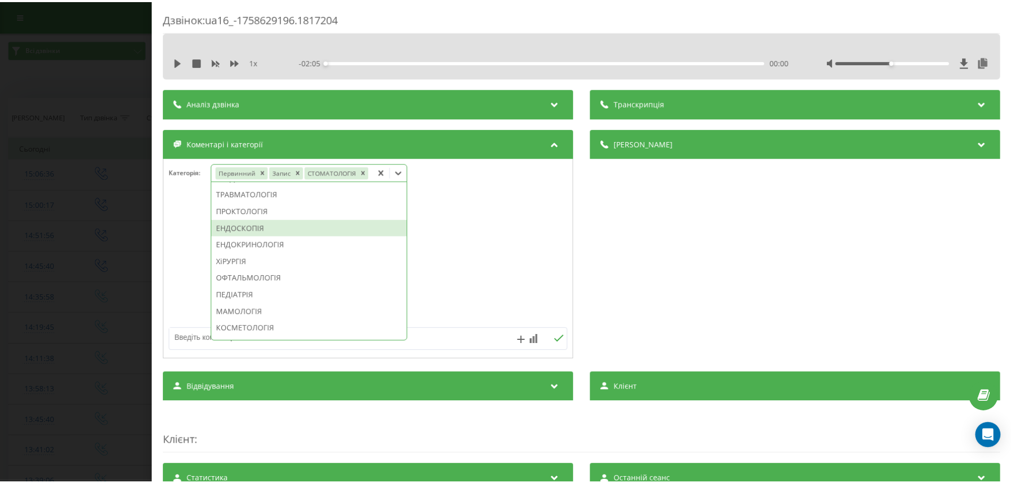
scroll to position [396, 0]
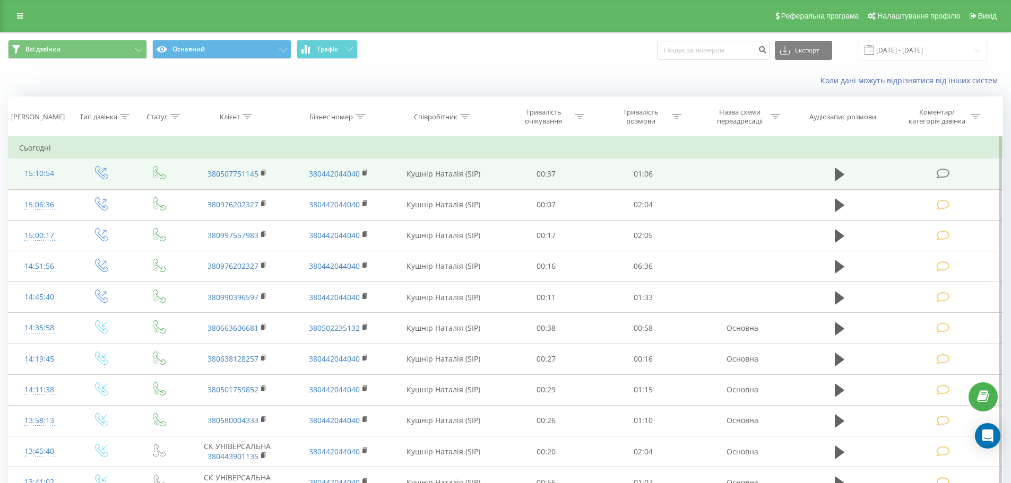
click at [944, 173] on icon at bounding box center [942, 173] width 13 height 11
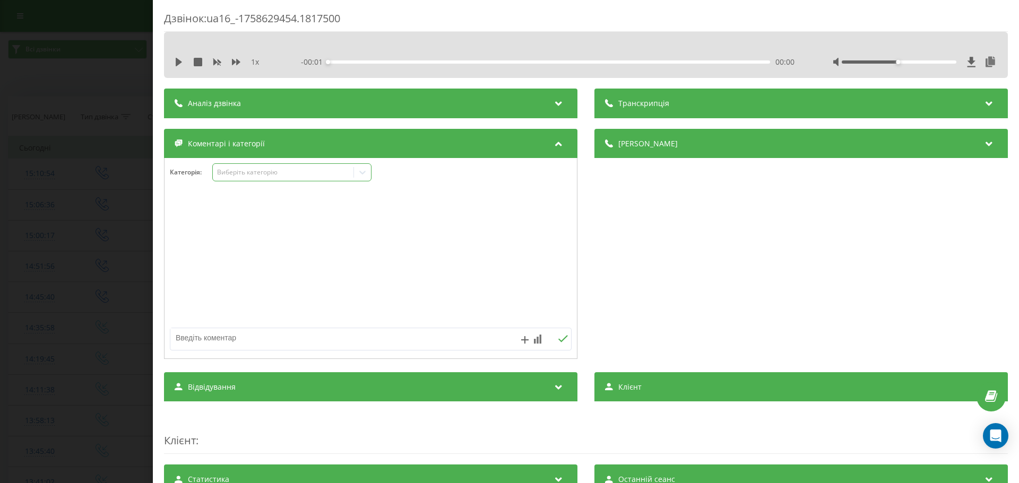
click at [360, 172] on icon at bounding box center [362, 173] width 6 height 4
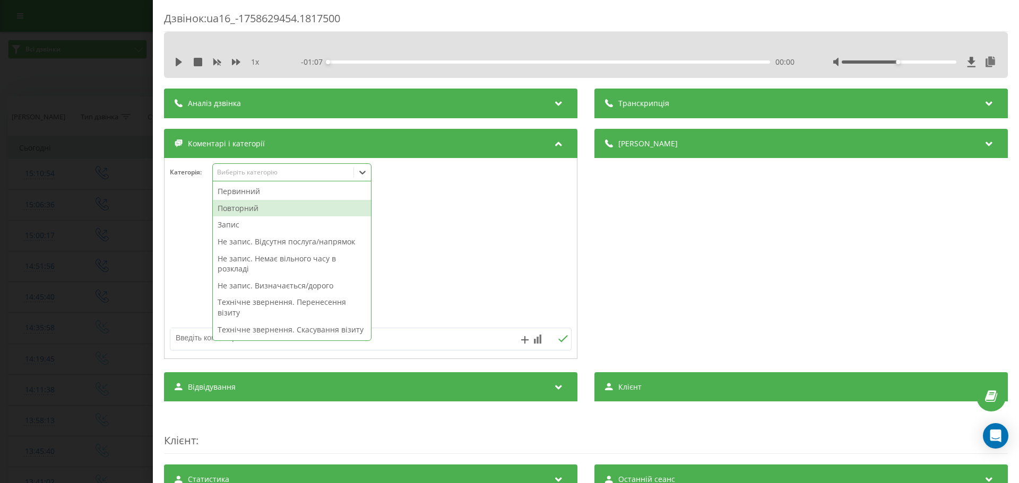
click at [238, 212] on div "Повторний" at bounding box center [292, 208] width 158 height 17
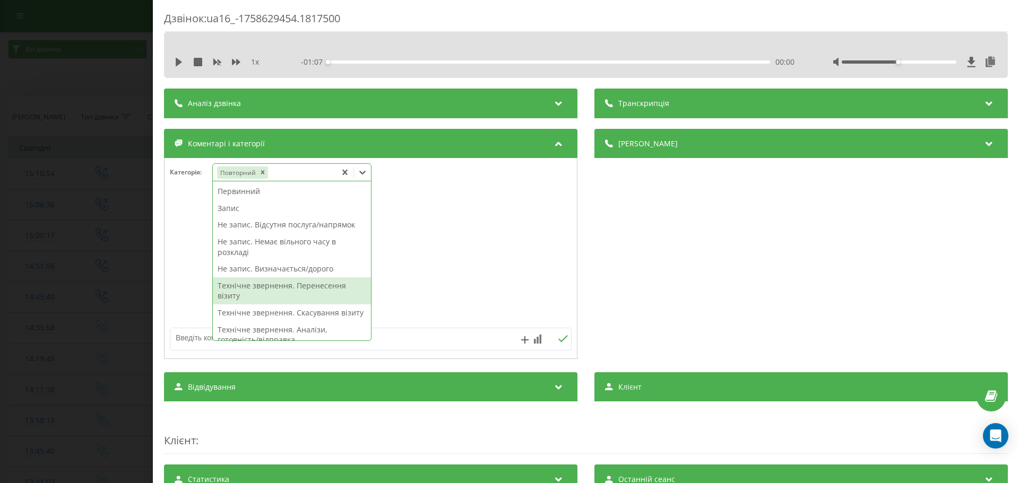
click at [331, 290] on div "Технічне звернення. Перенесення візиту" at bounding box center [292, 290] width 158 height 27
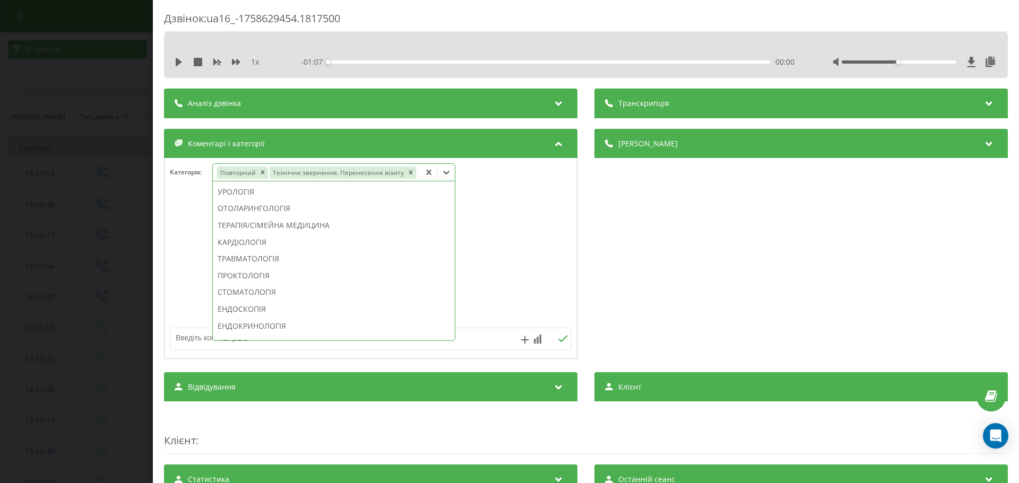
scroll to position [382, 0]
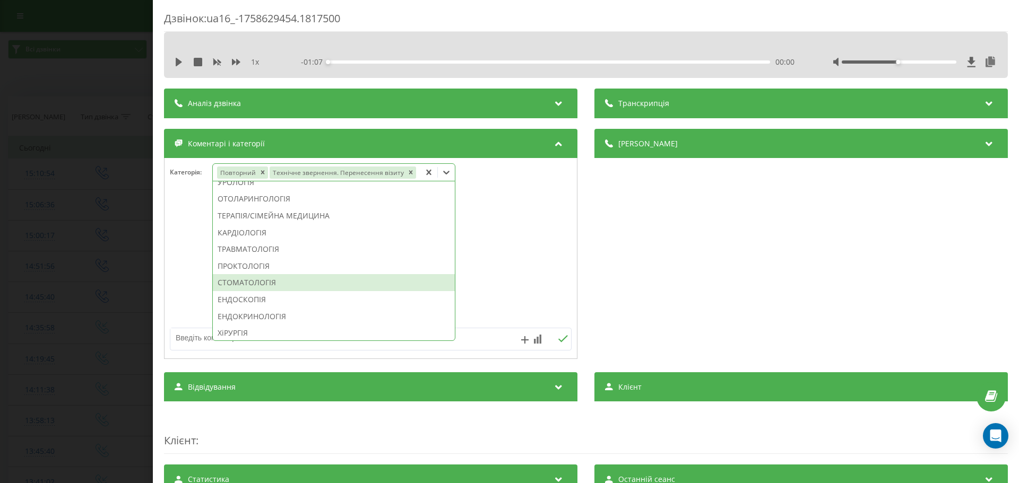
click at [278, 286] on div "СТОМАТОЛОГІЯ" at bounding box center [334, 282] width 242 height 17
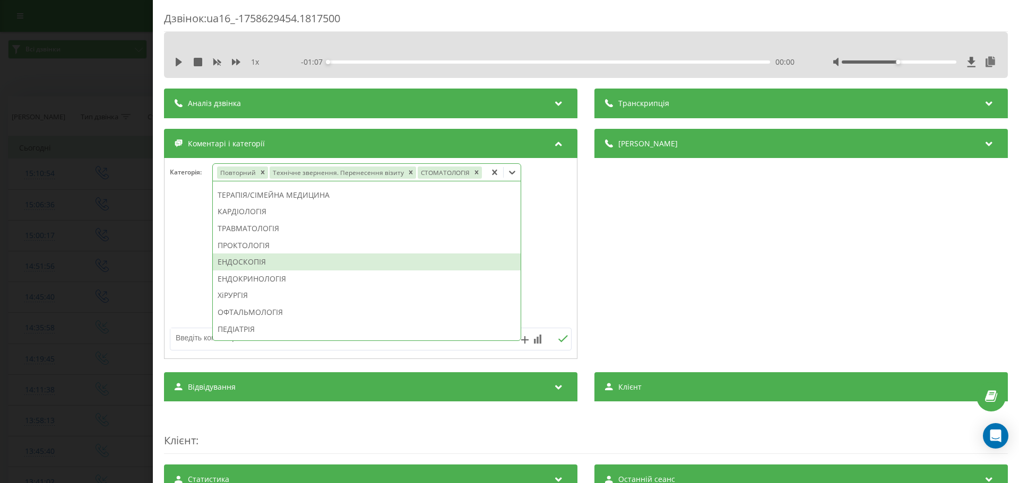
scroll to position [361, 0]
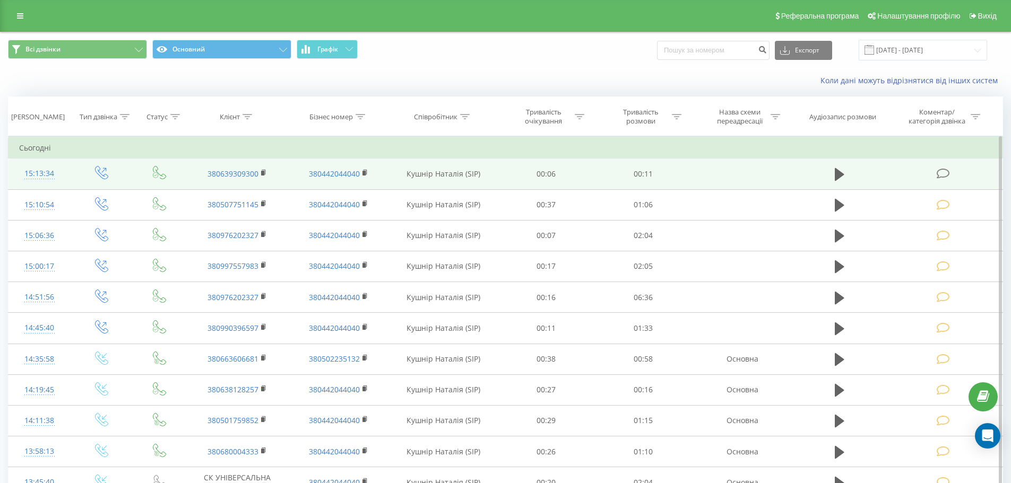
click at [941, 175] on icon at bounding box center [942, 173] width 13 height 11
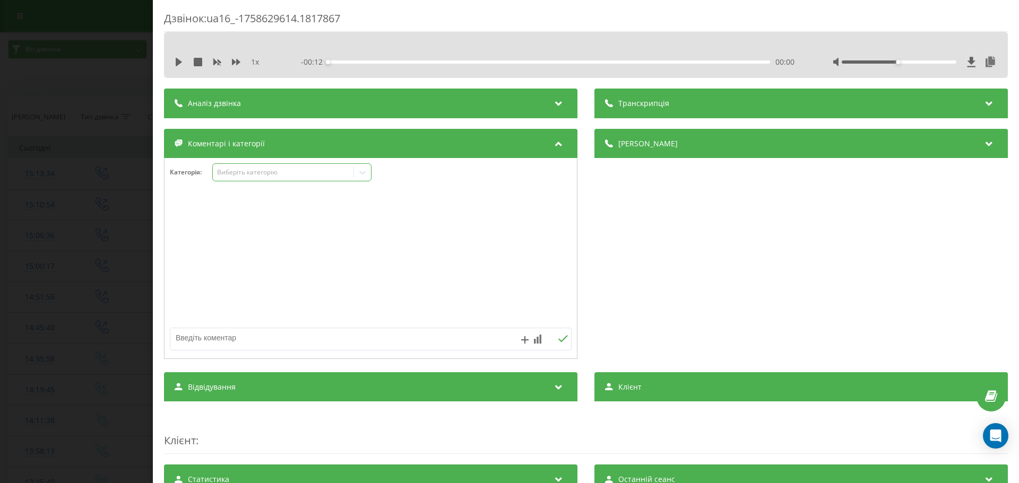
click at [362, 171] on icon at bounding box center [362, 172] width 11 height 11
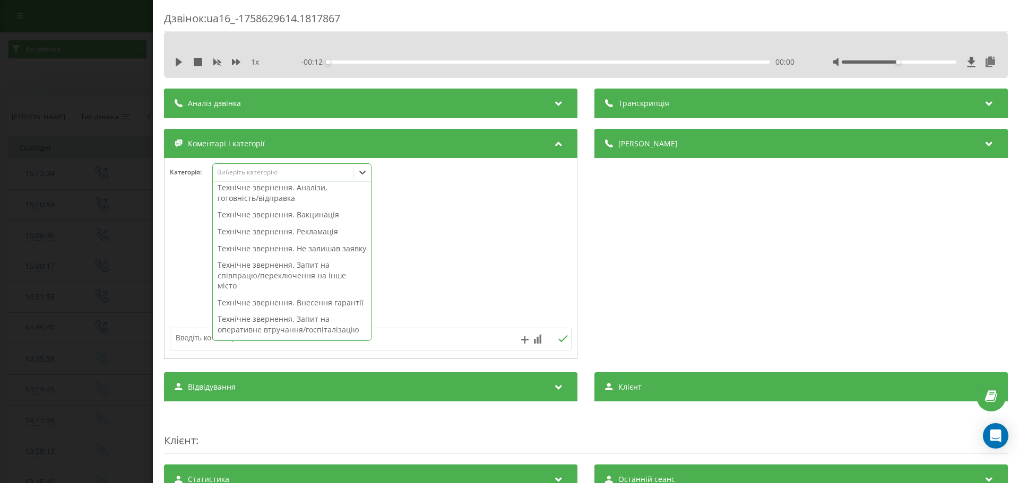
scroll to position [159, 0]
click at [331, 257] on div "Технічне звернення. Не залишав заявку" at bounding box center [292, 248] width 158 height 17
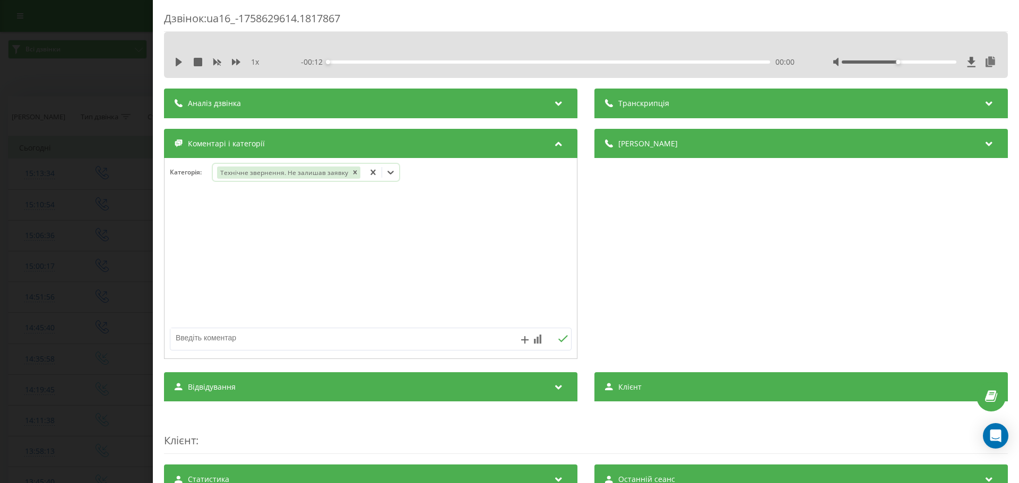
click at [386, 171] on icon at bounding box center [390, 172] width 11 height 11
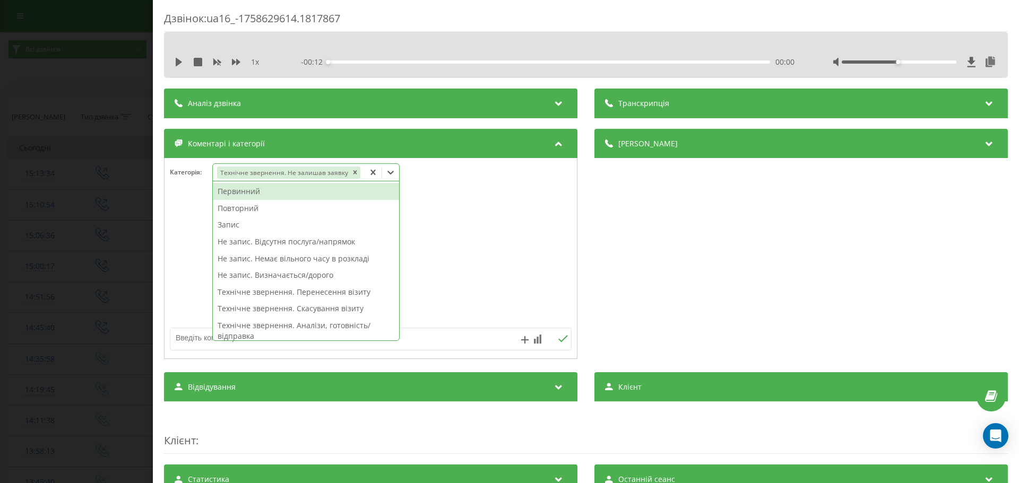
click at [386, 171] on icon at bounding box center [390, 172] width 11 height 11
click at [250, 193] on div "Первинний" at bounding box center [306, 191] width 186 height 17
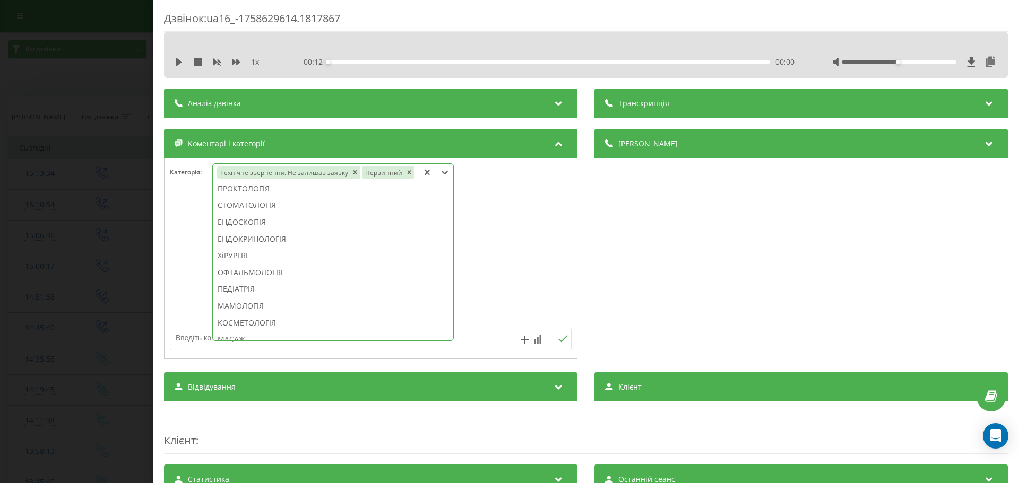
scroll to position [513, 0]
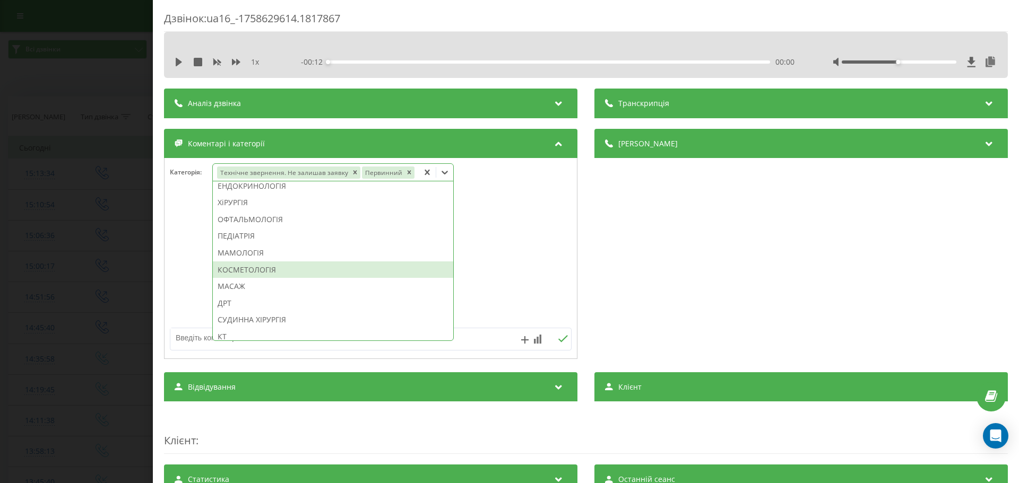
click at [280, 266] on div "КОСМЕТОЛОГІЯ" at bounding box center [333, 270] width 240 height 17
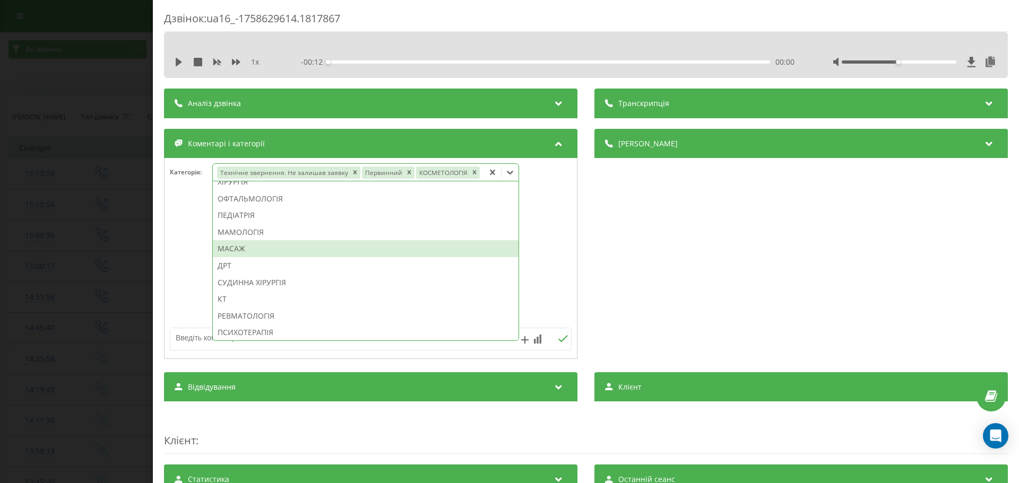
scroll to position [492, 0]
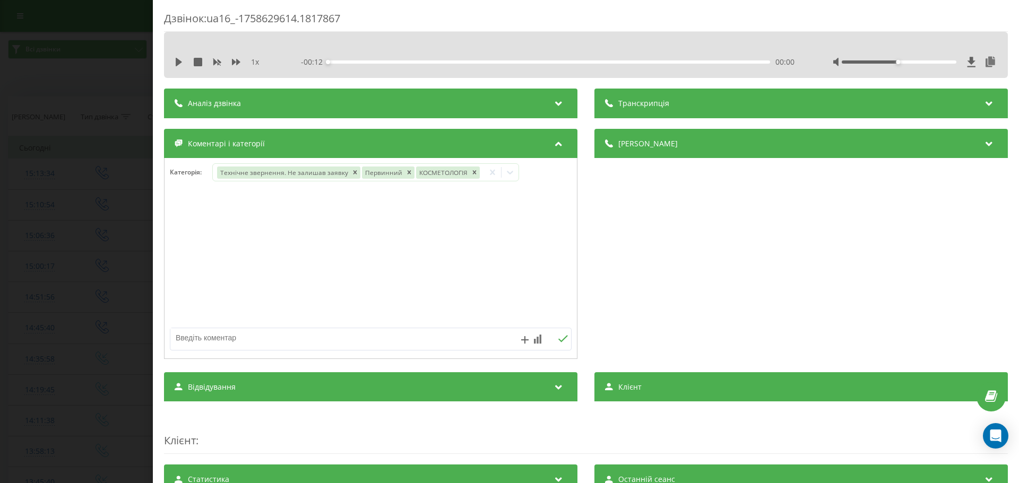
click at [202, 333] on textarea at bounding box center [330, 337] width 320 height 19
type textarea "неактуально"
click at [562, 335] on button at bounding box center [562, 339] width 16 height 9
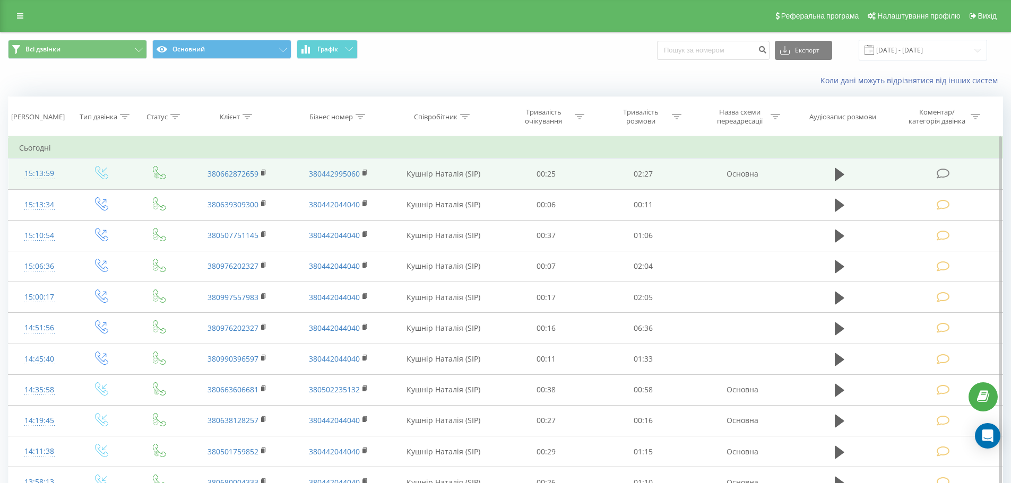
click at [938, 172] on icon at bounding box center [942, 173] width 13 height 11
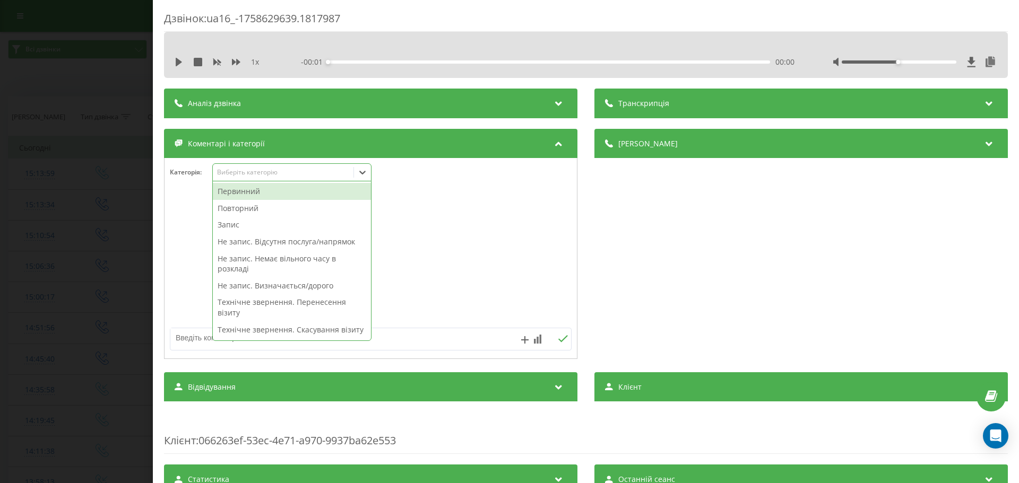
click at [362, 171] on icon at bounding box center [362, 172] width 11 height 11
click at [239, 206] on div "Повторний" at bounding box center [292, 208] width 158 height 17
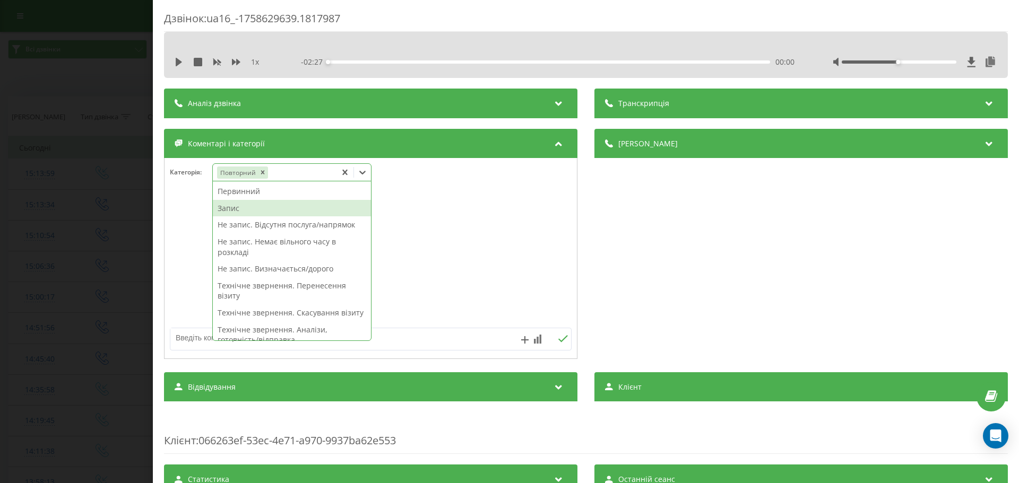
click at [231, 209] on div "Запис" at bounding box center [292, 208] width 158 height 17
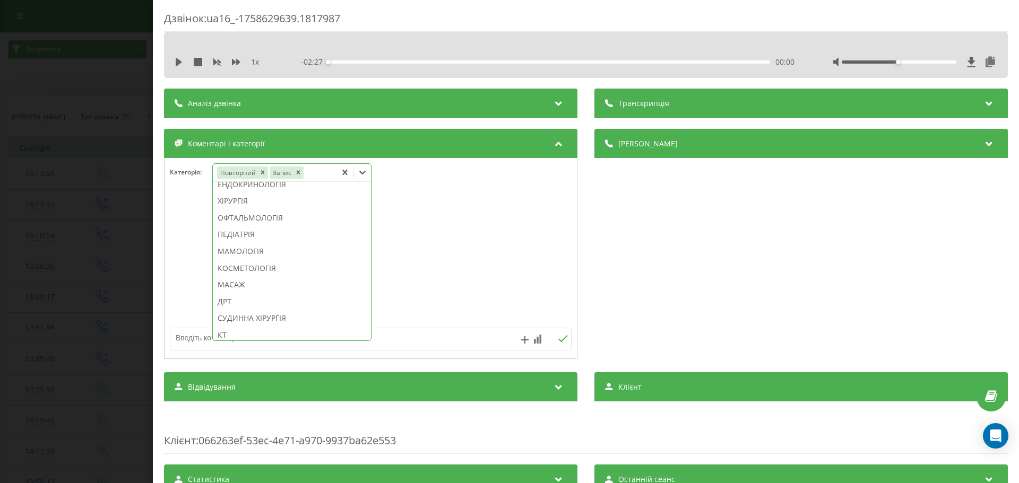
scroll to position [546, 0]
click at [280, 179] on div "СТОМАТОЛОГІЯ" at bounding box center [292, 170] width 158 height 17
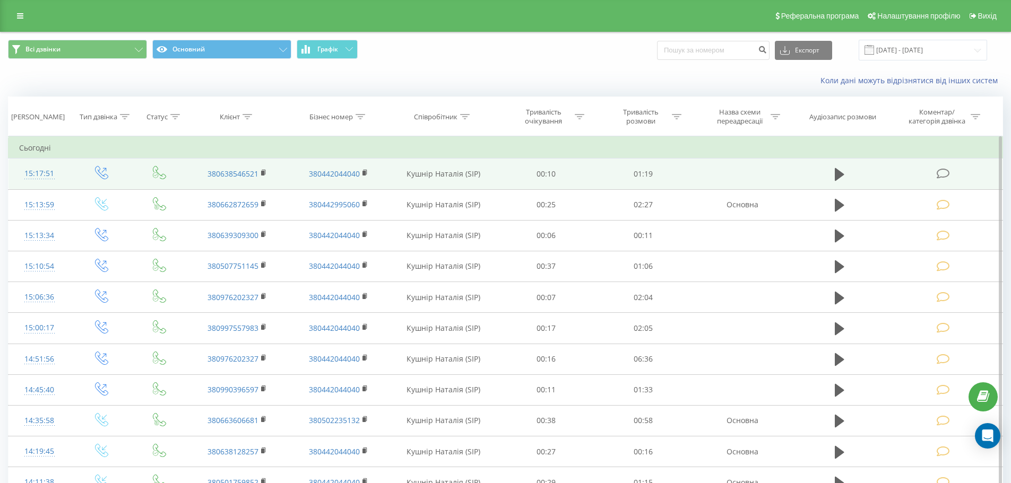
click at [941, 173] on icon at bounding box center [942, 173] width 13 height 11
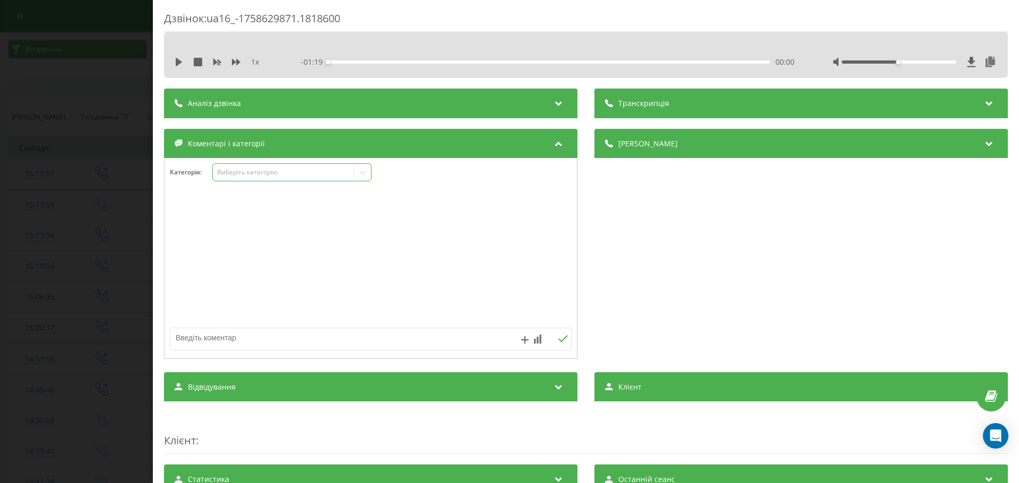
click at [363, 172] on icon at bounding box center [362, 172] width 11 height 11
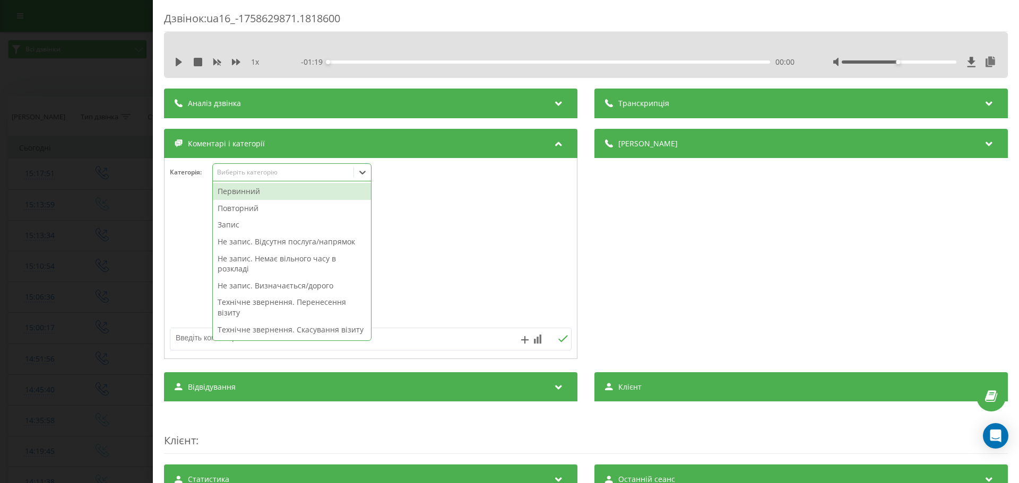
click at [248, 190] on div "Первинний" at bounding box center [292, 191] width 158 height 17
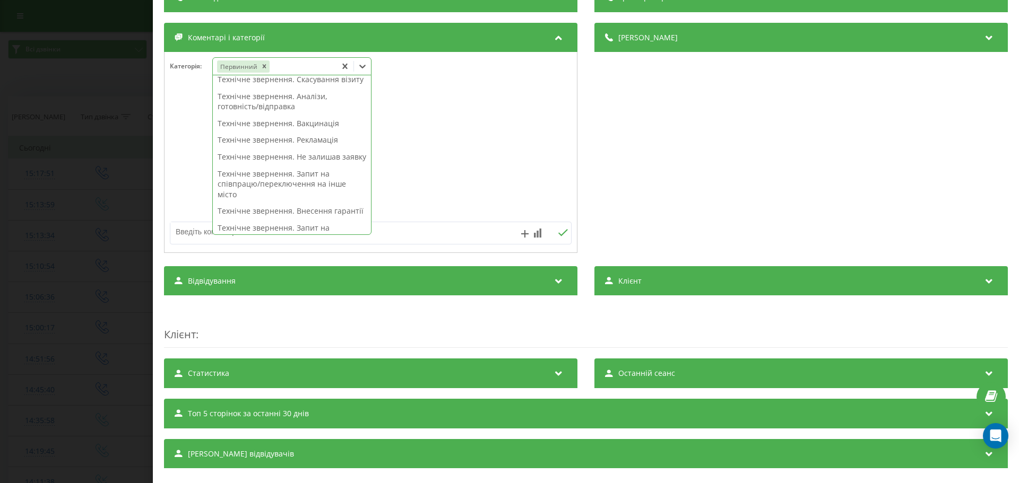
scroll to position [149, 0]
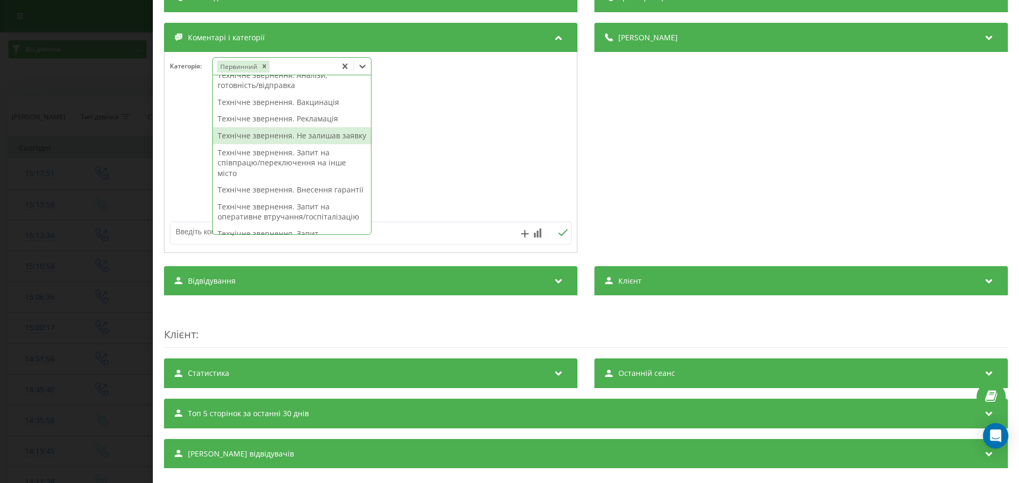
click at [246, 144] on div "Технічне звернення. Не залишав заявку" at bounding box center [292, 135] width 158 height 17
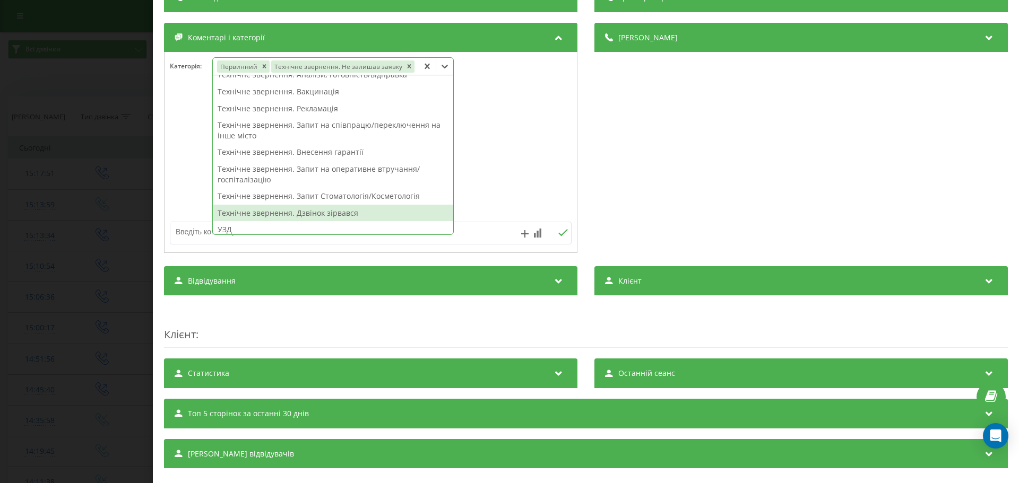
click at [181, 233] on textarea at bounding box center [330, 231] width 320 height 19
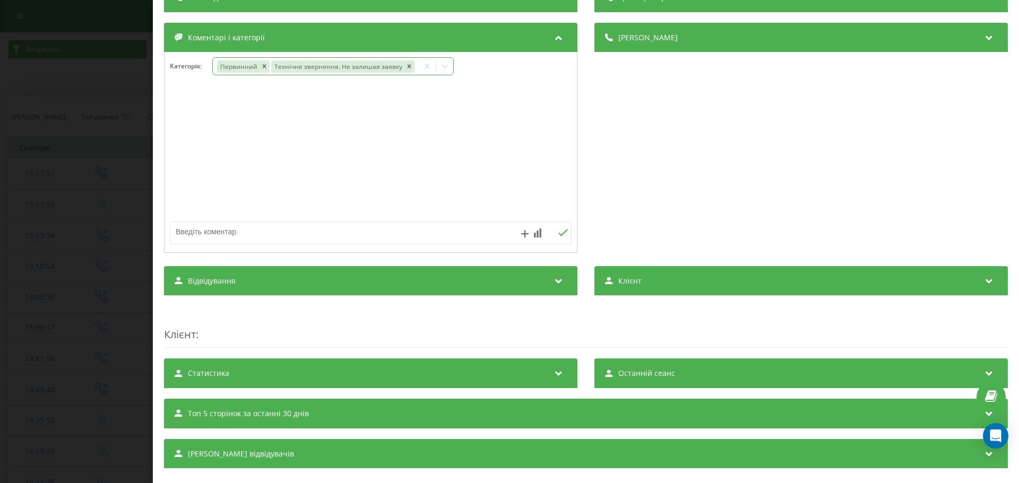
click at [439, 65] on icon at bounding box center [444, 66] width 11 height 11
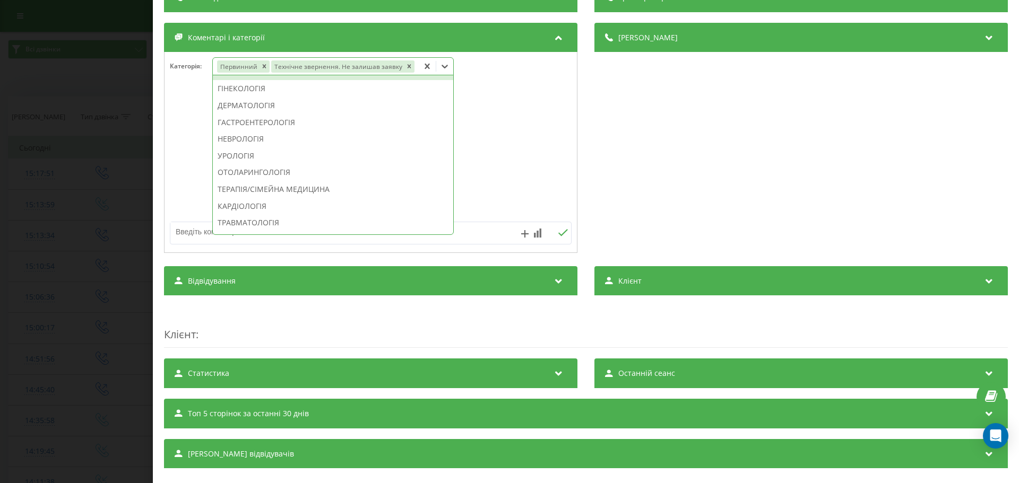
scroll to position [371, 0]
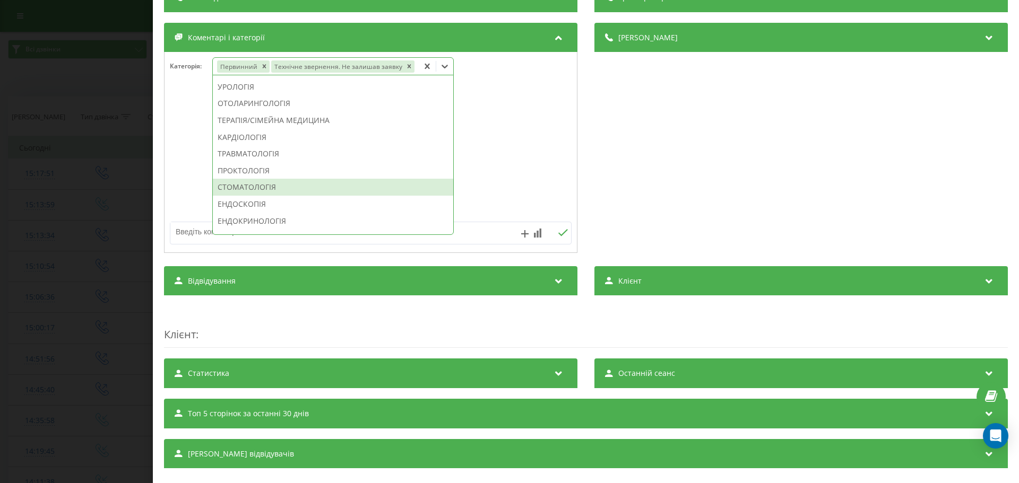
click at [250, 183] on div "СТОМАТОЛОГІЯ" at bounding box center [333, 187] width 240 height 17
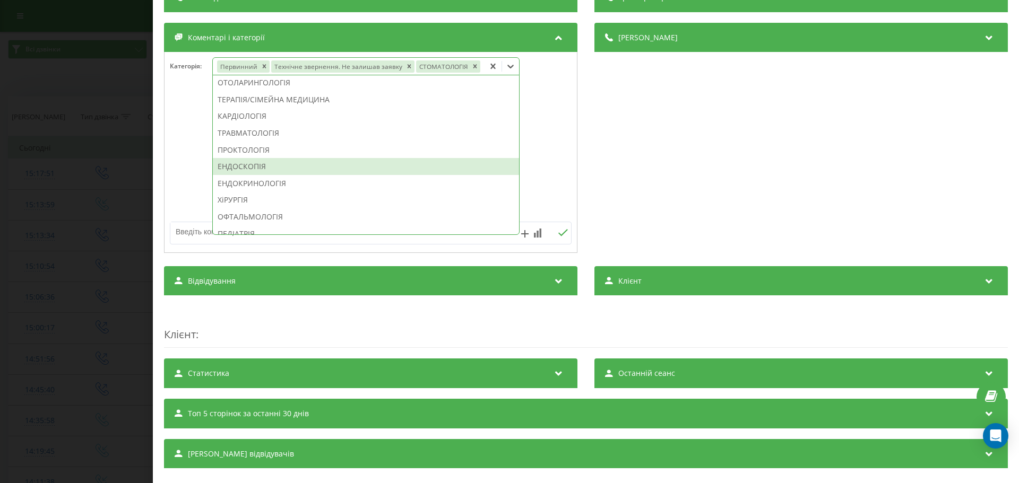
scroll to position [351, 0]
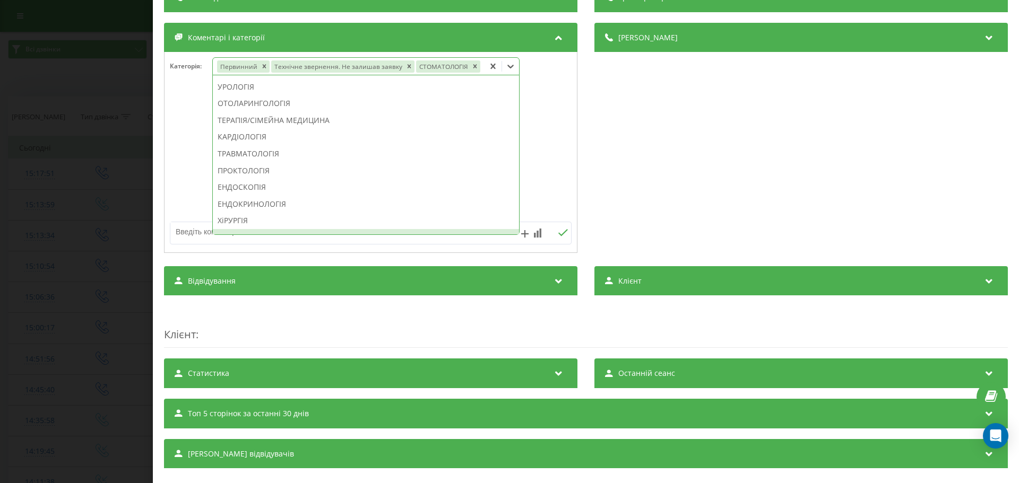
click at [182, 235] on textarea at bounding box center [330, 231] width 320 height 19
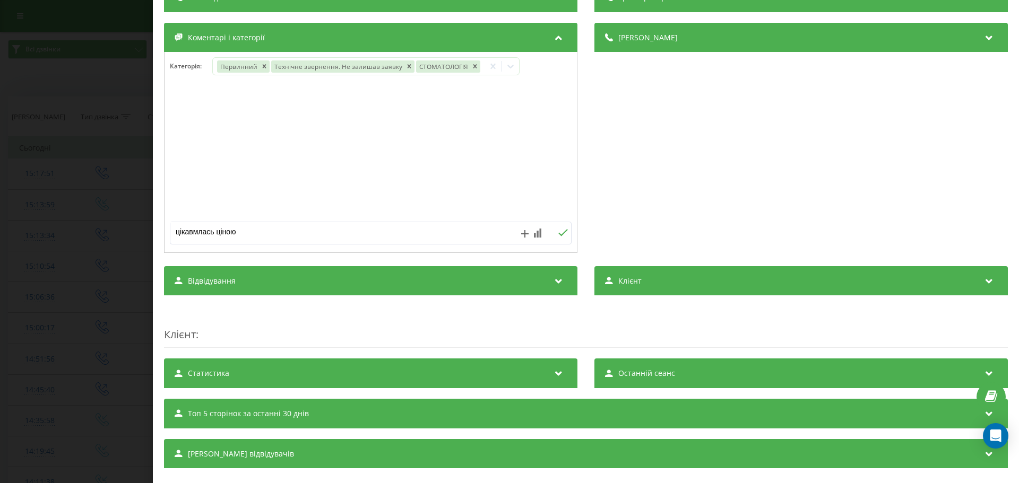
type textarea "цікавмлась ціною"
click at [560, 231] on icon at bounding box center [563, 232] width 10 height 7
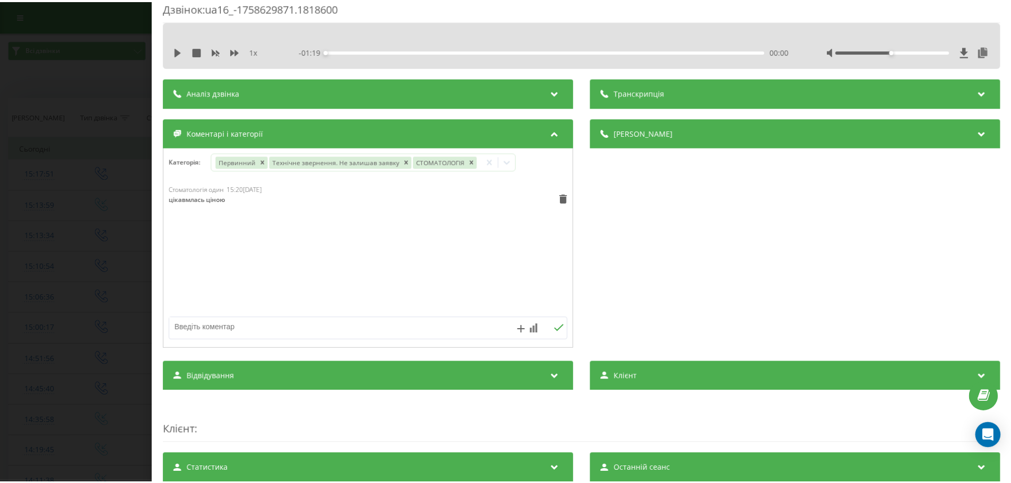
scroll to position [106, 0]
